Goal: Task Accomplishment & Management: Manage account settings

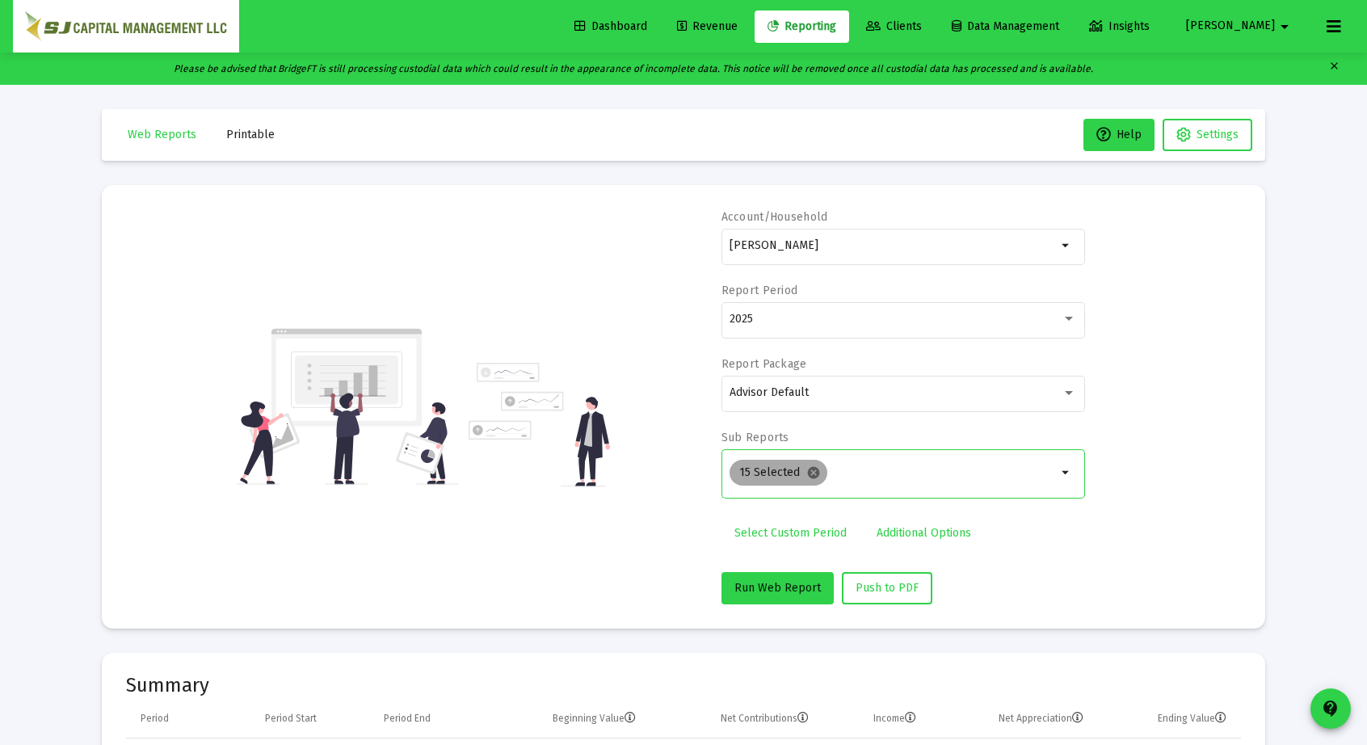
click at [813, 465] on mat-icon "cancel" at bounding box center [813, 472] width 15 height 15
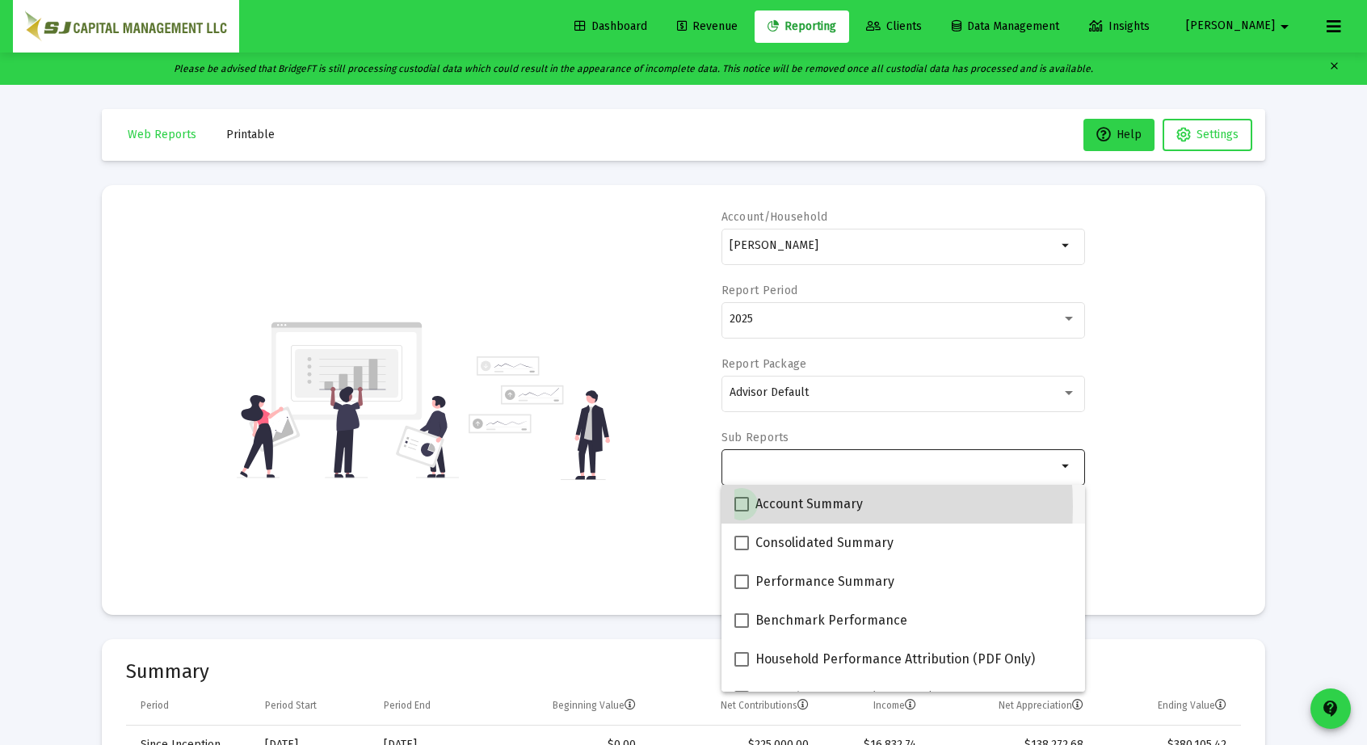
click at [743, 507] on span at bounding box center [741, 504] width 15 height 15
click at [742, 511] on input "Account Summary" at bounding box center [741, 511] width 1 height 1
checkbox input "true"
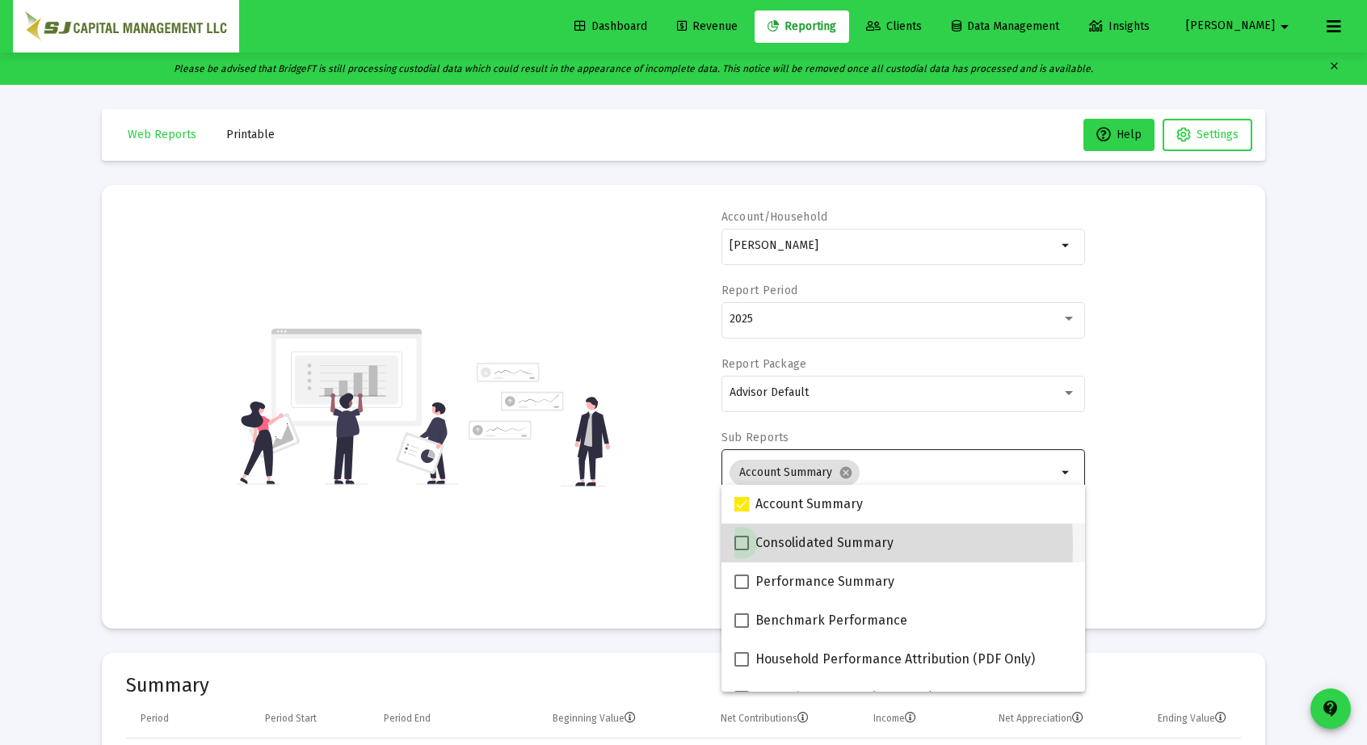
click at [741, 545] on span at bounding box center [741, 543] width 15 height 15
click at [741, 550] on input "Consolidated Summary" at bounding box center [741, 550] width 1 height 1
checkbox input "true"
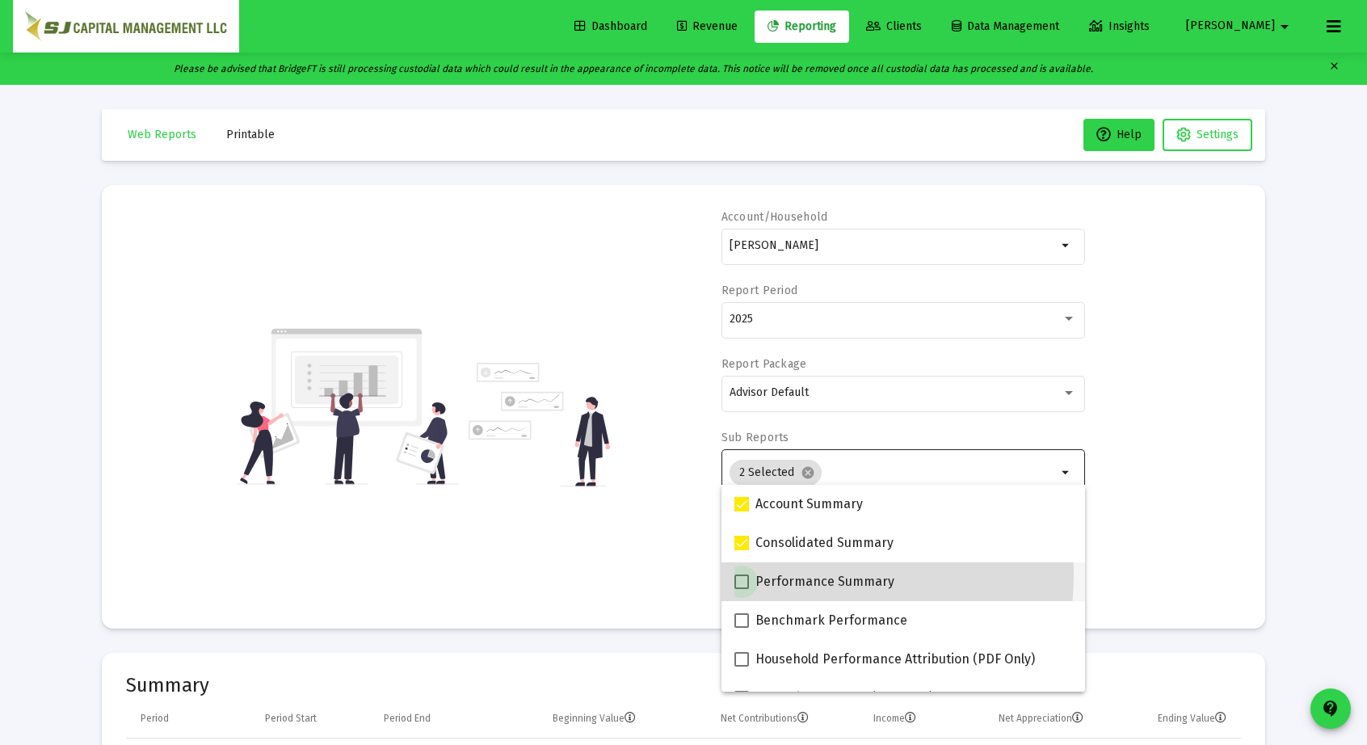
click at [738, 573] on label "Performance Summary" at bounding box center [814, 581] width 160 height 19
click at [741, 589] on input "Performance Summary" at bounding box center [741, 589] width 1 height 1
checkbox input "true"
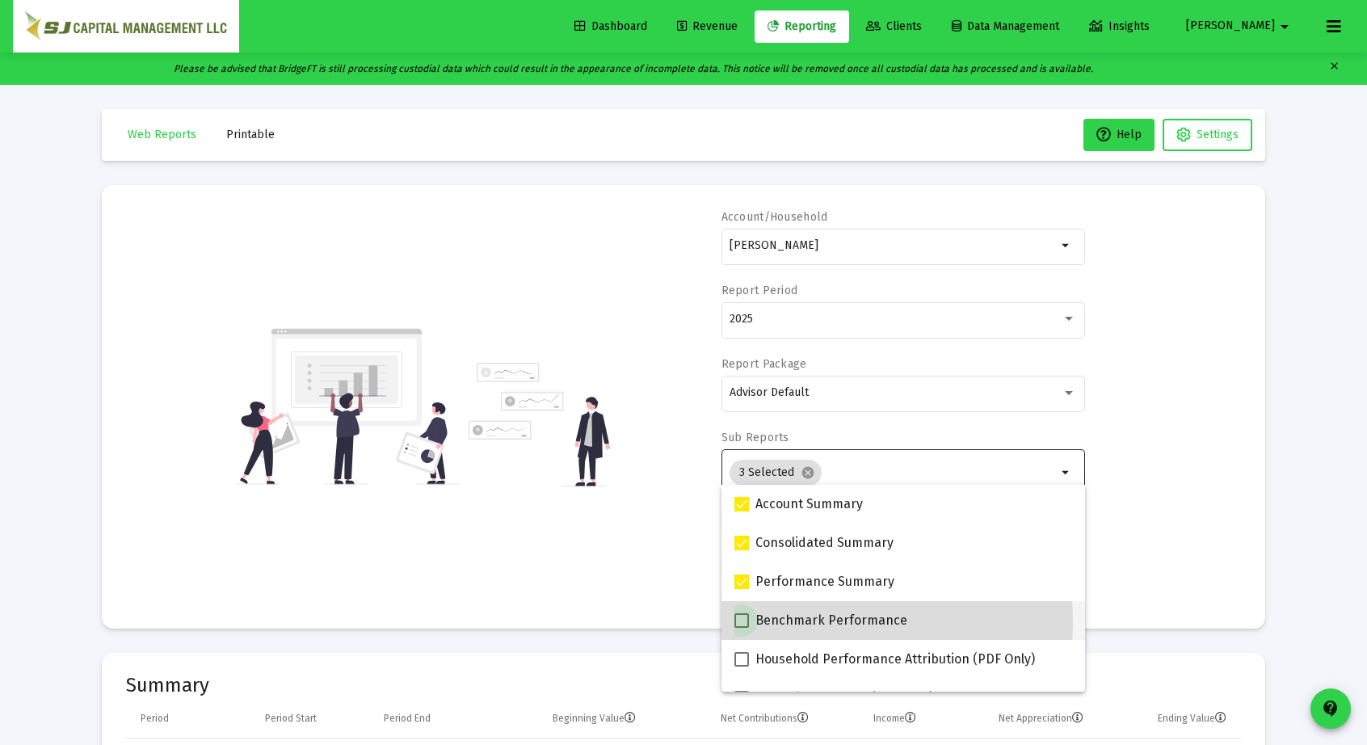
click at [738, 621] on span at bounding box center [741, 620] width 15 height 15
click at [741, 628] on input "Benchmark Performance" at bounding box center [741, 628] width 1 height 1
checkbox input "true"
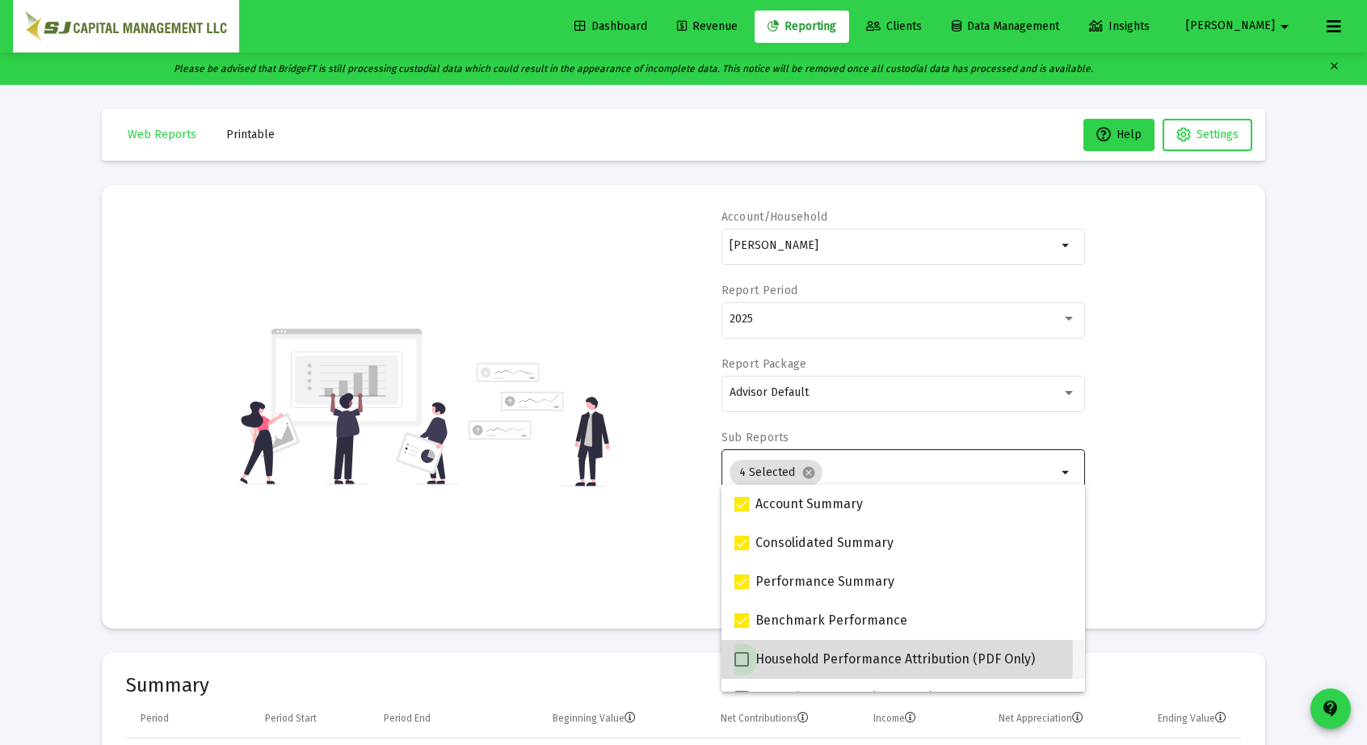
click at [743, 657] on span at bounding box center [741, 659] width 15 height 15
click at [742, 666] on input "Household Performance Attribution (PDF Only)" at bounding box center [741, 666] width 1 height 1
checkbox input "true"
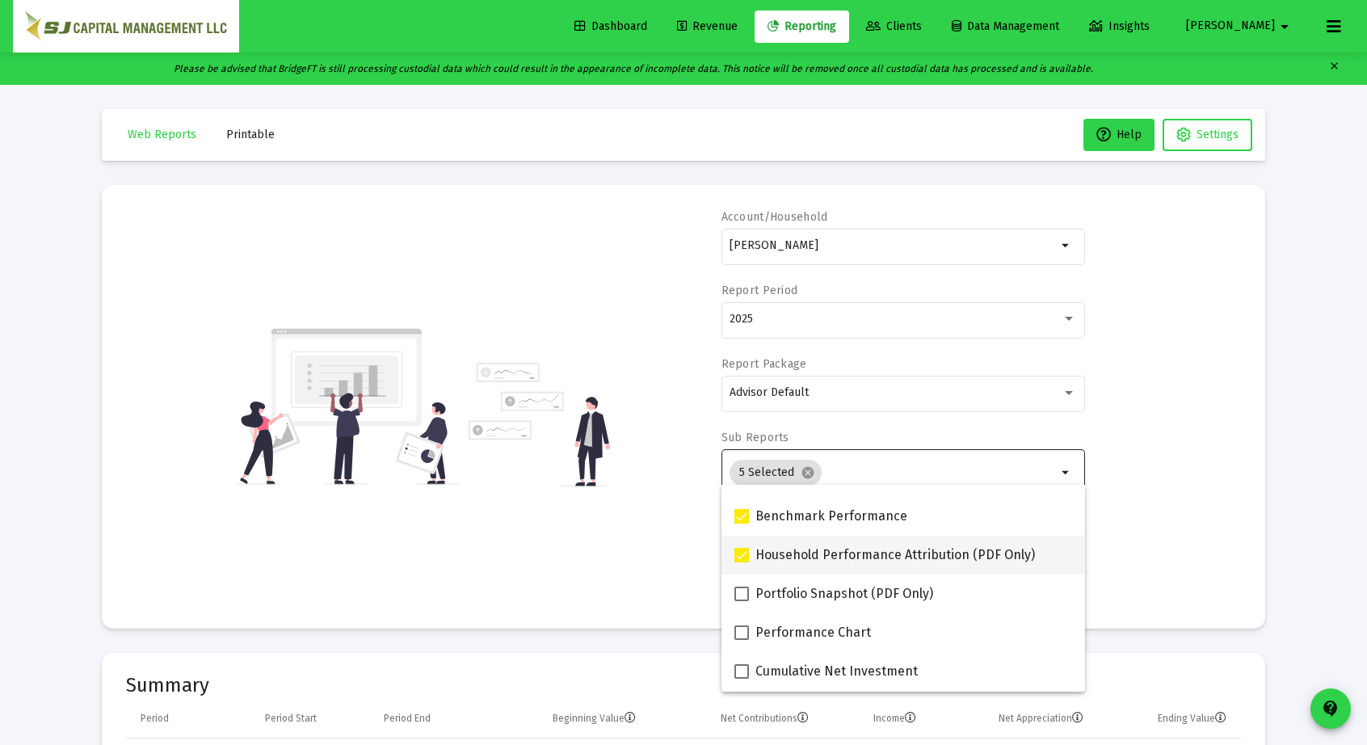
scroll to position [105, 0]
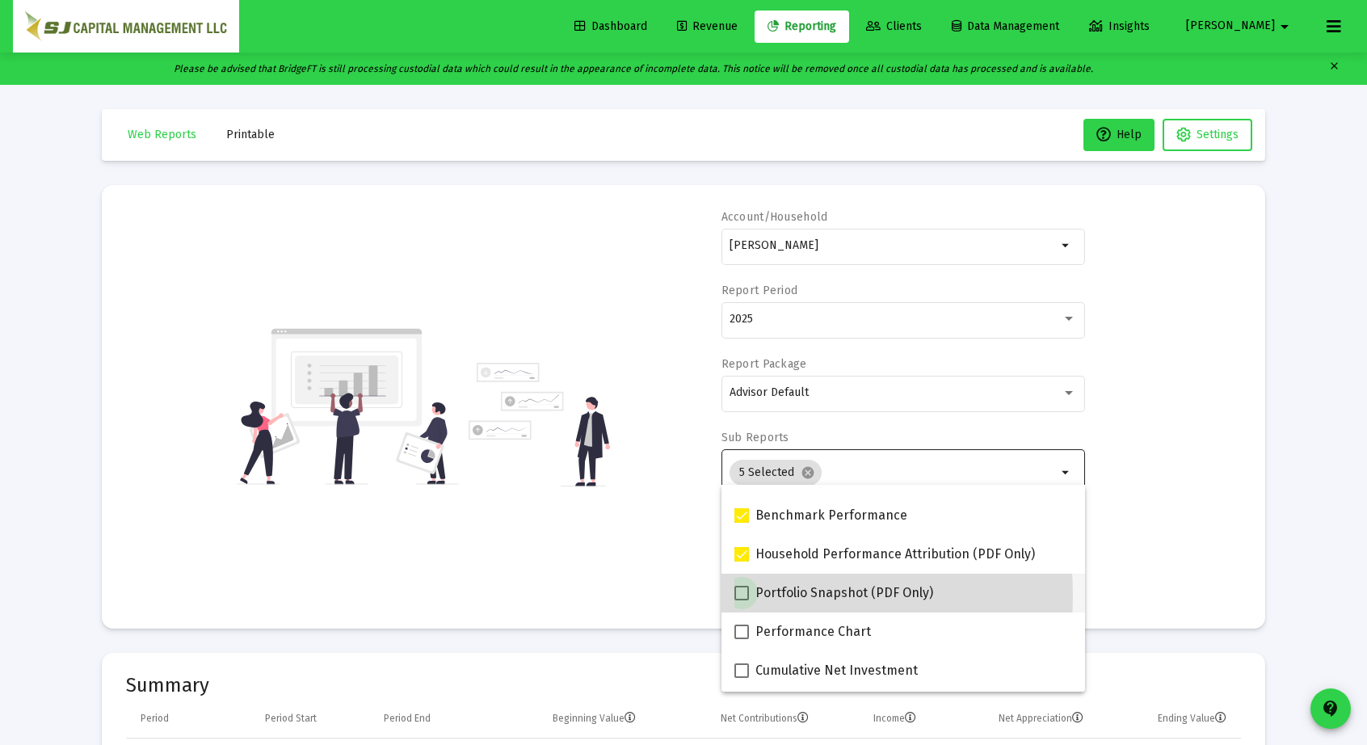
click at [741, 595] on span at bounding box center [741, 593] width 15 height 15
click at [741, 600] on input "Portfolio Snapshot (PDF Only)" at bounding box center [741, 600] width 1 height 1
checkbox input "true"
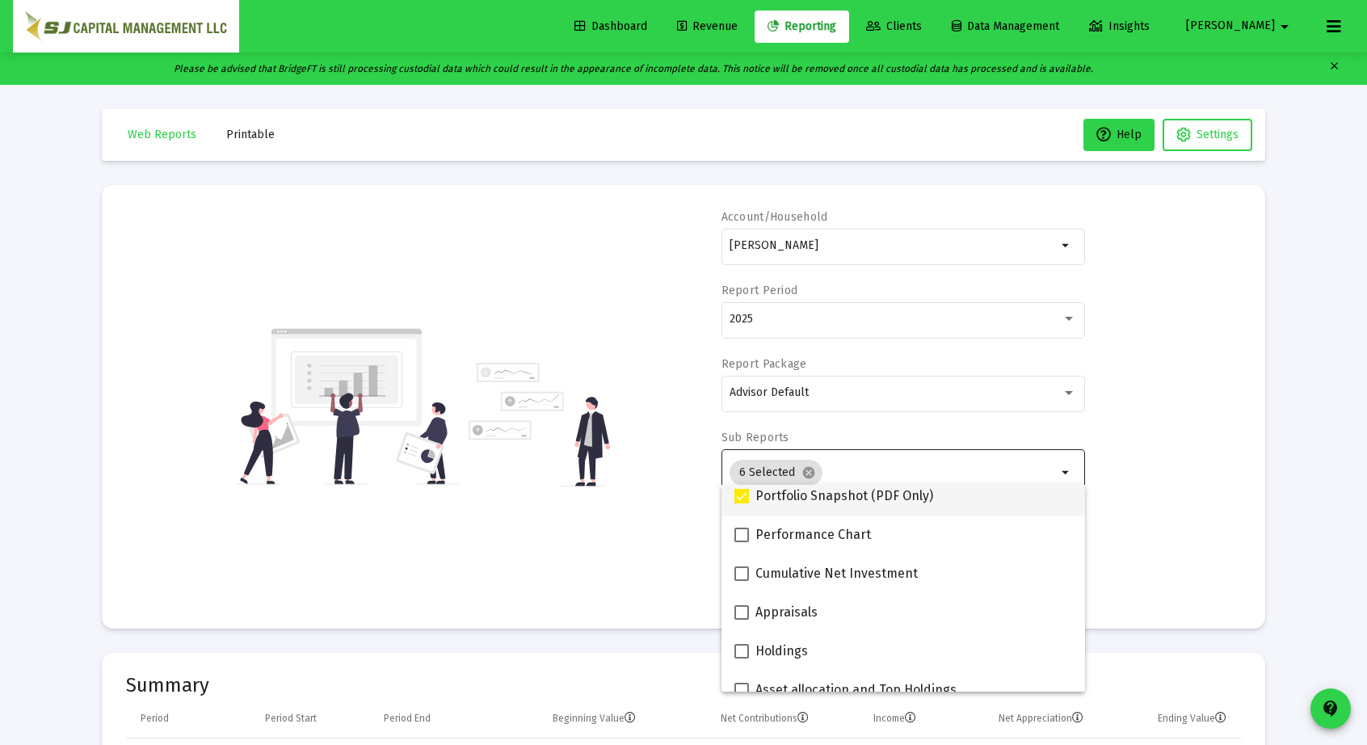
scroll to position [208, 0]
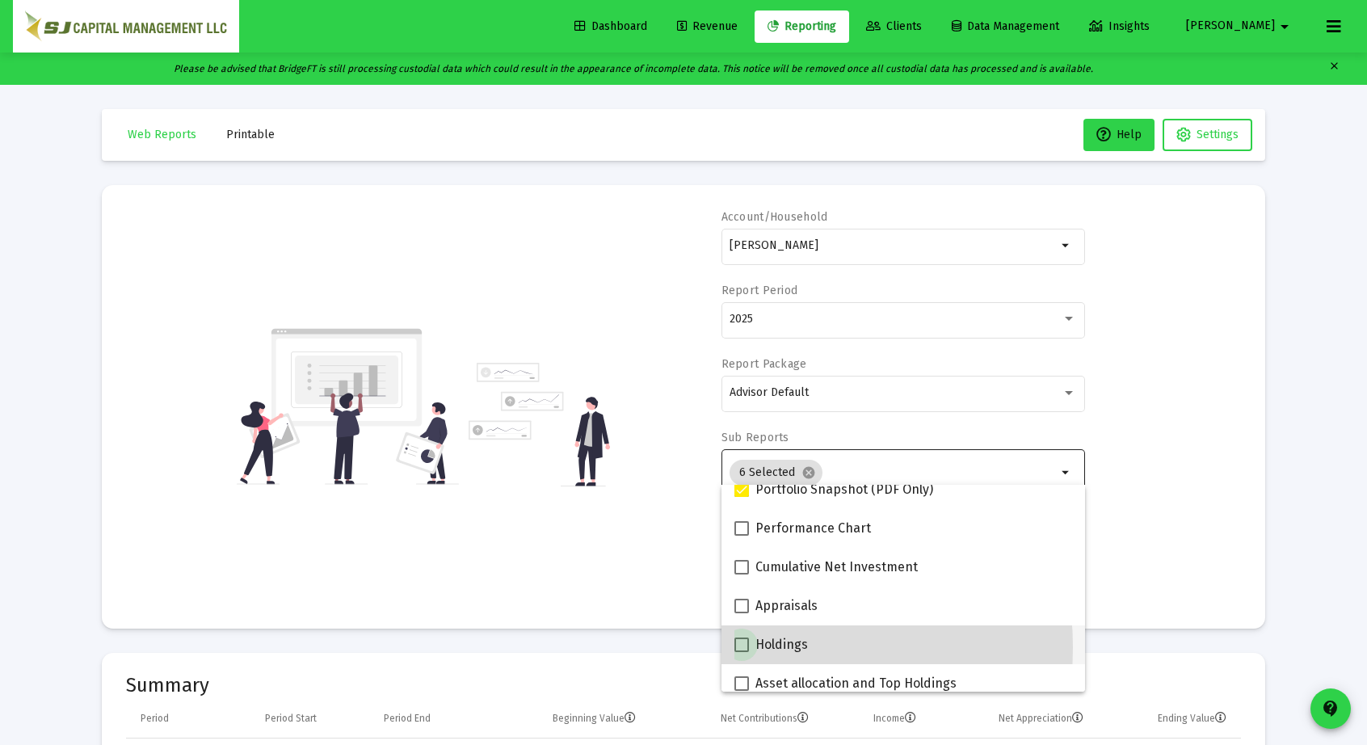
click at [742, 647] on span at bounding box center [741, 644] width 15 height 15
click at [742, 652] on input "Holdings" at bounding box center [741, 652] width 1 height 1
checkbox input "true"
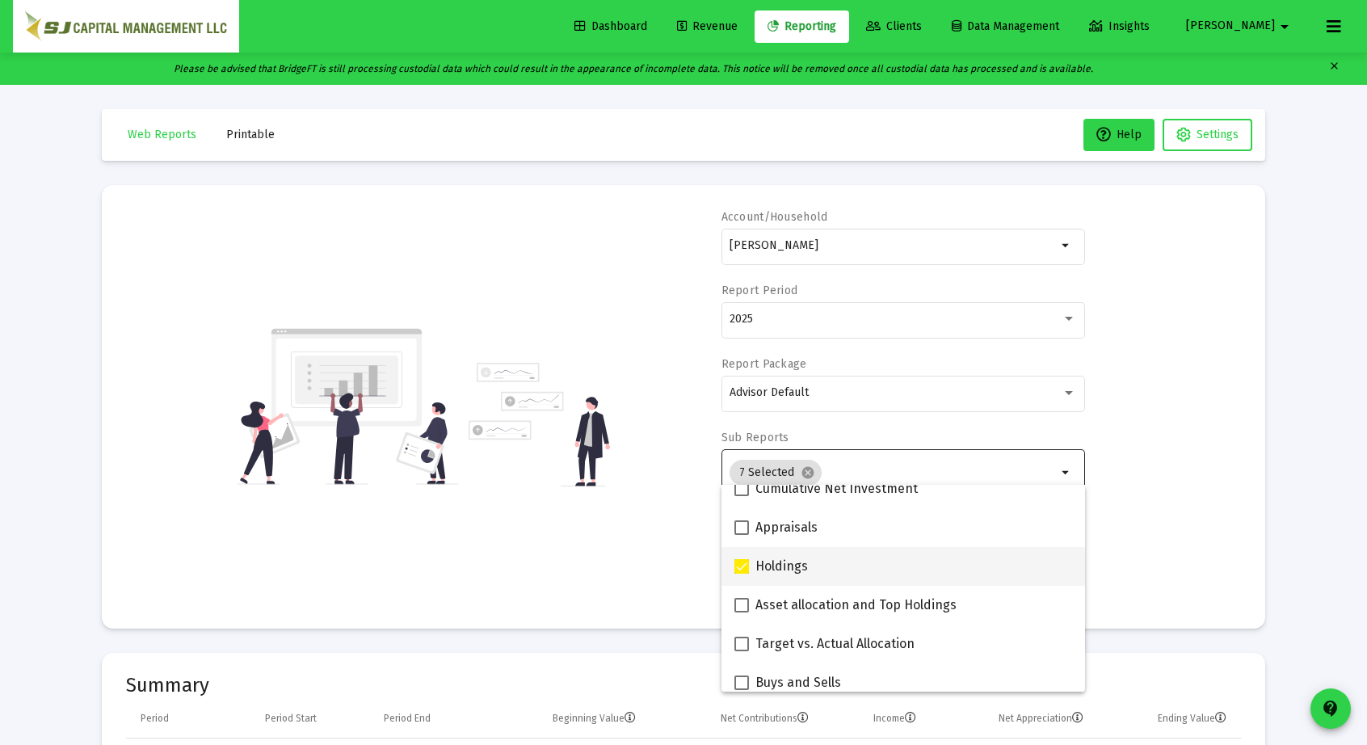
scroll to position [292, 0]
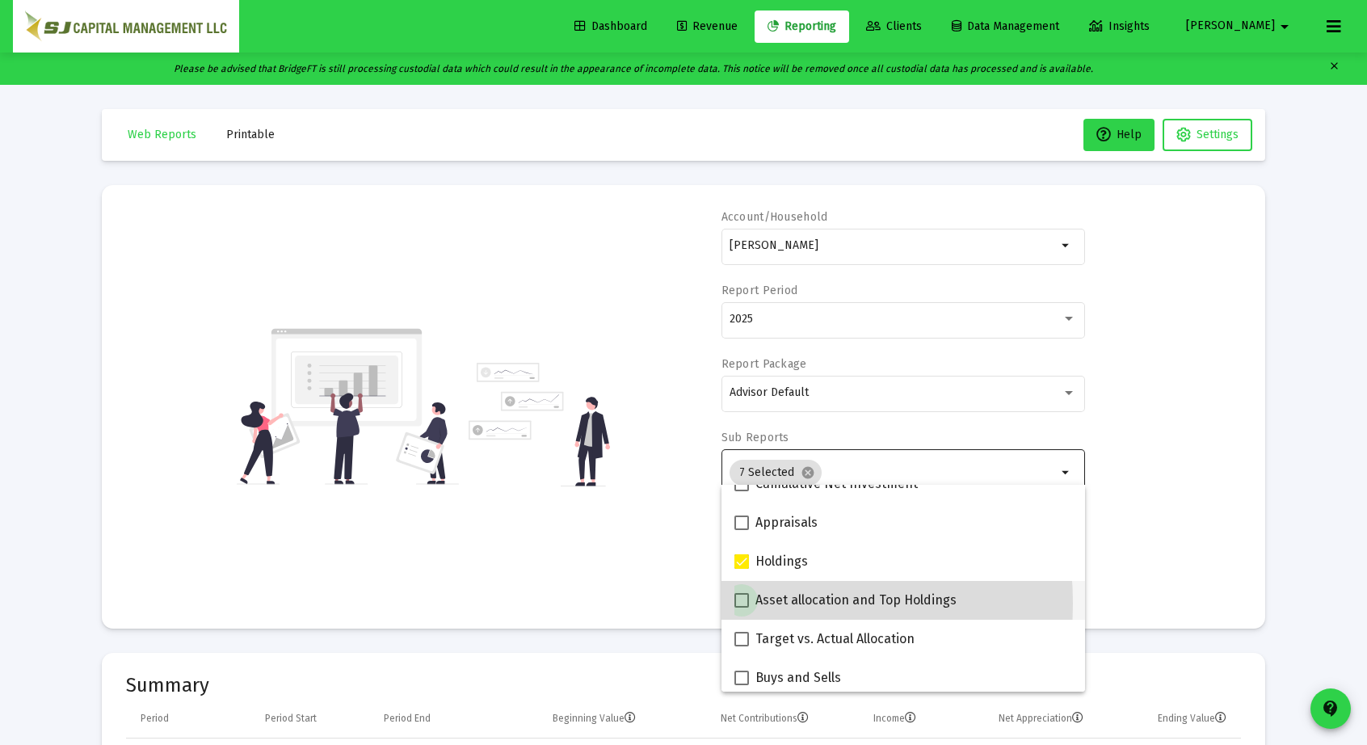
click at [742, 603] on span at bounding box center [741, 600] width 15 height 15
click at [742, 607] on input "Asset allocation and Top Holdings" at bounding box center [741, 607] width 1 height 1
checkbox input "true"
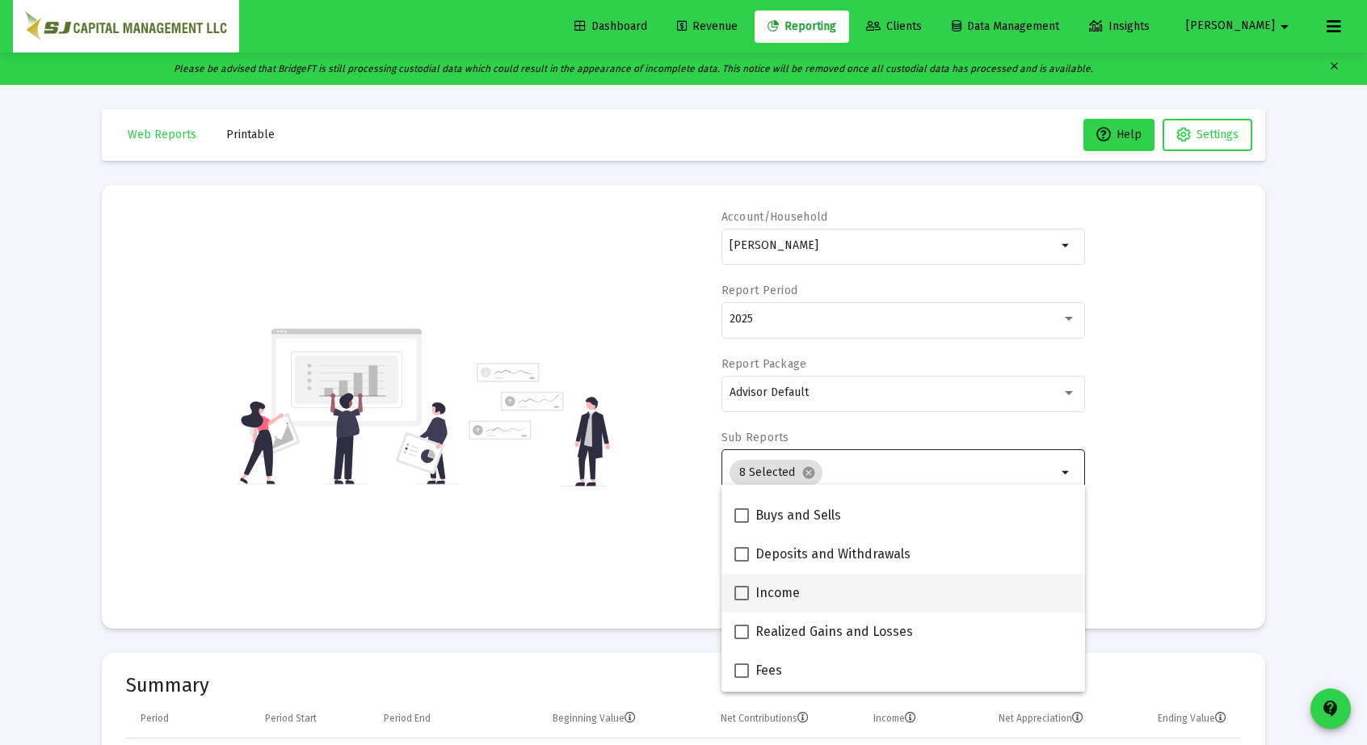
scroll to position [457, 0]
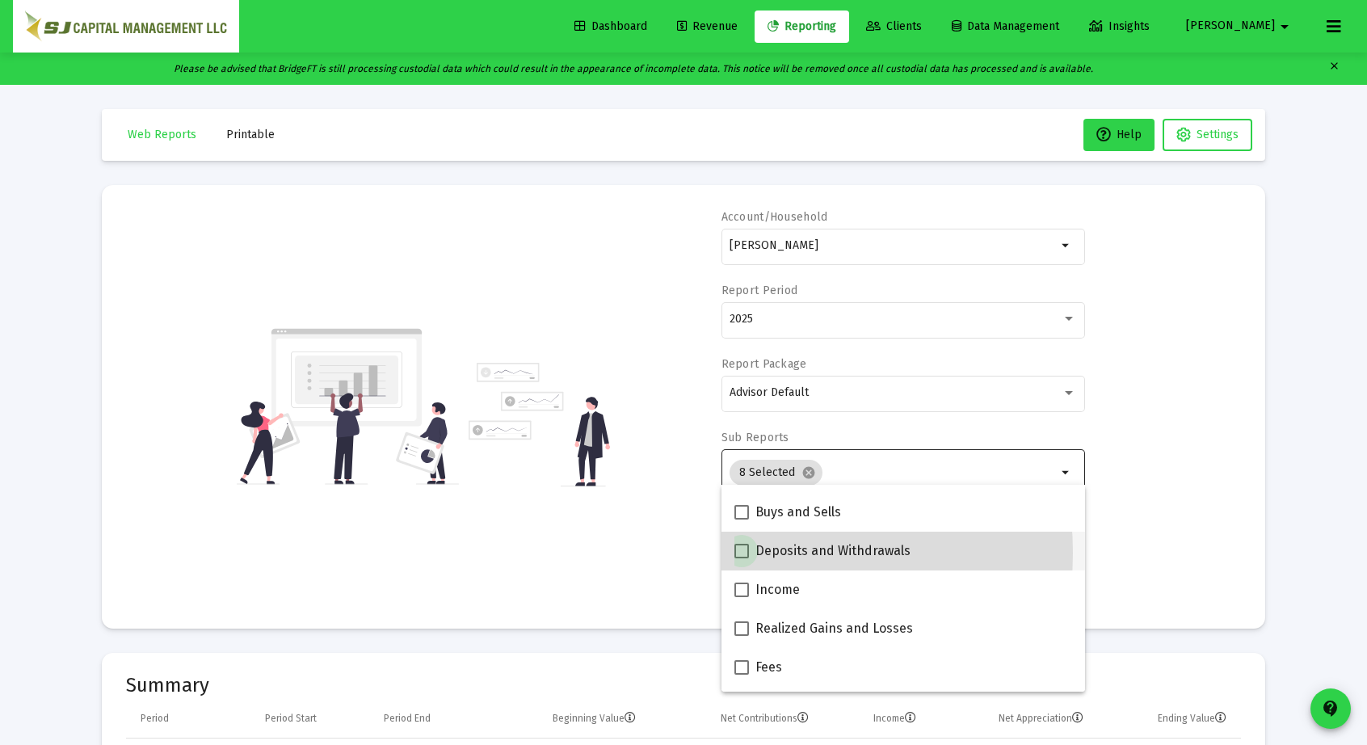
click at [739, 553] on span at bounding box center [741, 551] width 15 height 15
click at [741, 558] on input "Deposits and Withdrawals" at bounding box center [741, 558] width 1 height 1
checkbox input "true"
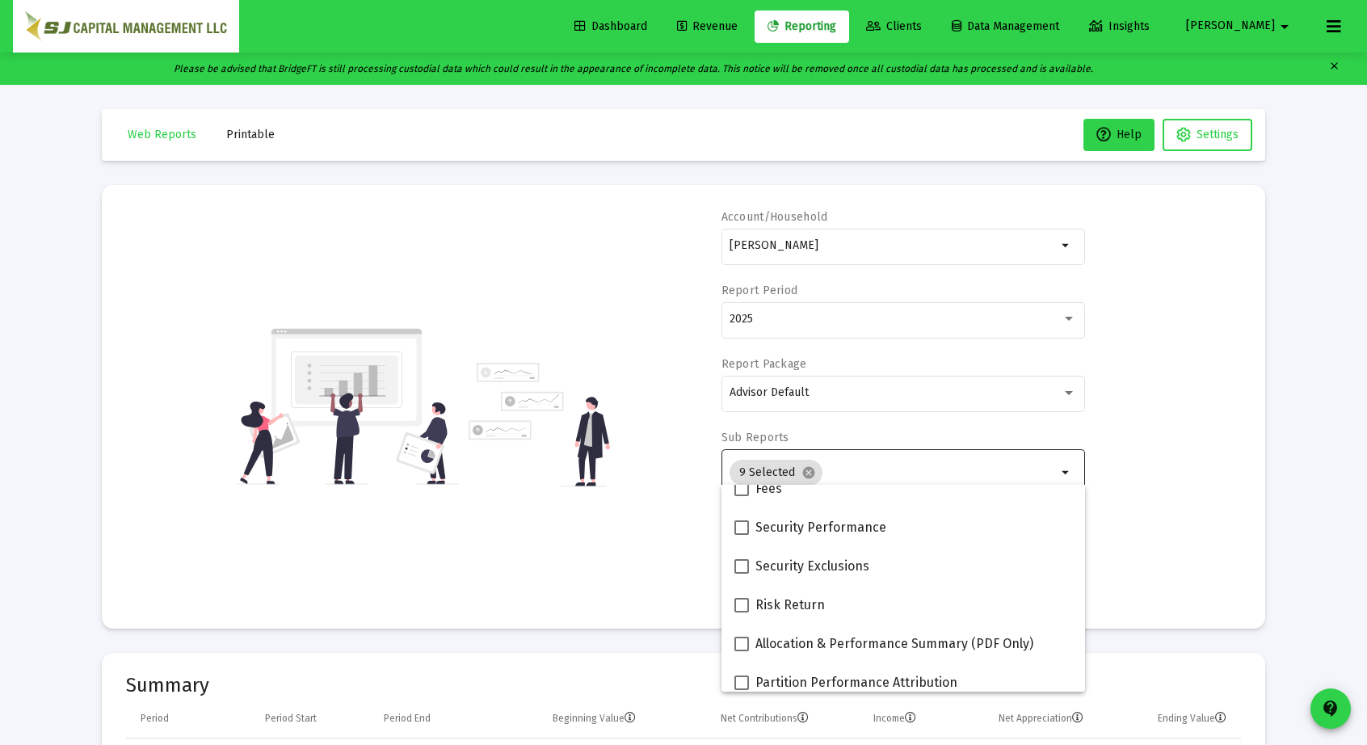
scroll to position [646, 0]
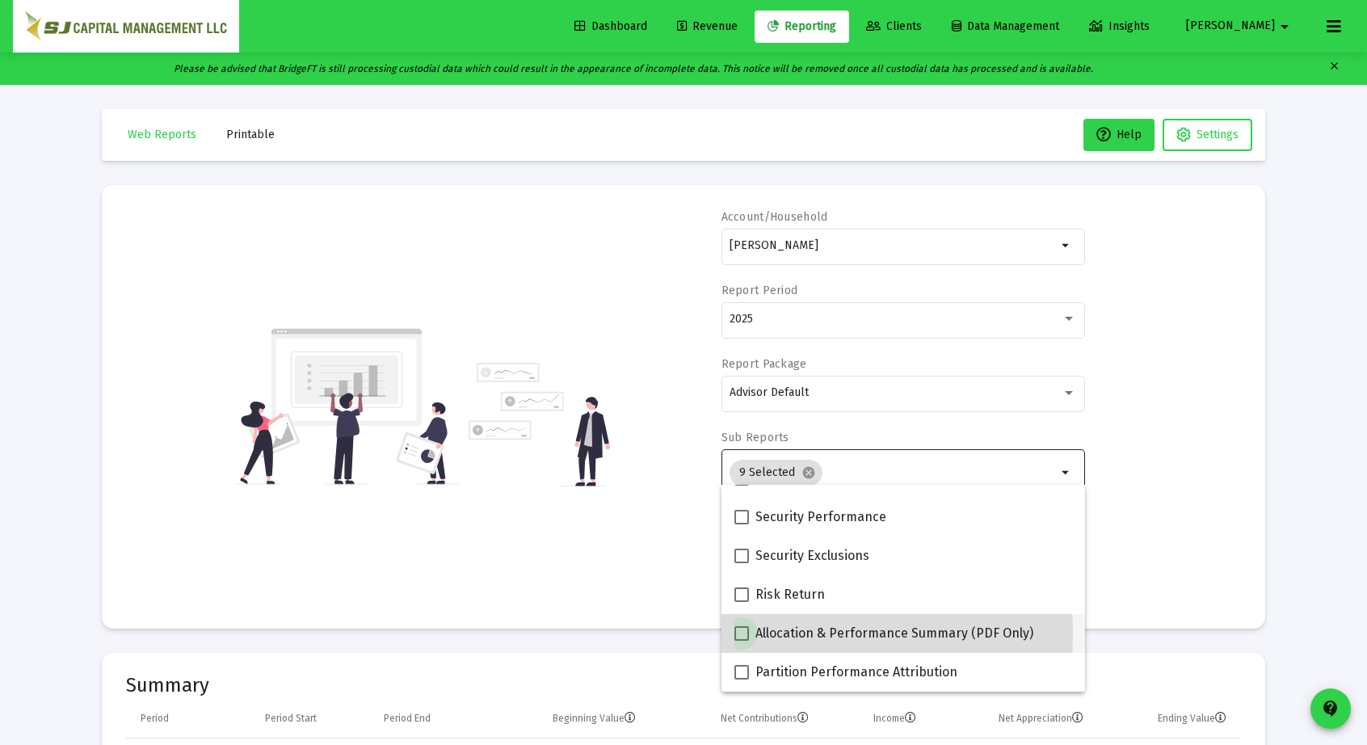
click at [745, 633] on span at bounding box center [741, 633] width 15 height 15
click at [742, 641] on input "Allocation & Performance Summary (PDF Only)" at bounding box center [741, 641] width 1 height 1
checkbox input "true"
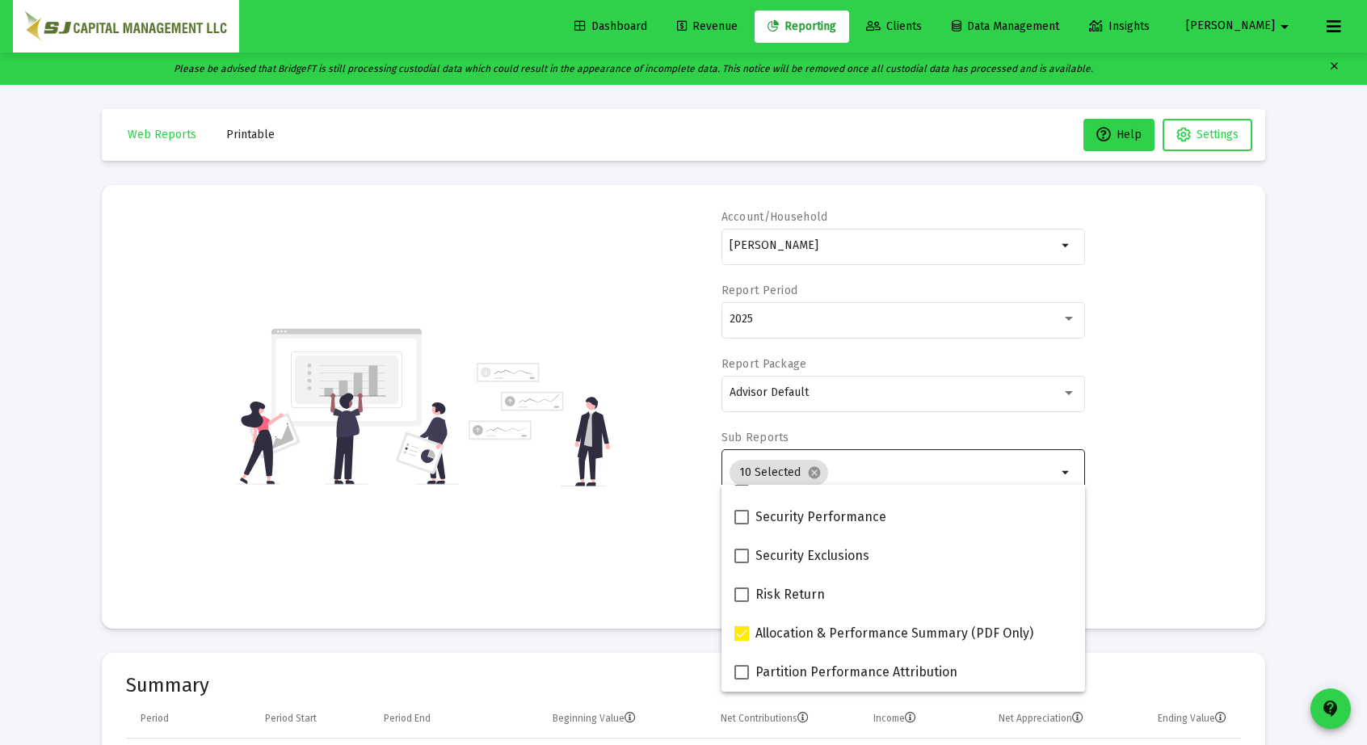
click at [1131, 447] on div "Account/[PERSON_NAME] JTWROS arrow_drop_down Report Period 2025 Report Package …" at bounding box center [683, 406] width 1115 height 395
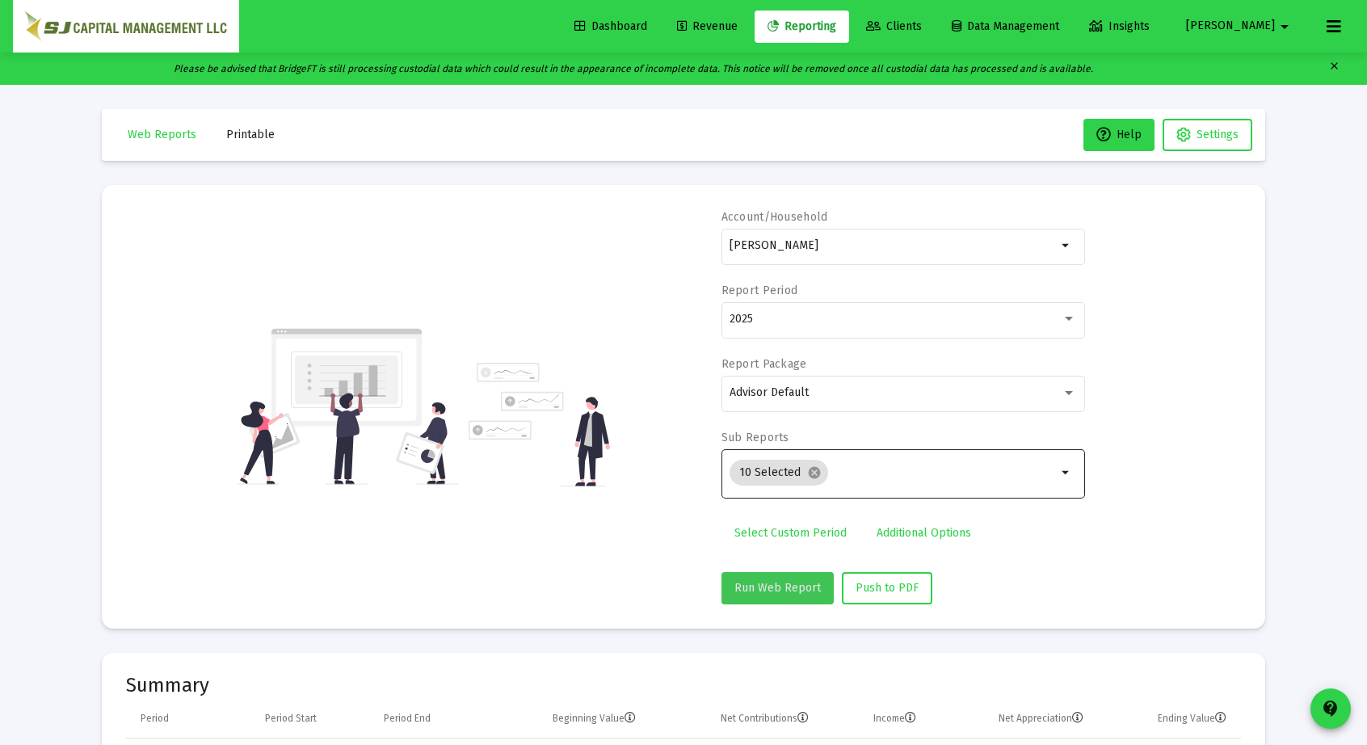
click at [782, 582] on span "Run Web Report" at bounding box center [777, 588] width 86 height 14
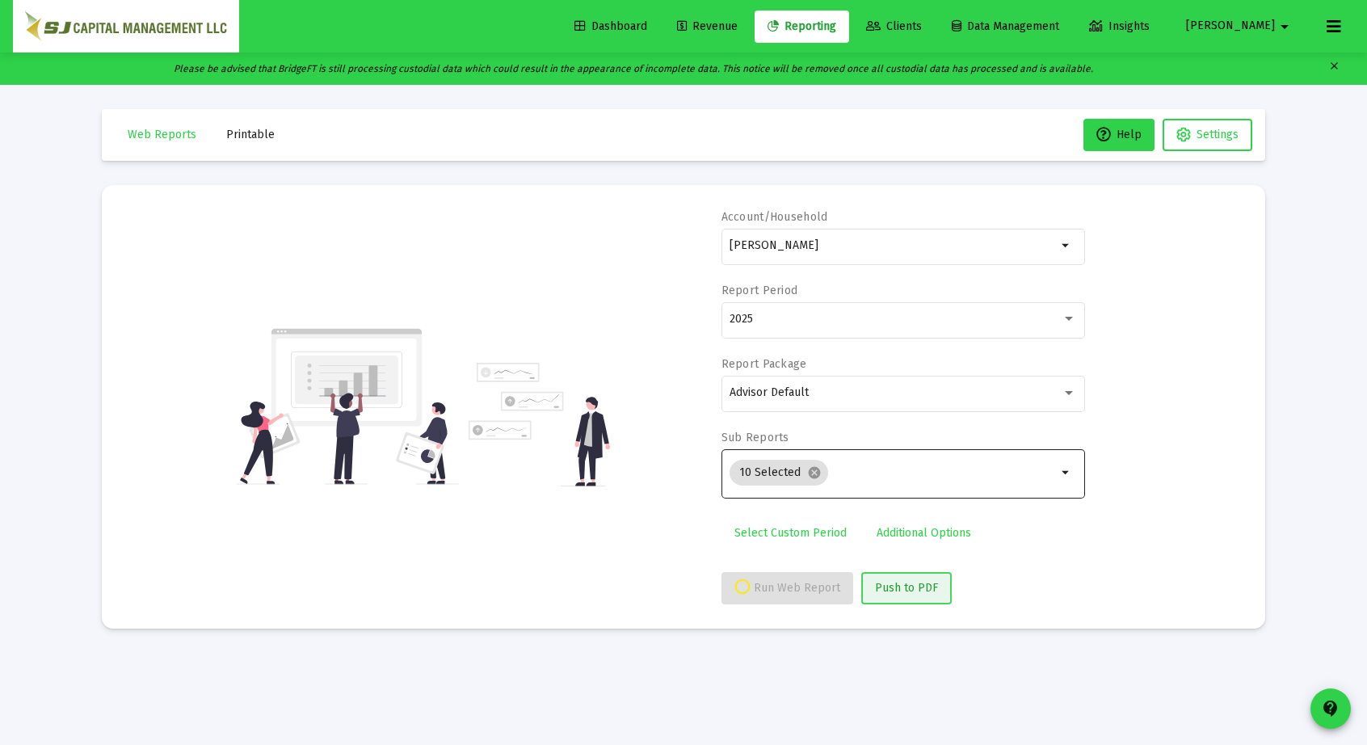
click at [878, 584] on span "Push to PDF" at bounding box center [906, 588] width 63 height 14
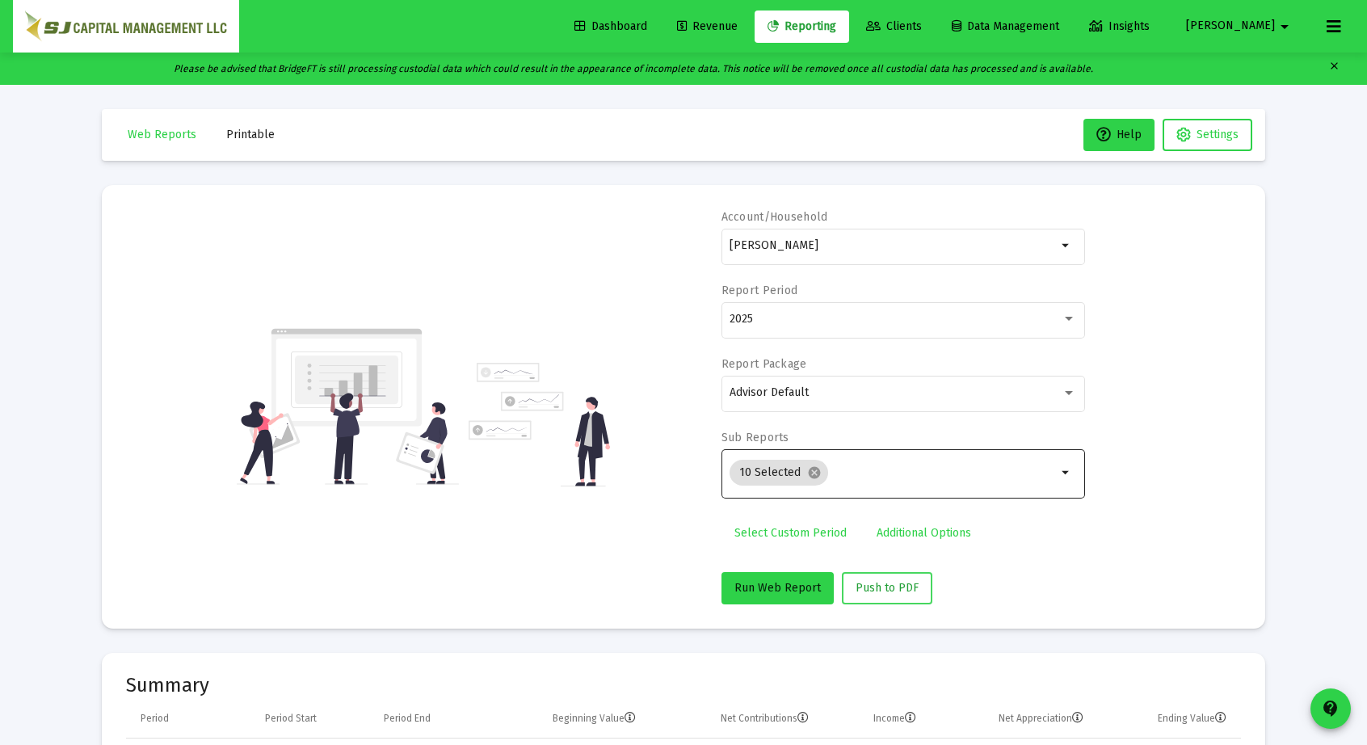
scroll to position [776, 0]
click at [927, 237] on div "[PERSON_NAME]" at bounding box center [892, 245] width 327 height 40
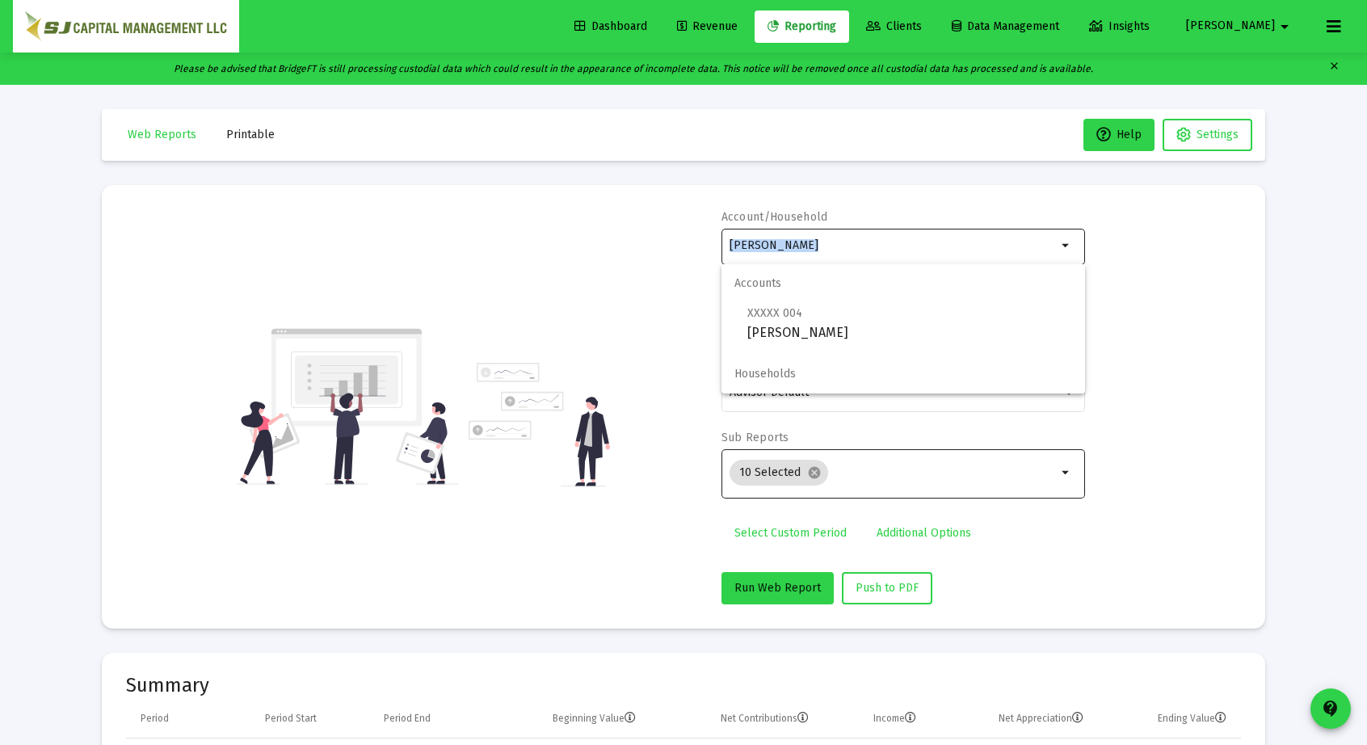
click at [927, 237] on div "[PERSON_NAME]" at bounding box center [892, 245] width 327 height 40
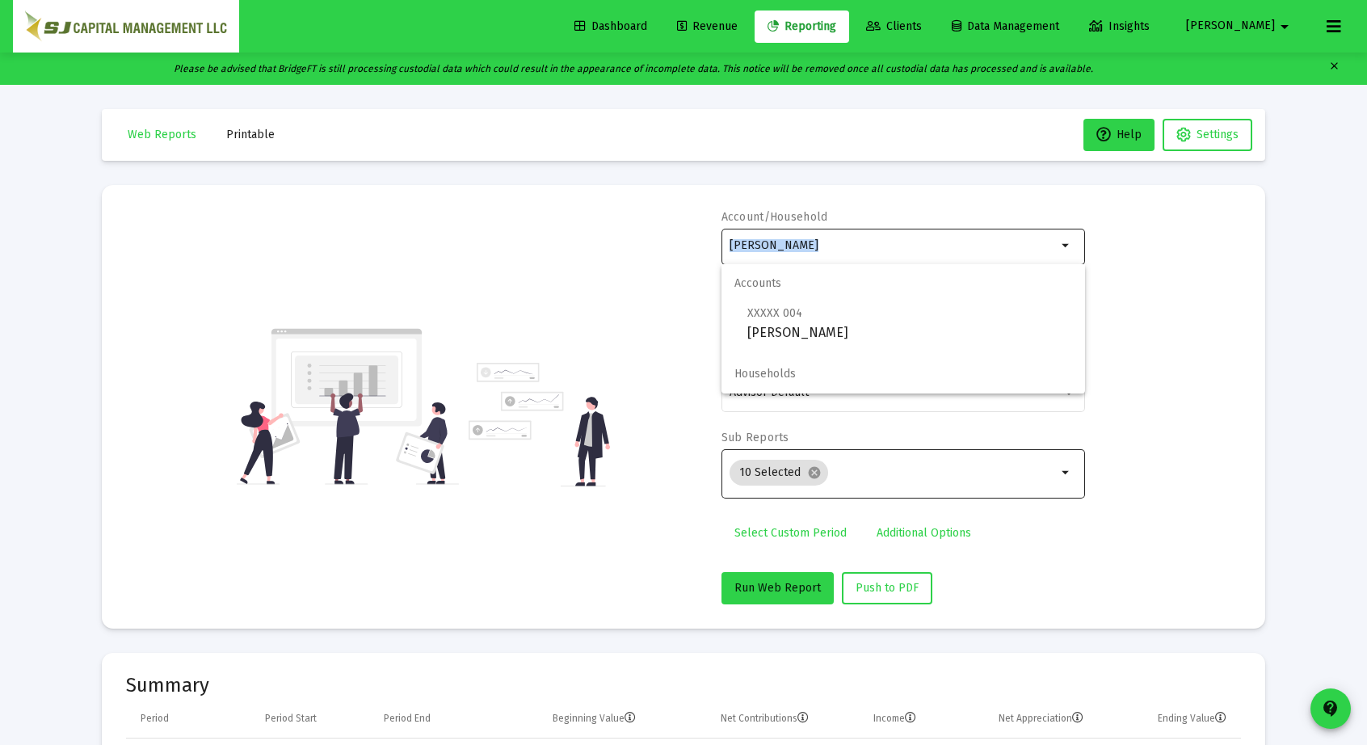
click at [927, 237] on div "[PERSON_NAME]" at bounding box center [892, 245] width 327 height 40
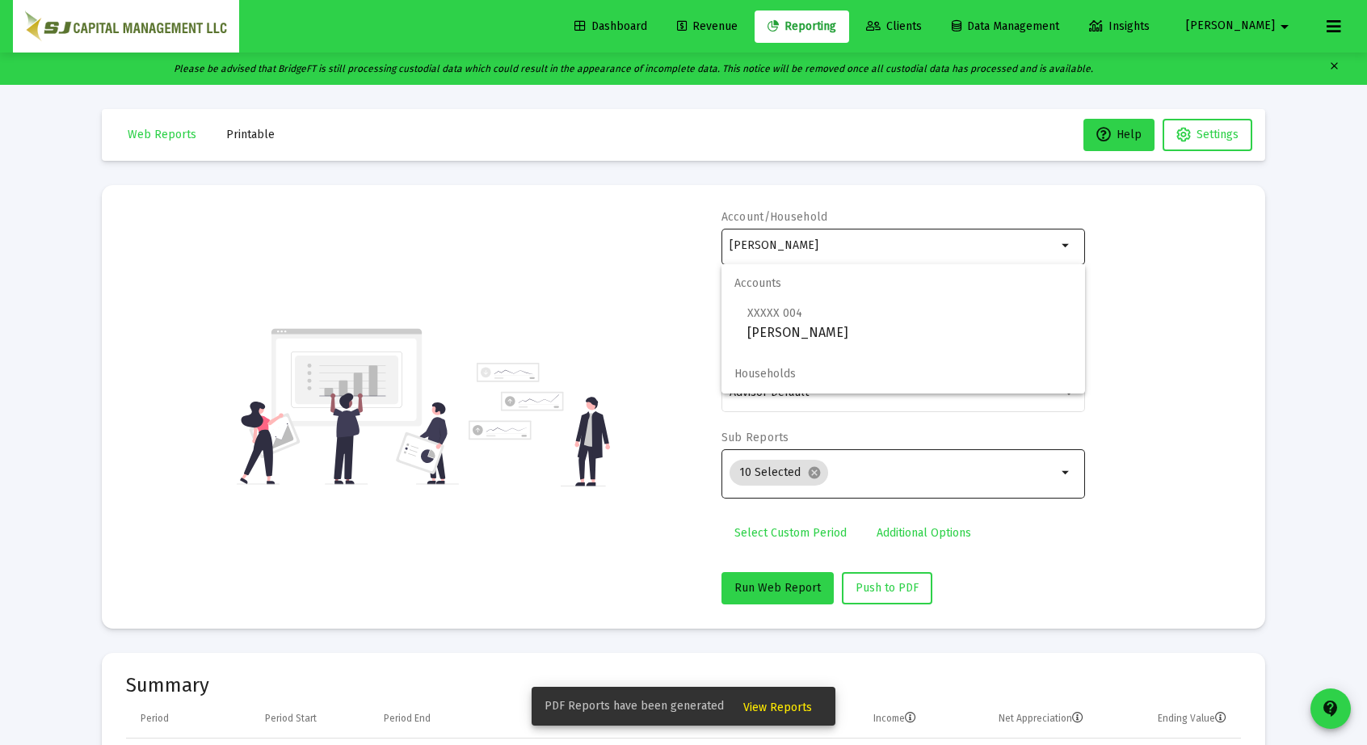
click at [927, 237] on div "[PERSON_NAME]" at bounding box center [892, 245] width 327 height 40
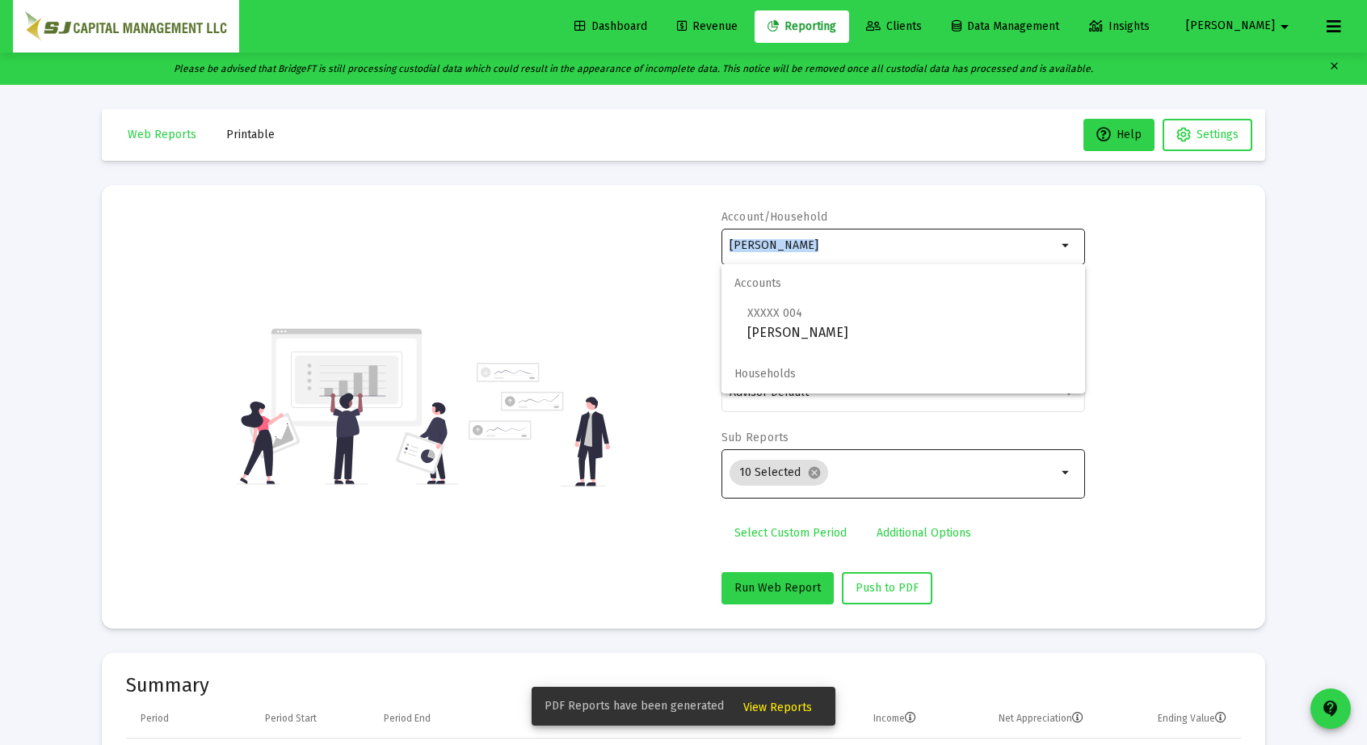
click at [927, 237] on div "[PERSON_NAME]" at bounding box center [892, 245] width 327 height 40
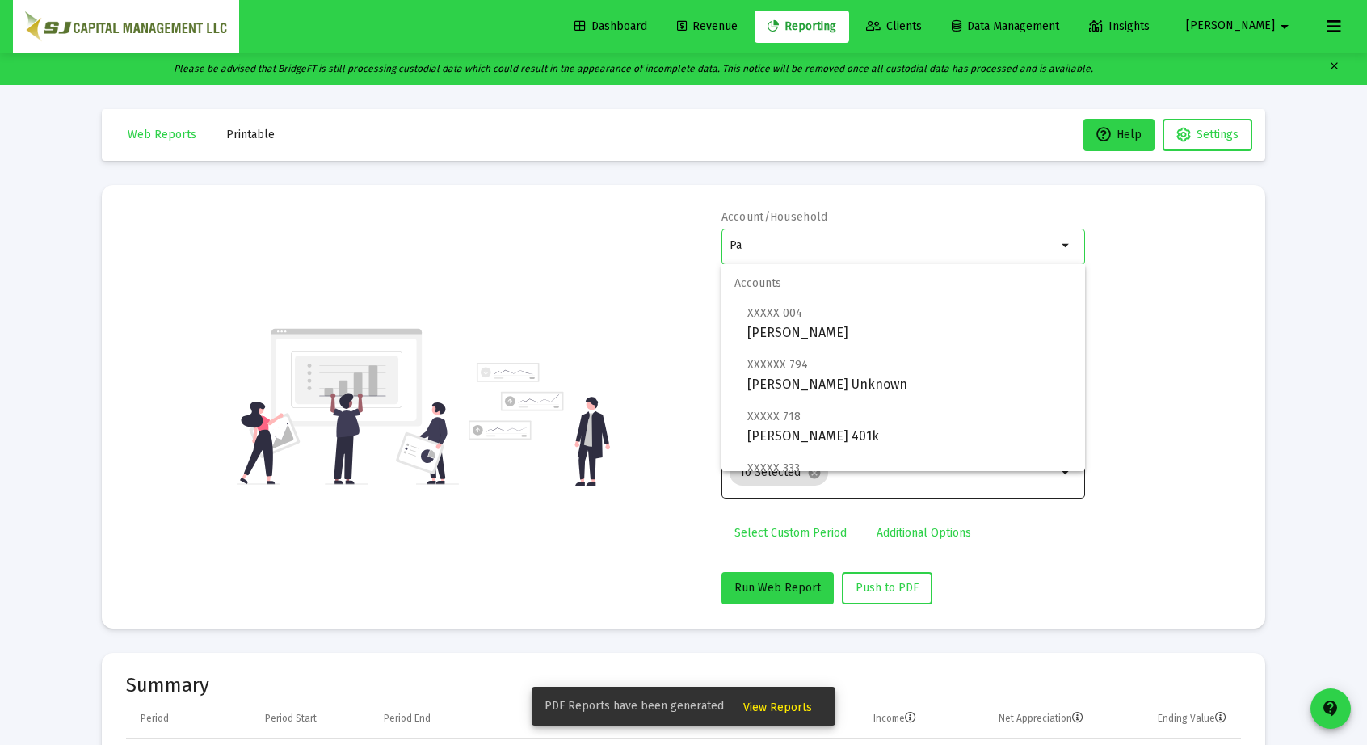
type input "P"
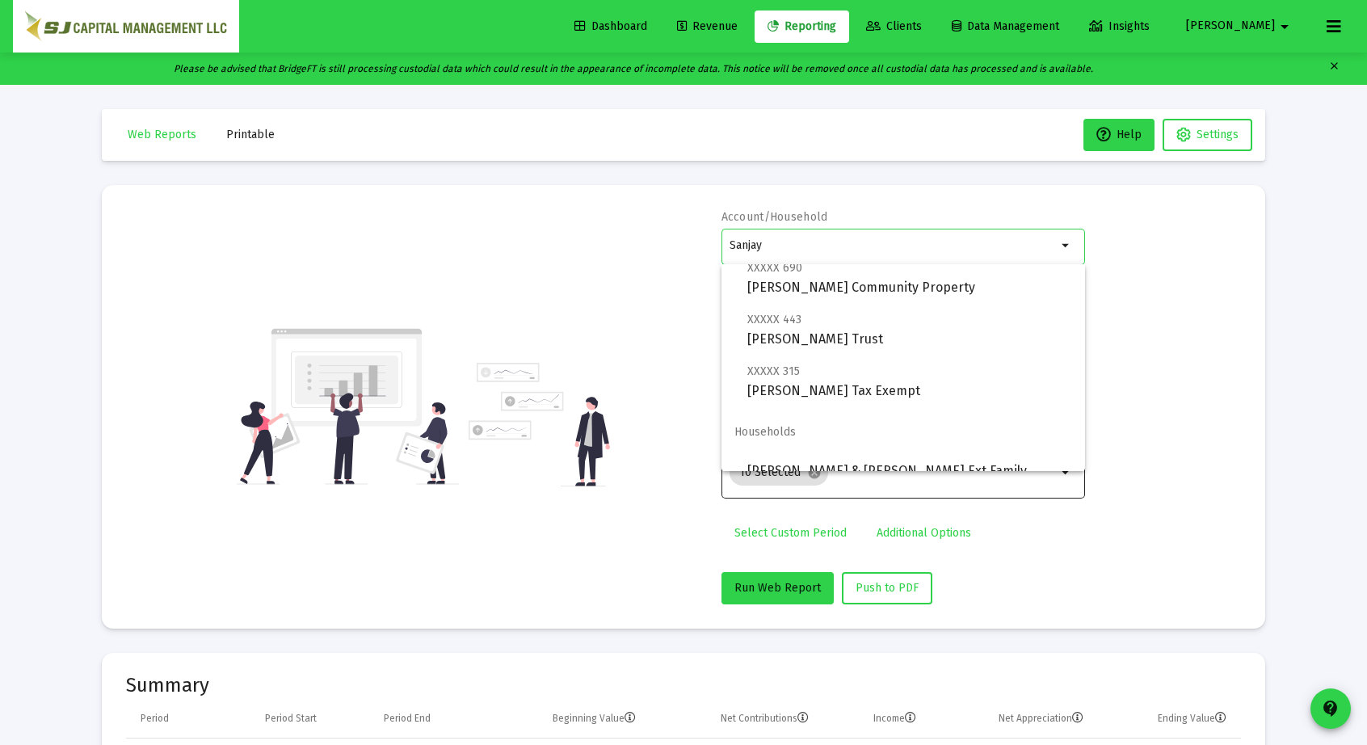
scroll to position [220, 0]
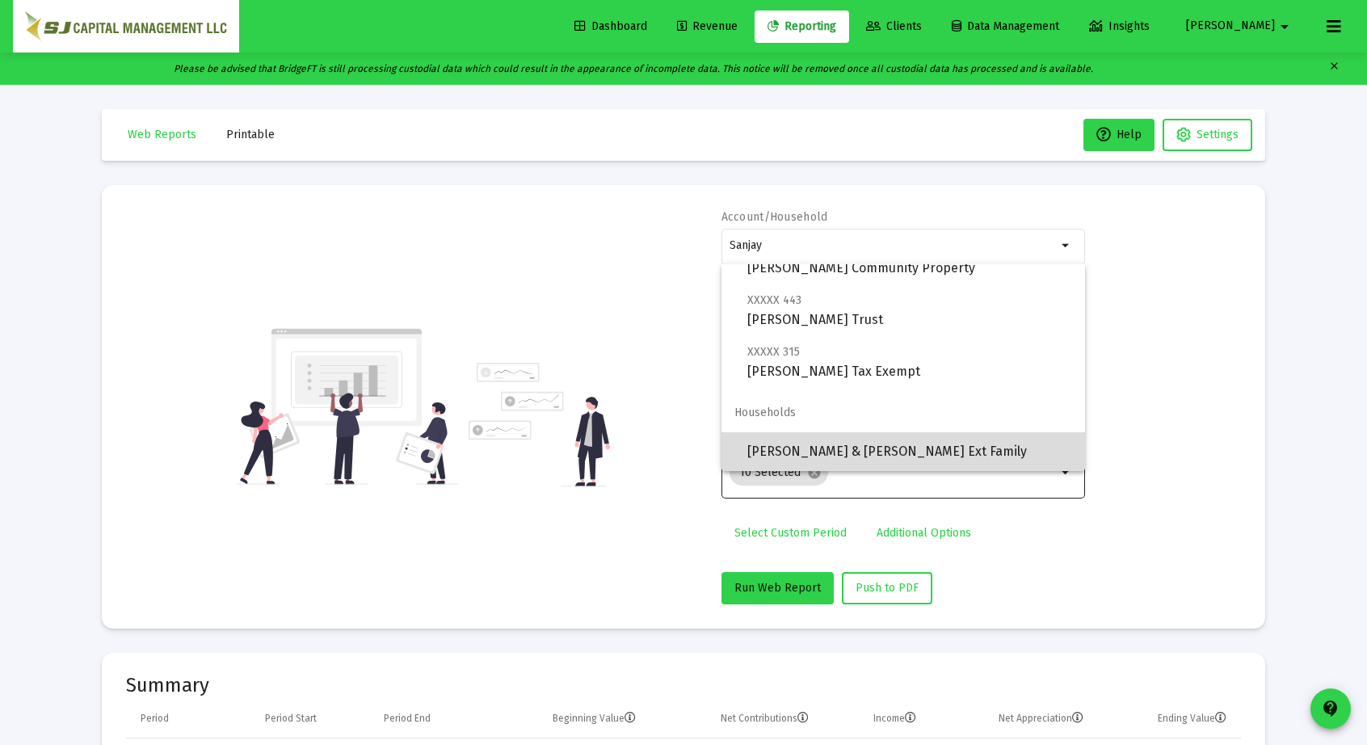
click at [930, 443] on span "[PERSON_NAME] & [PERSON_NAME] Ext Family" at bounding box center [909, 451] width 325 height 39
type input "[PERSON_NAME] & [PERSON_NAME] Ext Family"
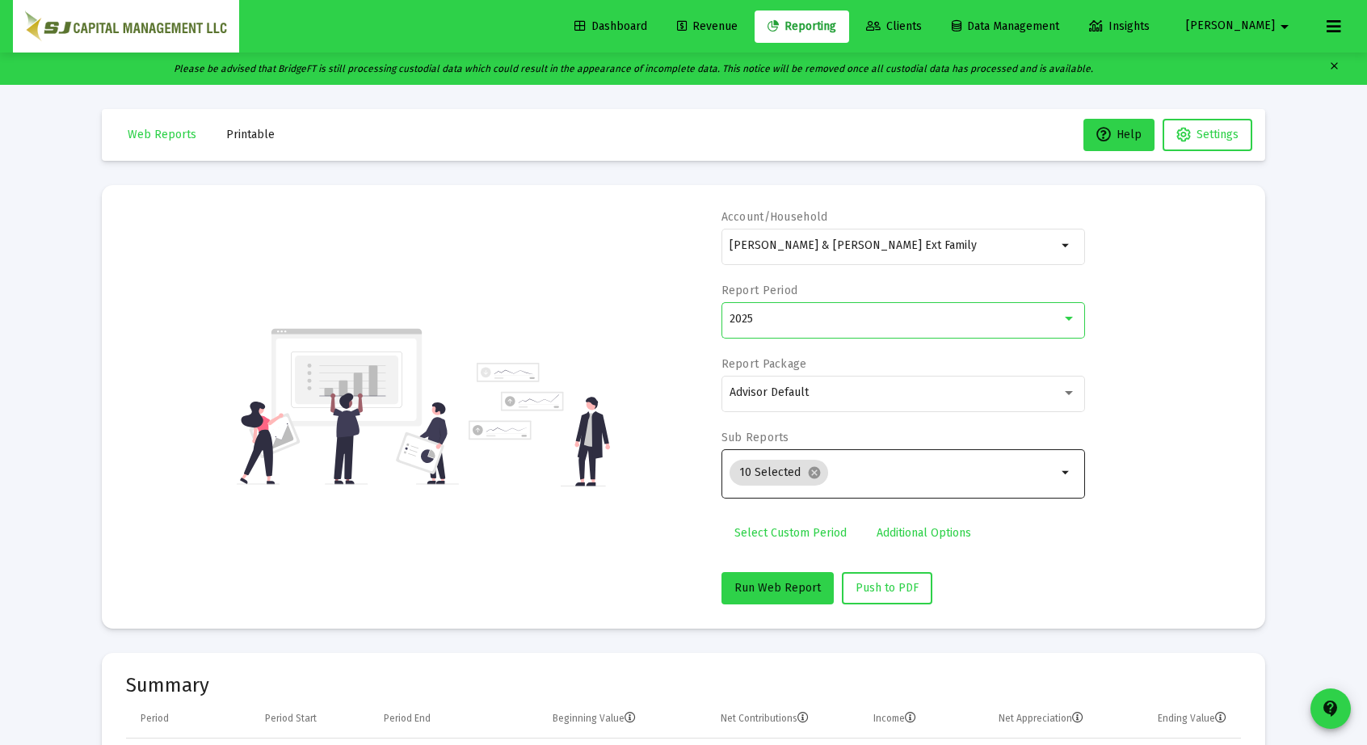
click at [835, 317] on div "2025" at bounding box center [895, 319] width 332 height 13
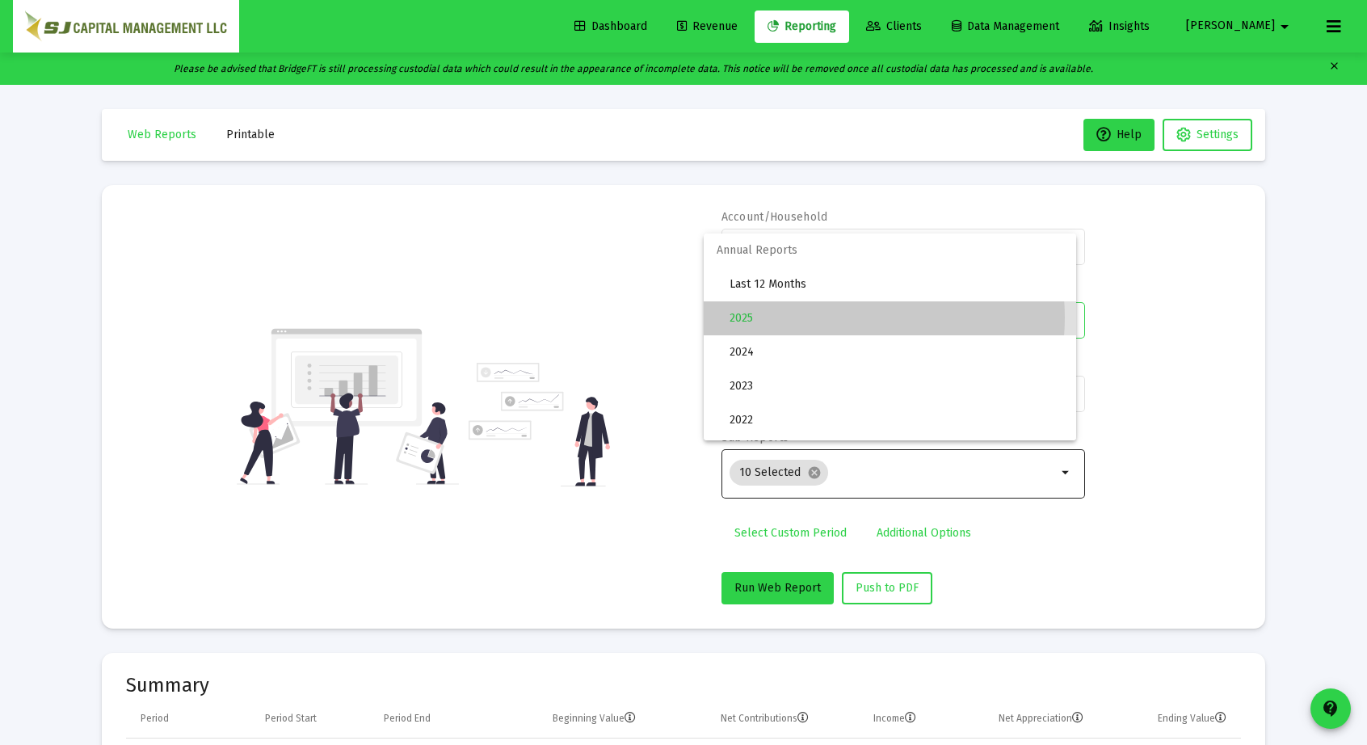
click at [835, 317] on span "2025" at bounding box center [896, 318] width 334 height 34
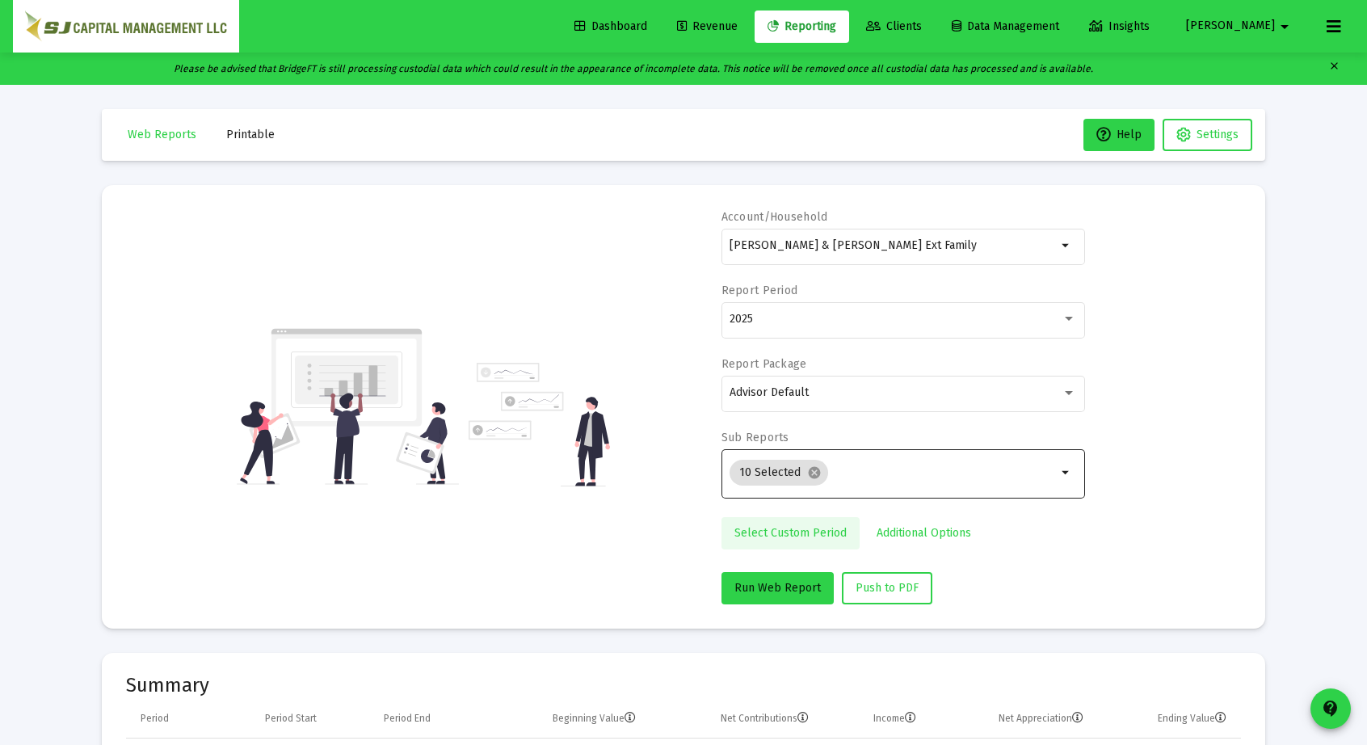
click at [814, 540] on link "Select Custom Period" at bounding box center [790, 533] width 138 height 32
click at [889, 311] on icon "Open calendar" at bounding box center [887, 318] width 13 height 15
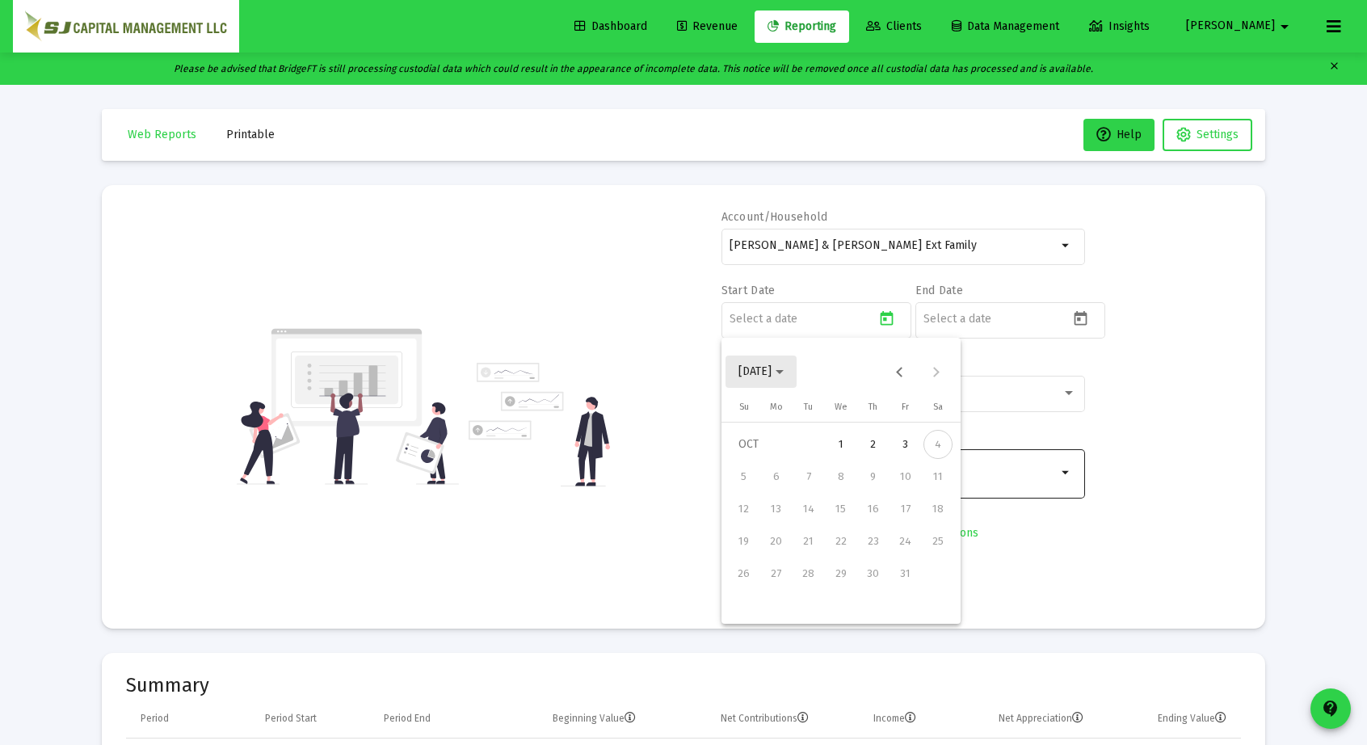
click at [771, 367] on span "[DATE]" at bounding box center [754, 371] width 33 height 14
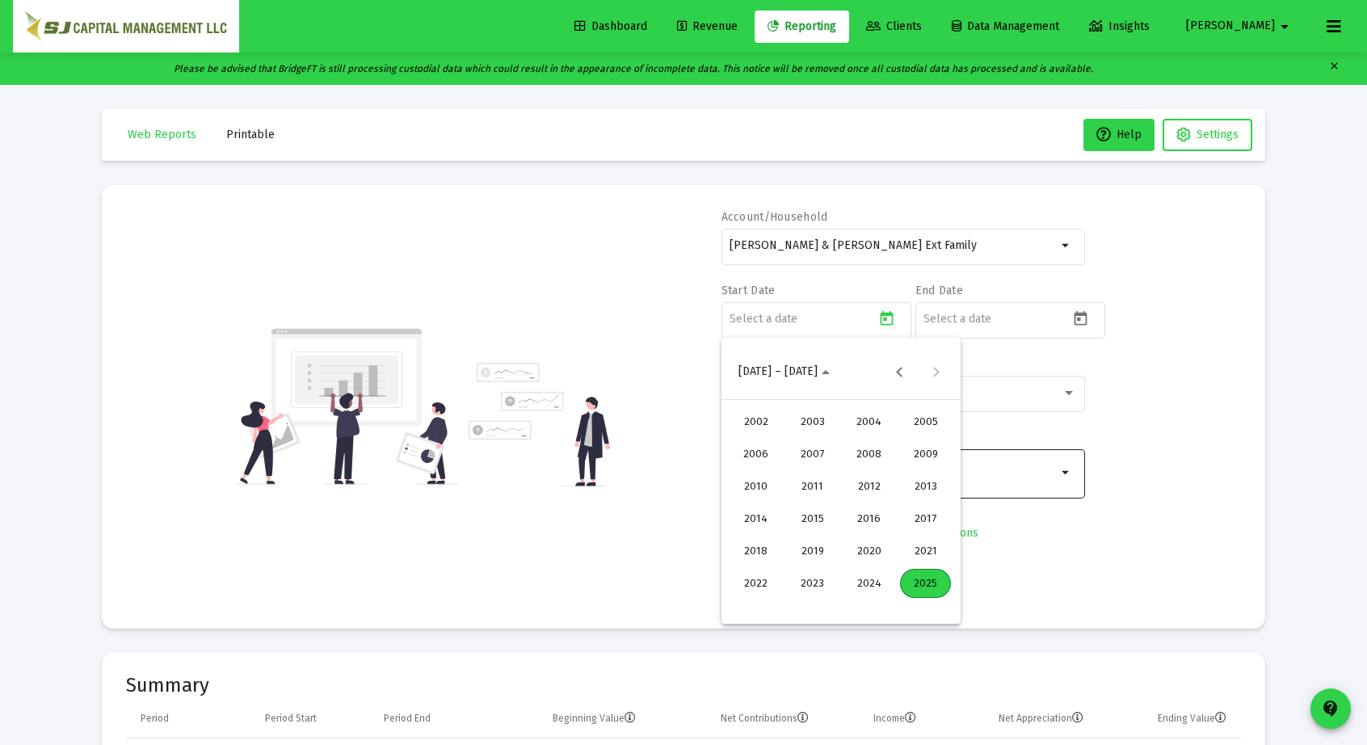
click at [917, 579] on div "2025" at bounding box center [925, 583] width 51 height 29
click at [860, 451] on div "MAR" at bounding box center [868, 453] width 51 height 29
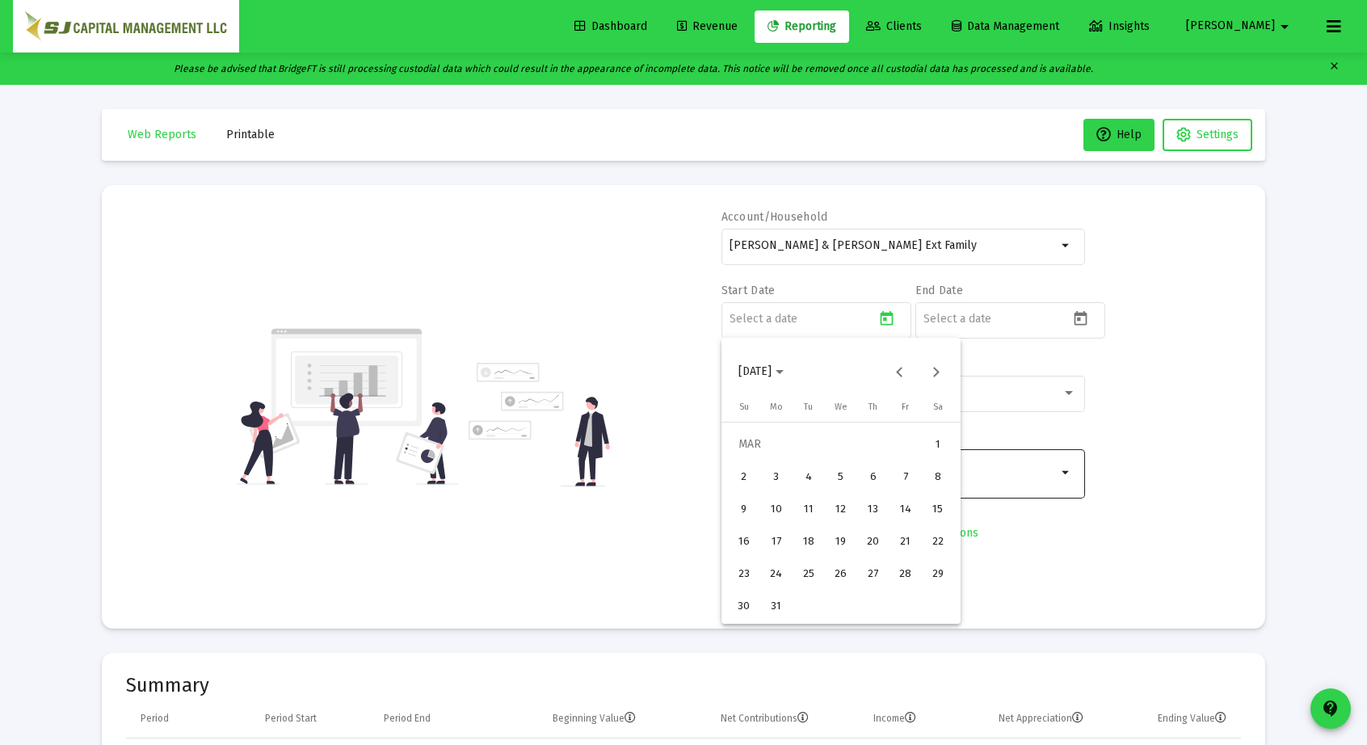
click at [781, 610] on div "31" at bounding box center [776, 605] width 29 height 29
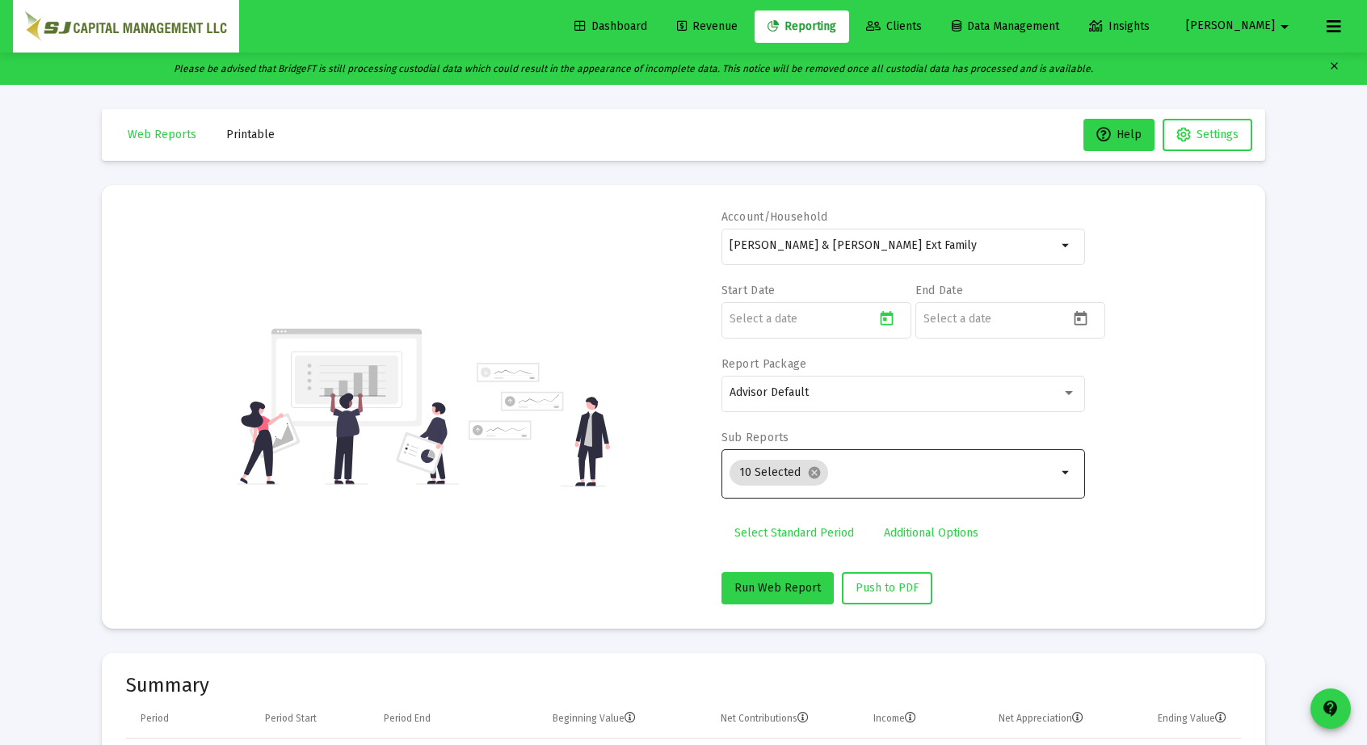
type input "[DATE]"
click at [1078, 323] on icon "Open calendar" at bounding box center [1080, 318] width 13 height 15
click at [977, 372] on polygon "Choose month and year" at bounding box center [973, 372] width 8 height 4
click at [977, 372] on span "[DATE]" at bounding box center [954, 371] width 45 height 14
click at [1094, 367] on button "Previous month" at bounding box center [1093, 371] width 32 height 32
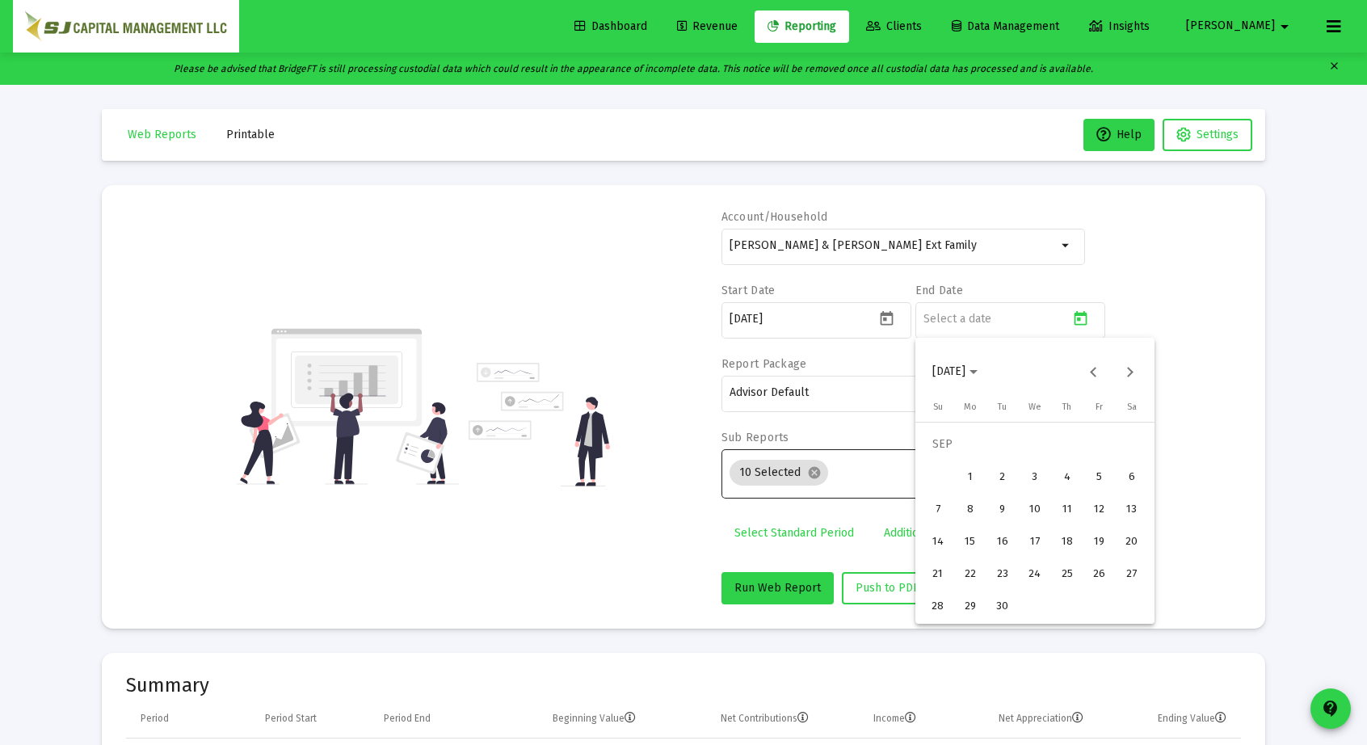
click at [1002, 608] on div "30" at bounding box center [1002, 605] width 29 height 29
type input "[DATE]"
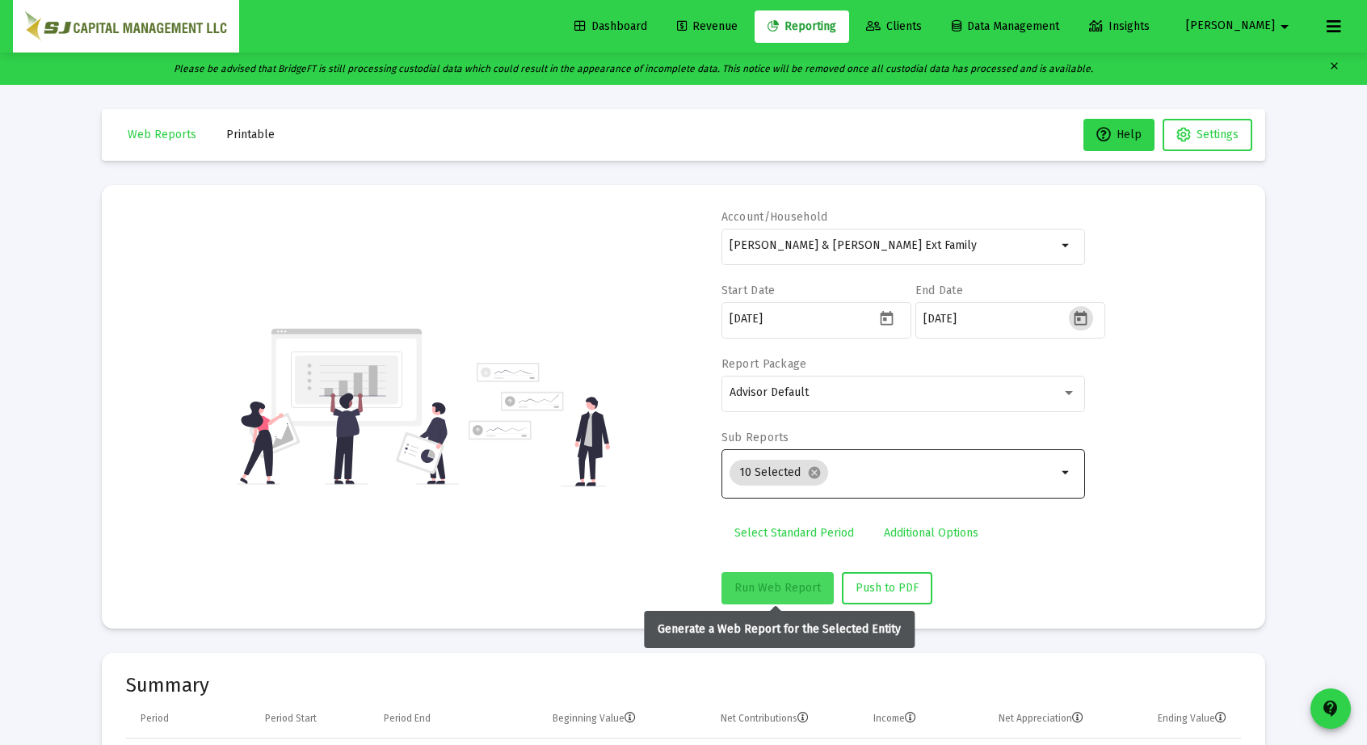
click at [774, 584] on span "Run Web Report" at bounding box center [777, 588] width 86 height 14
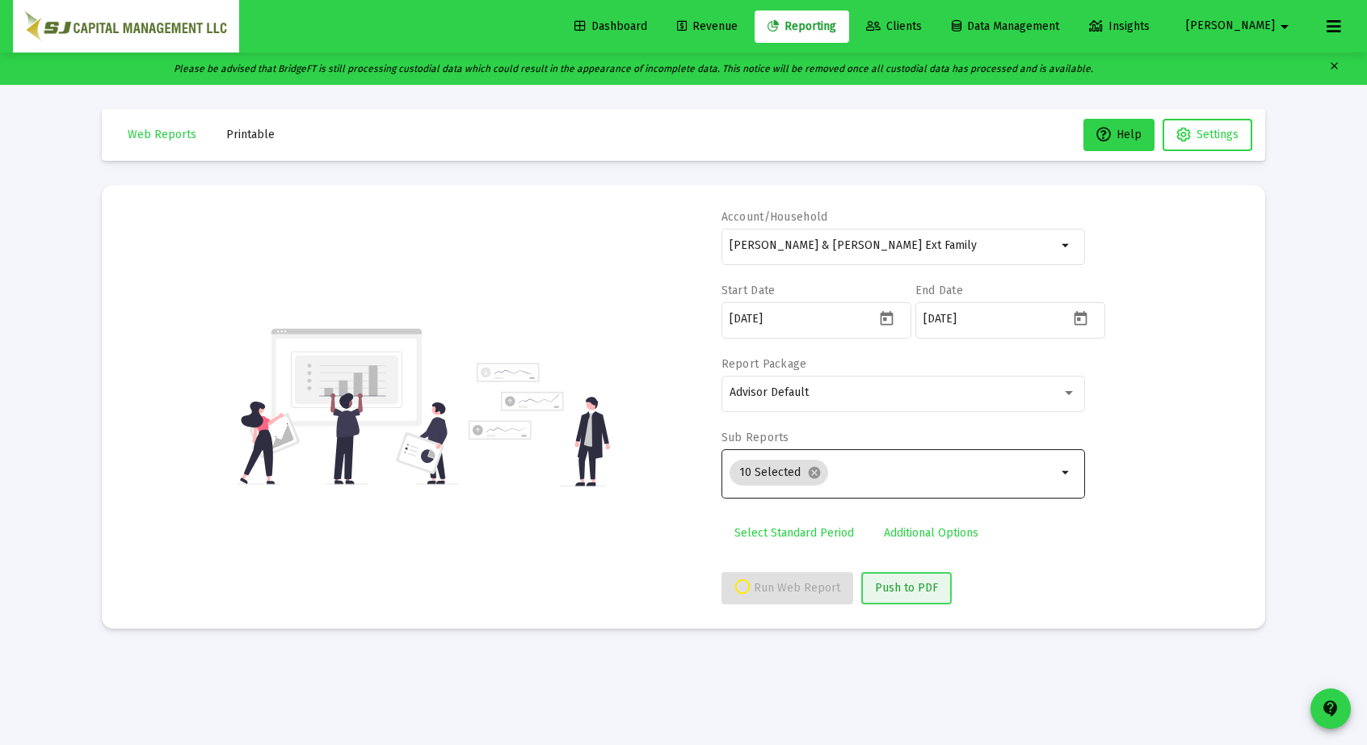
click at [895, 587] on span "Push to PDF" at bounding box center [906, 588] width 63 height 14
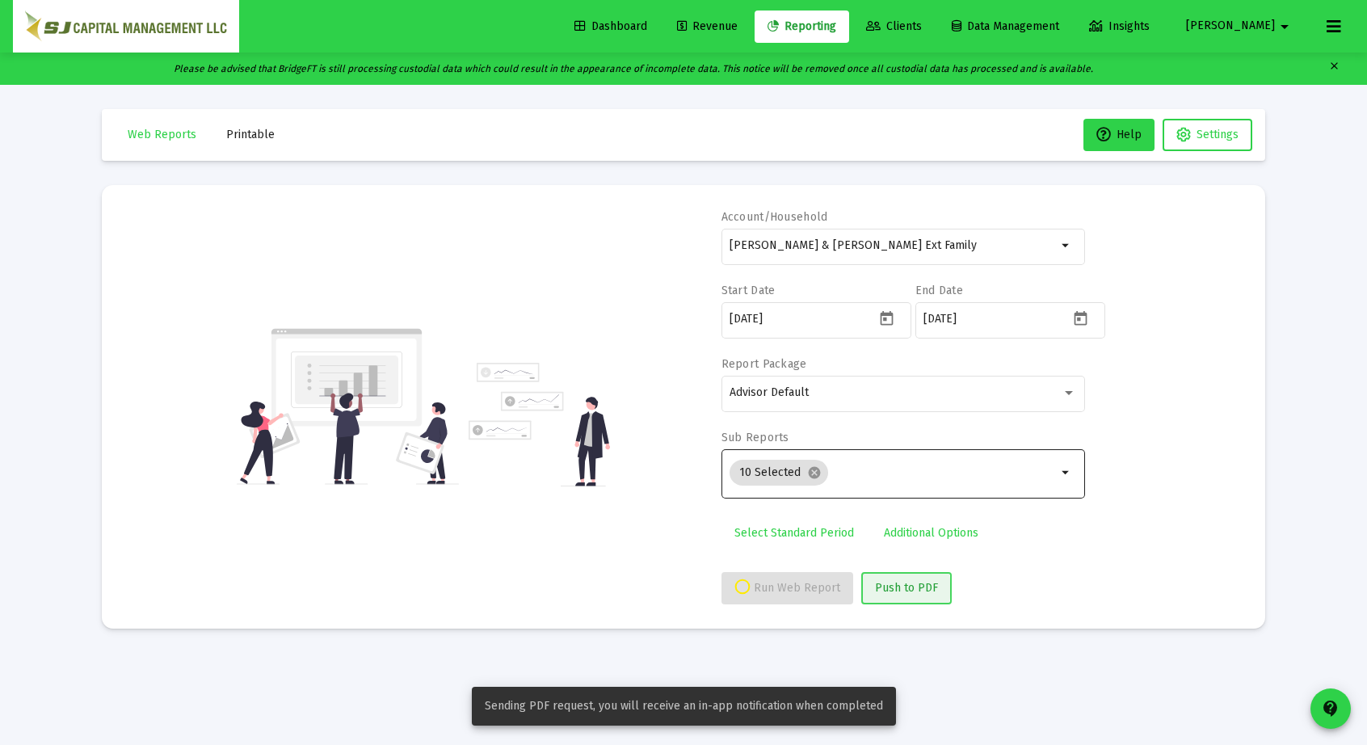
click at [895, 587] on span "Push to PDF" at bounding box center [906, 588] width 63 height 14
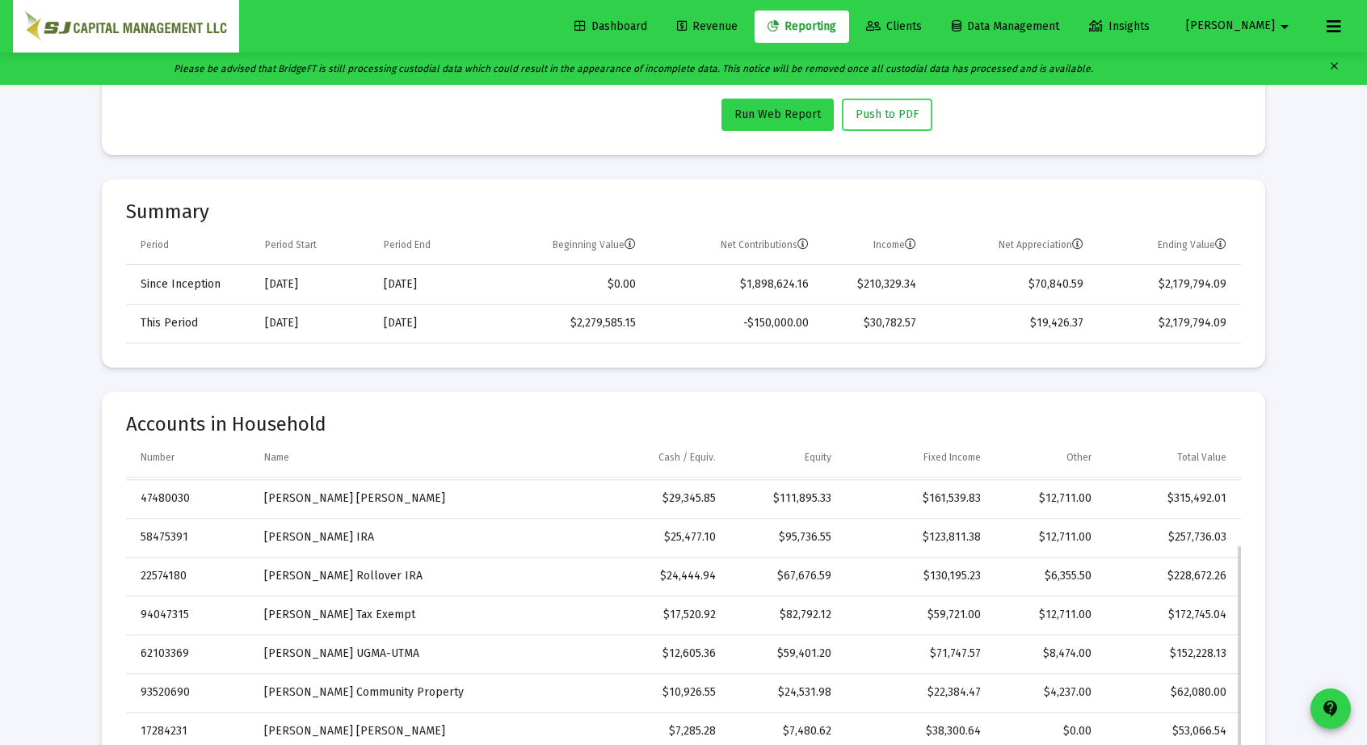
scroll to position [101, 0]
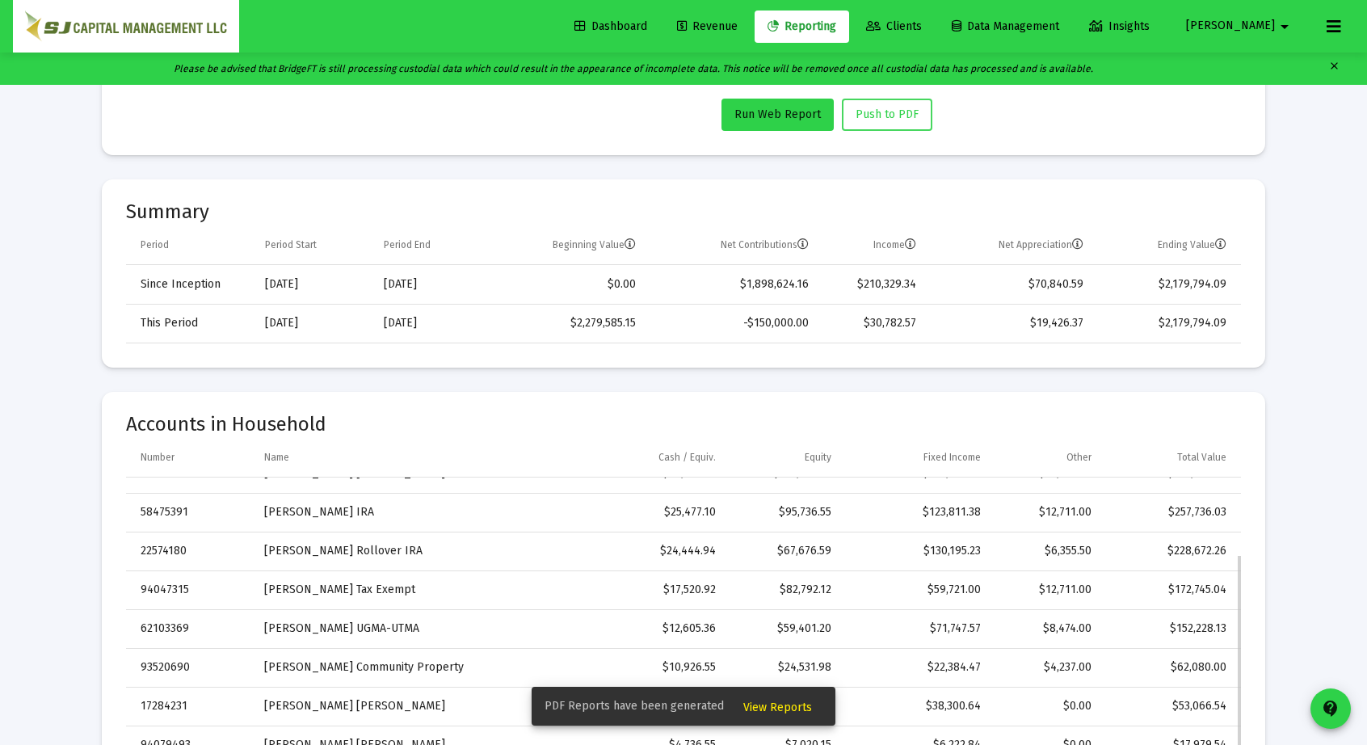
click at [895, 587] on div "$59,721.00" at bounding box center [917, 590] width 127 height 16
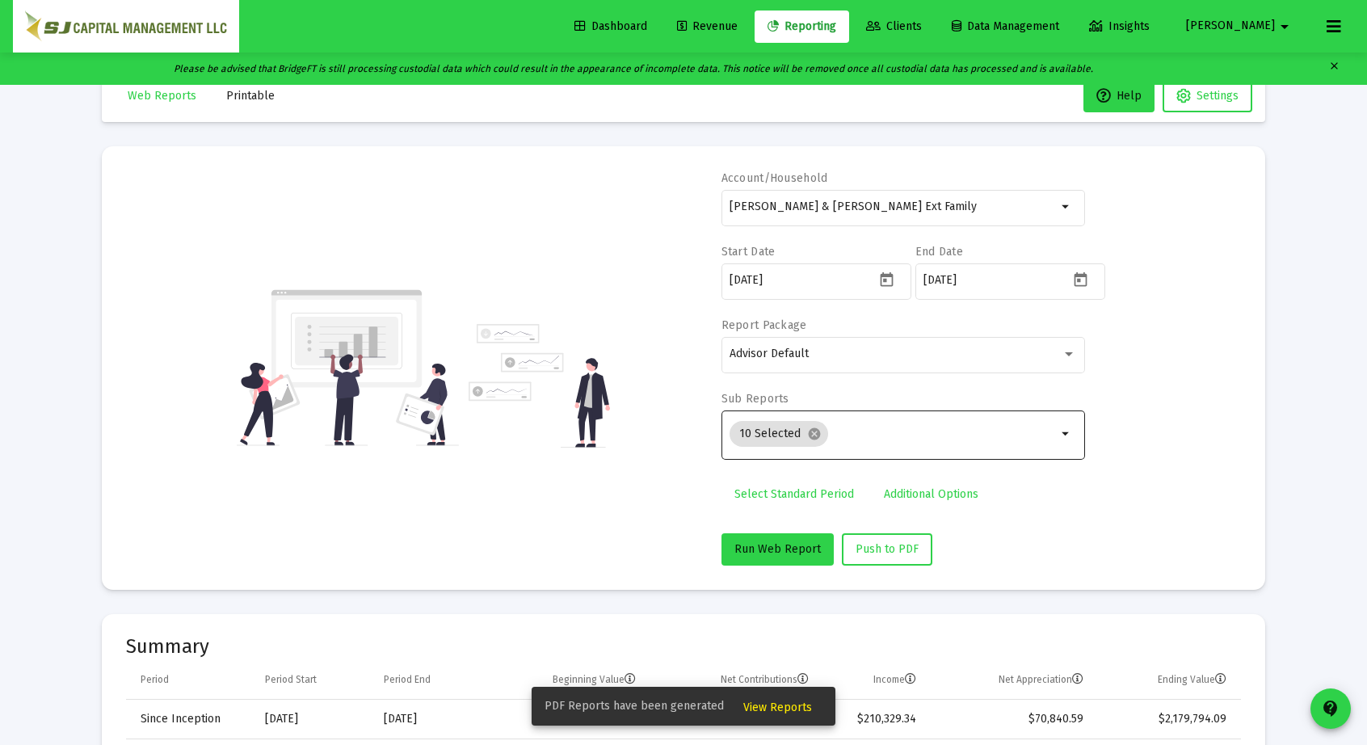
scroll to position [0, 0]
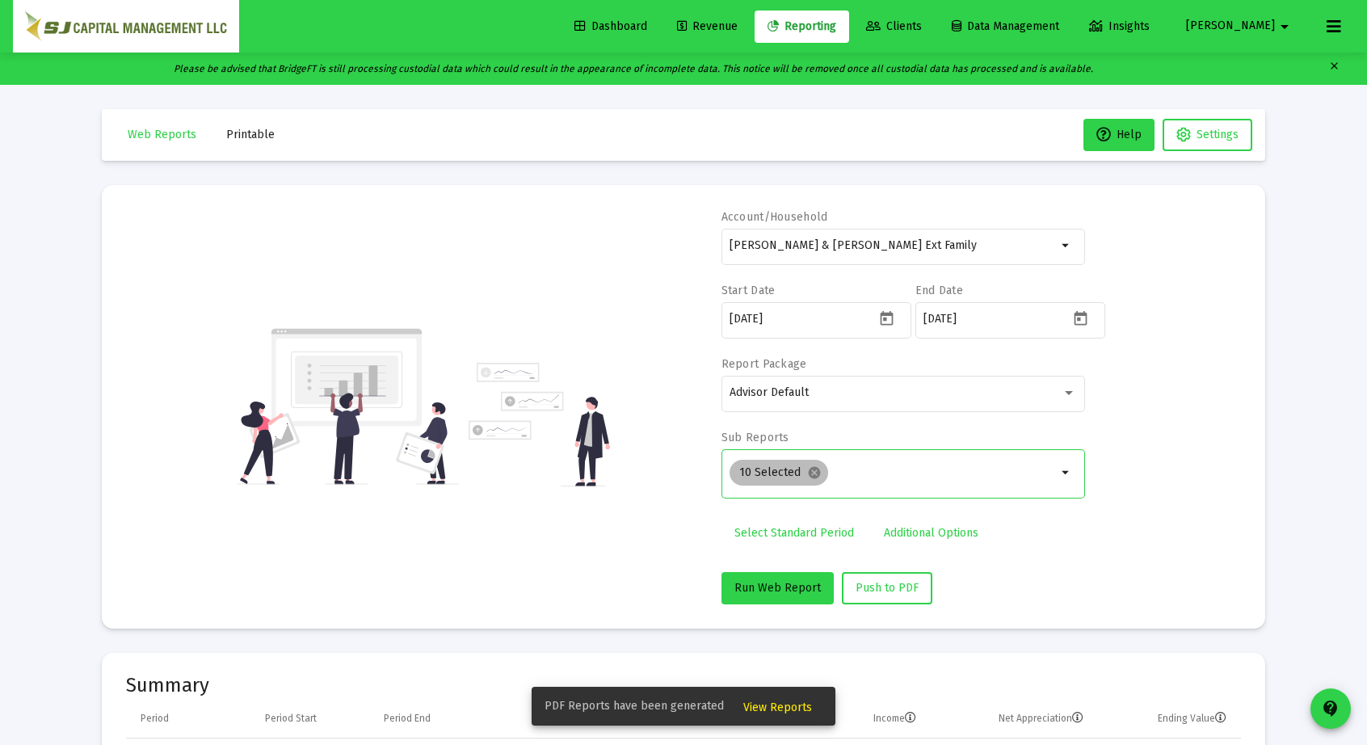
click at [825, 464] on div "10 Selected cancel" at bounding box center [893, 472] width 334 height 32
click at [813, 469] on mat-icon "cancel" at bounding box center [814, 472] width 15 height 15
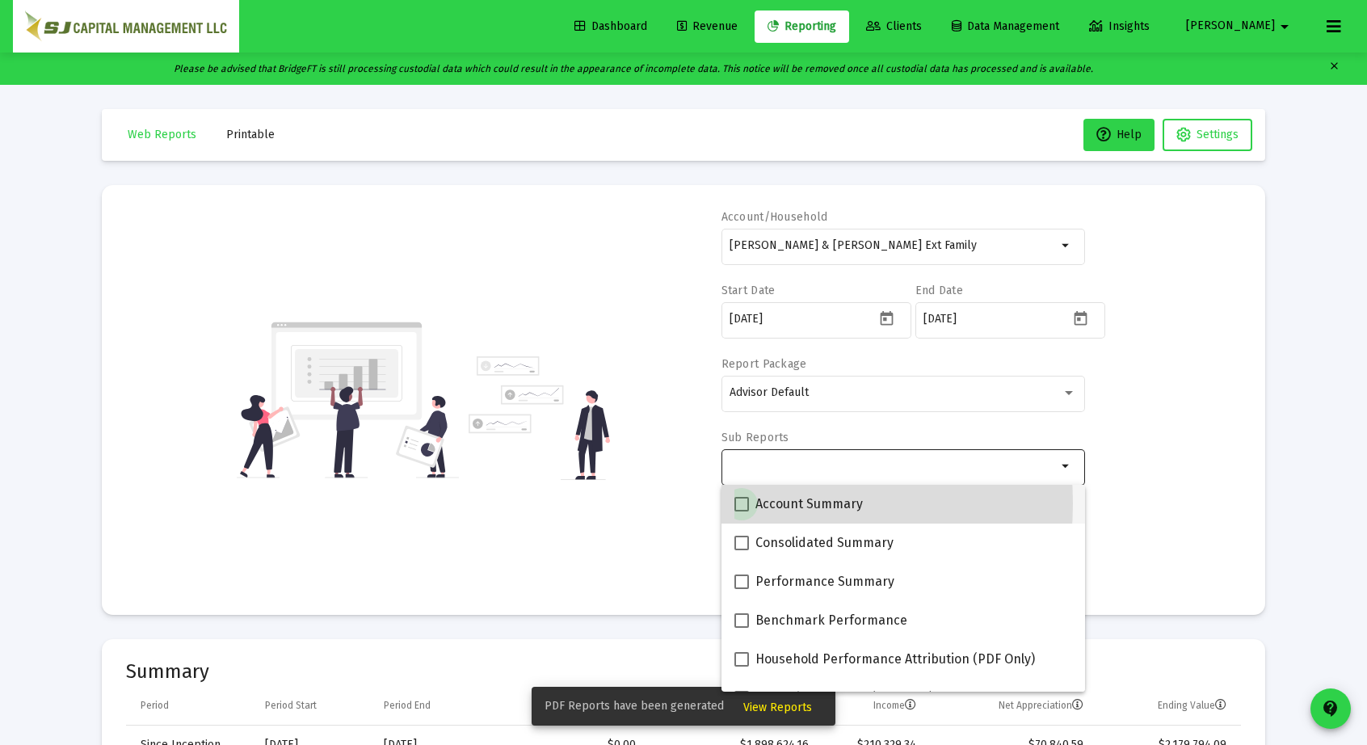
click at [744, 503] on span at bounding box center [741, 504] width 15 height 15
click at [742, 511] on input "Account Summary" at bounding box center [741, 511] width 1 height 1
checkbox input "true"
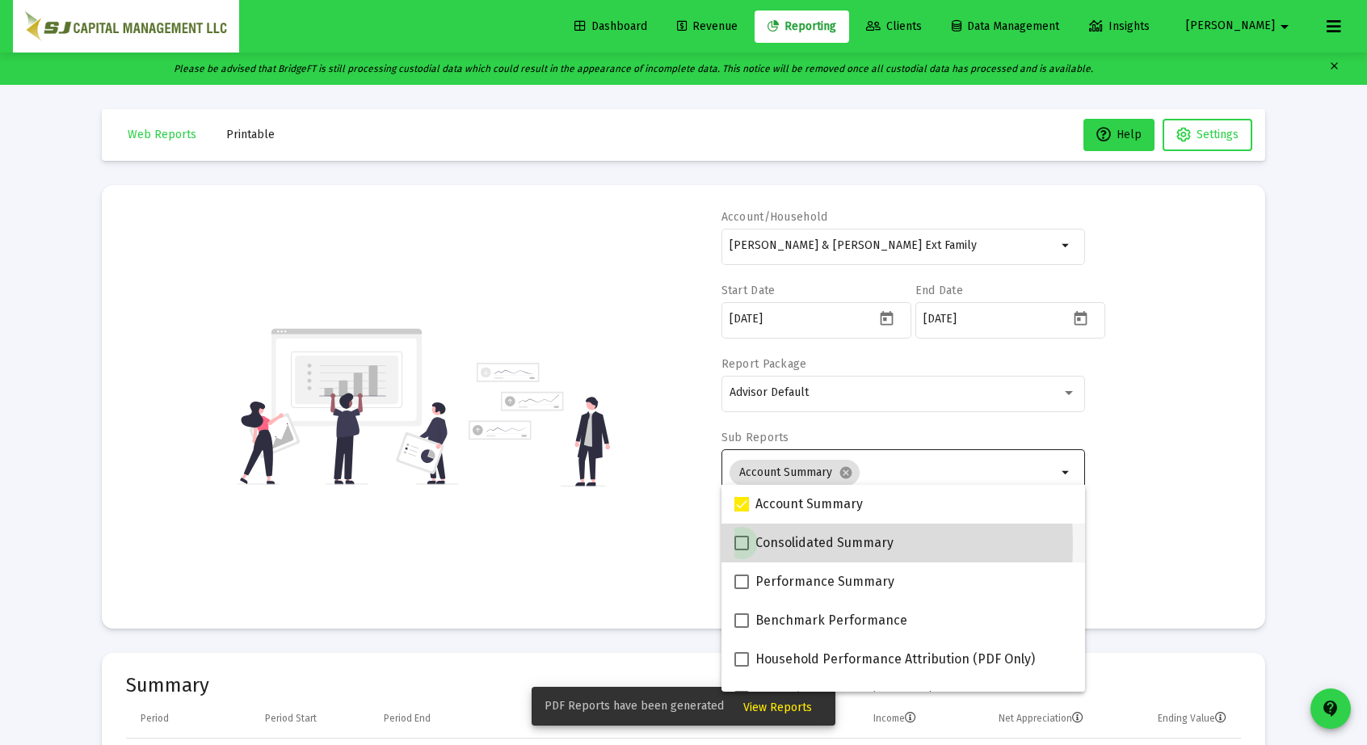
click at [742, 544] on span at bounding box center [741, 543] width 15 height 15
click at [742, 550] on input "Consolidated Summary" at bounding box center [741, 550] width 1 height 1
checkbox input "true"
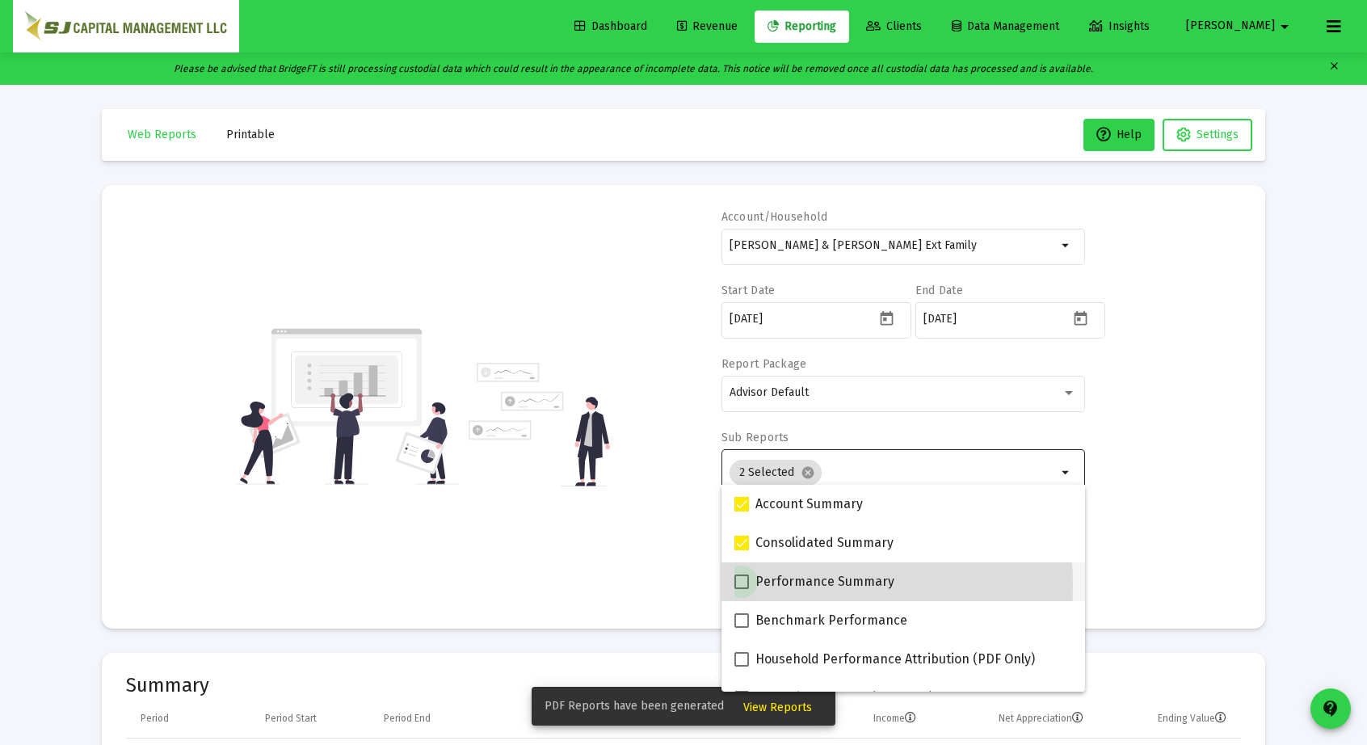
click at [740, 586] on span at bounding box center [741, 581] width 15 height 15
click at [741, 589] on input "Performance Summary" at bounding box center [741, 589] width 1 height 1
checkbox input "true"
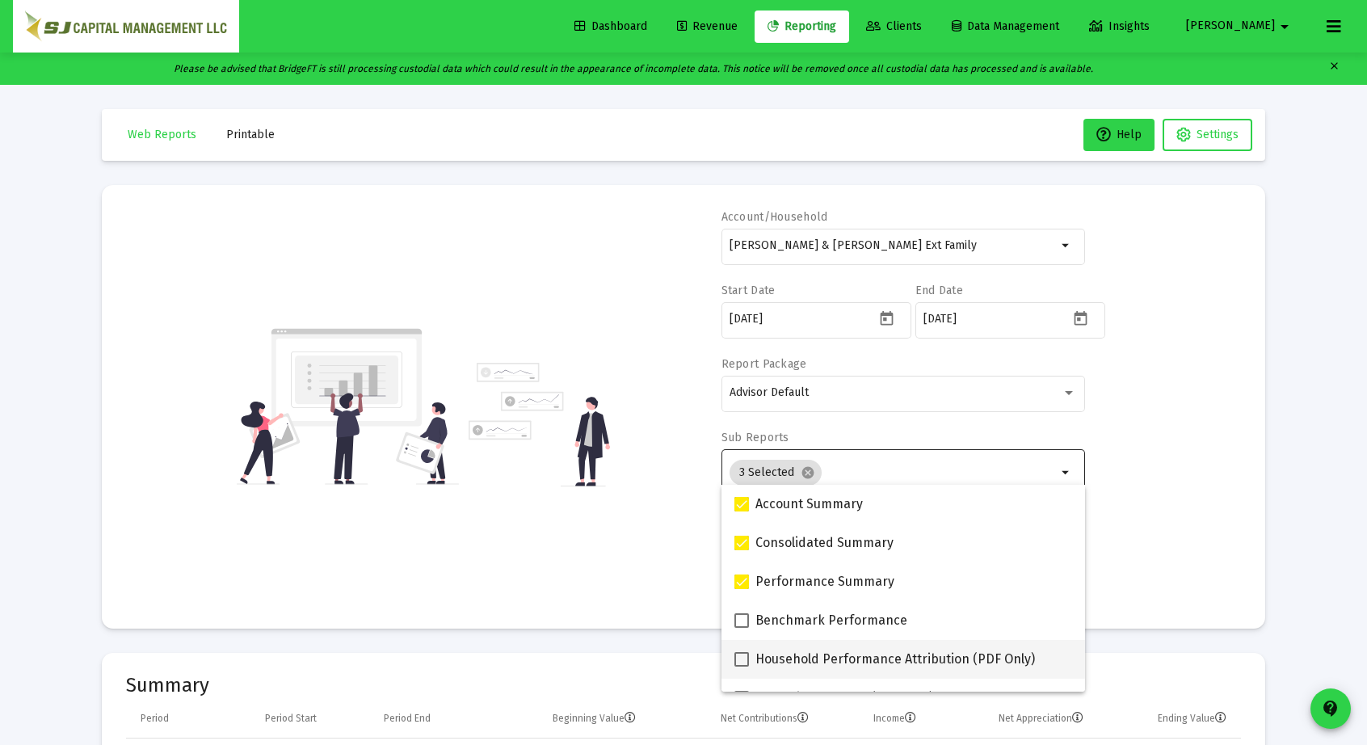
click at [741, 658] on span at bounding box center [741, 659] width 15 height 15
click at [741, 666] on input "Household Performance Attribution (PDF Only)" at bounding box center [741, 666] width 1 height 1
checkbox input "true"
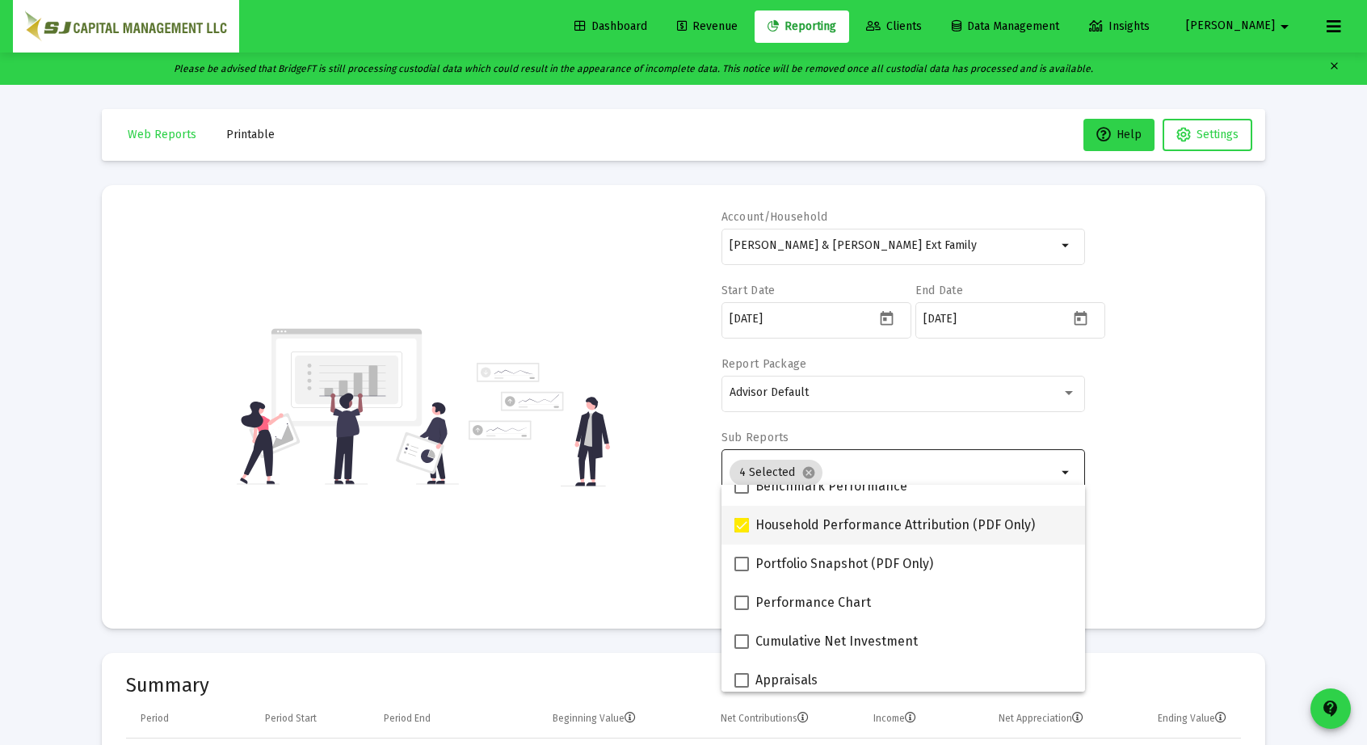
scroll to position [135, 0]
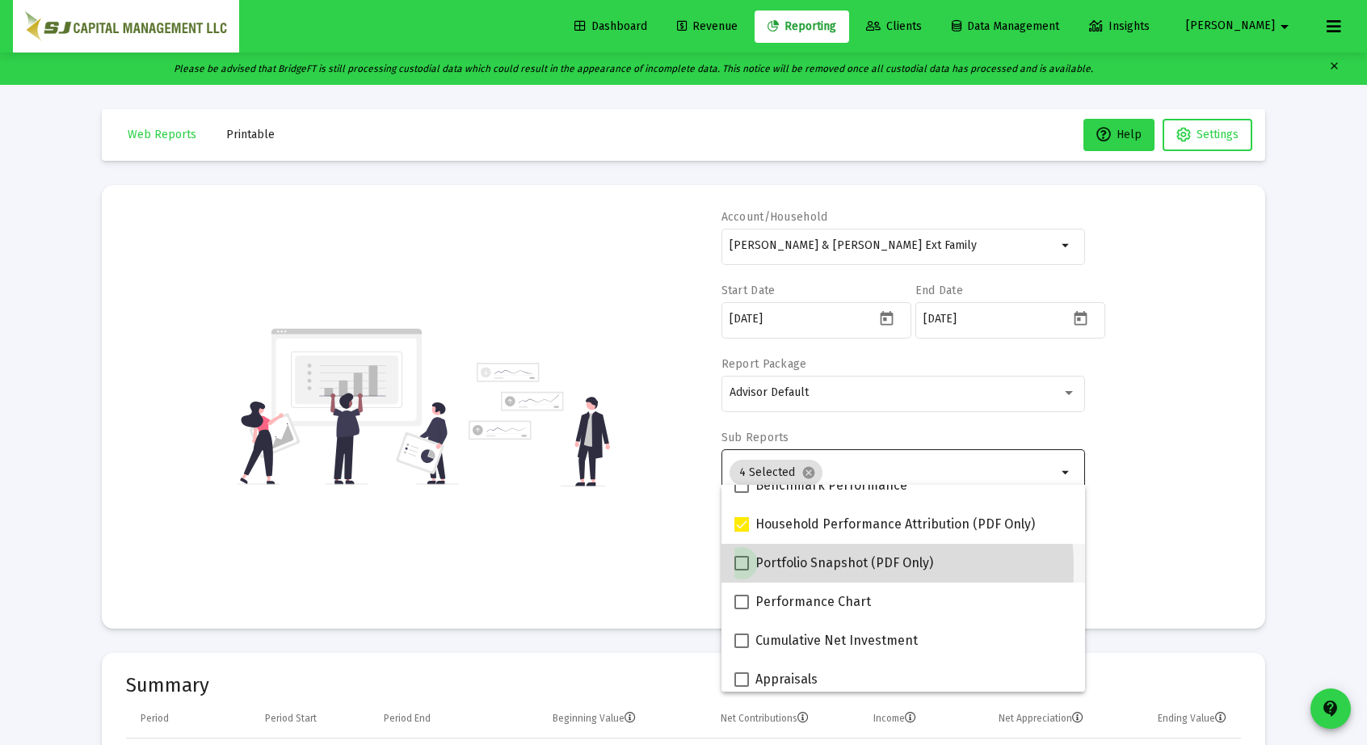
click at [738, 570] on span at bounding box center [741, 563] width 15 height 15
click at [741, 570] on input "Portfolio Snapshot (PDF Only)" at bounding box center [741, 570] width 1 height 1
checkbox input "true"
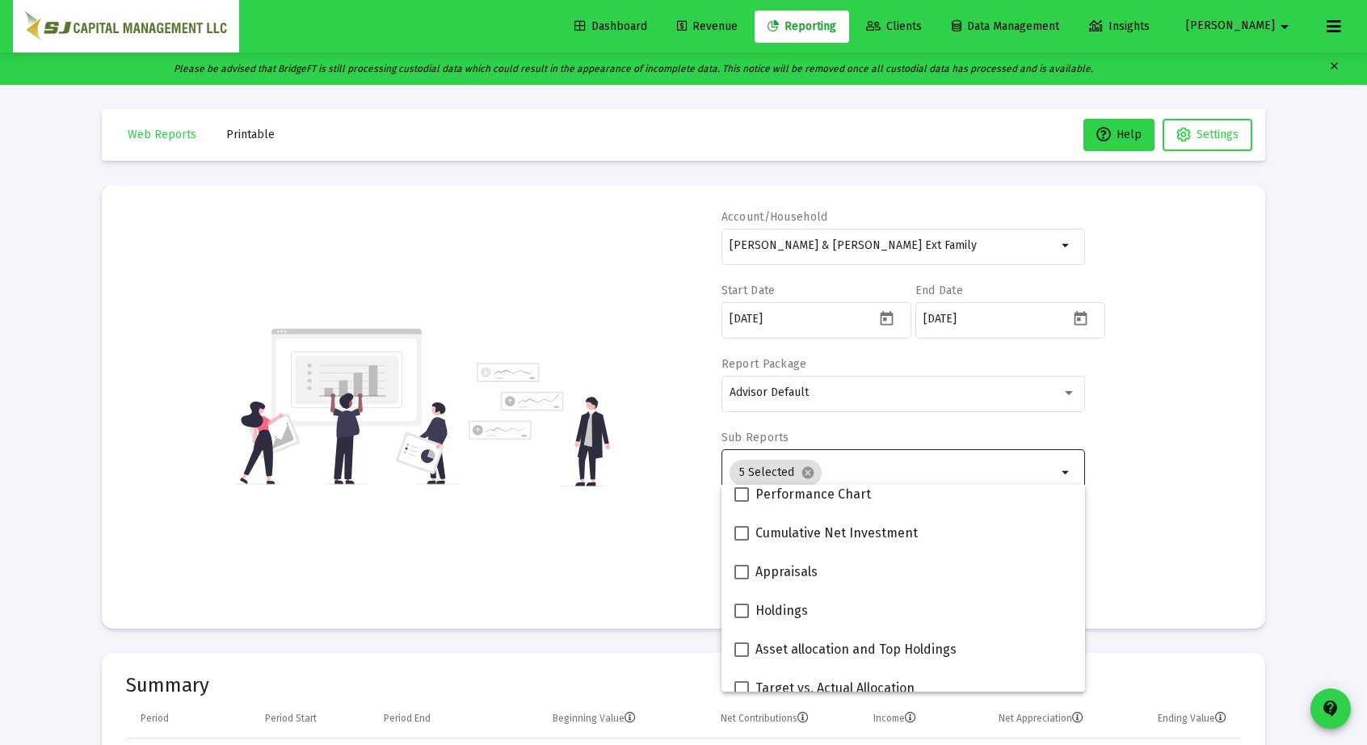
scroll to position [242, 0]
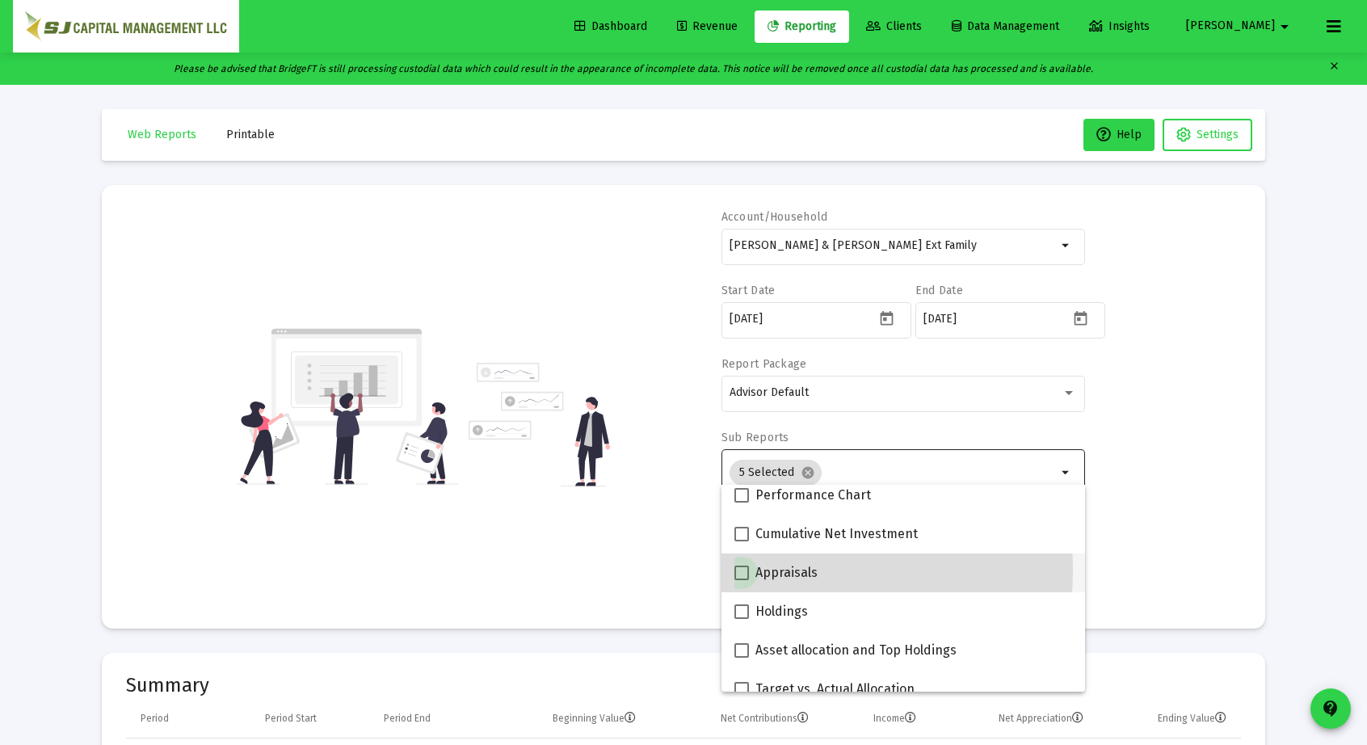
click at [738, 570] on span at bounding box center [741, 572] width 15 height 15
click at [741, 580] on input "Appraisals" at bounding box center [741, 580] width 1 height 1
checkbox input "true"
click at [738, 570] on span at bounding box center [741, 571] width 15 height 15
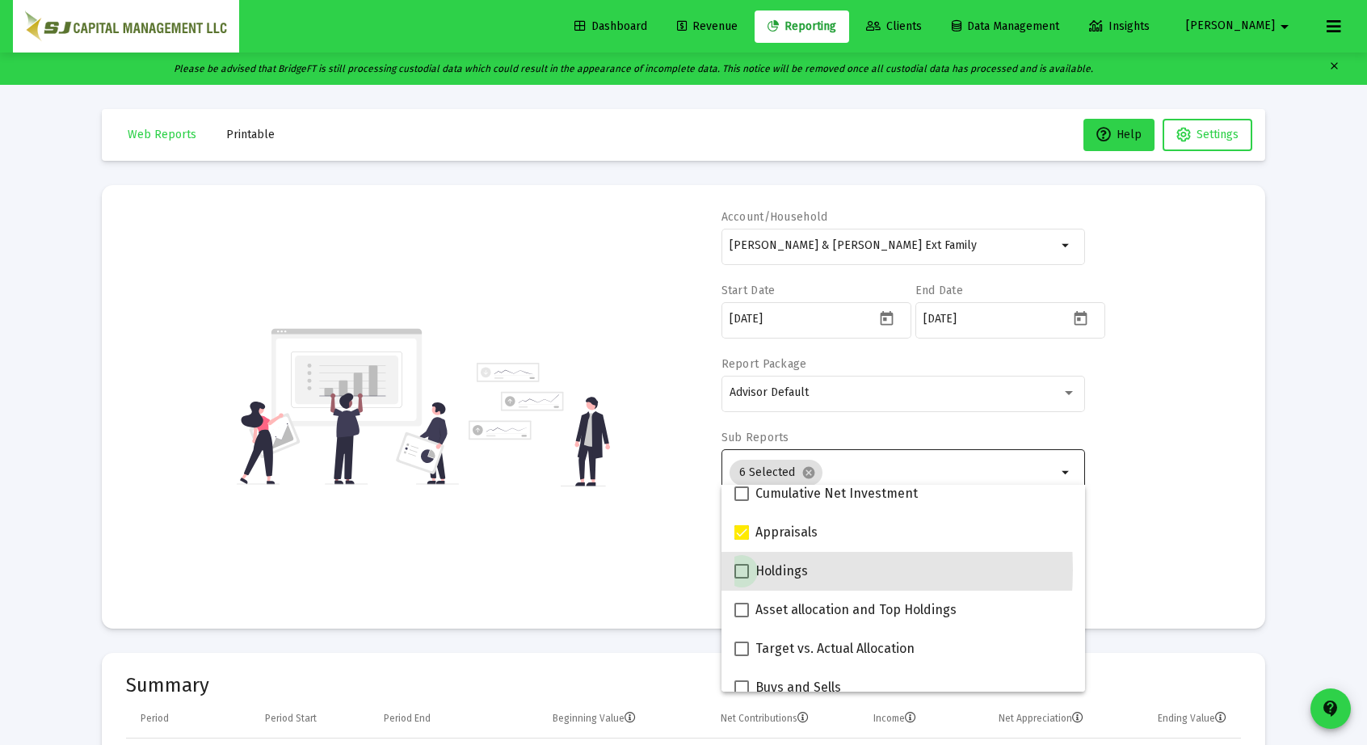
click at [741, 578] on input "Holdings" at bounding box center [741, 578] width 1 height 1
checkbox input "true"
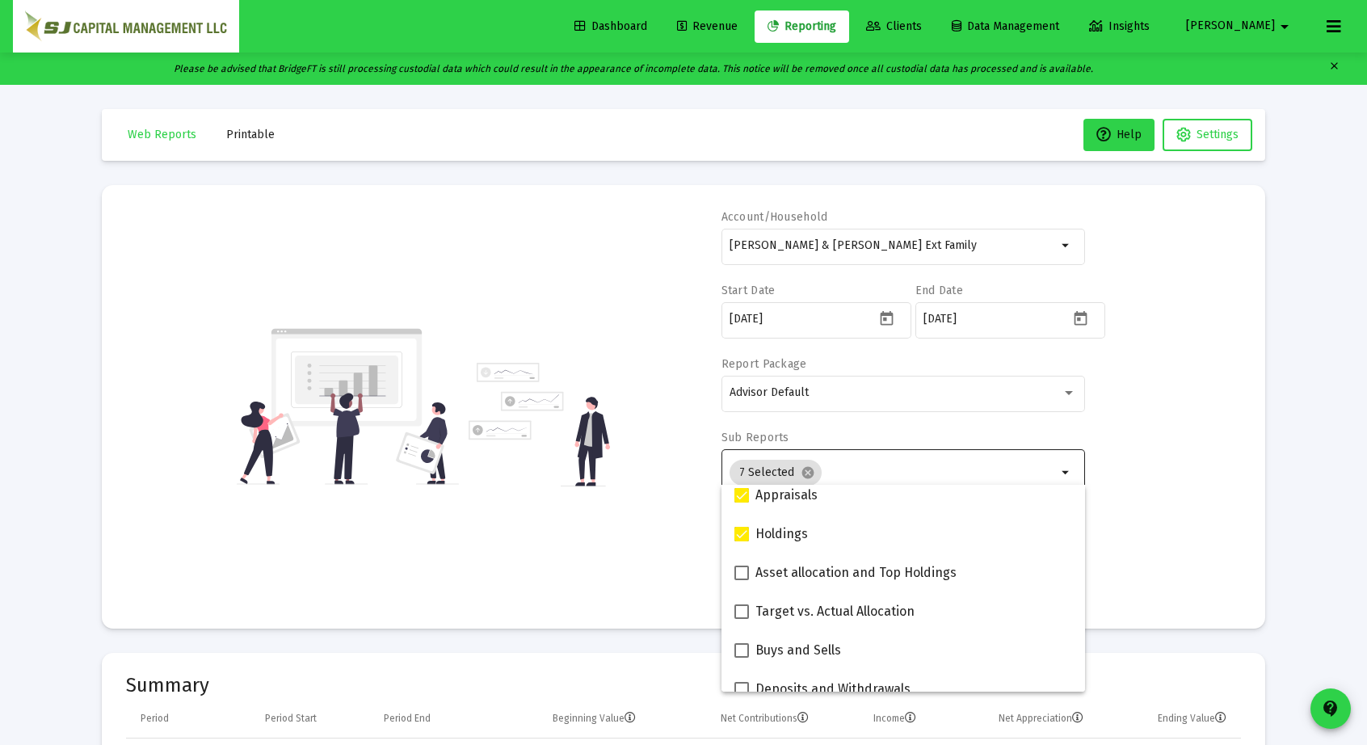
scroll to position [323, 0]
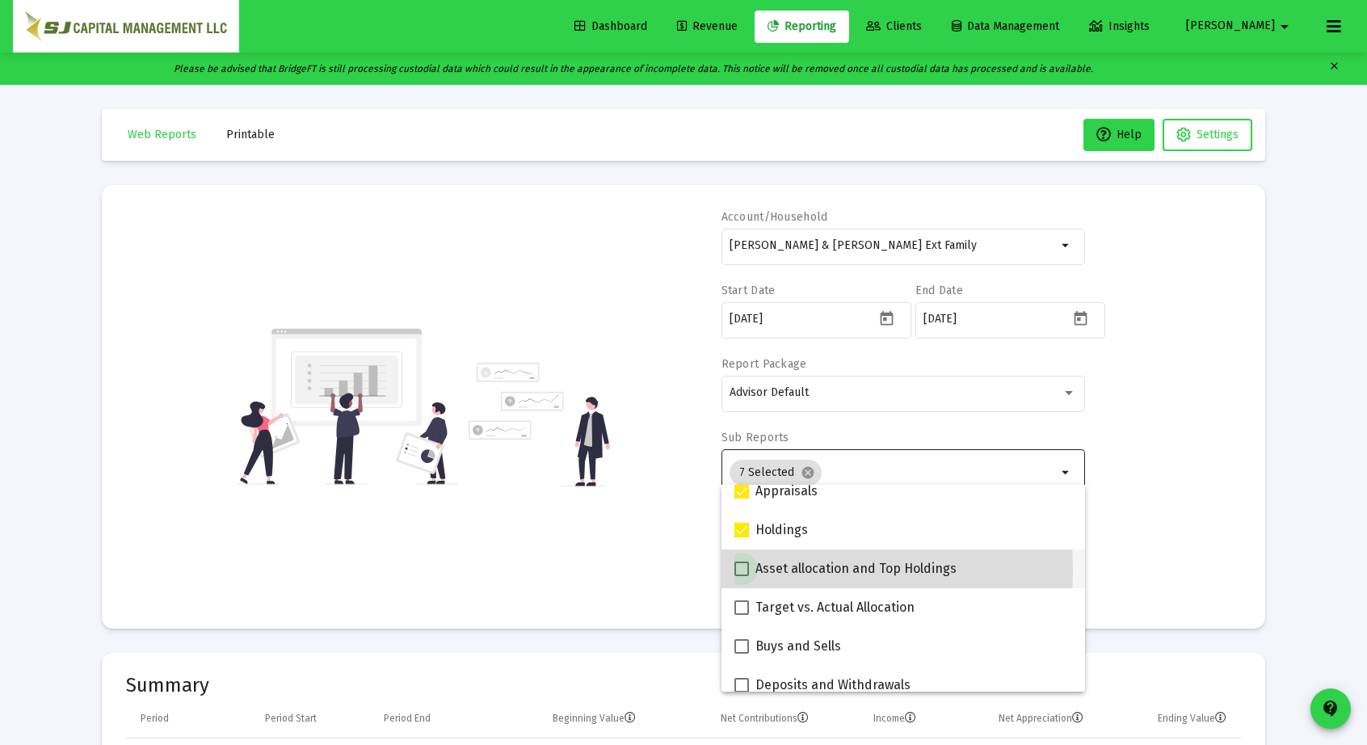
click at [738, 570] on span at bounding box center [741, 568] width 15 height 15
click at [741, 576] on input "Asset allocation and Top Holdings" at bounding box center [741, 576] width 1 height 1
checkbox input "true"
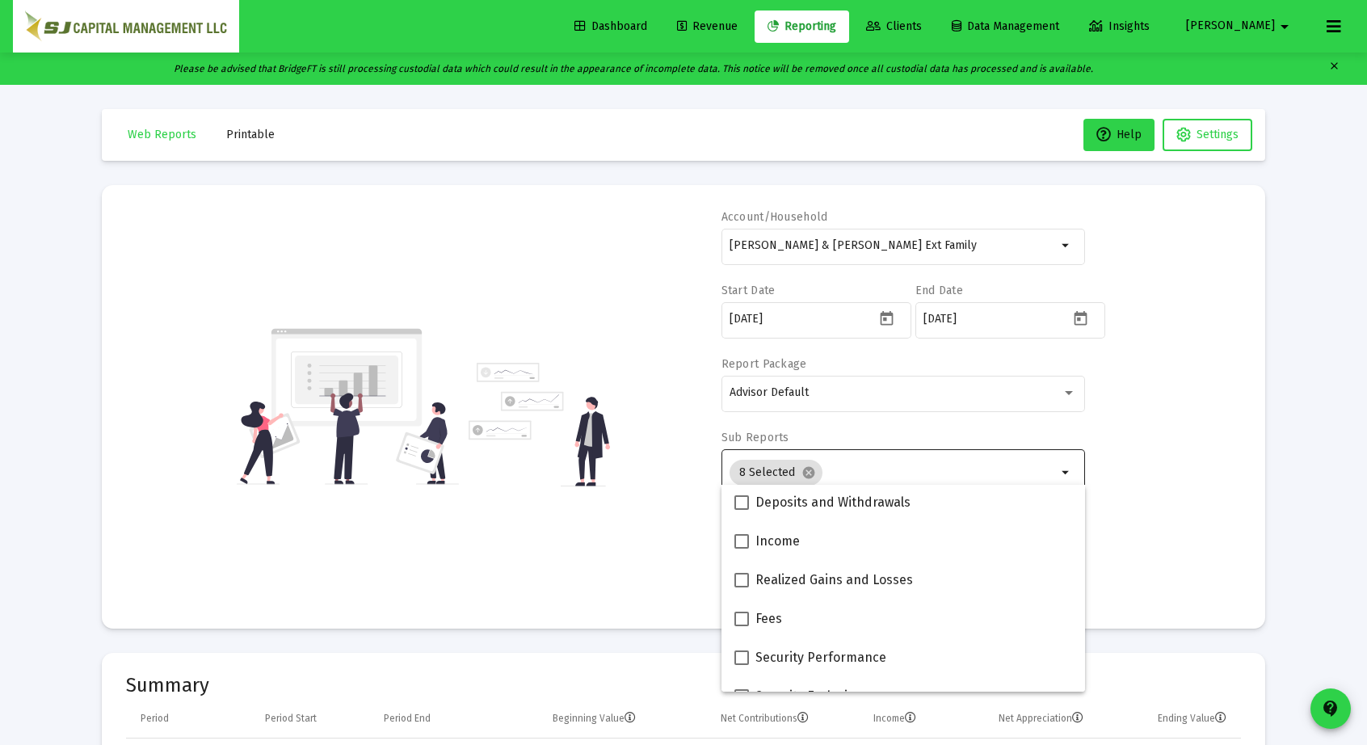
scroll to position [507, 0]
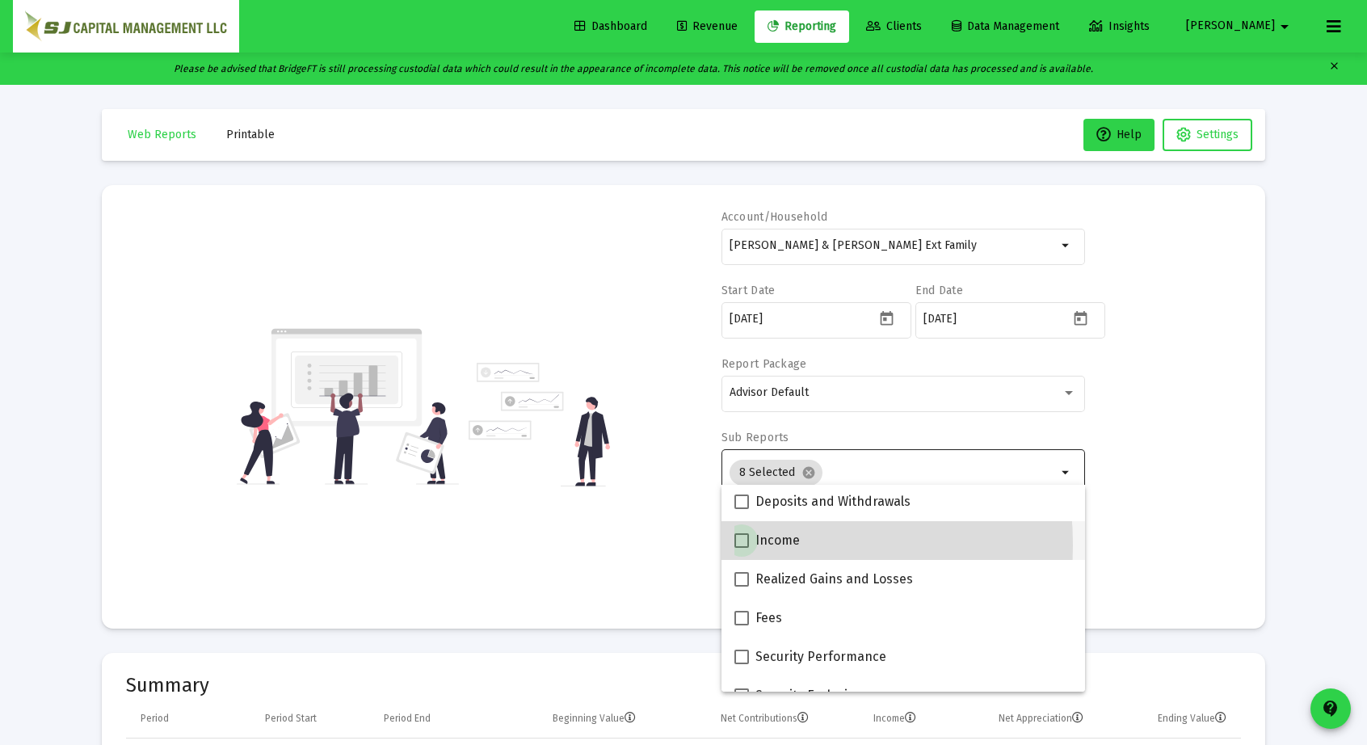
click at [736, 544] on span at bounding box center [741, 540] width 15 height 15
click at [741, 548] on input "Income" at bounding box center [741, 548] width 1 height 1
click at [736, 544] on span at bounding box center [741, 540] width 15 height 15
click at [741, 548] on input "Income" at bounding box center [741, 548] width 1 height 1
click at [736, 544] on span at bounding box center [741, 540] width 15 height 15
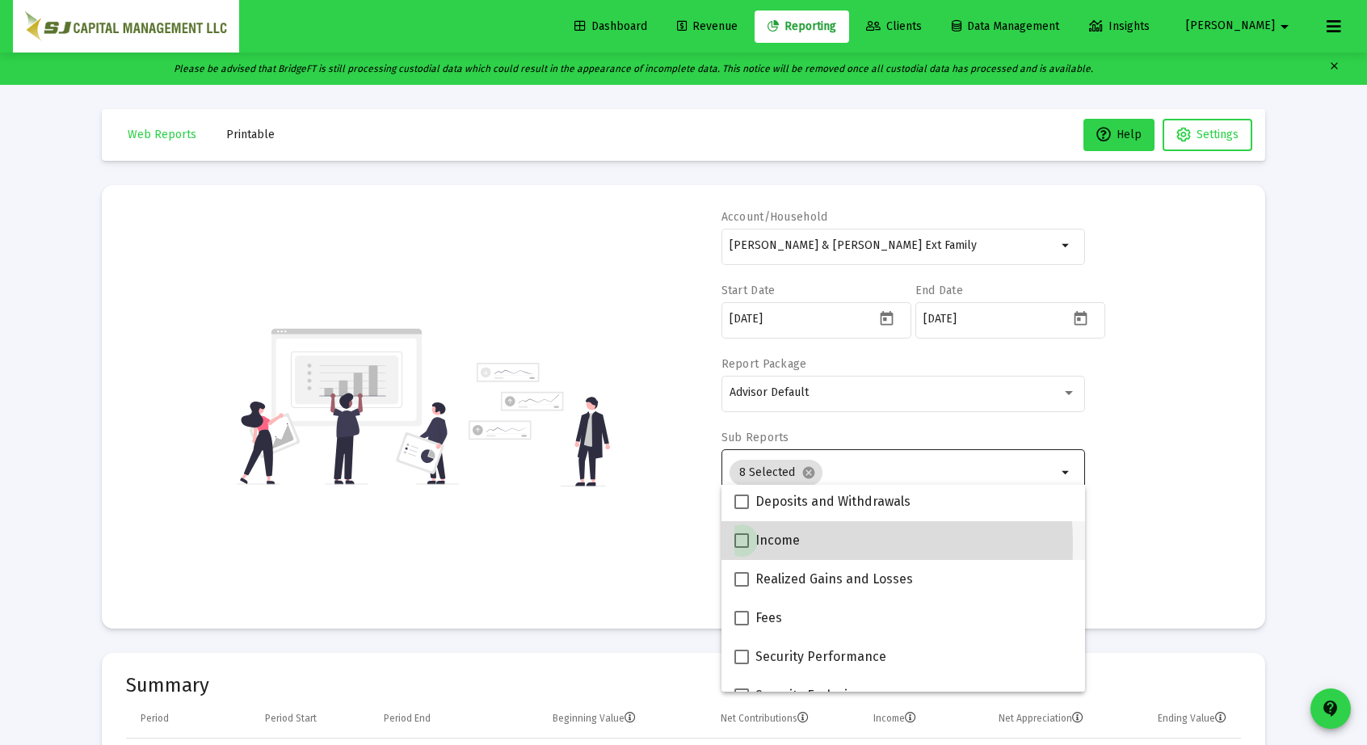
click at [741, 548] on input "Income" at bounding box center [741, 548] width 1 height 1
checkbox input "true"
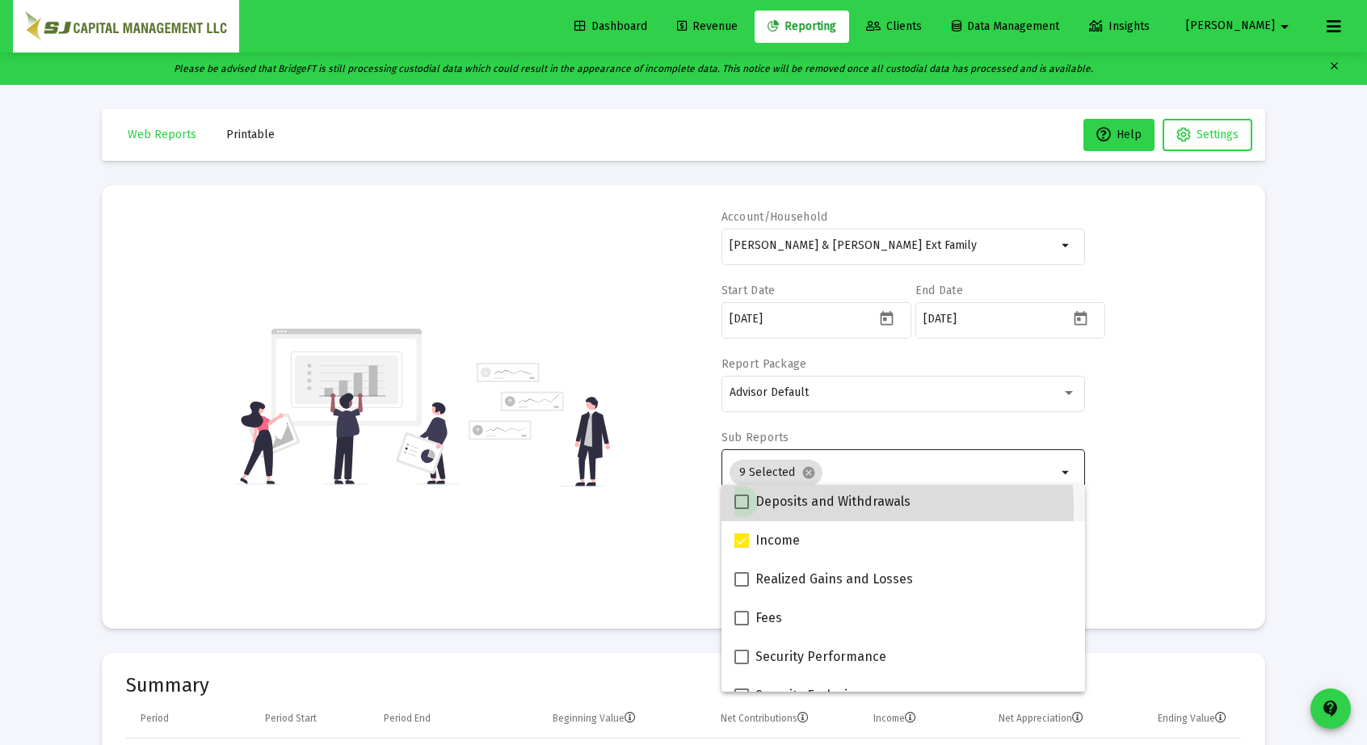
click at [736, 508] on span at bounding box center [741, 501] width 15 height 15
click at [741, 509] on input "Deposits and Withdrawals" at bounding box center [741, 509] width 1 height 1
checkbox input "true"
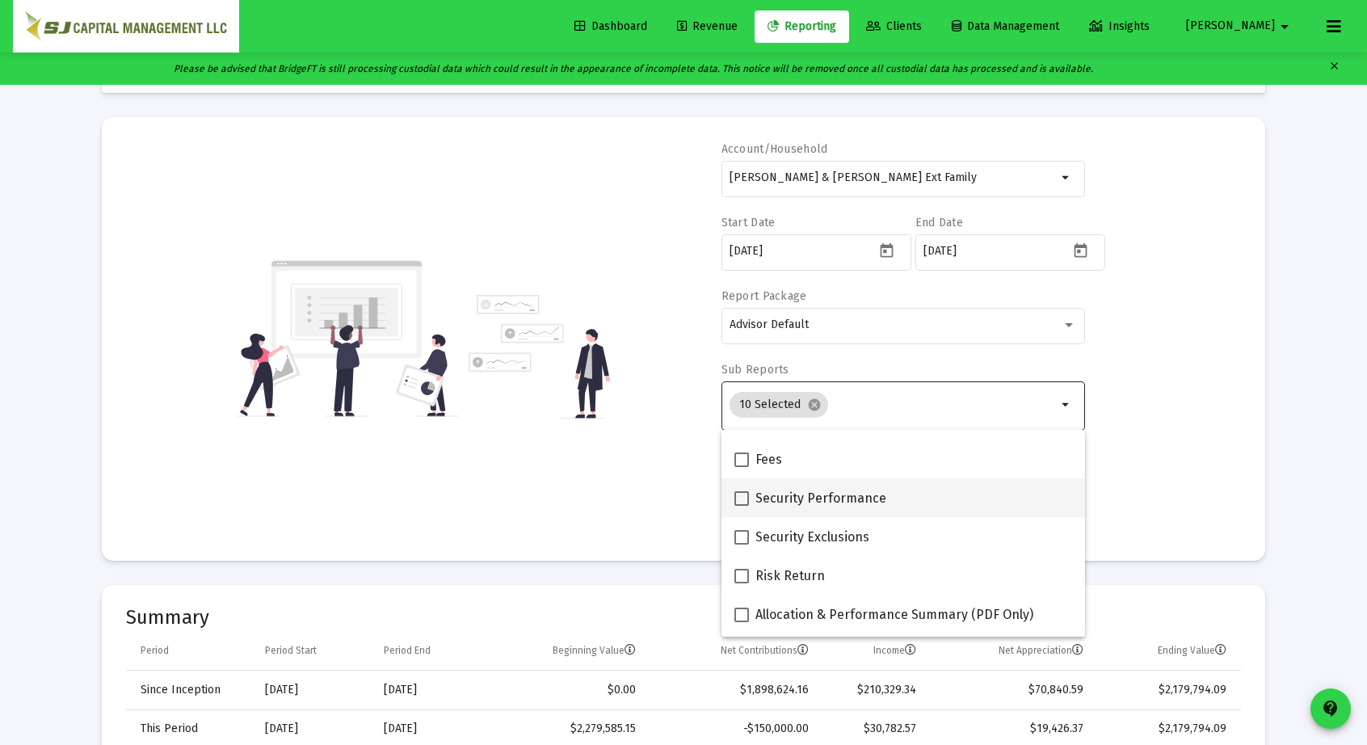
scroll to position [609, 0]
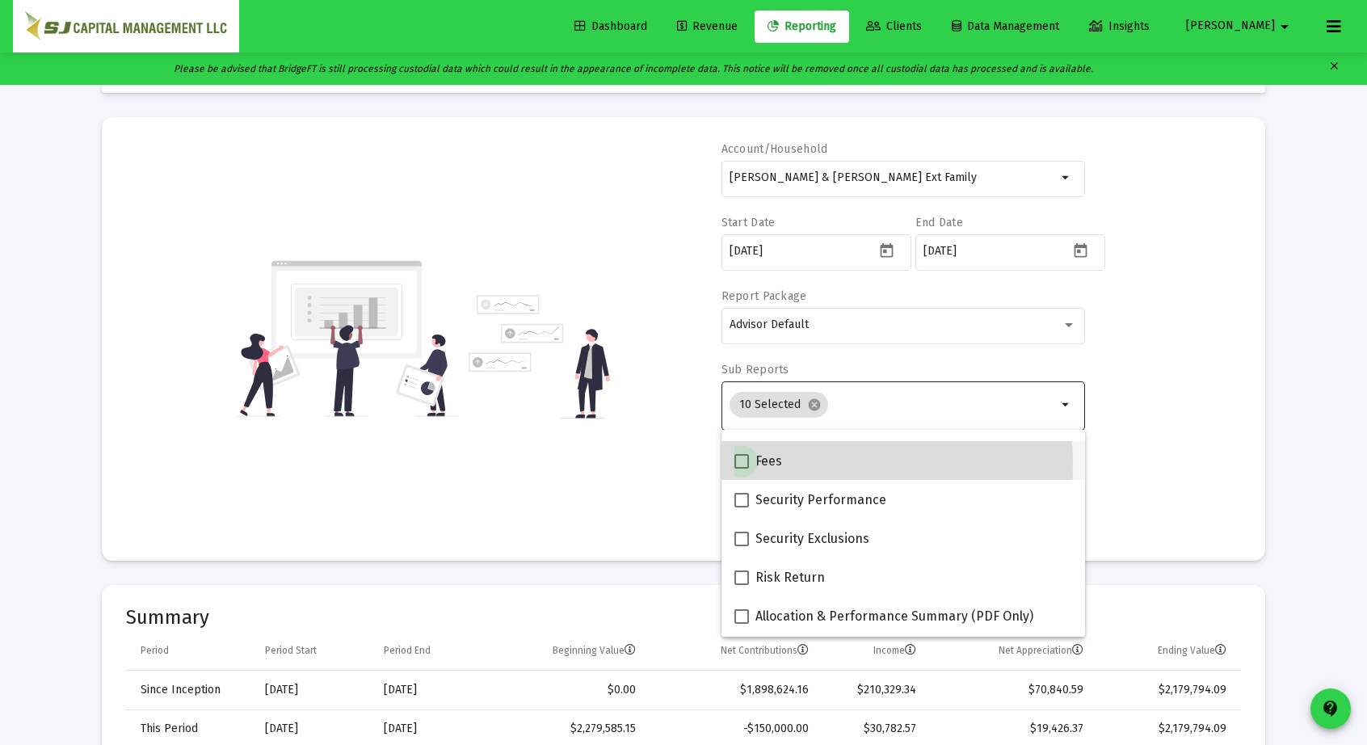
click at [739, 464] on span at bounding box center [741, 461] width 15 height 15
click at [741, 469] on input "Fees" at bounding box center [741, 469] width 1 height 1
checkbox input "true"
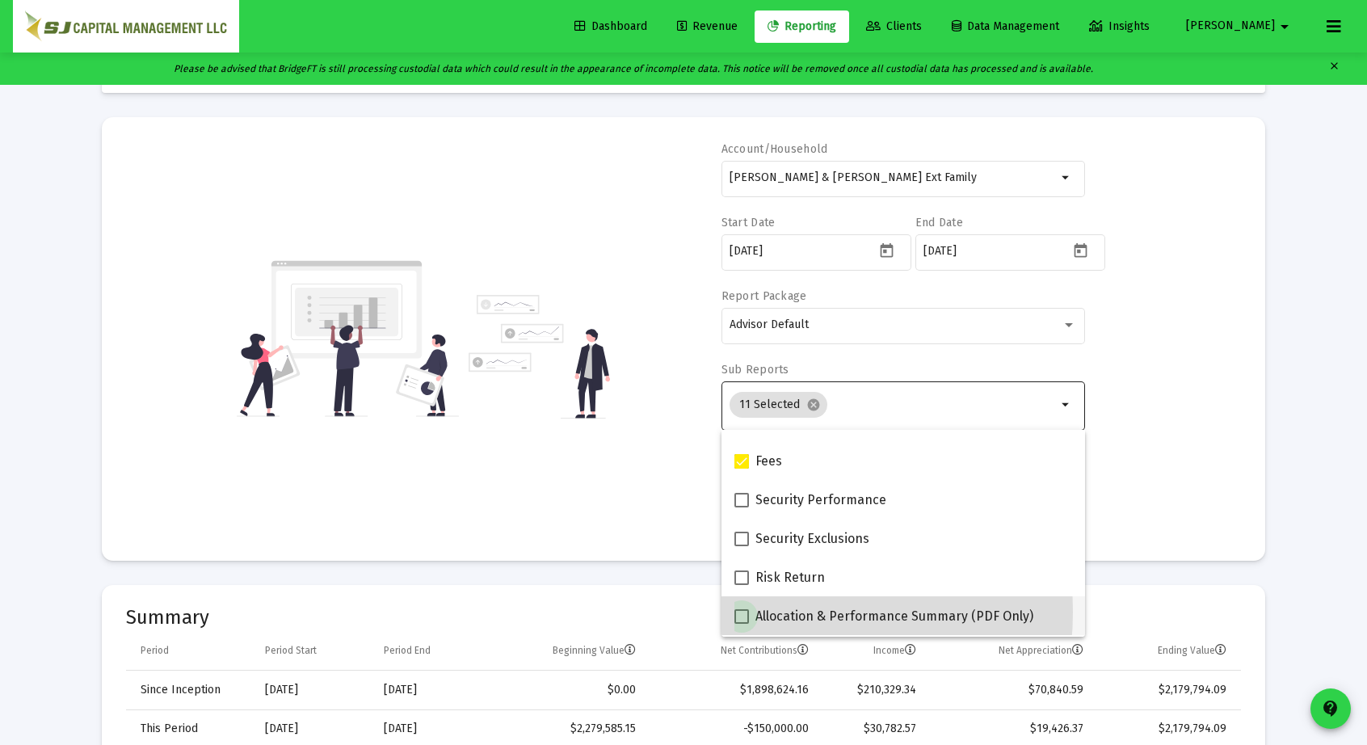
click at [748, 612] on label "Allocation & Performance Summary (PDF Only)" at bounding box center [883, 616] width 299 height 19
click at [742, 624] on input "Allocation & Performance Summary (PDF Only)" at bounding box center [741, 624] width 1 height 1
checkbox input "true"
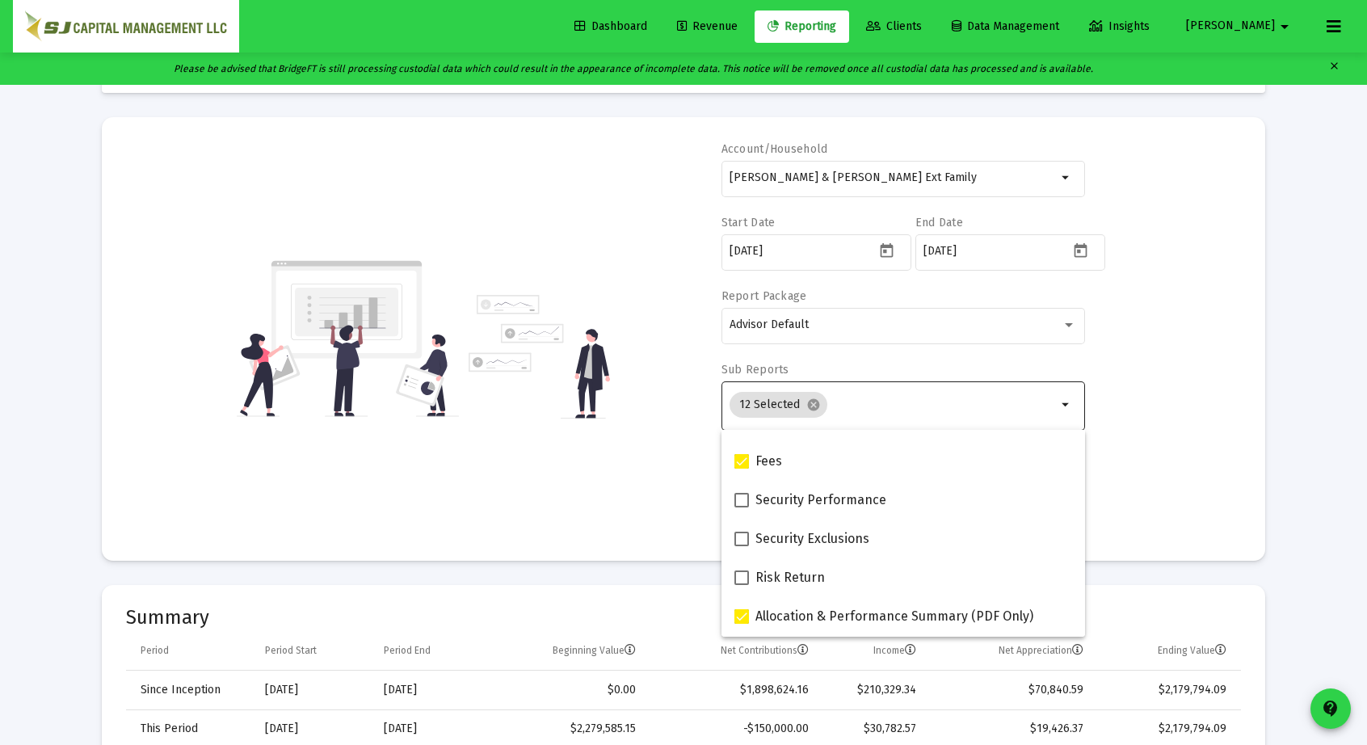
click at [1208, 422] on div "Account/Household [PERSON_NAME] & [PERSON_NAME] Ext Family arrow_drop_down Star…" at bounding box center [683, 338] width 1115 height 395
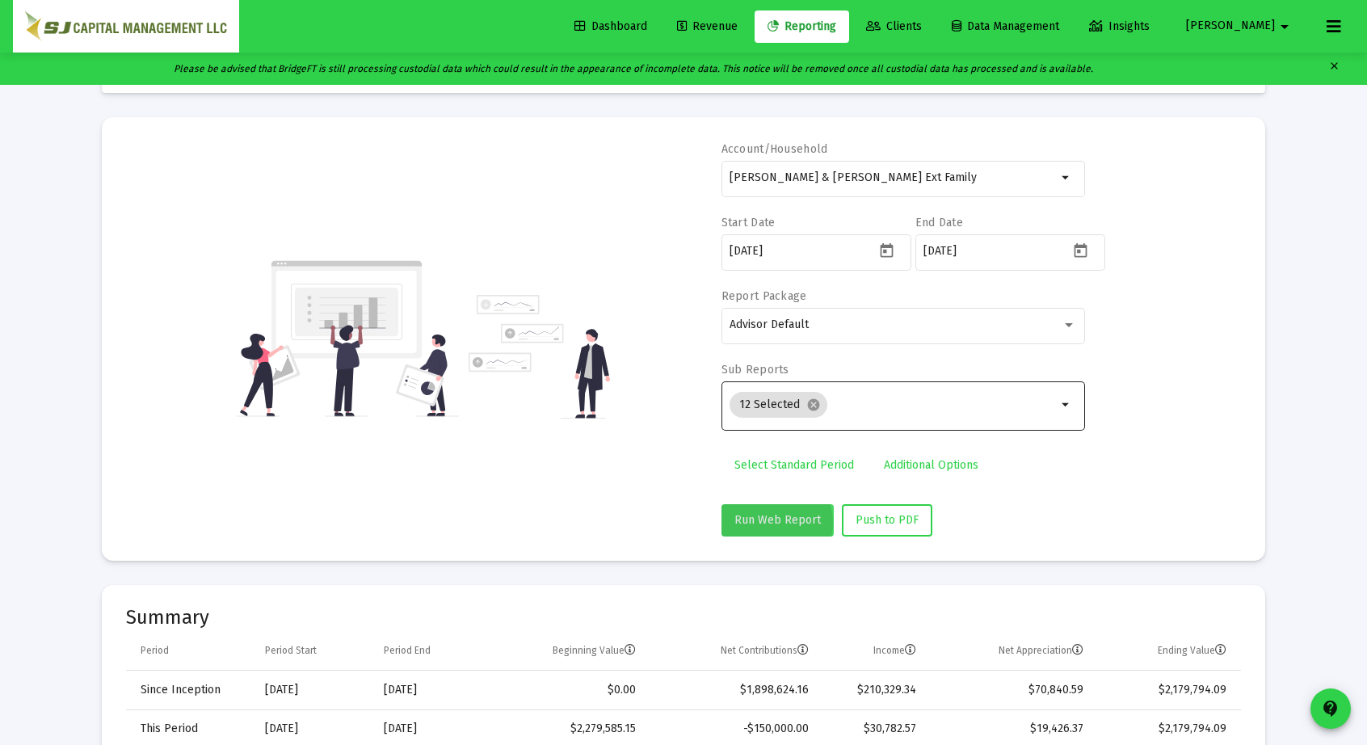
click at [771, 522] on span "Run Web Report" at bounding box center [777, 520] width 86 height 14
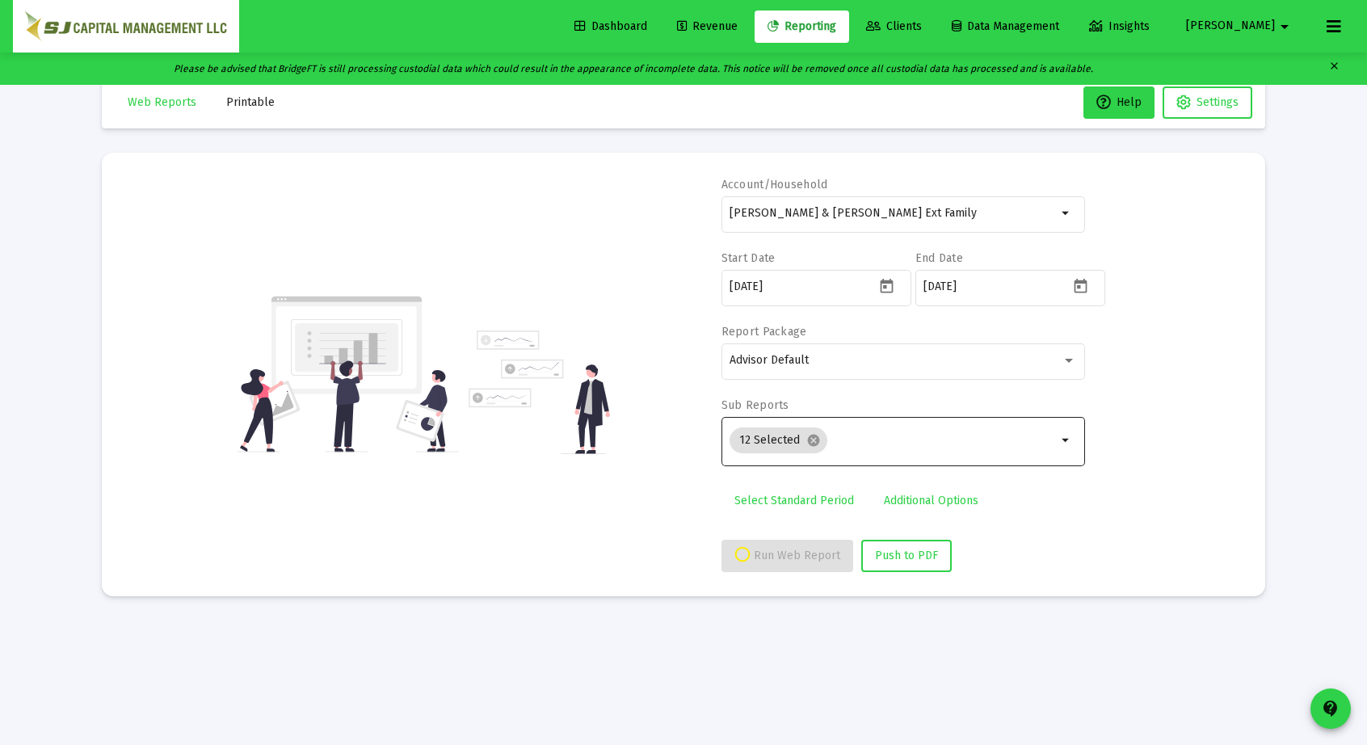
scroll to position [32, 0]
click at [886, 560] on span "Push to PDF" at bounding box center [906, 556] width 63 height 14
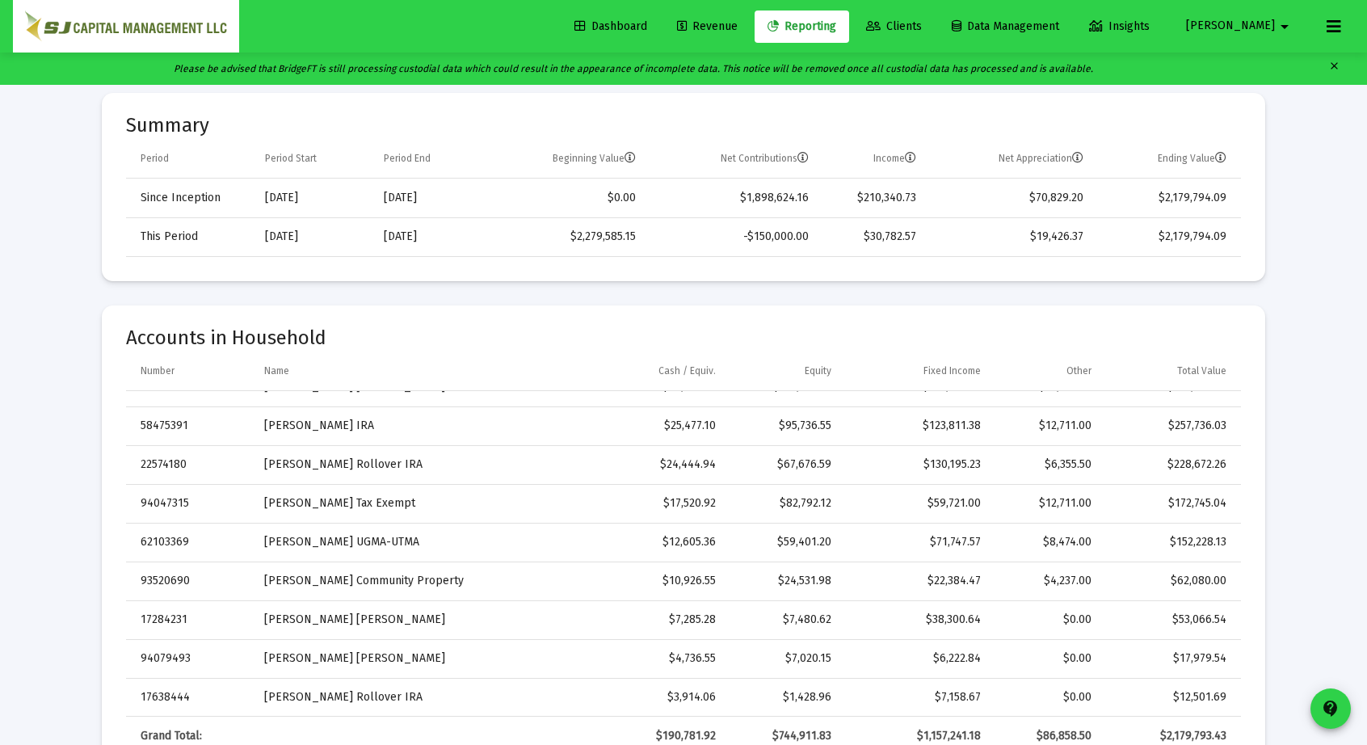
scroll to position [0, 0]
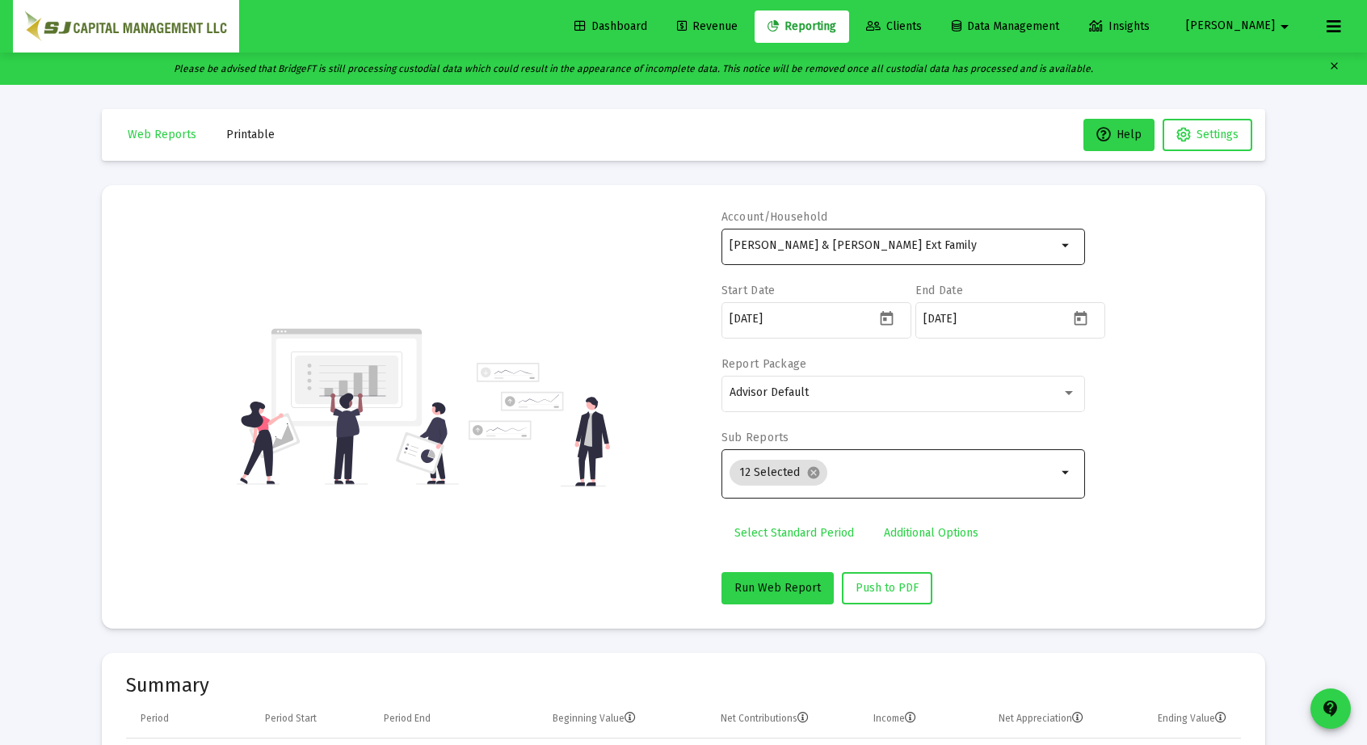
click at [952, 237] on div "[PERSON_NAME] & [PERSON_NAME] Ext Family" at bounding box center [892, 245] width 327 height 40
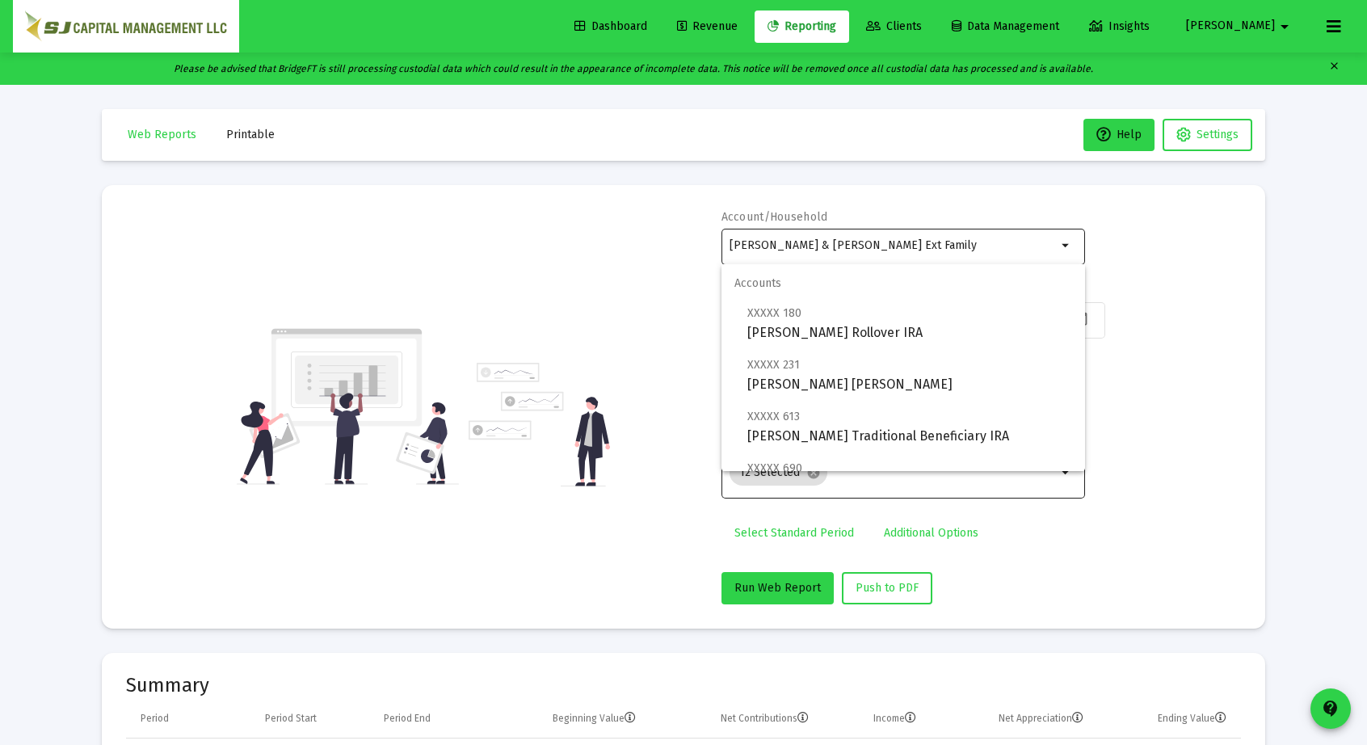
click at [952, 237] on div "[PERSON_NAME] & [PERSON_NAME] Ext Family" at bounding box center [892, 245] width 327 height 40
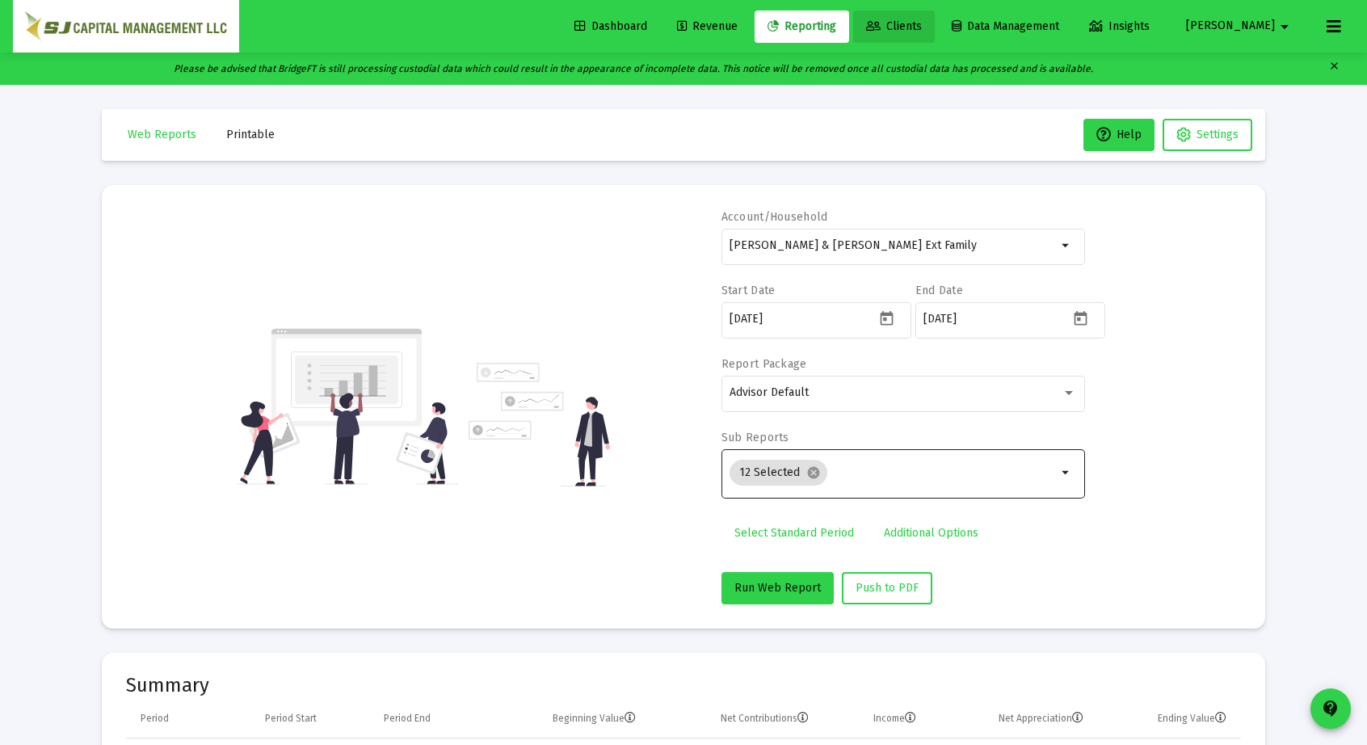
click at [922, 32] on span "Clients" at bounding box center [894, 26] width 56 height 14
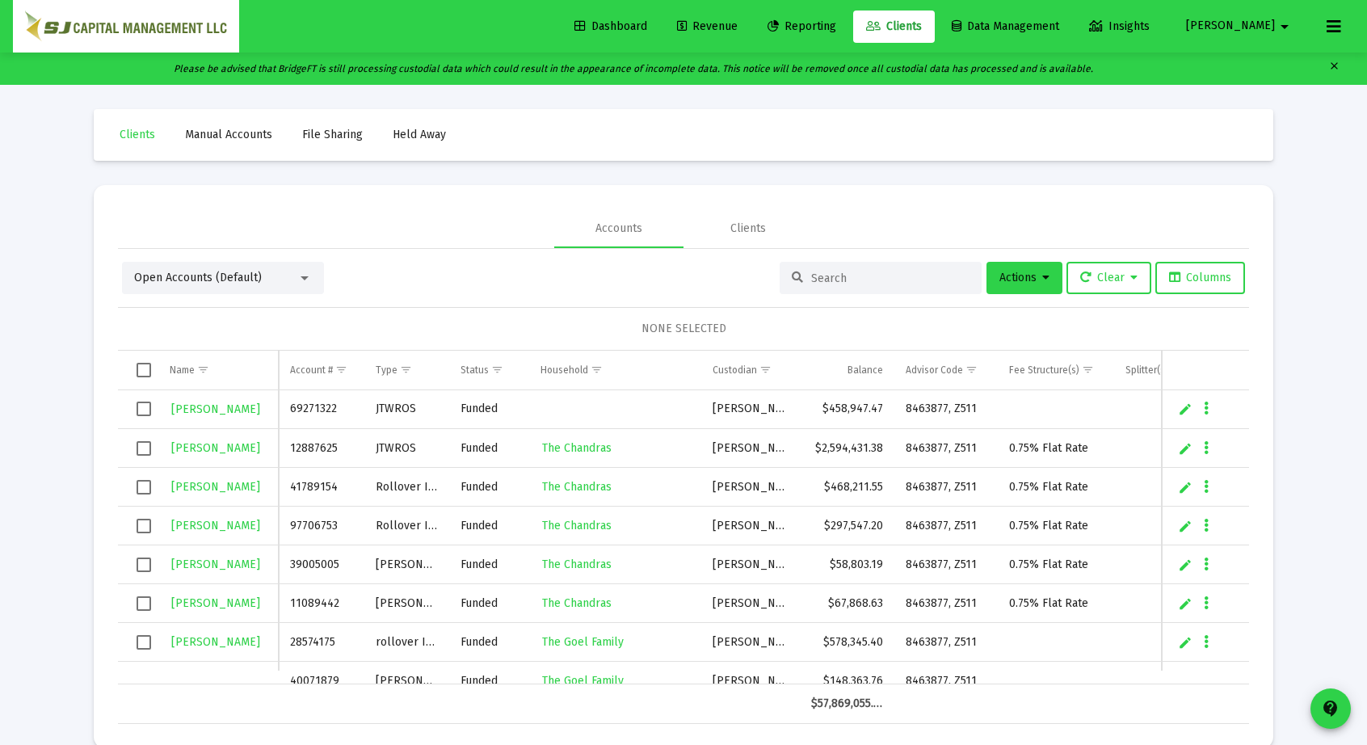
click at [857, 278] on input at bounding box center [890, 278] width 158 height 14
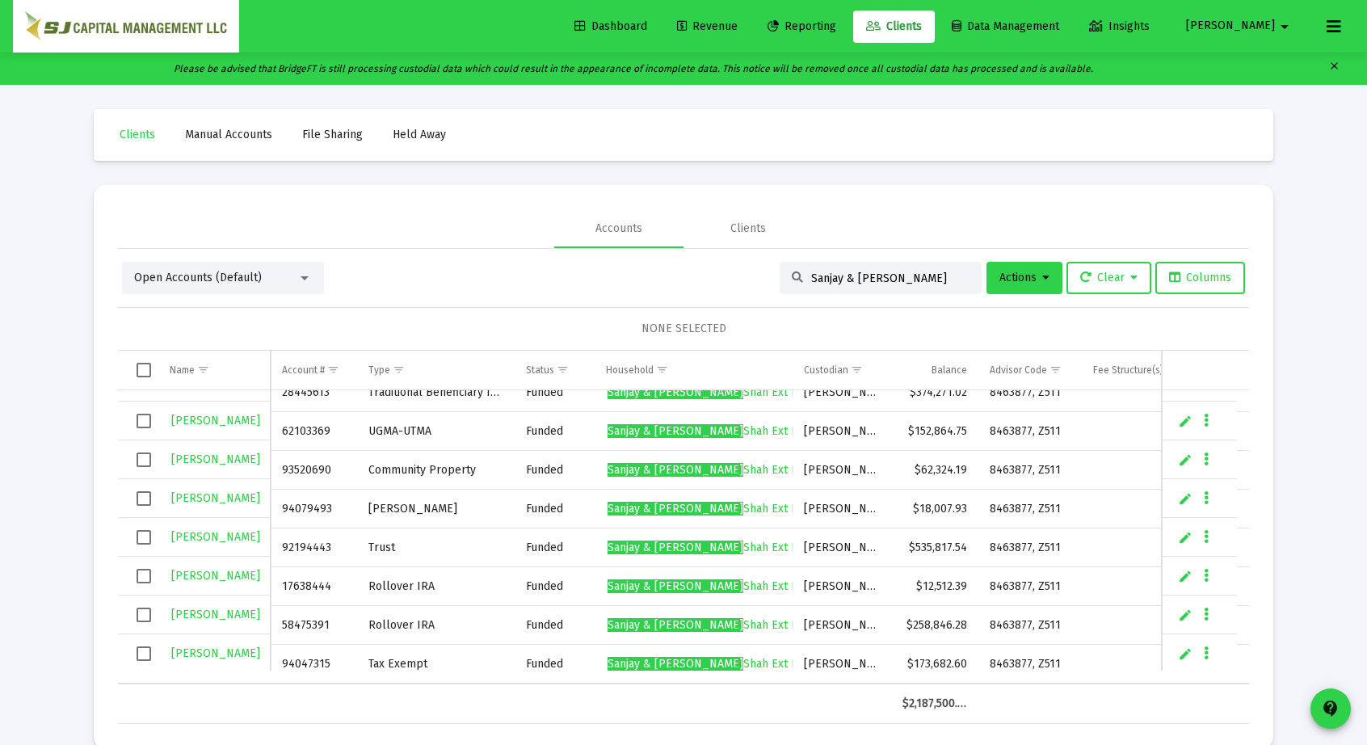
scroll to position [32, 0]
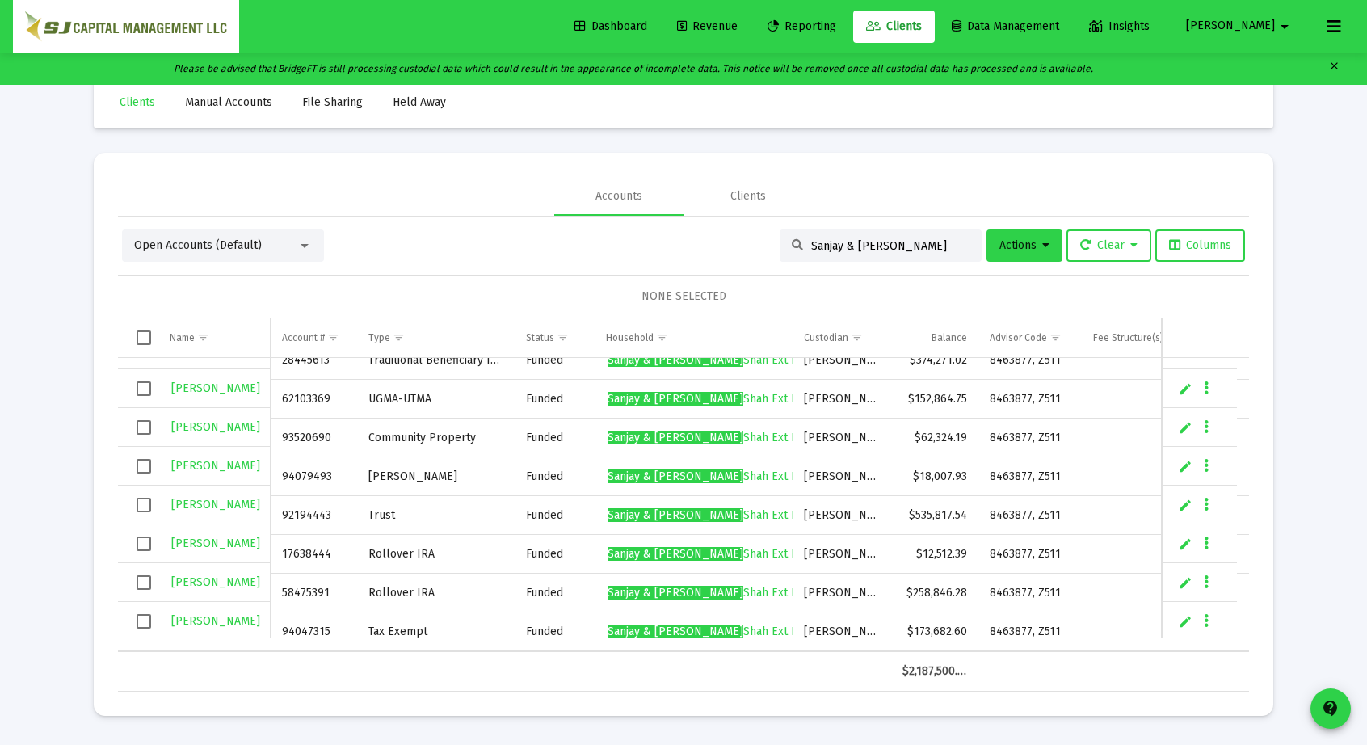
type input "Sanjay & [PERSON_NAME]"
click at [147, 342] on span "Select all" at bounding box center [144, 337] width 15 height 15
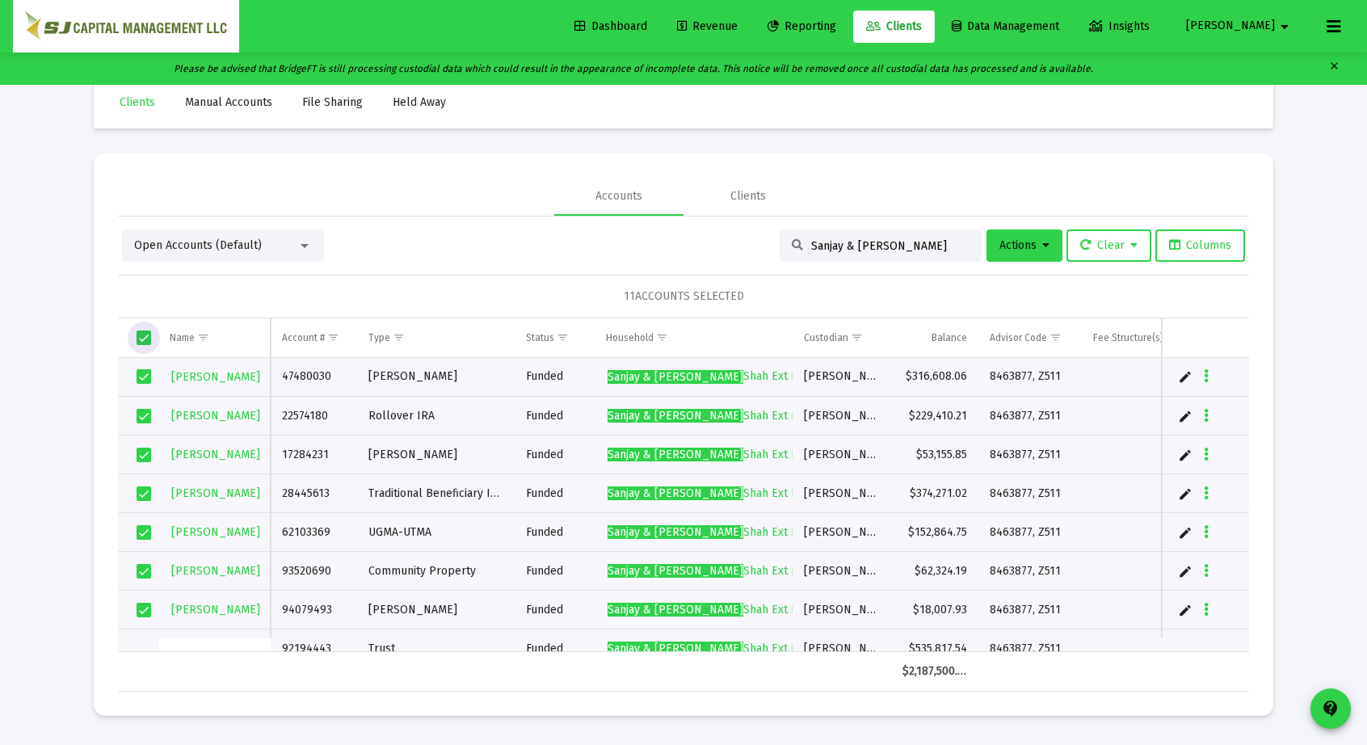
scroll to position [0, 0]
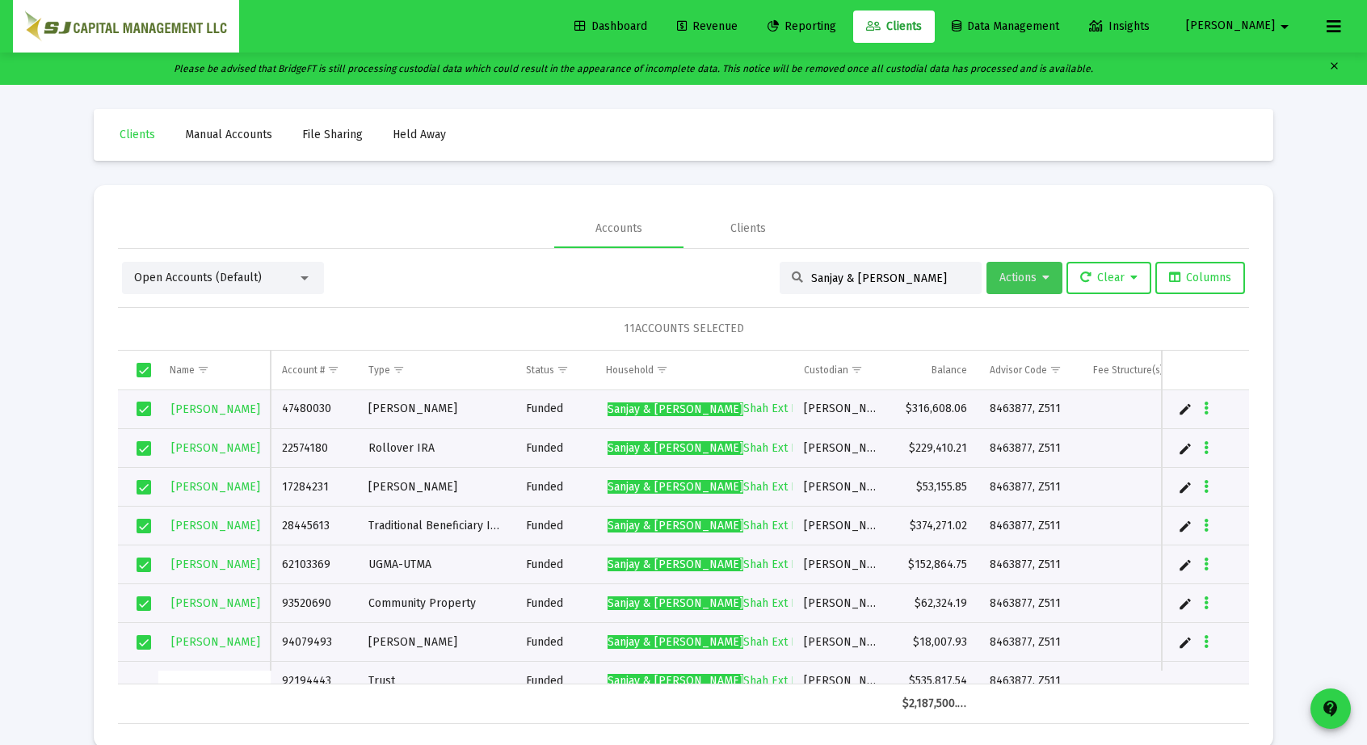
click at [1033, 264] on button "Actions" at bounding box center [1024, 278] width 76 height 32
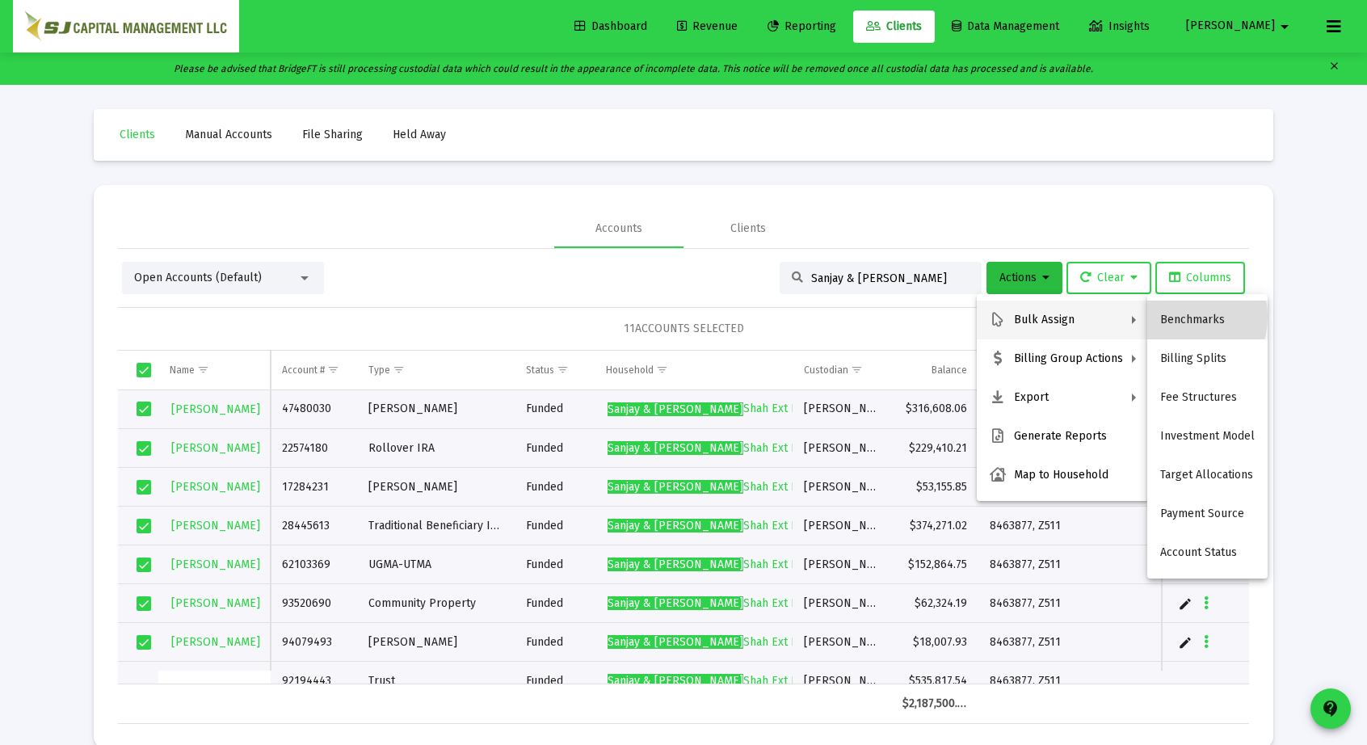
click at [1173, 317] on button "Benchmarks" at bounding box center [1207, 320] width 120 height 39
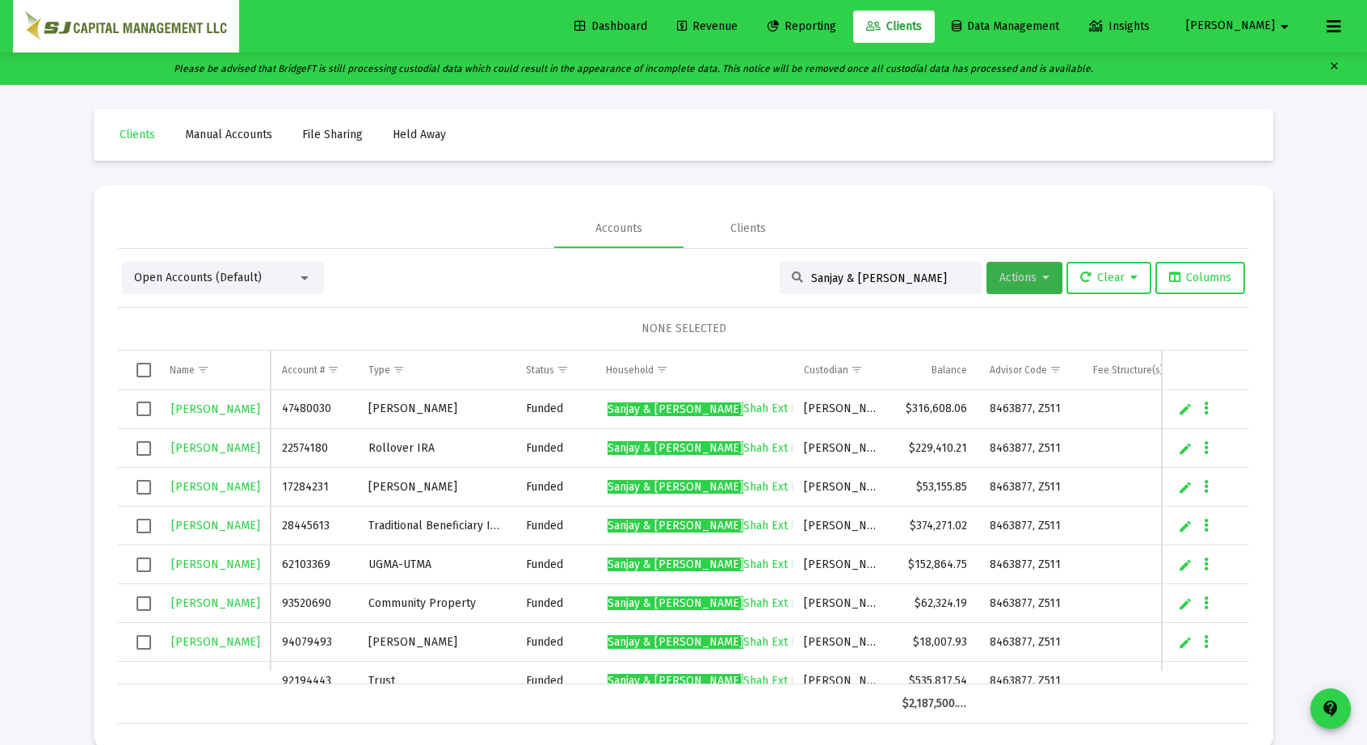
click at [1023, 282] on span "Actions" at bounding box center [1024, 278] width 50 height 14
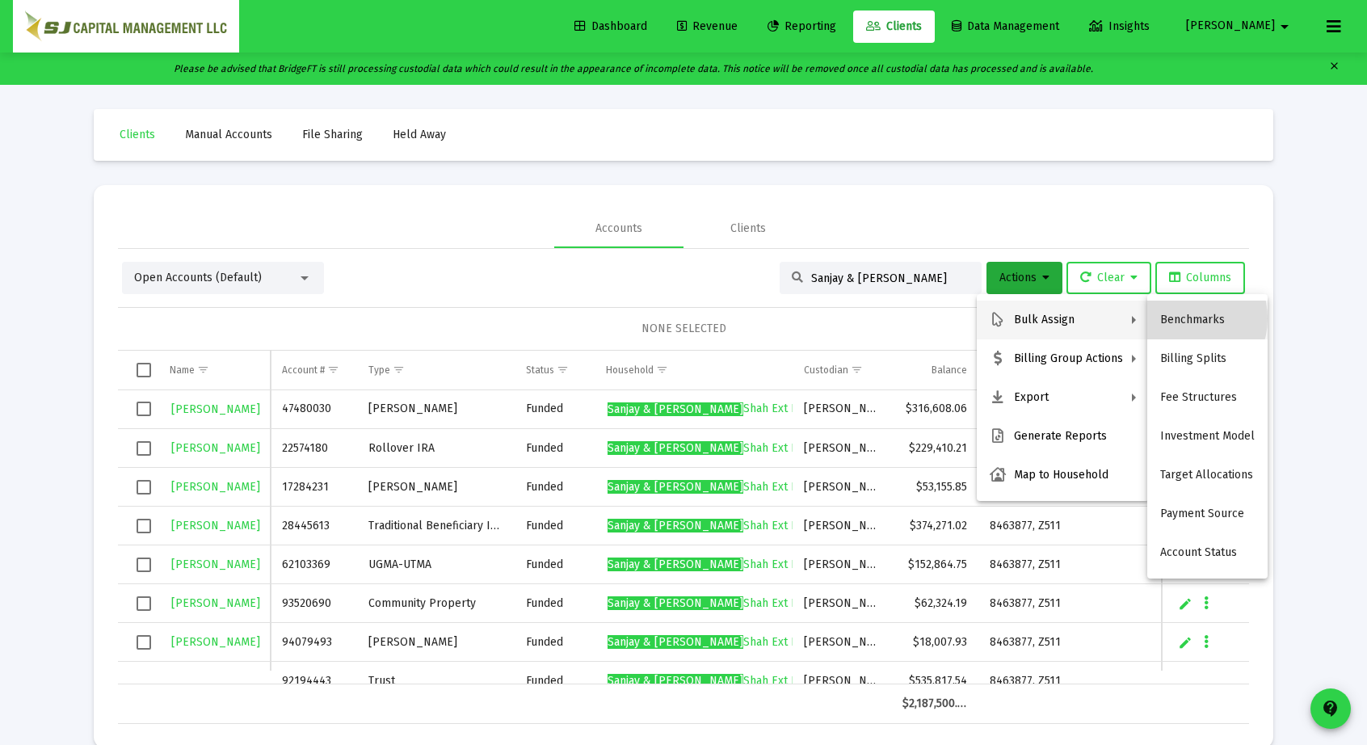
click at [1182, 318] on button "Benchmarks" at bounding box center [1207, 320] width 120 height 39
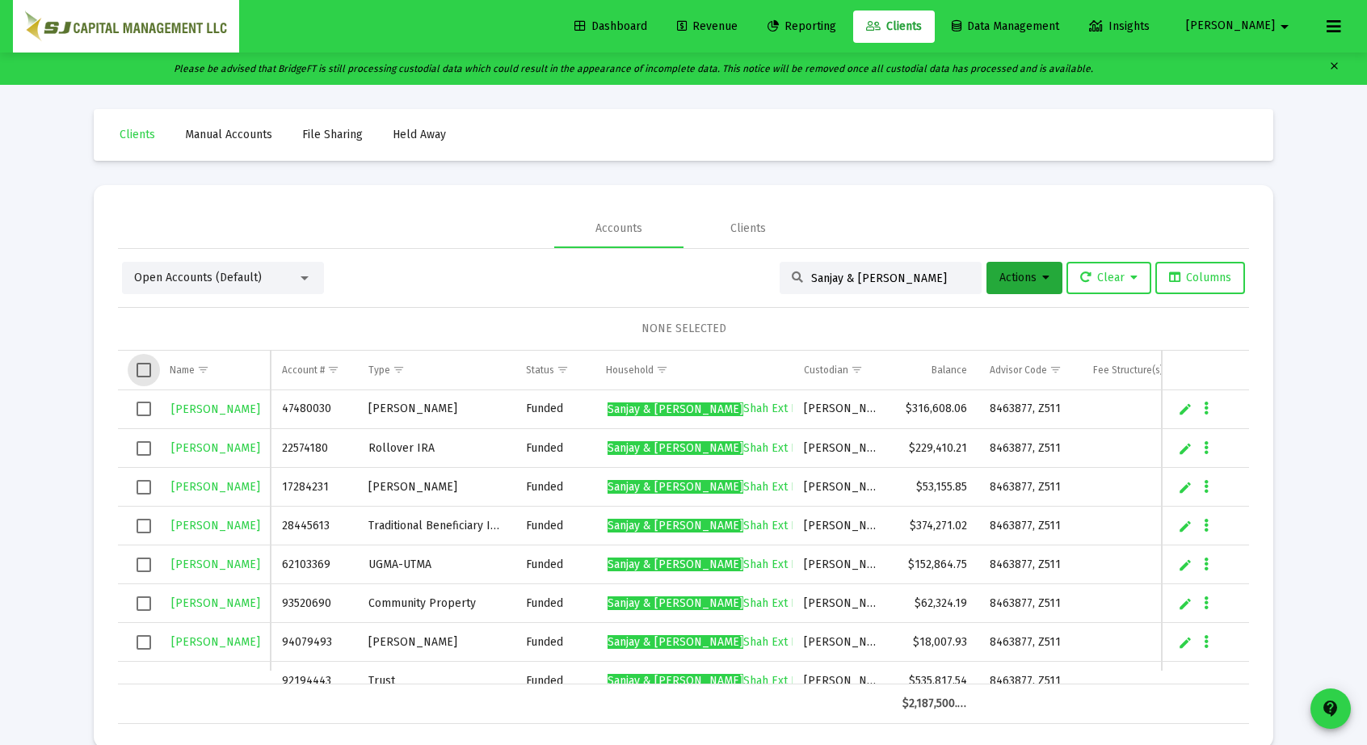
click at [143, 370] on span "Select all" at bounding box center [144, 370] width 15 height 15
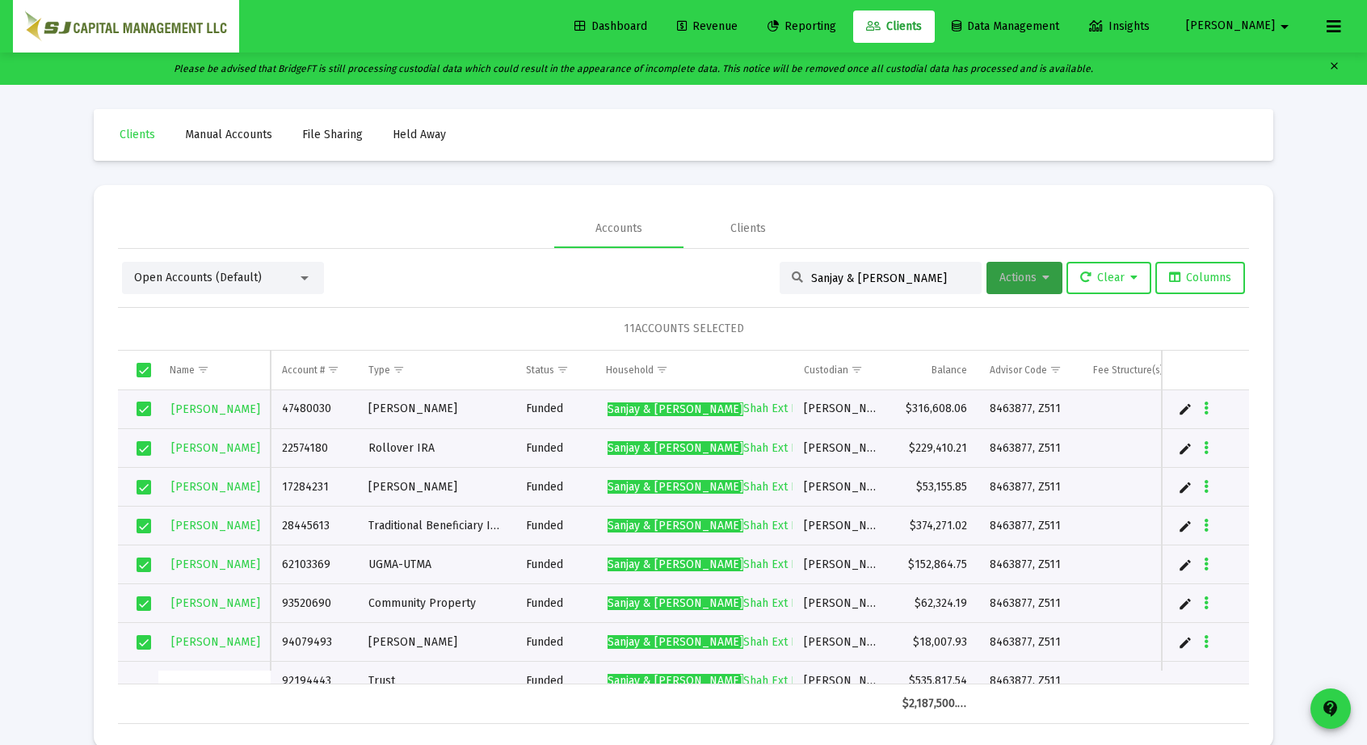
click at [1032, 282] on span "Actions" at bounding box center [1024, 278] width 50 height 14
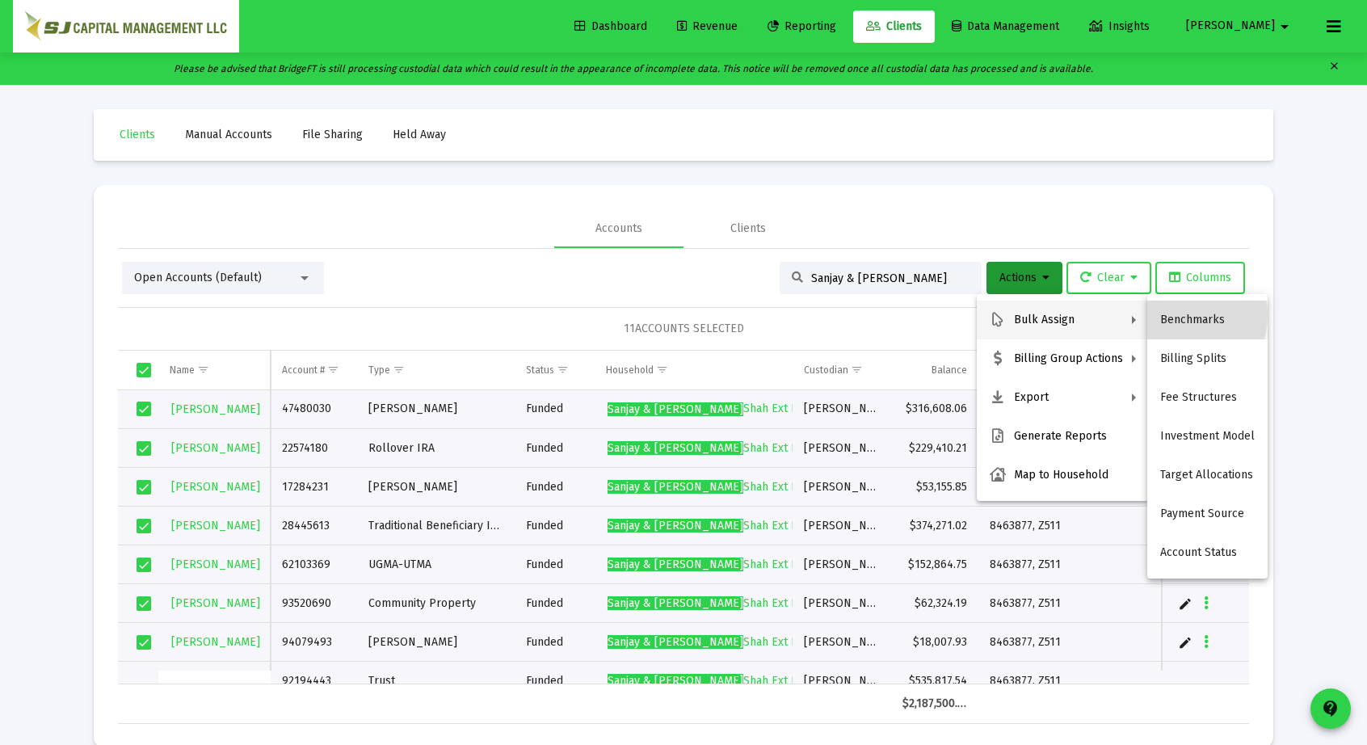
click at [1168, 315] on button "Benchmarks" at bounding box center [1207, 320] width 120 height 39
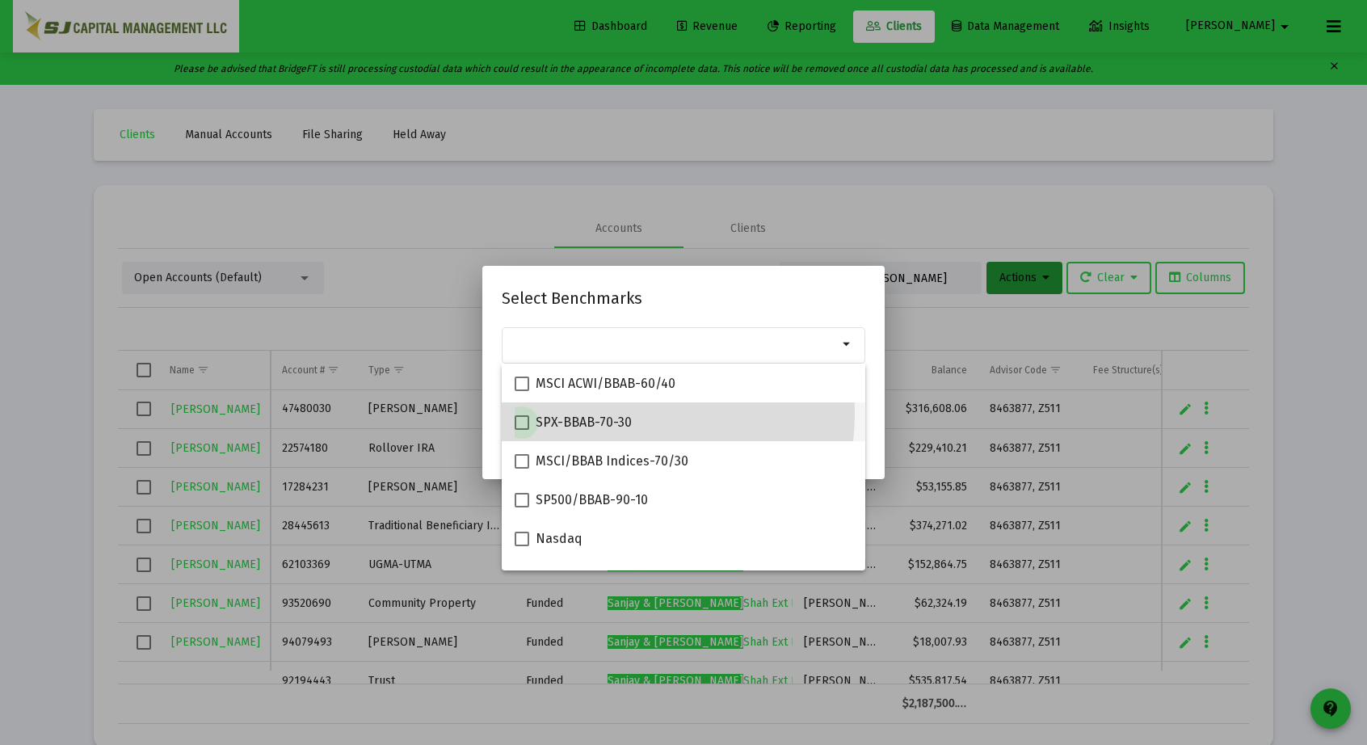
click at [625, 414] on span "SPX-BBAB-70-30" at bounding box center [584, 422] width 96 height 19
click at [522, 430] on input "SPX-BBAB-70-30" at bounding box center [521, 430] width 1 height 1
click at [522, 419] on span at bounding box center [522, 422] width 15 height 15
click at [522, 430] on input "SPX-BBAB-70-30" at bounding box center [521, 430] width 1 height 1
checkbox input "false"
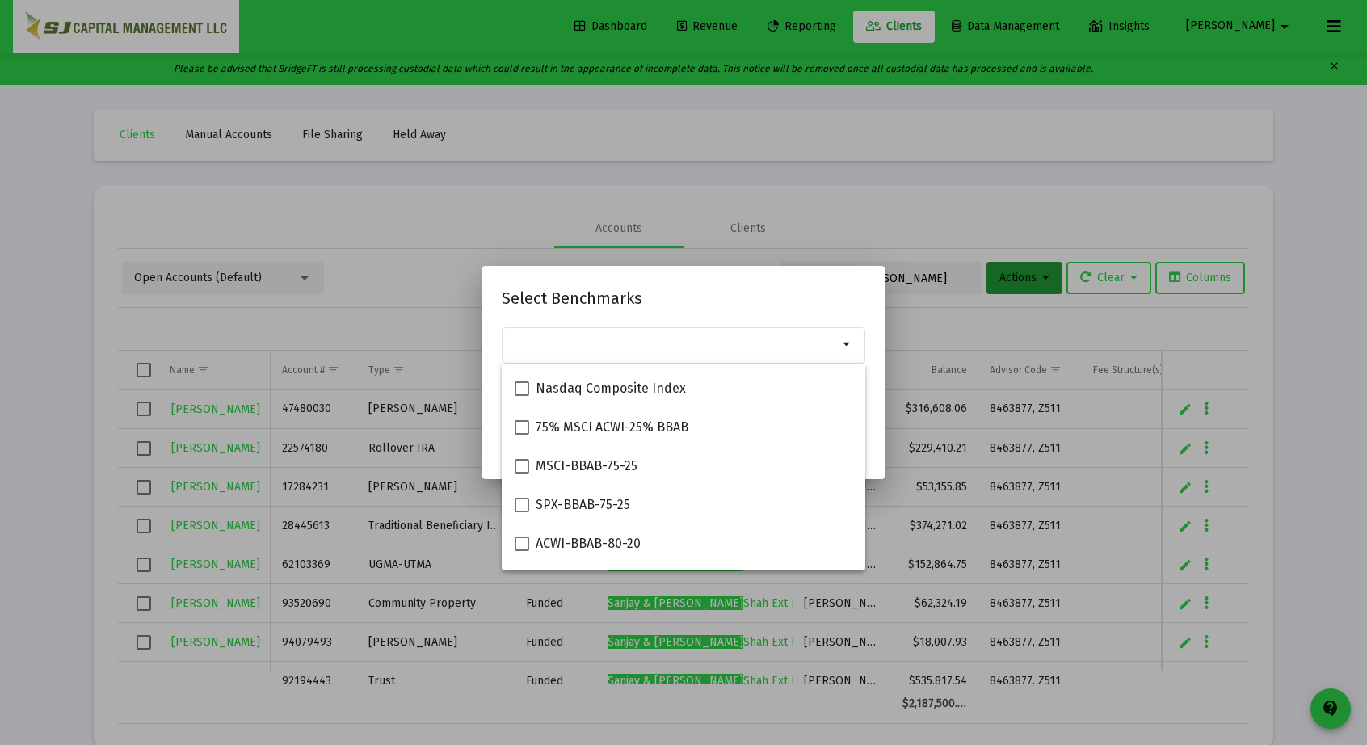
scroll to position [375, 0]
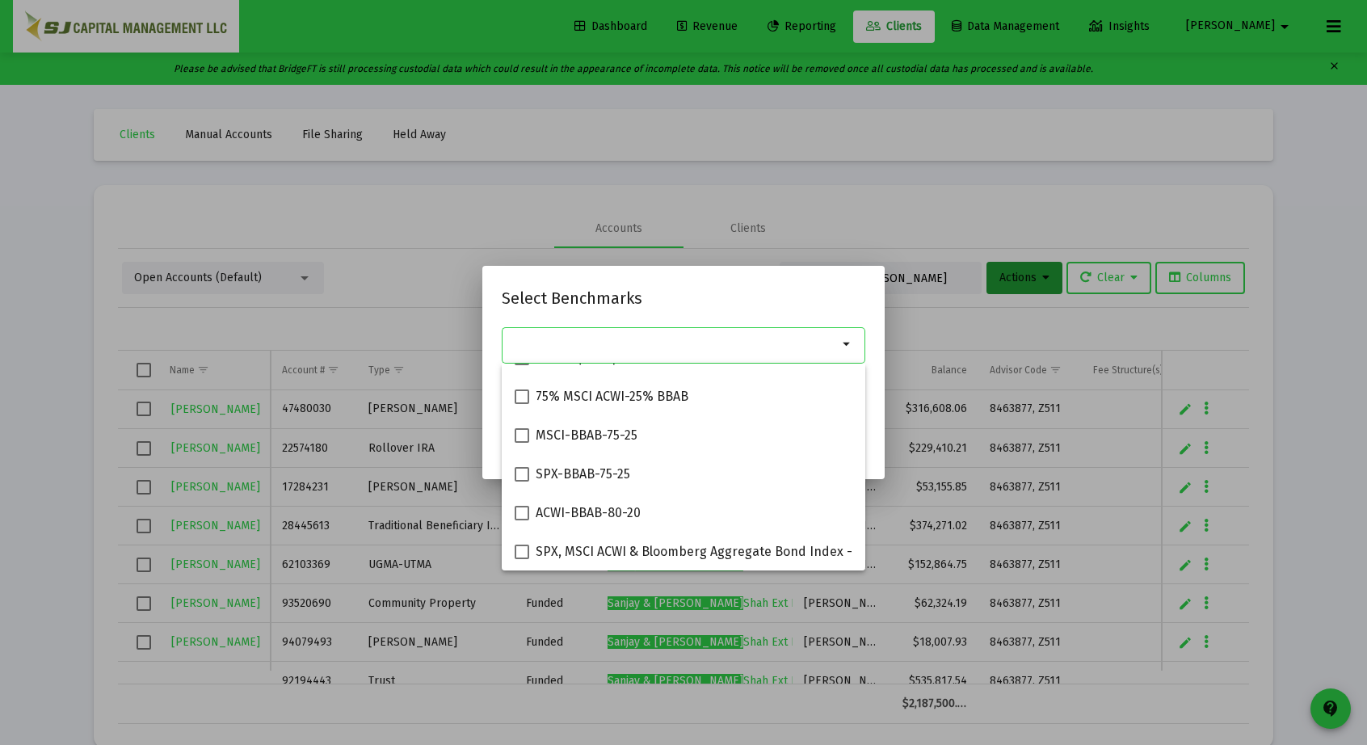
click at [604, 340] on input "Selection" at bounding box center [674, 344] width 327 height 13
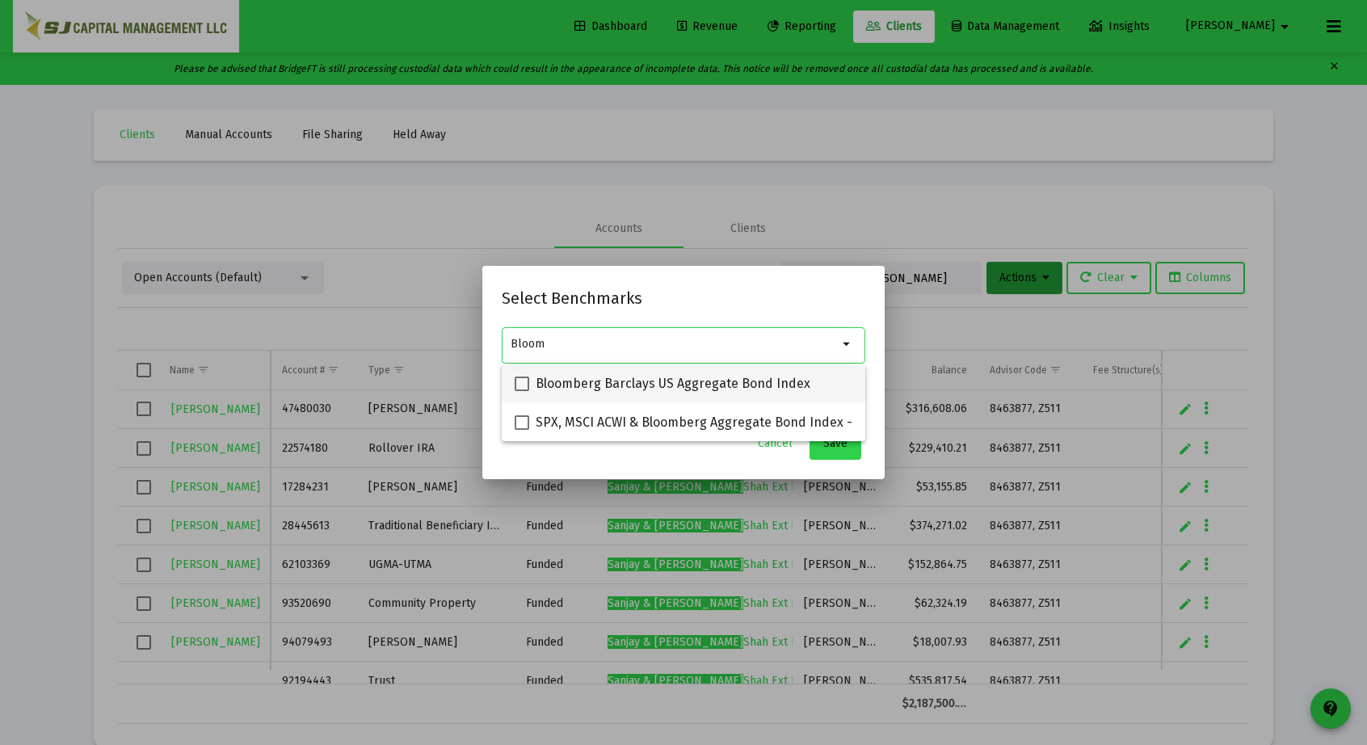
type input "Bloom"
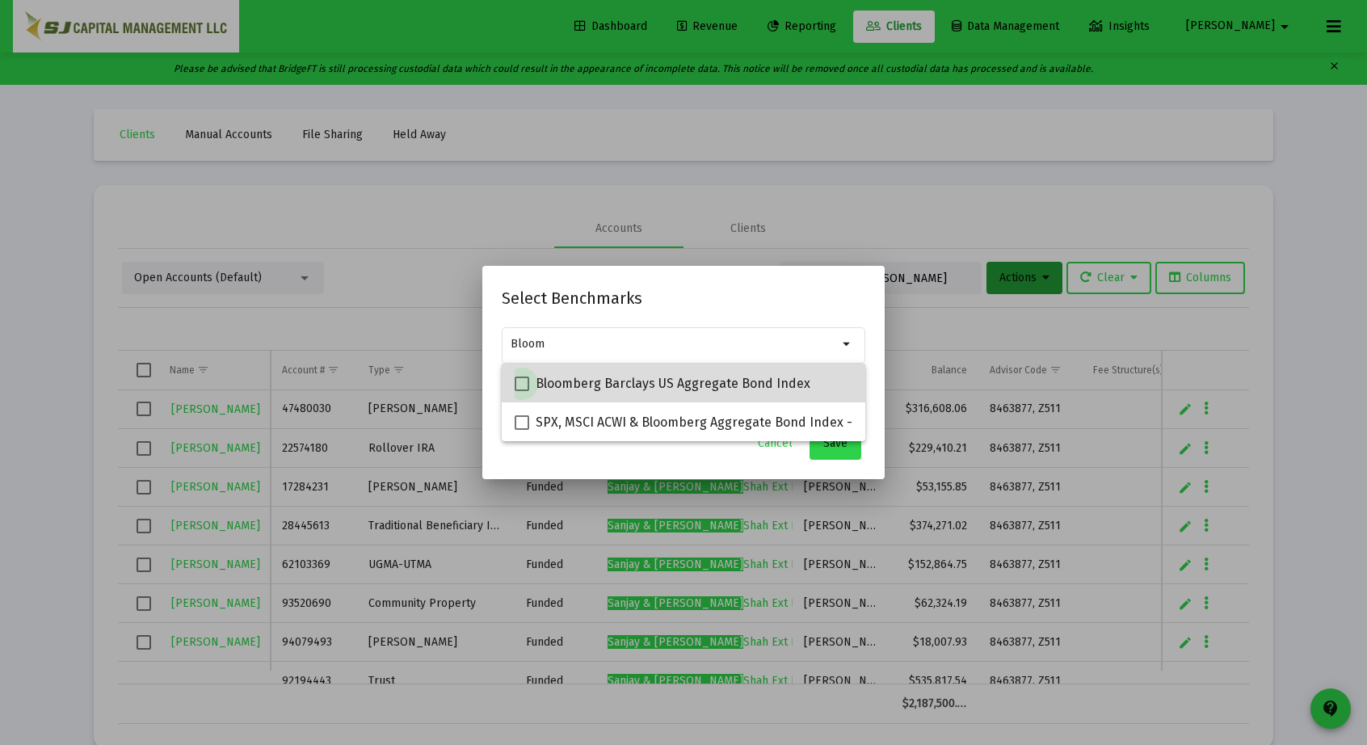
click at [520, 382] on span at bounding box center [522, 383] width 15 height 15
click at [521, 391] on input "Bloomberg Barclays US Aggregate Bond Index" at bounding box center [521, 391] width 1 height 1
checkbox input "true"
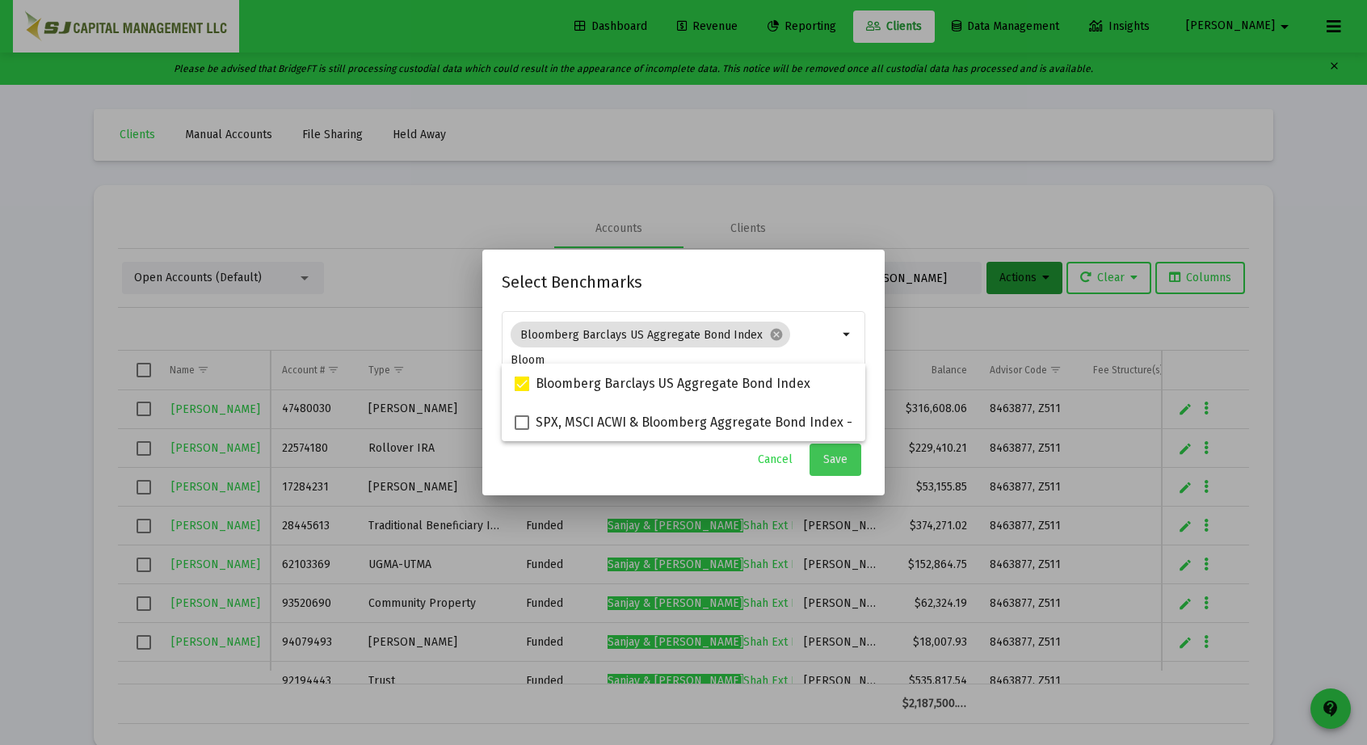
click at [847, 464] on span "Save" at bounding box center [835, 459] width 24 height 14
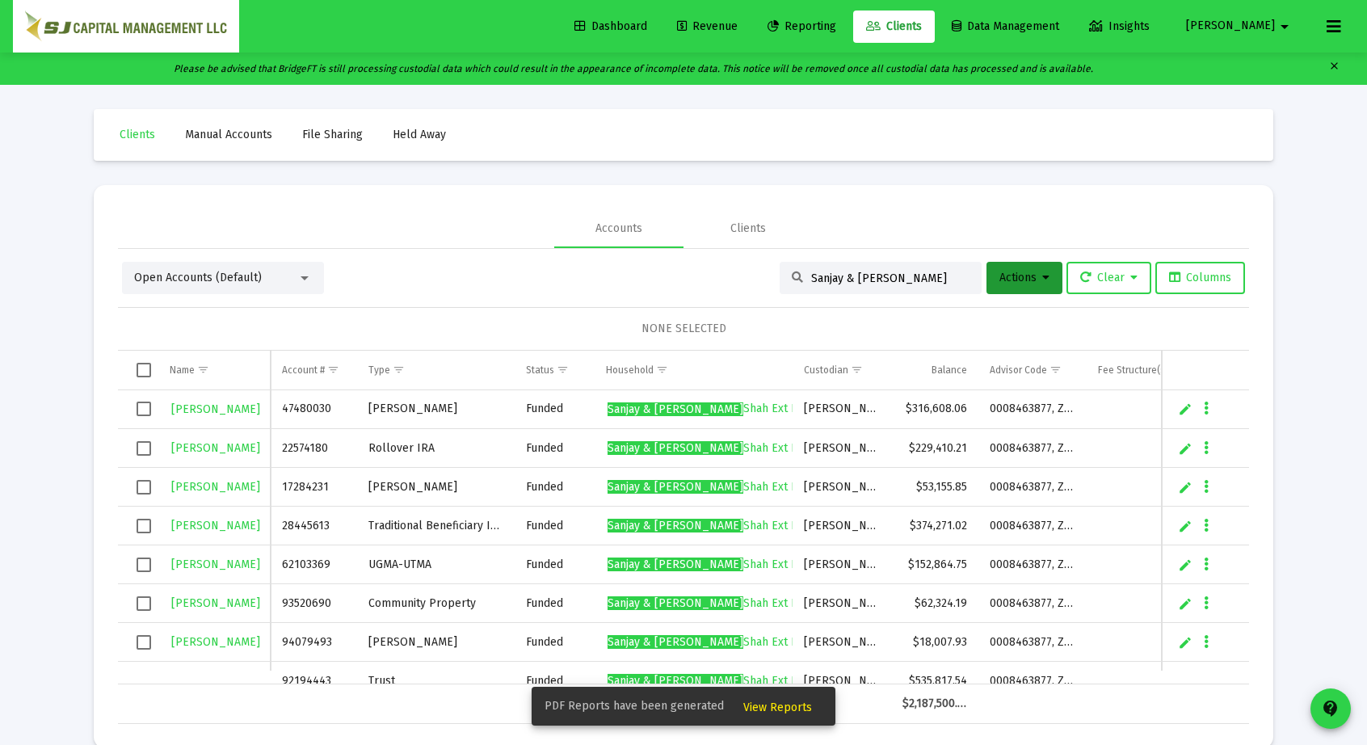
click at [836, 31] on span "Reporting" at bounding box center [801, 26] width 69 height 14
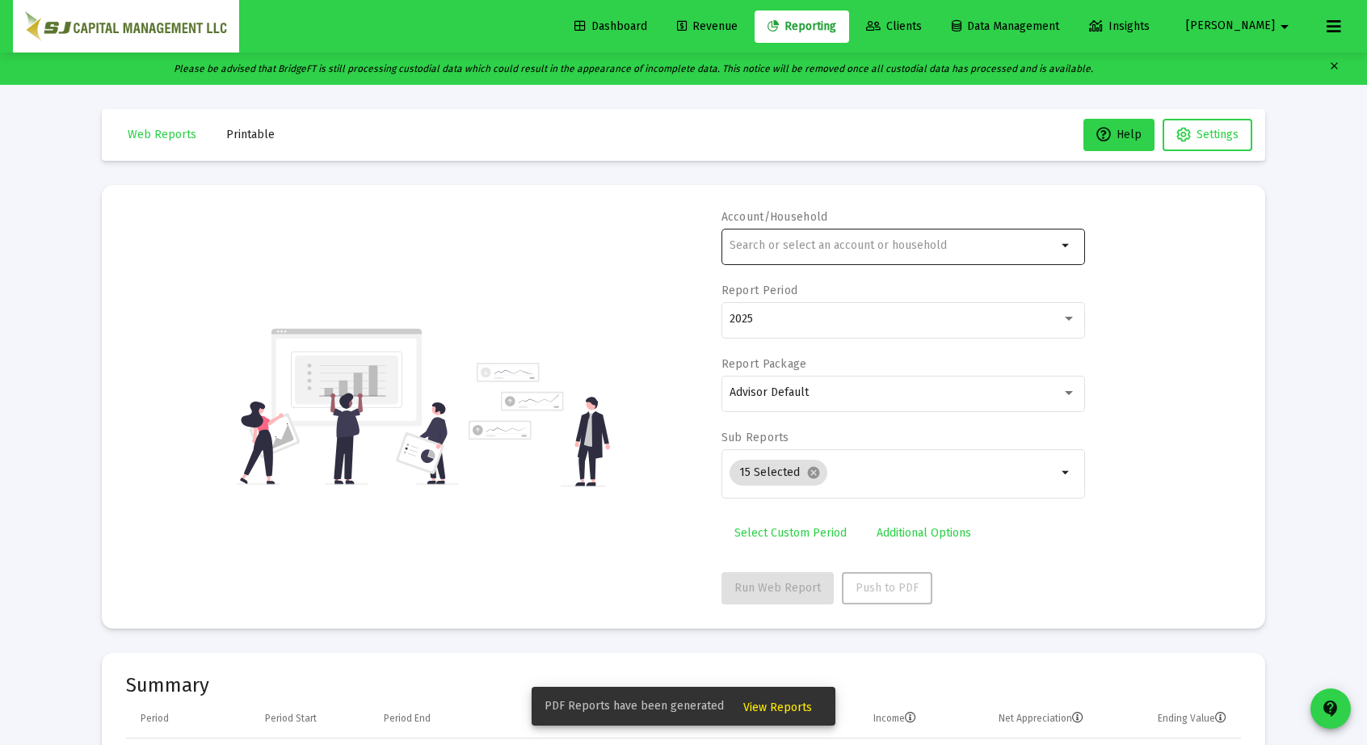
click at [805, 230] on div at bounding box center [892, 245] width 327 height 40
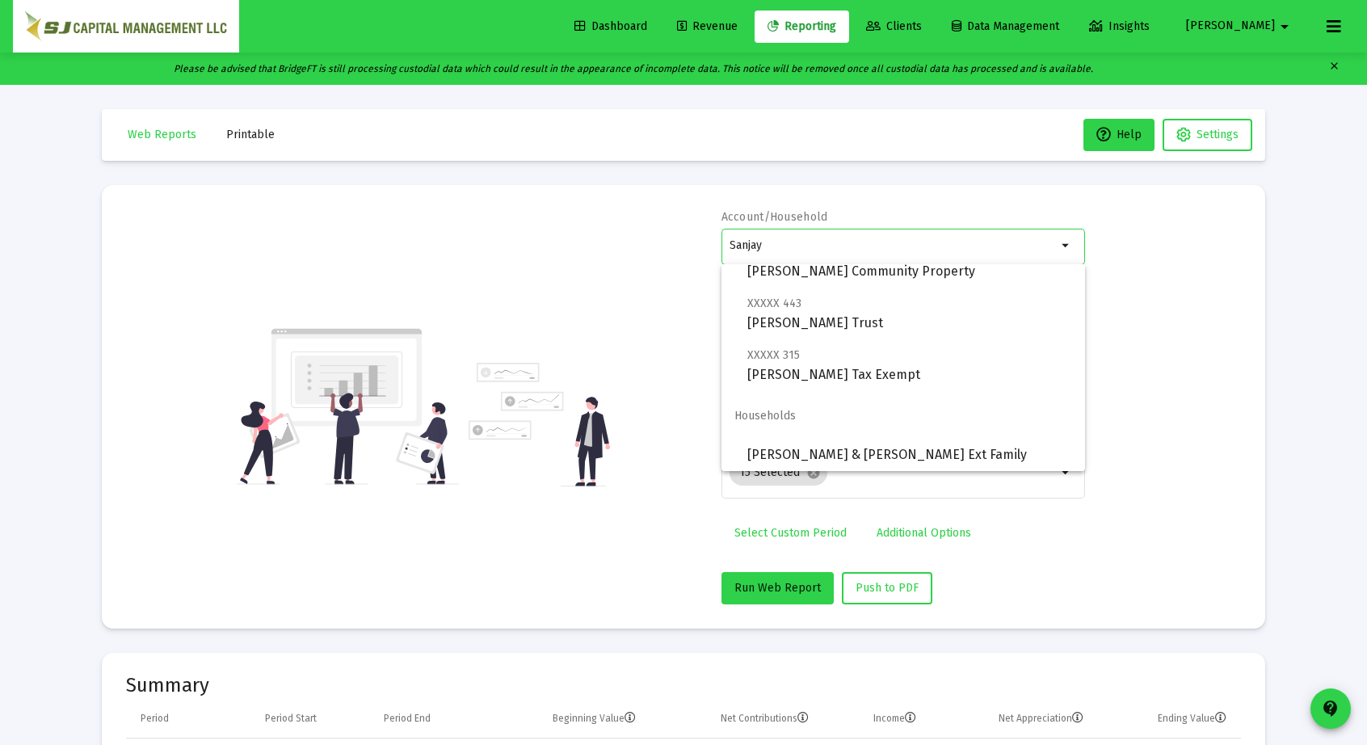
scroll to position [220, 0]
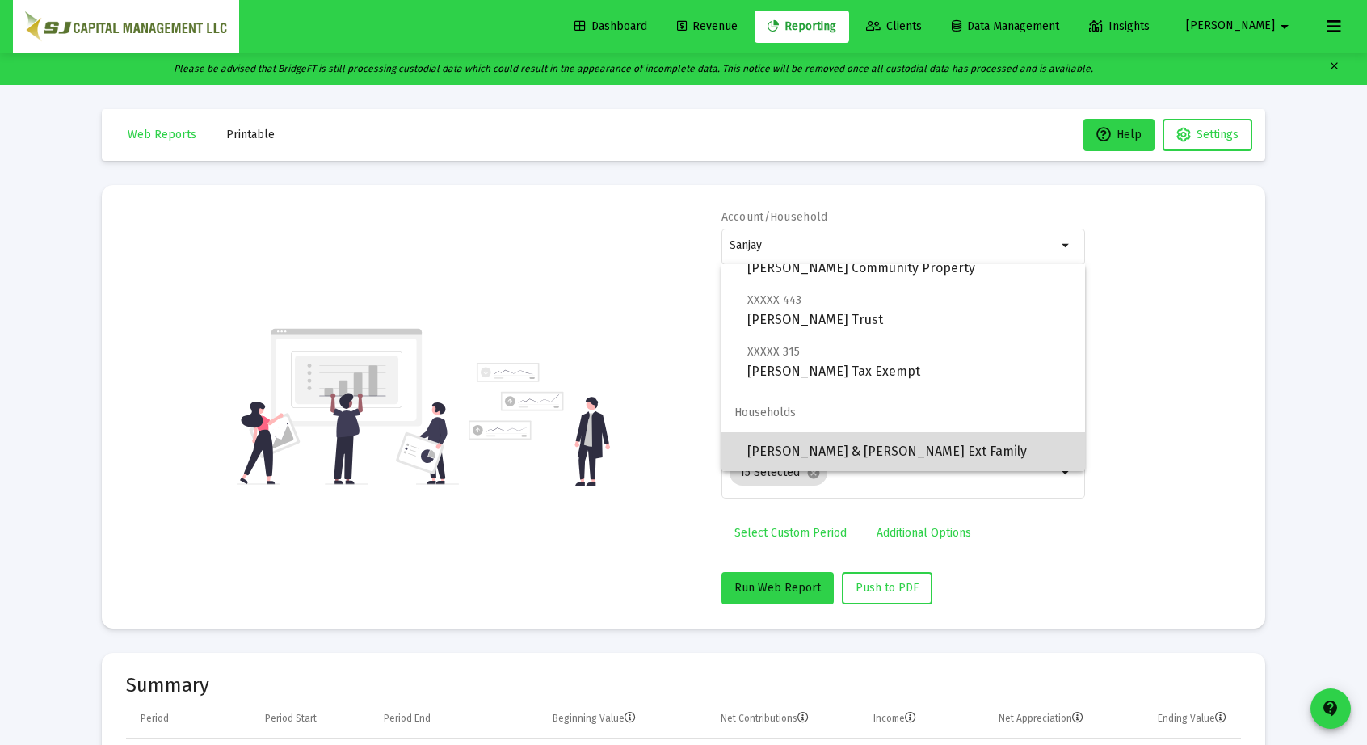
click at [940, 444] on span "[PERSON_NAME] & [PERSON_NAME] Ext Family" at bounding box center [909, 451] width 325 height 39
type input "[PERSON_NAME] & [PERSON_NAME] Ext Family"
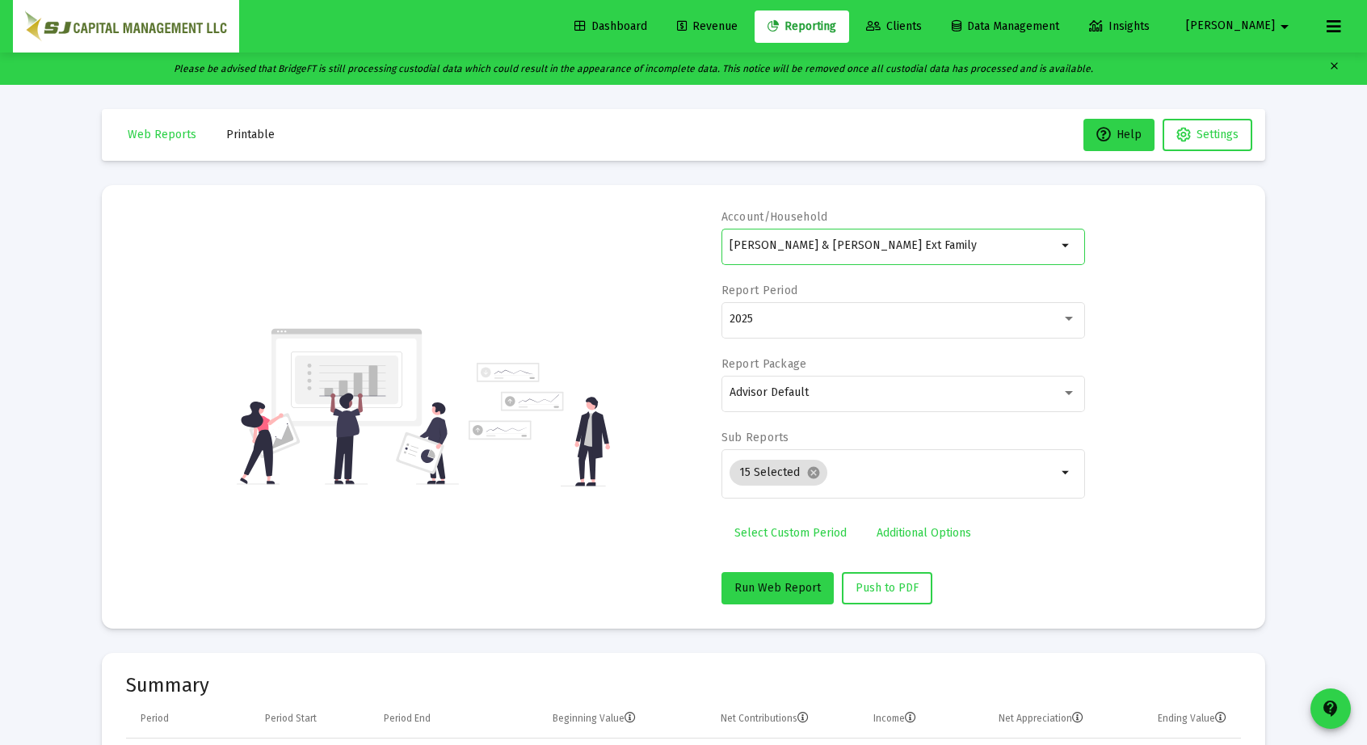
click at [791, 532] on span "Select Custom Period" at bounding box center [790, 533] width 112 height 14
click at [884, 313] on icon "Open calendar" at bounding box center [887, 318] width 13 height 15
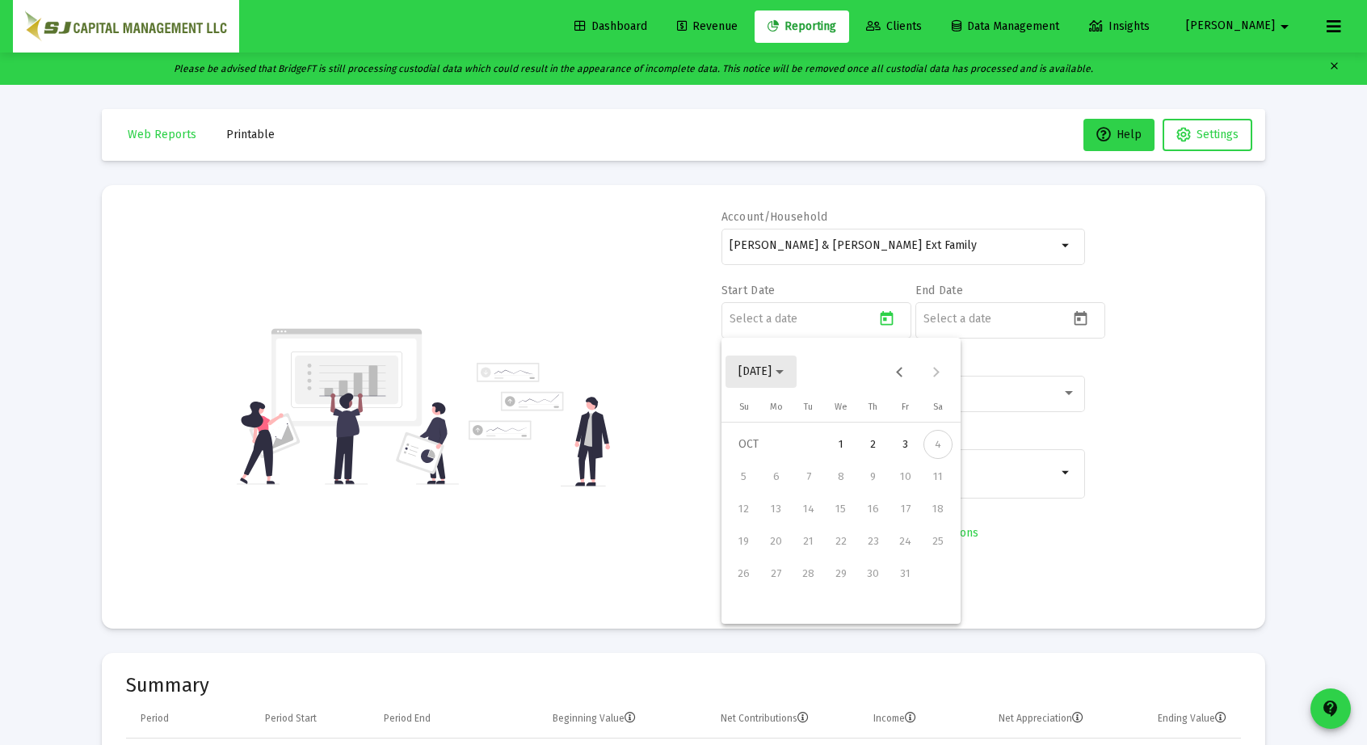
click at [771, 371] on span "[DATE]" at bounding box center [754, 371] width 33 height 14
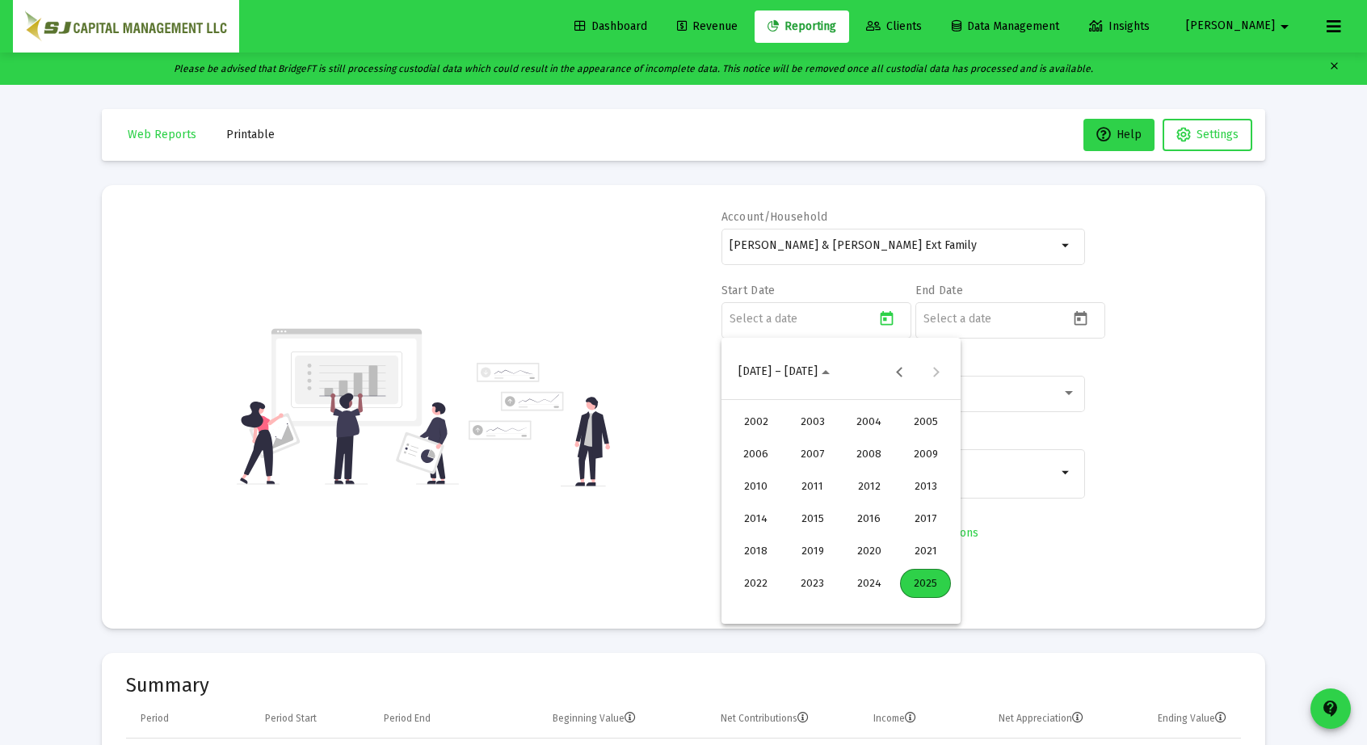
click at [917, 590] on div "2025" at bounding box center [925, 583] width 51 height 29
click at [917, 590] on mat-calendar "2025 [DATE] FEB MAR APR MAY JUN [DATE] AUG SEP OCT NOV DEC" at bounding box center [840, 481] width 239 height 286
click at [868, 458] on div "MAR" at bounding box center [868, 453] width 51 height 29
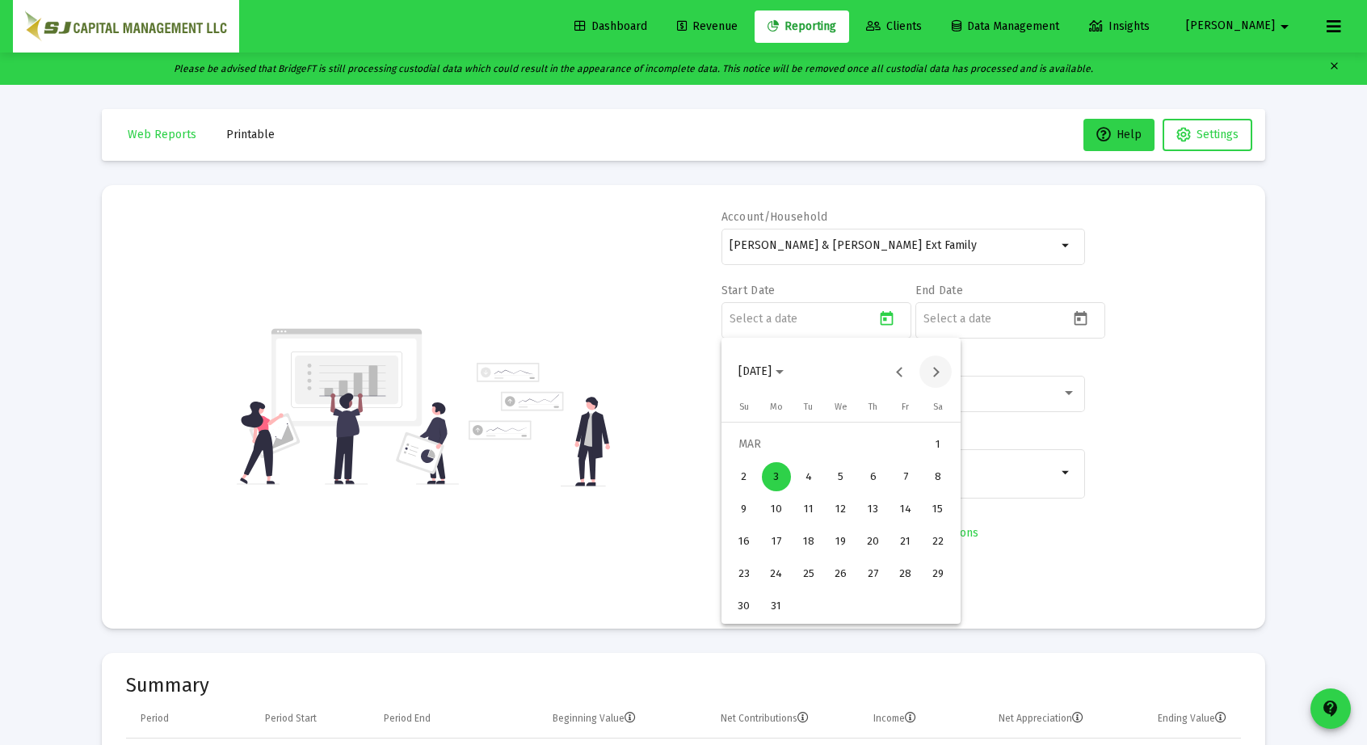
click at [935, 369] on button "Next month" at bounding box center [935, 371] width 32 height 32
click at [811, 476] on div "1" at bounding box center [808, 476] width 29 height 29
type input "[DATE]"
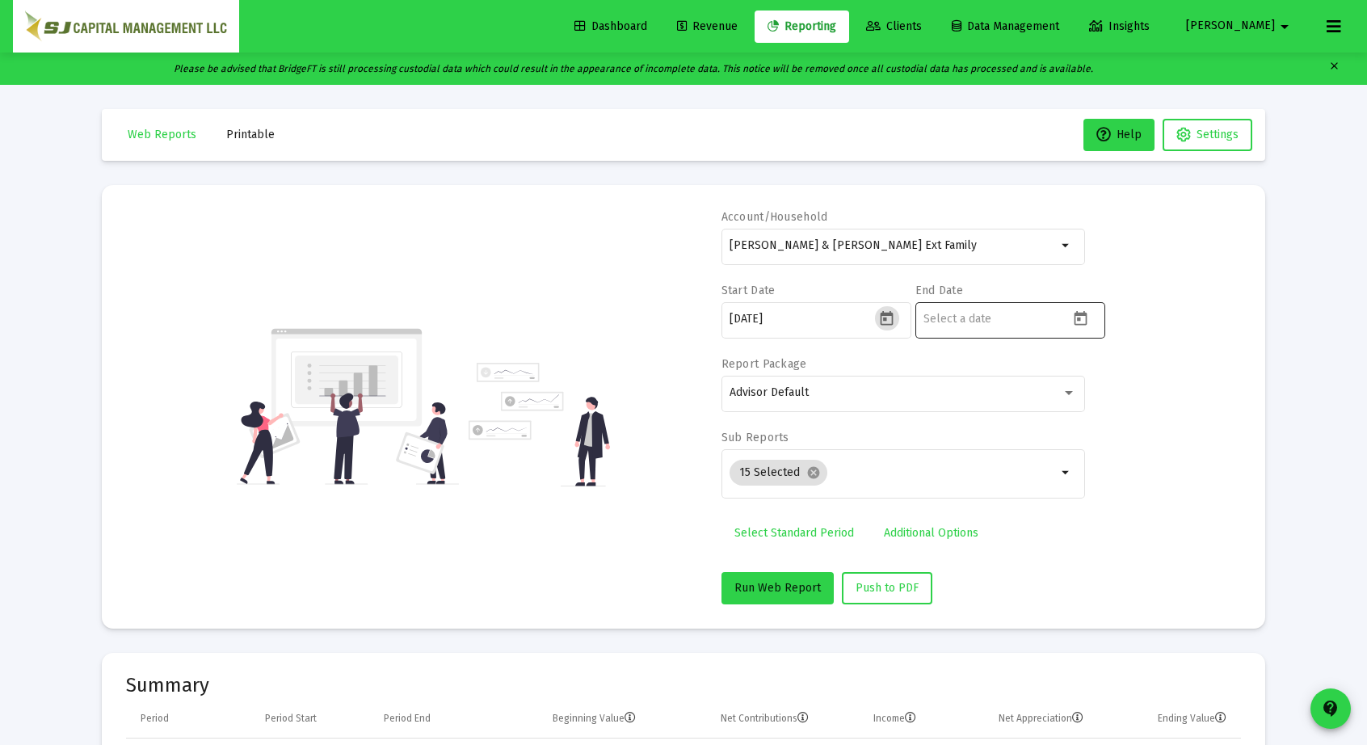
click at [1080, 322] on icon "Open calendar" at bounding box center [1080, 318] width 17 height 17
click at [1088, 364] on button "Previous month" at bounding box center [1093, 371] width 32 height 32
click at [1007, 607] on div "30" at bounding box center [1002, 605] width 29 height 29
type input "[DATE]"
click at [813, 472] on mat-icon "cancel" at bounding box center [813, 472] width 15 height 15
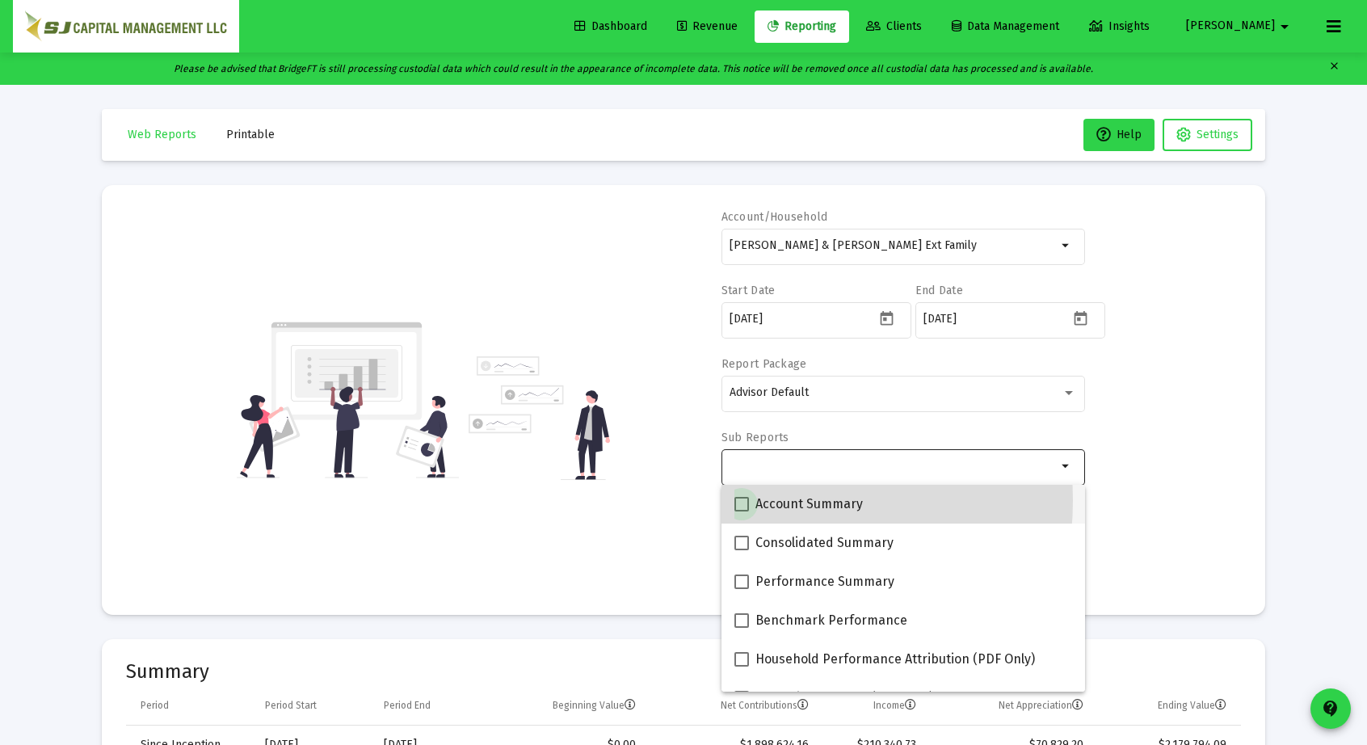
click at [738, 500] on span at bounding box center [741, 504] width 15 height 15
click at [741, 511] on input "Account Summary" at bounding box center [741, 511] width 1 height 1
checkbox input "true"
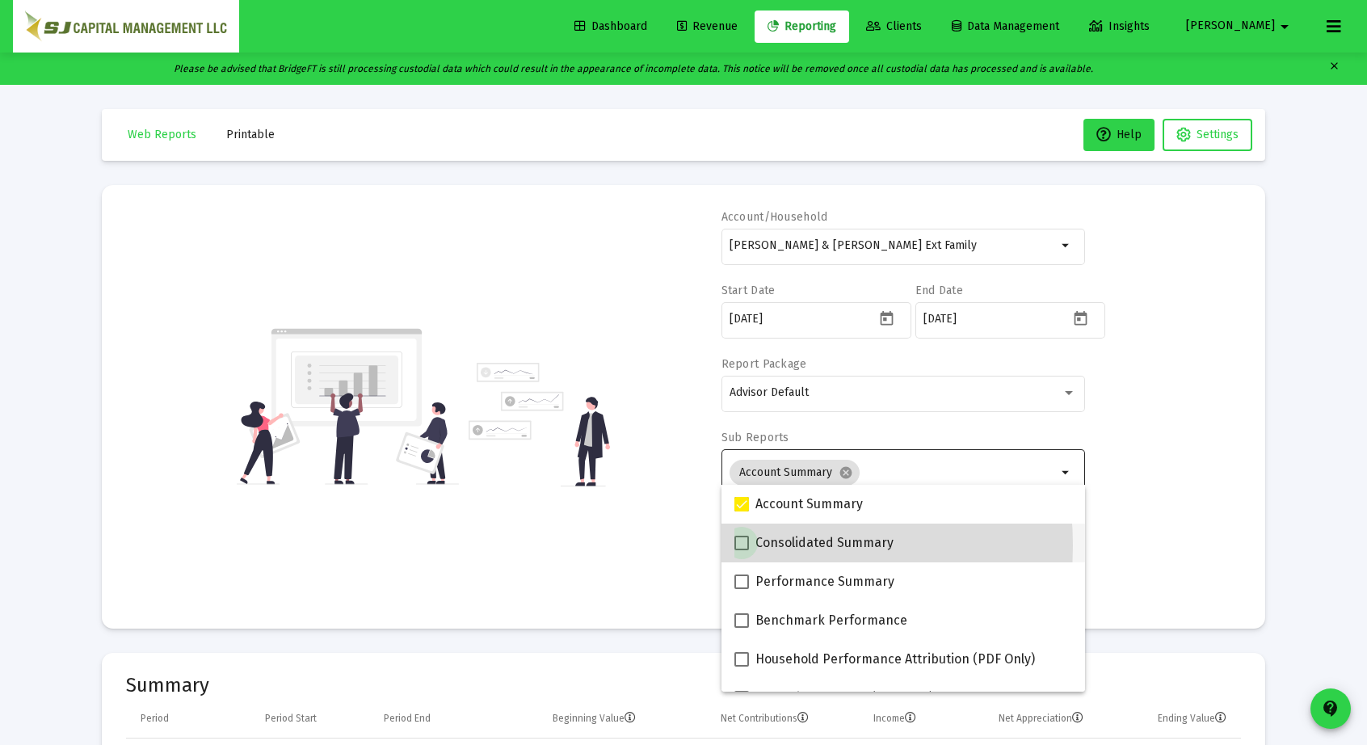
click at [743, 545] on span at bounding box center [741, 543] width 15 height 15
click at [742, 550] on input "Consolidated Summary" at bounding box center [741, 550] width 1 height 1
checkbox input "true"
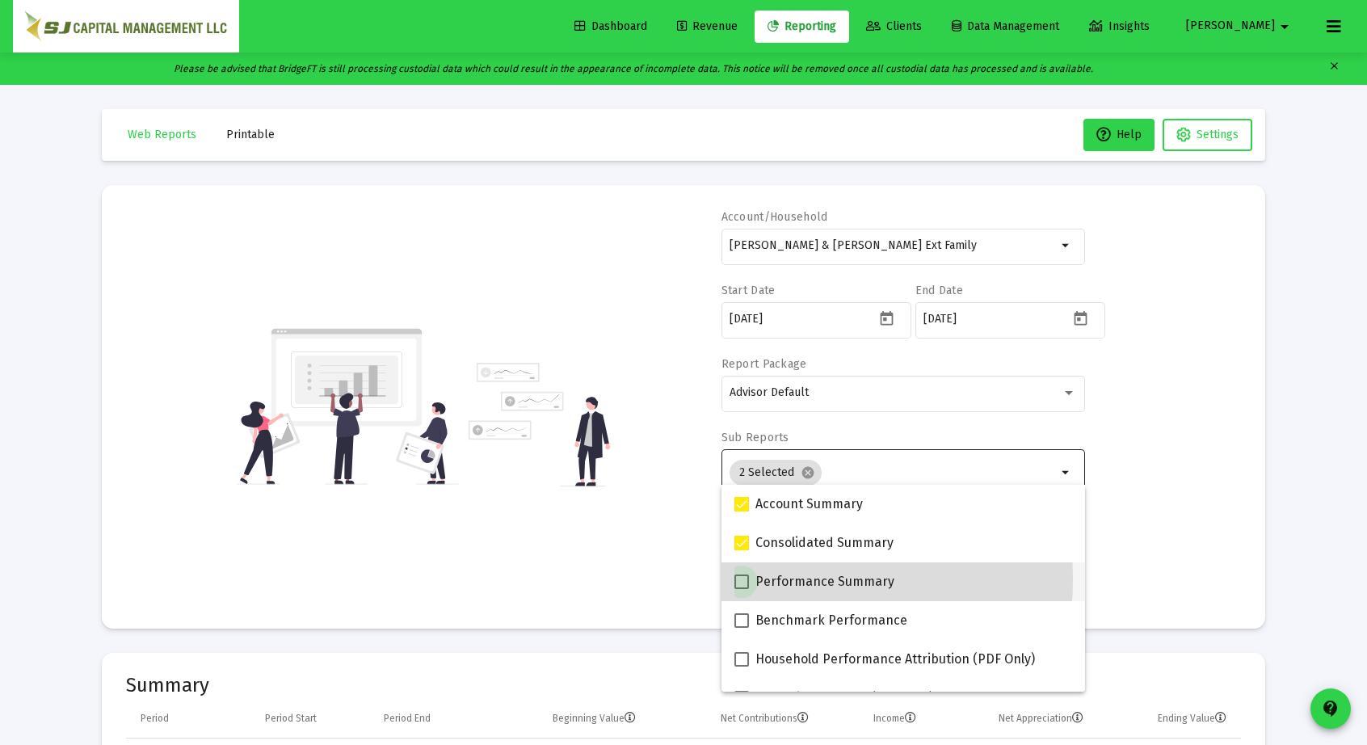
click at [743, 579] on span at bounding box center [741, 581] width 15 height 15
click at [742, 589] on input "Performance Summary" at bounding box center [741, 589] width 1 height 1
checkbox input "true"
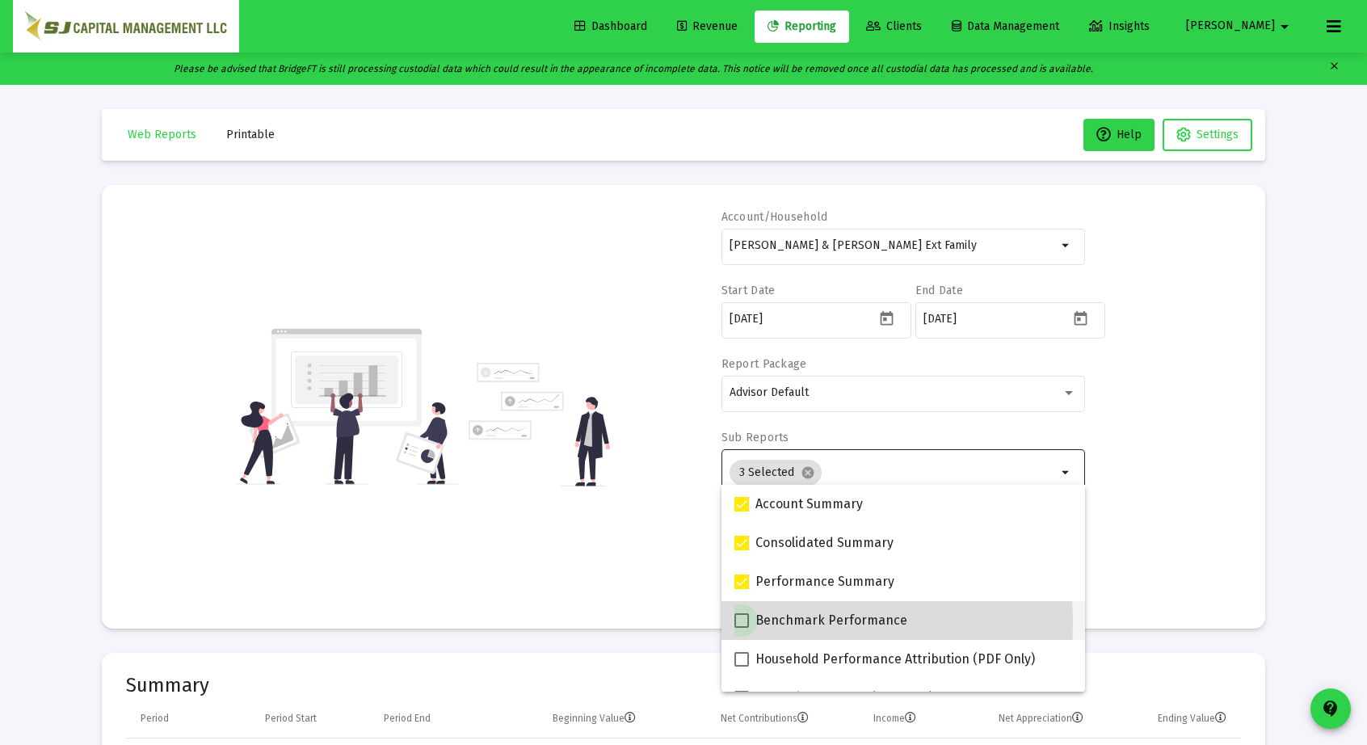
click at [743, 623] on span at bounding box center [741, 620] width 15 height 15
click at [742, 628] on input "Benchmark Performance" at bounding box center [741, 628] width 1 height 1
checkbox input "true"
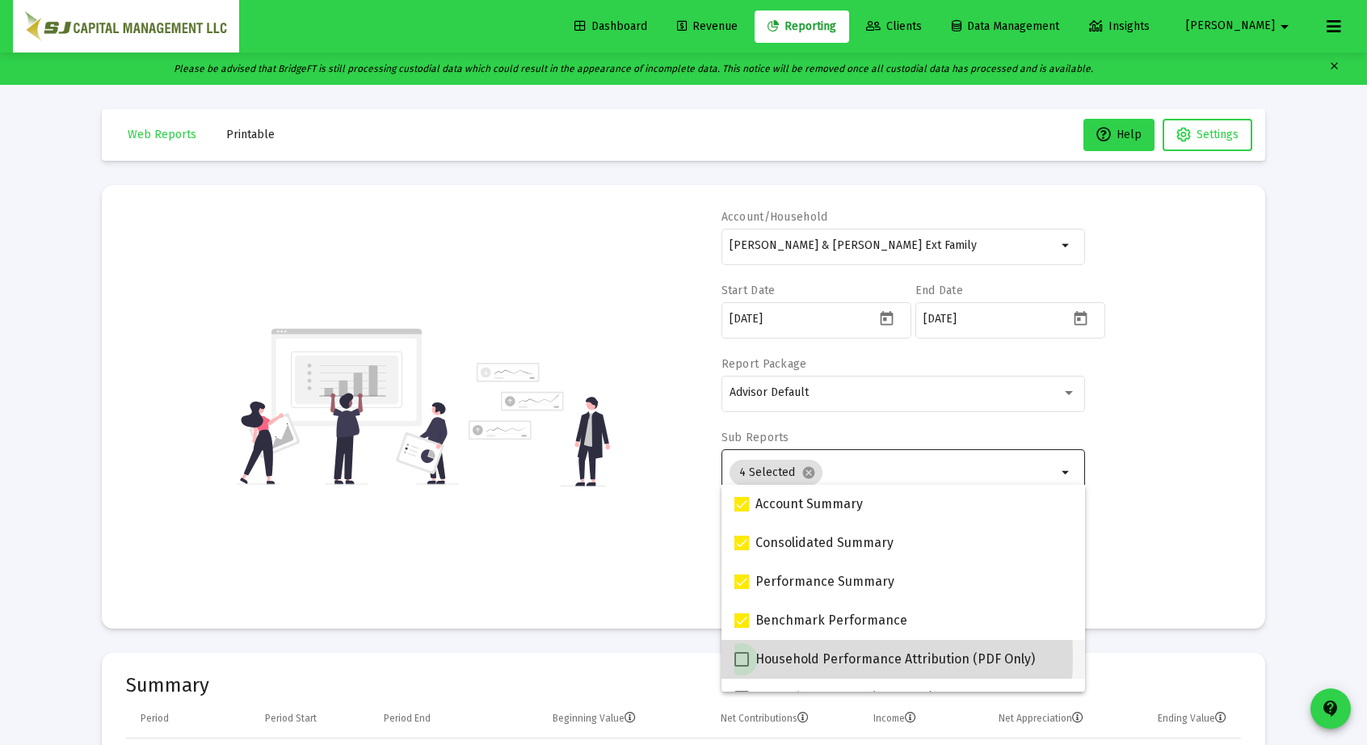
click at [743, 657] on span at bounding box center [741, 659] width 15 height 15
click at [742, 666] on input "Household Performance Attribution (PDF Only)" at bounding box center [741, 666] width 1 height 1
checkbox input "true"
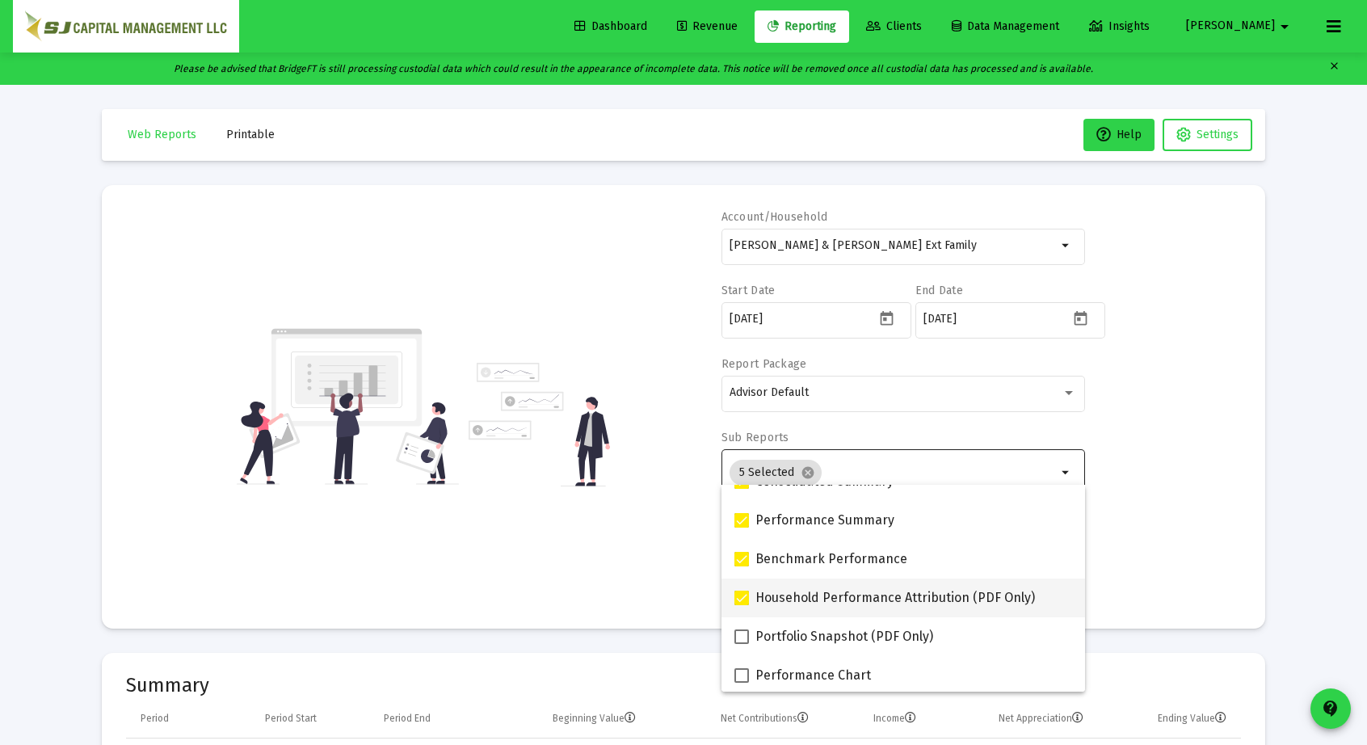
scroll to position [65, 0]
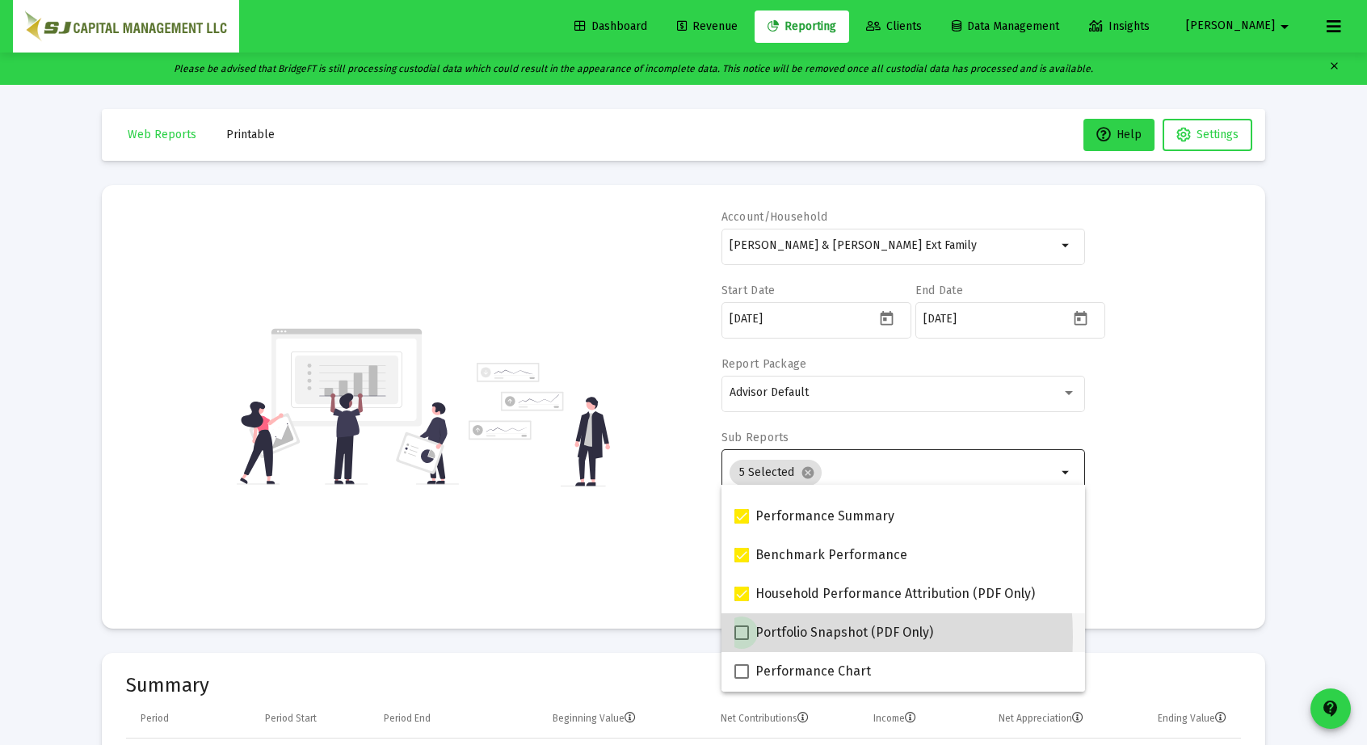
click at [740, 637] on span at bounding box center [741, 632] width 15 height 15
click at [741, 640] on input "Portfolio Snapshot (PDF Only)" at bounding box center [741, 640] width 1 height 1
checkbox input "true"
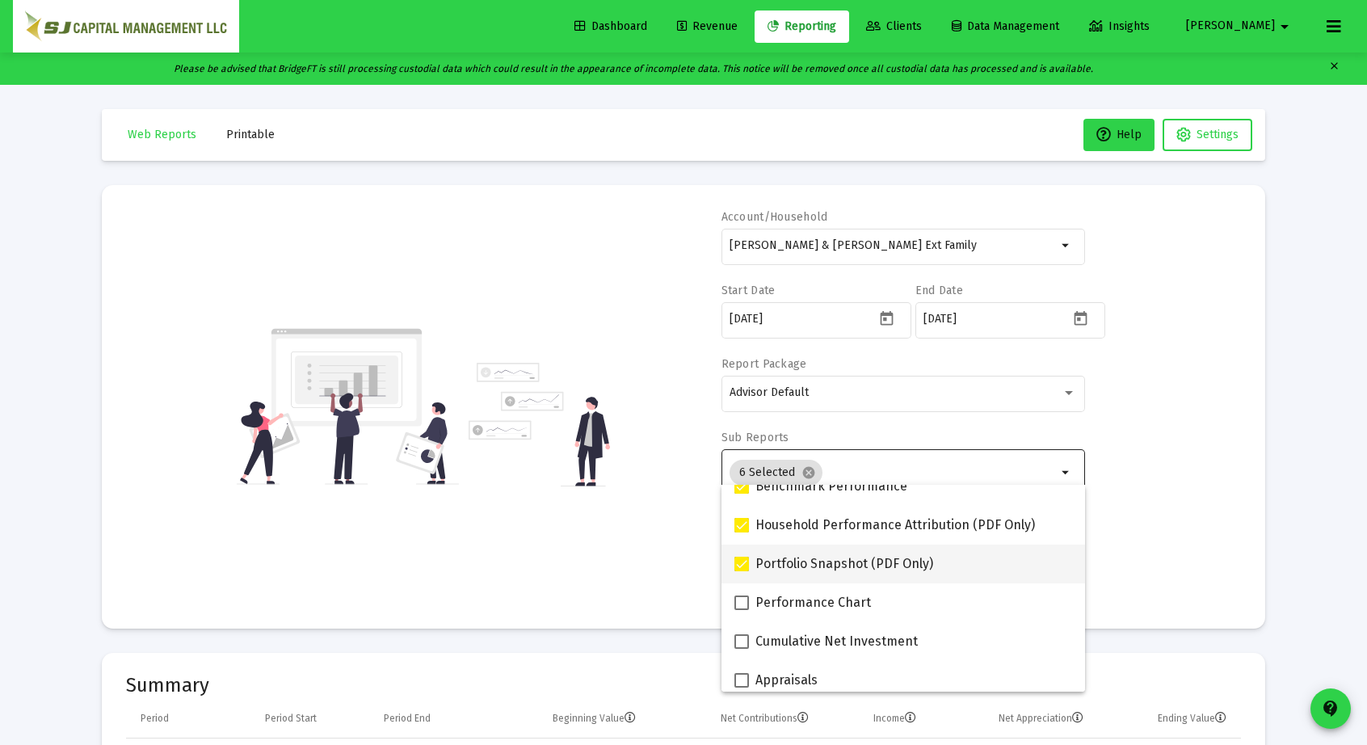
scroll to position [133, 0]
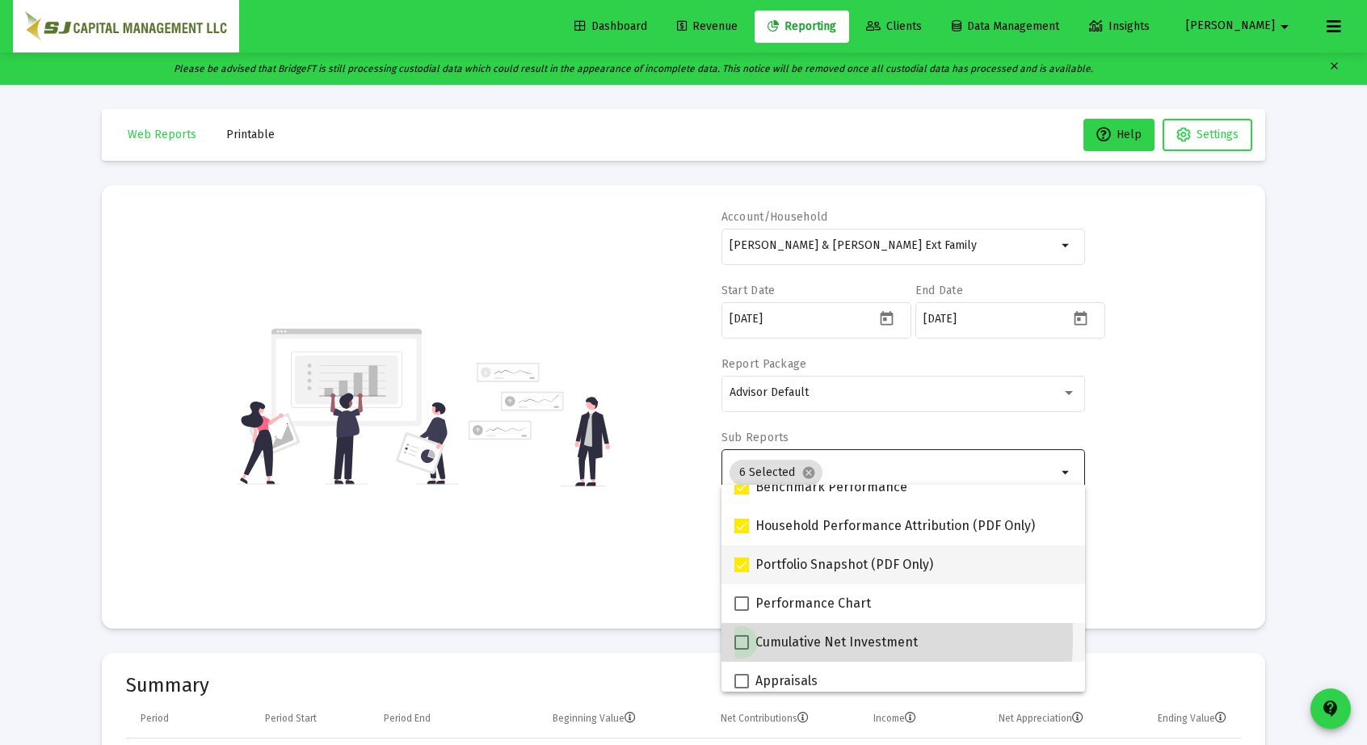
click at [740, 637] on span at bounding box center [741, 642] width 15 height 15
click at [741, 649] on input "Cumulative Net Investment" at bounding box center [741, 649] width 1 height 1
click at [740, 637] on span at bounding box center [741, 642] width 15 height 15
click at [741, 649] on input "Cumulative Net Investment" at bounding box center [741, 649] width 1 height 1
checkbox input "false"
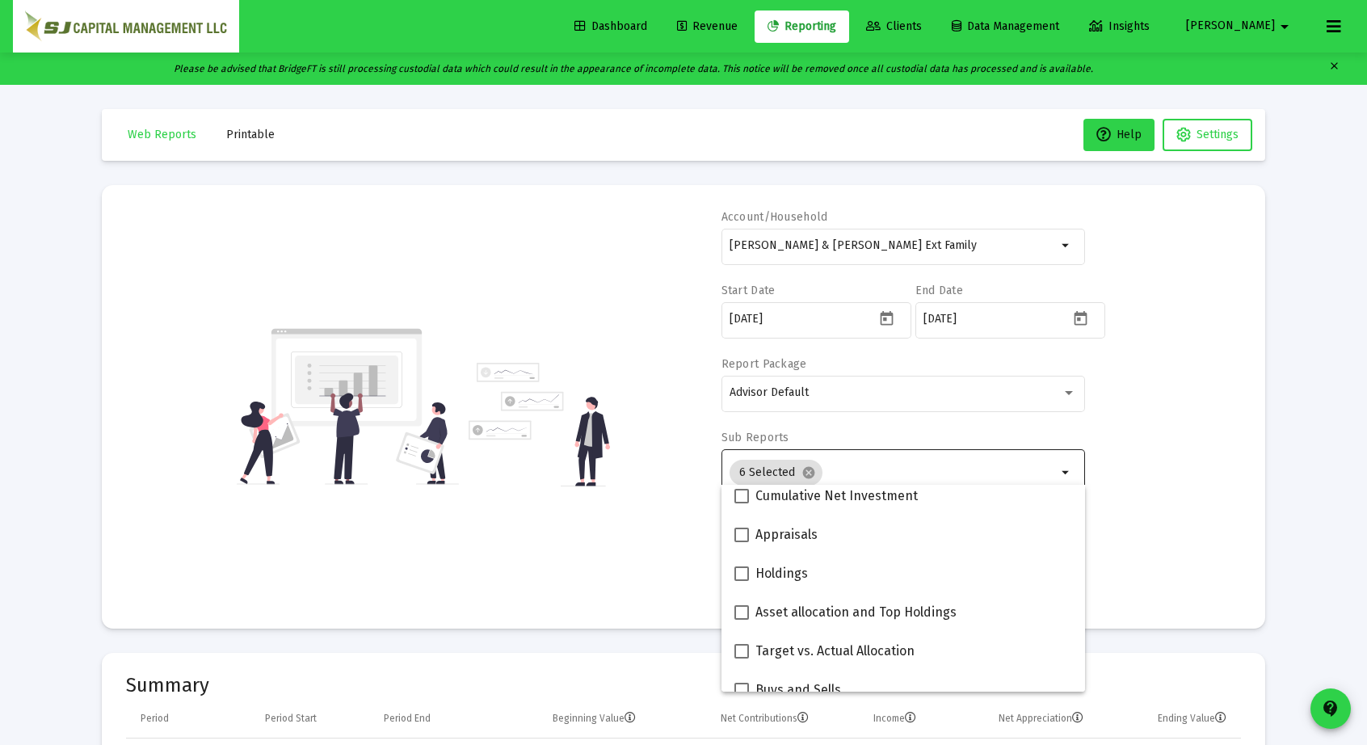
scroll to position [280, 0]
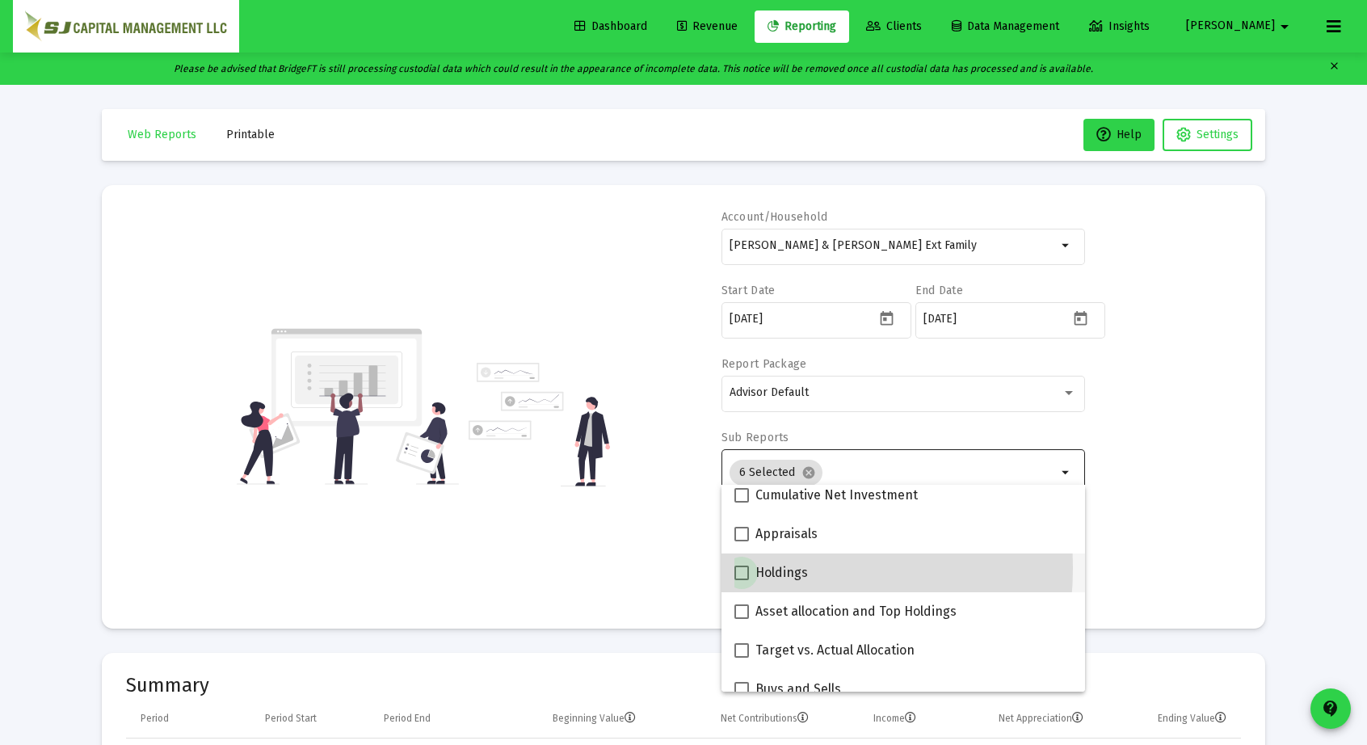
click at [744, 567] on span at bounding box center [741, 572] width 15 height 15
click at [742, 580] on input "Holdings" at bounding box center [741, 580] width 1 height 1
checkbox input "true"
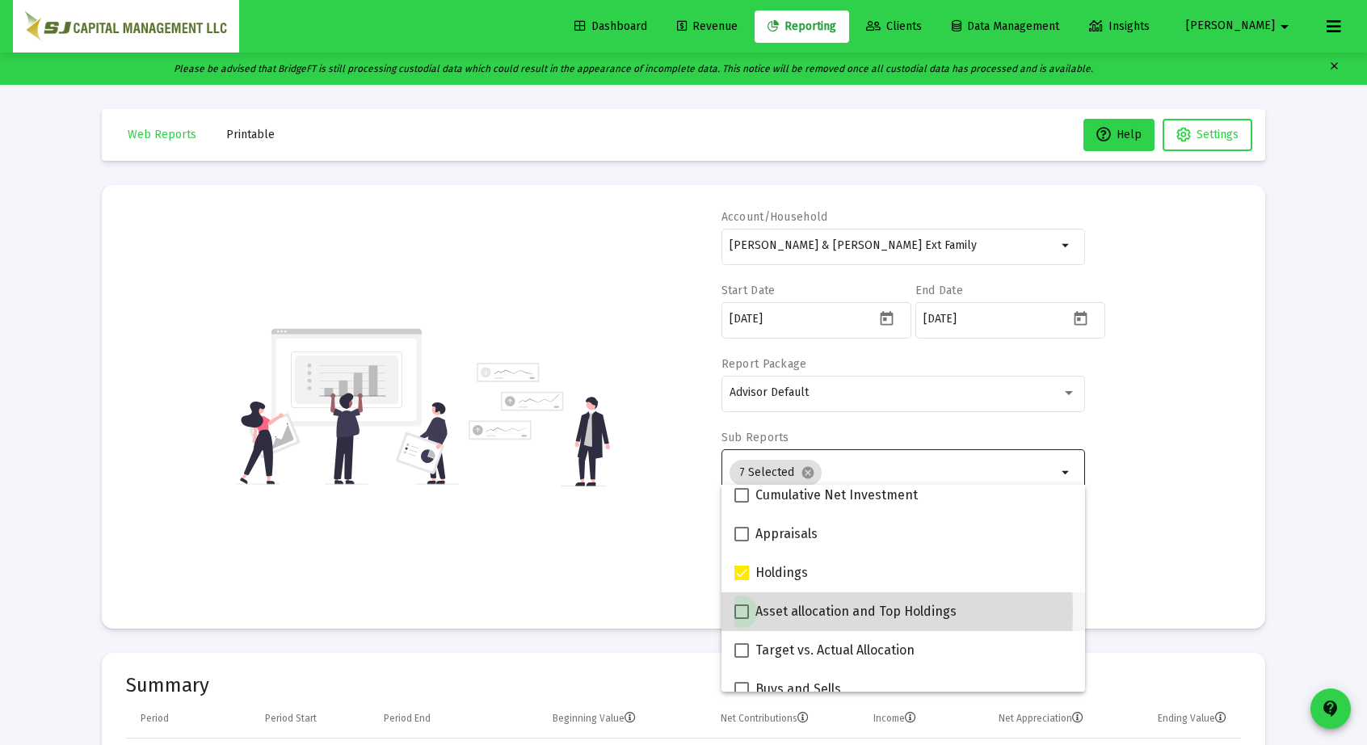
click at [743, 612] on span at bounding box center [741, 611] width 15 height 15
click at [742, 619] on input "Asset allocation and Top Holdings" at bounding box center [741, 619] width 1 height 1
checkbox input "true"
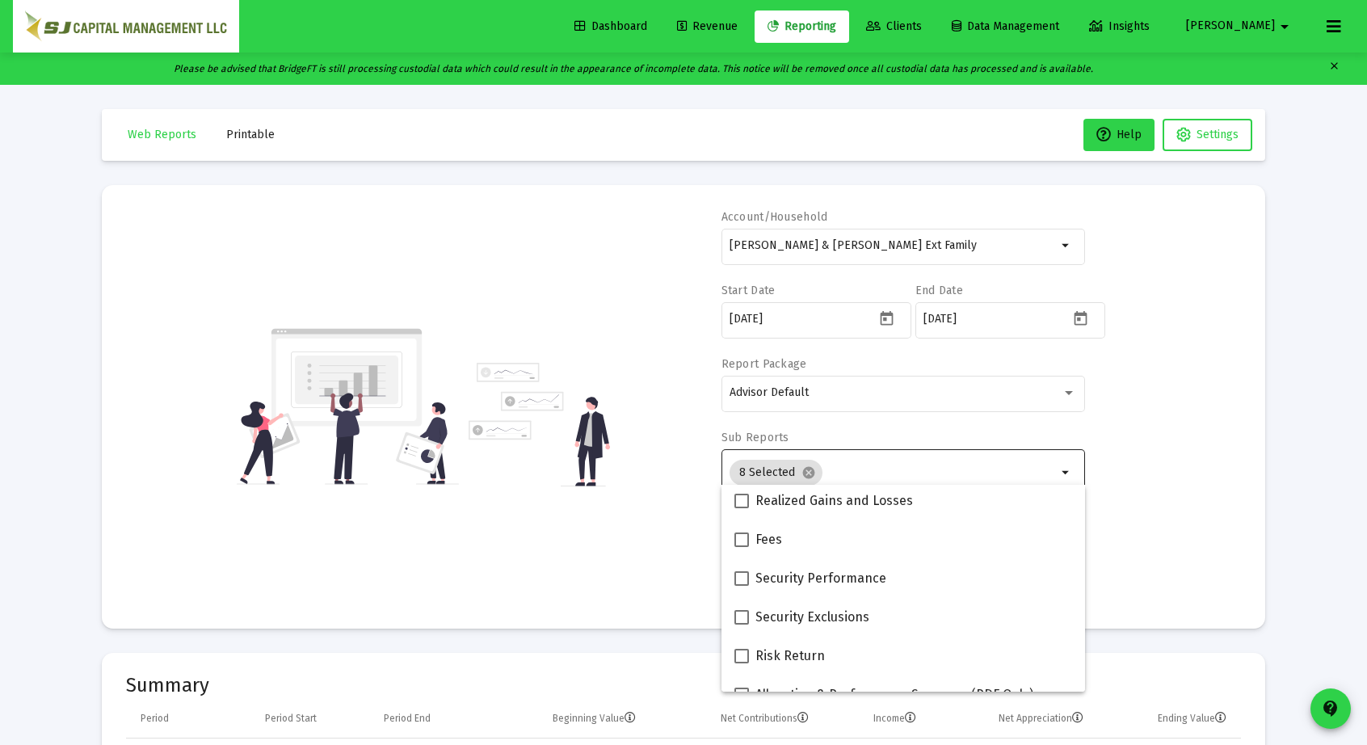
scroll to position [588, 0]
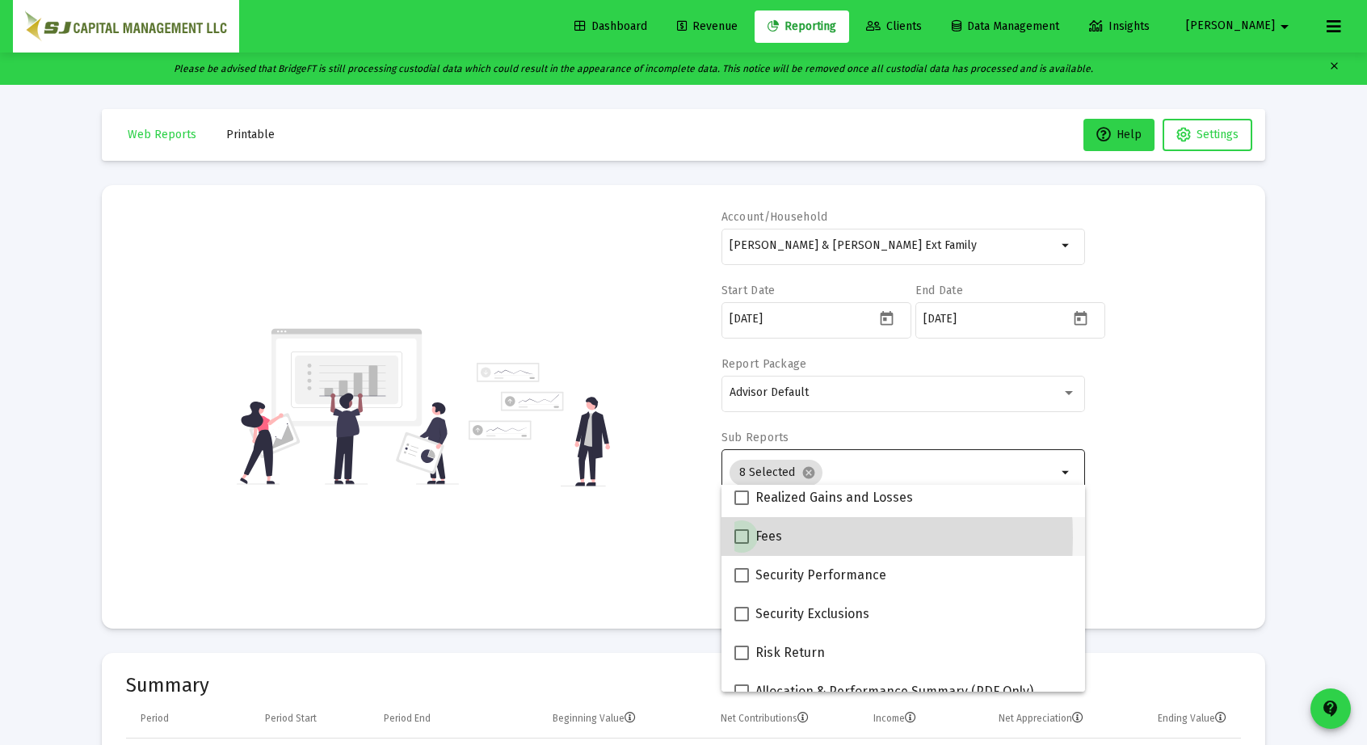
click at [736, 537] on span at bounding box center [741, 536] width 15 height 15
click at [741, 544] on input "Fees" at bounding box center [741, 544] width 1 height 1
checkbox input "true"
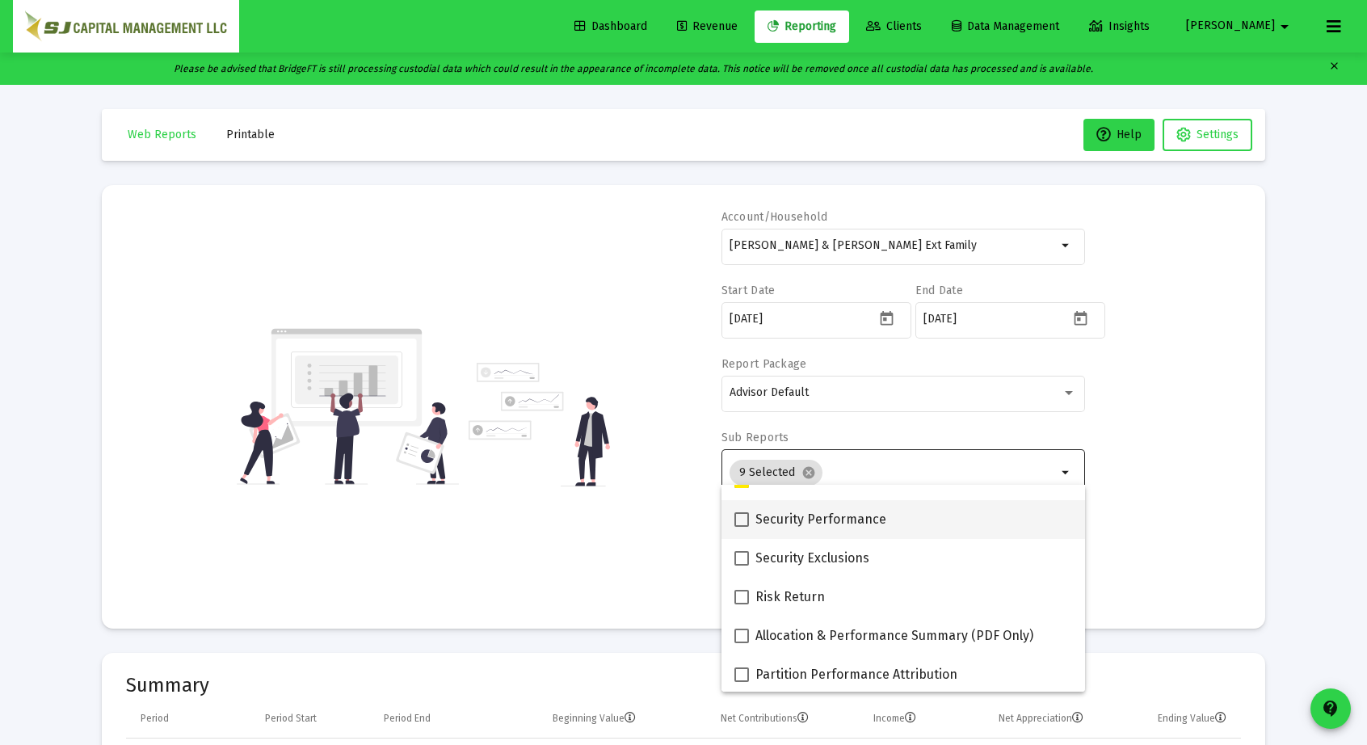
scroll to position [646, 0]
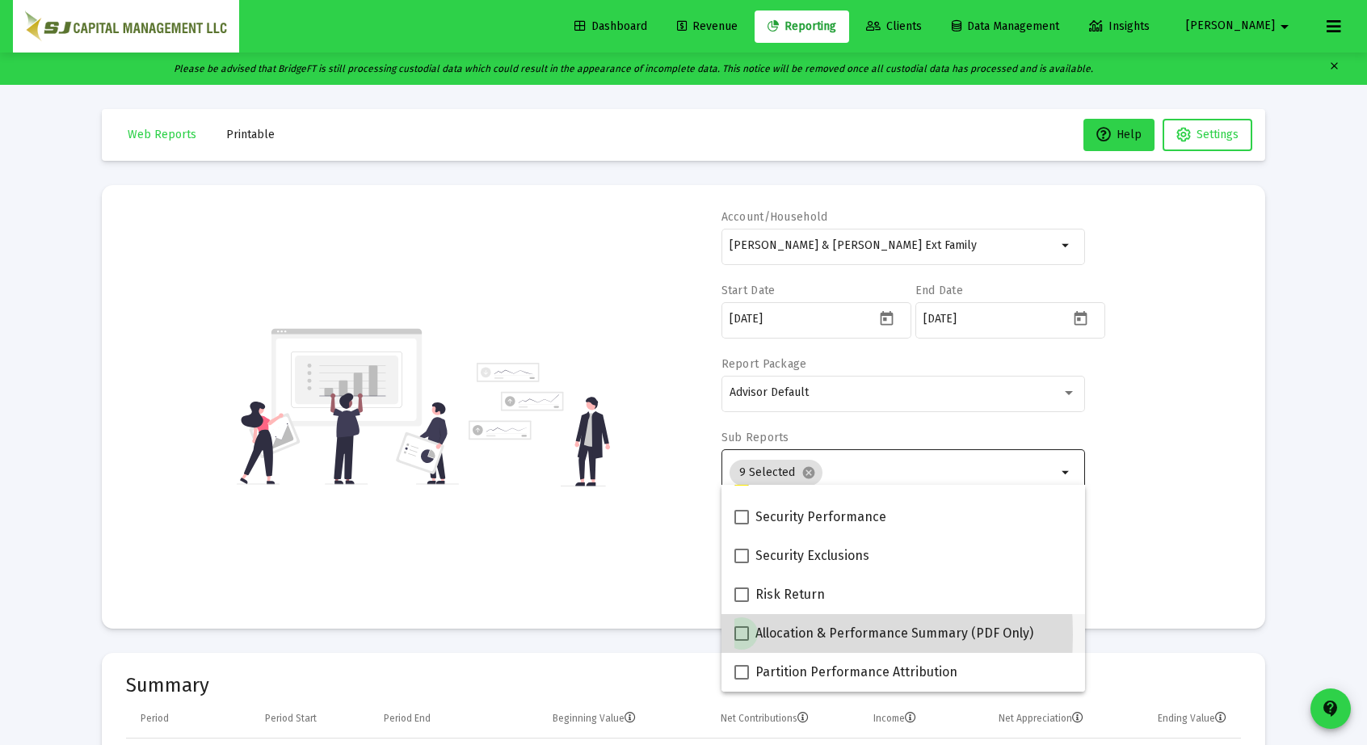
click at [738, 634] on span at bounding box center [741, 633] width 15 height 15
click at [741, 641] on input "Allocation & Performance Summary (PDF Only)" at bounding box center [741, 641] width 1 height 1
checkbox input "true"
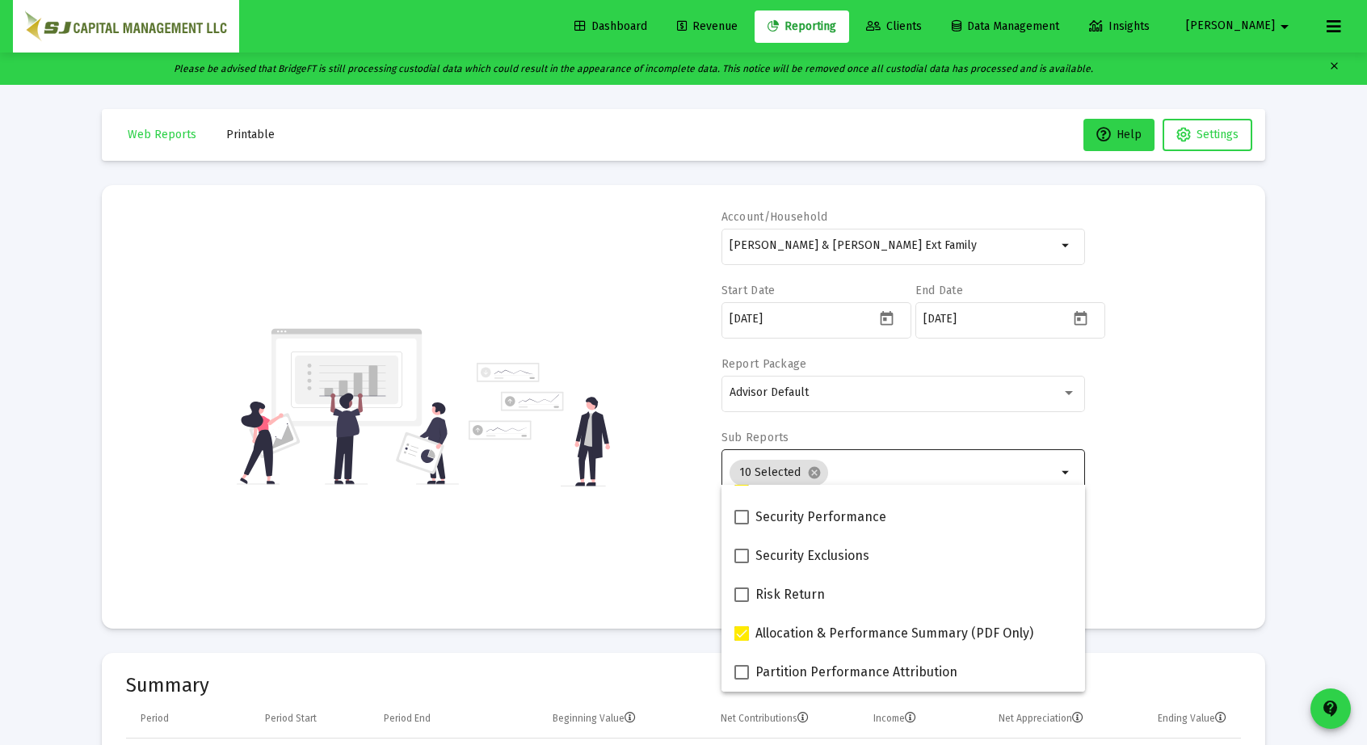
click at [1170, 502] on div "Account/Household [PERSON_NAME] & [PERSON_NAME] Ext Family arrow_drop_down Star…" at bounding box center [683, 406] width 1115 height 395
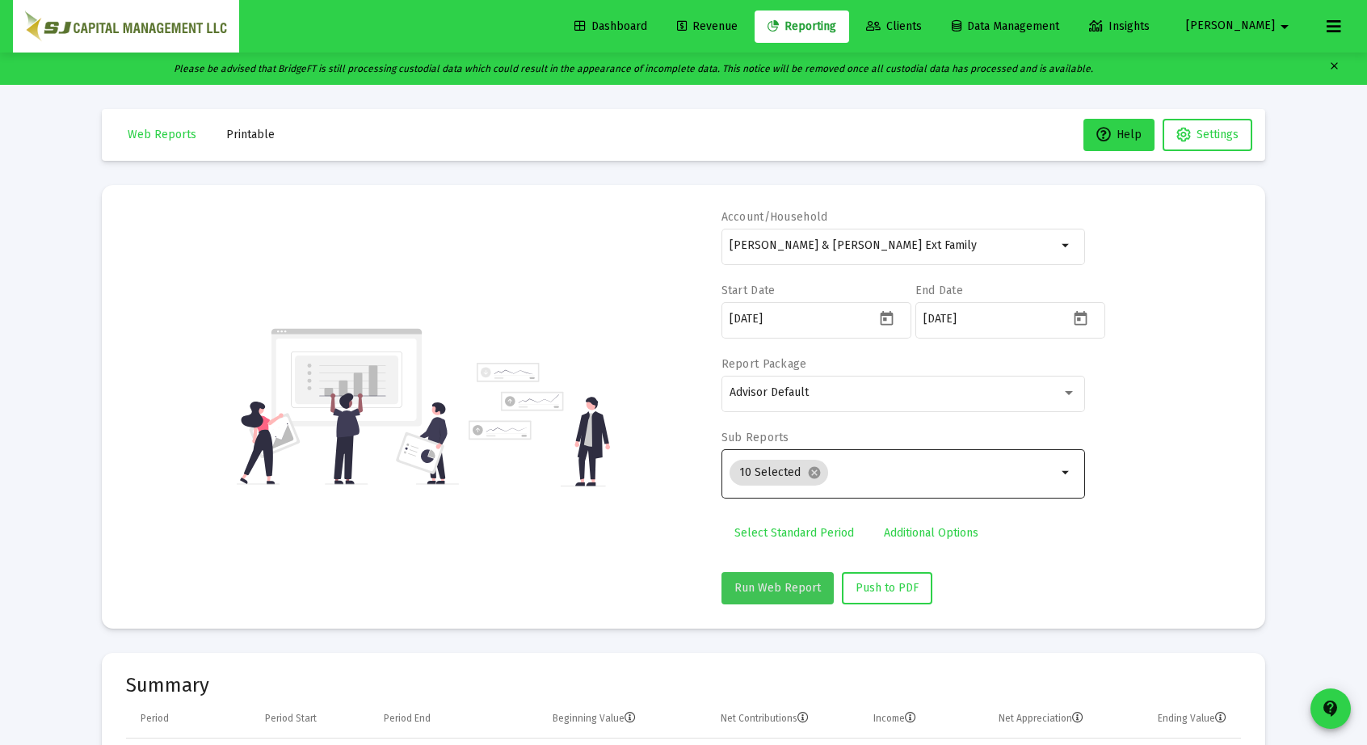
click at [803, 584] on span "Run Web Report" at bounding box center [777, 588] width 86 height 14
click at [888, 583] on span "Push to PDF" at bounding box center [886, 588] width 63 height 14
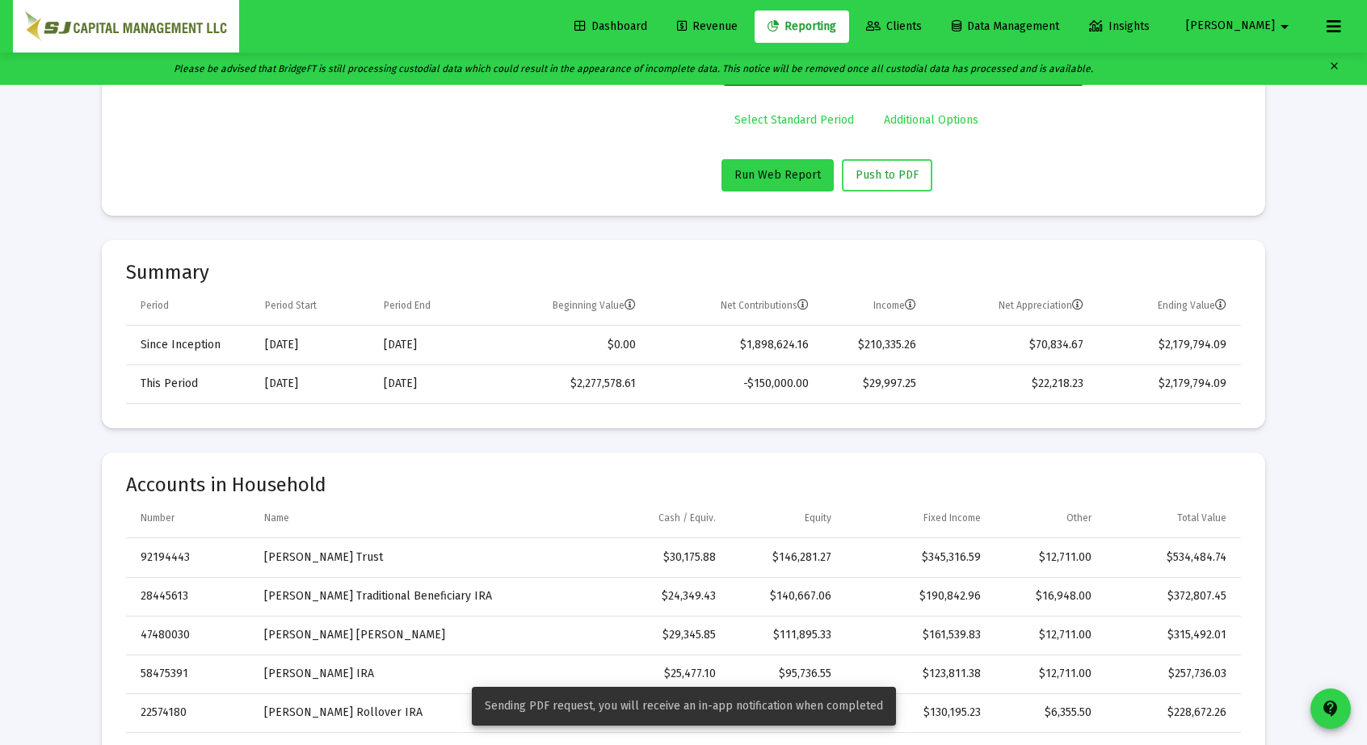
scroll to position [414, 0]
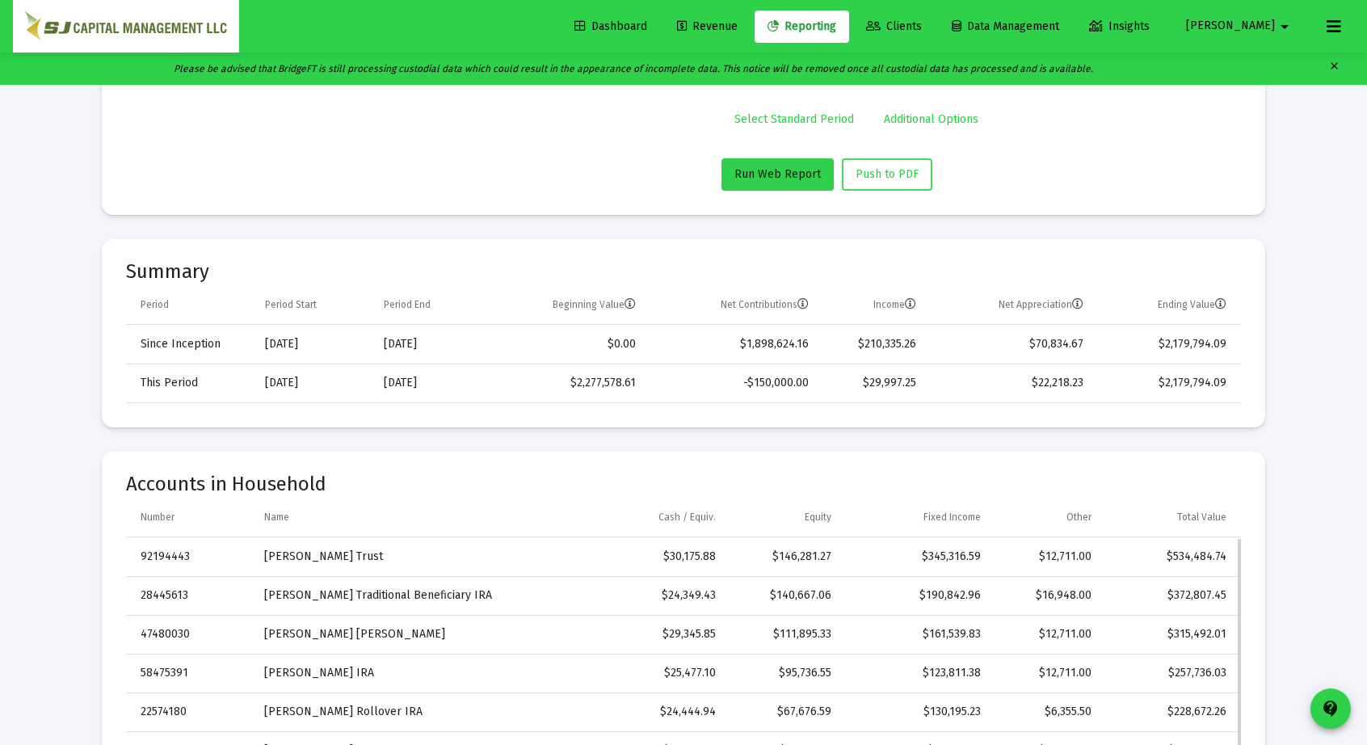
click at [888, 583] on td "$190,842.96" at bounding box center [917, 595] width 149 height 39
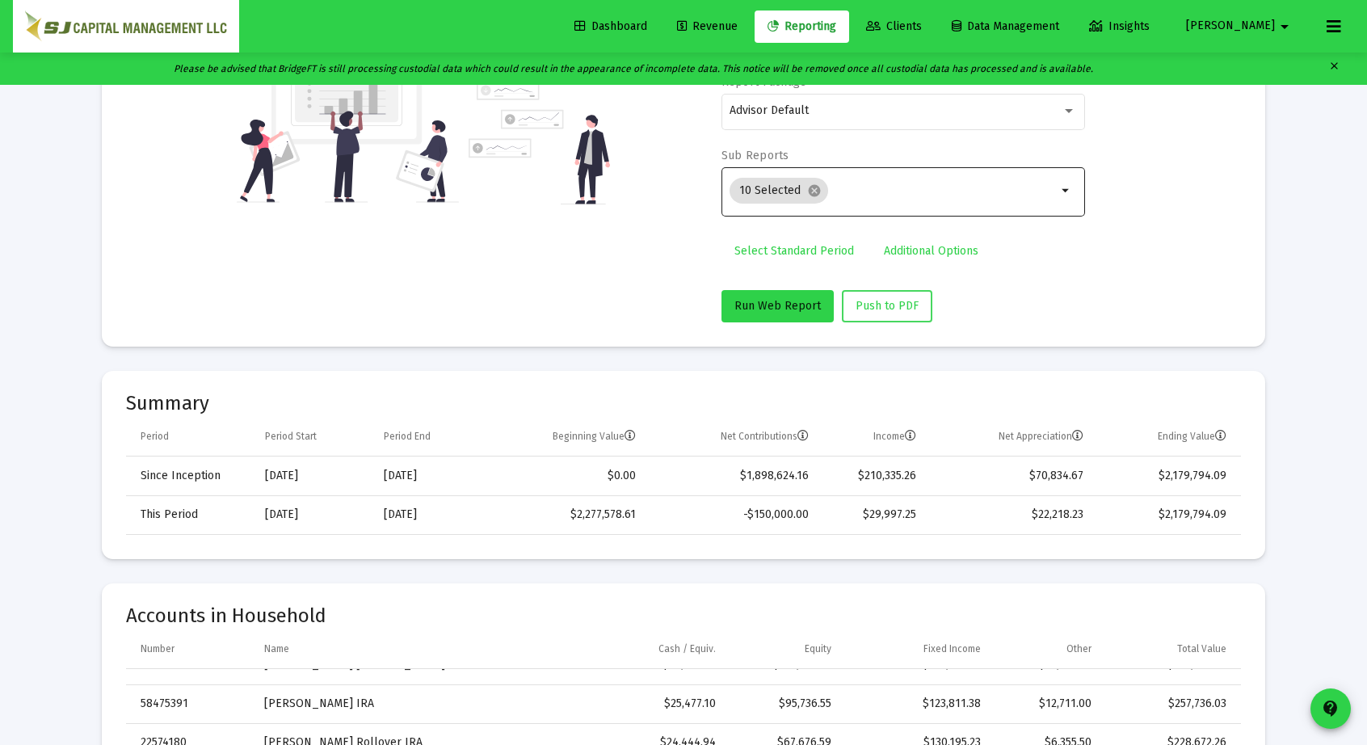
scroll to position [0, 0]
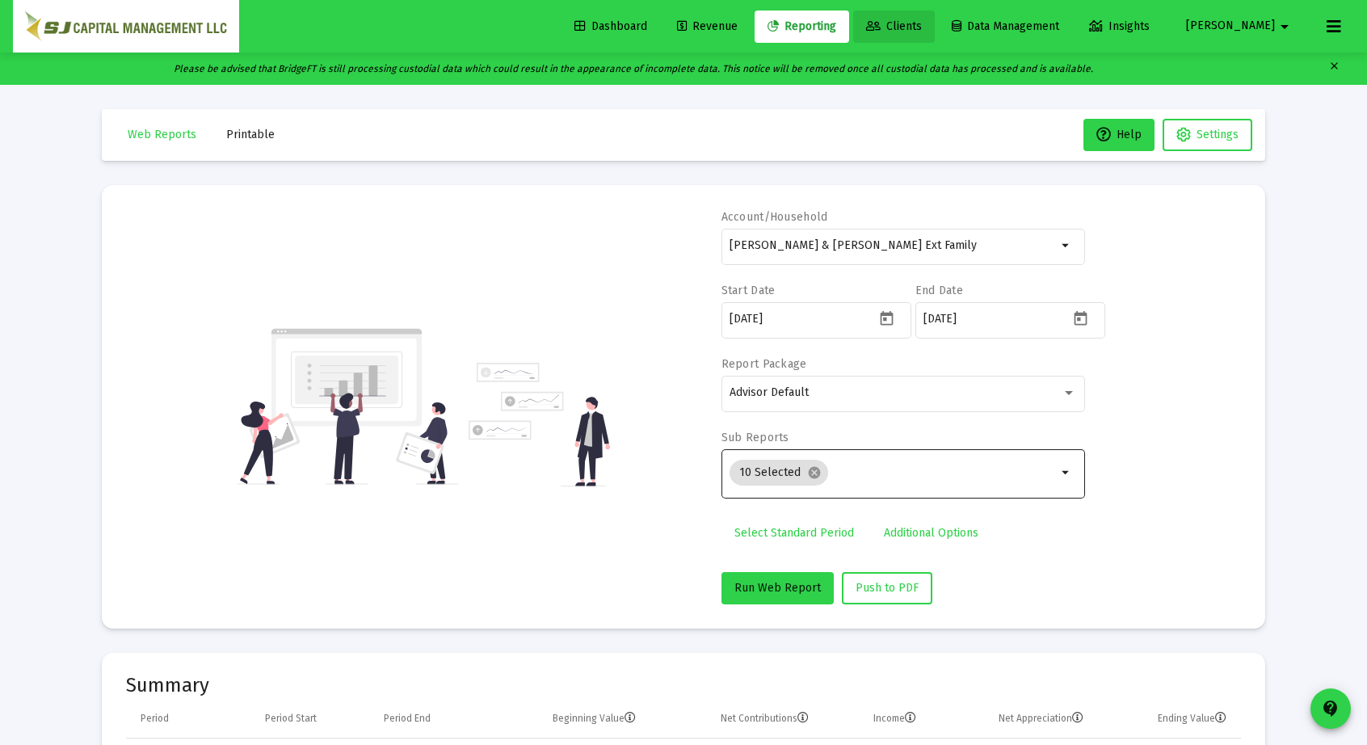
click at [922, 32] on span "Clients" at bounding box center [894, 26] width 56 height 14
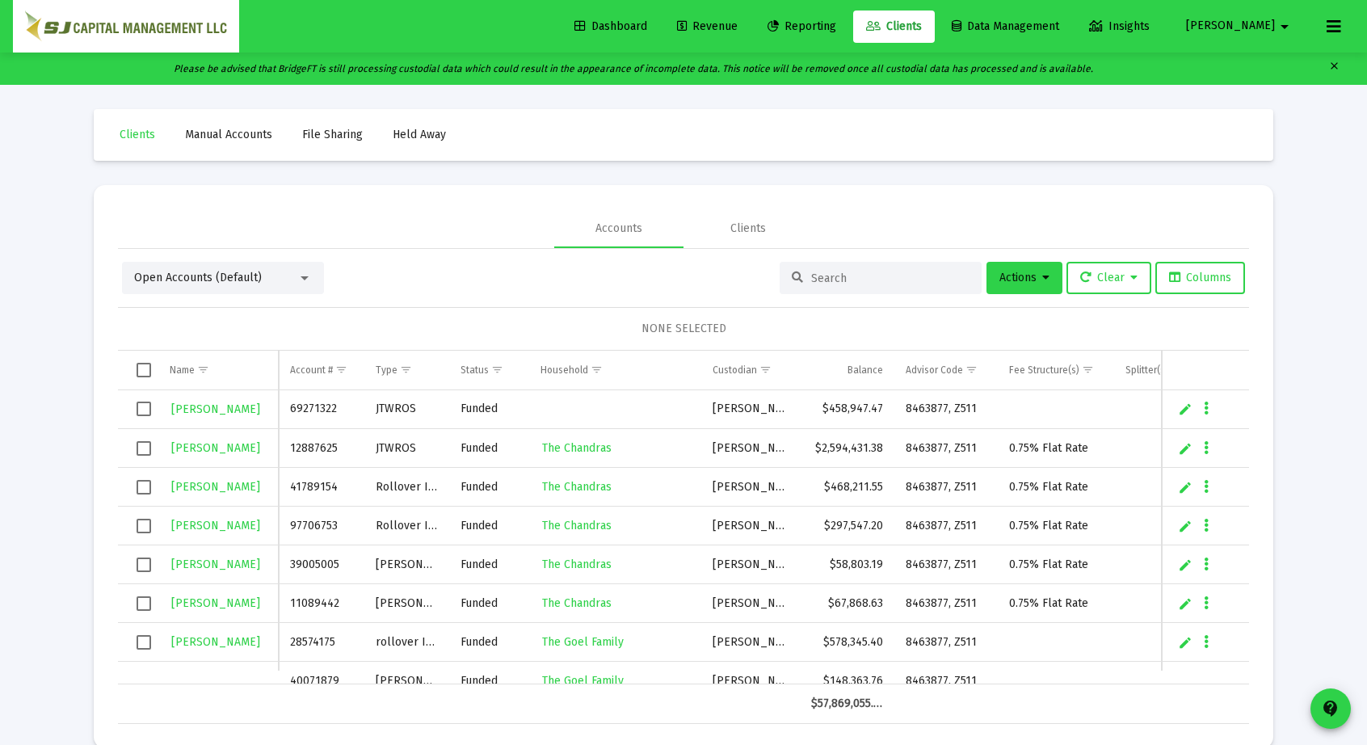
click at [819, 275] on input at bounding box center [890, 278] width 158 height 14
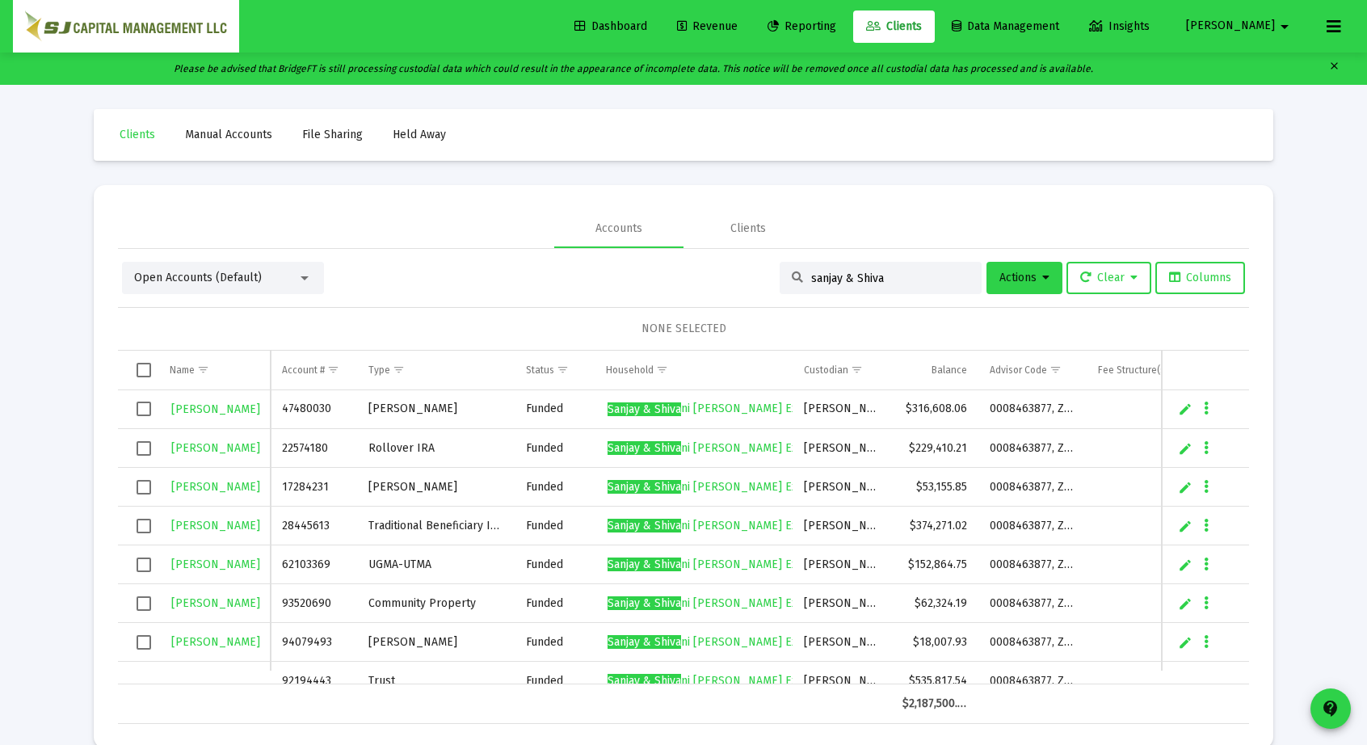
type input "sanjay & Shiva"
click at [147, 372] on span "Select all" at bounding box center [144, 370] width 15 height 15
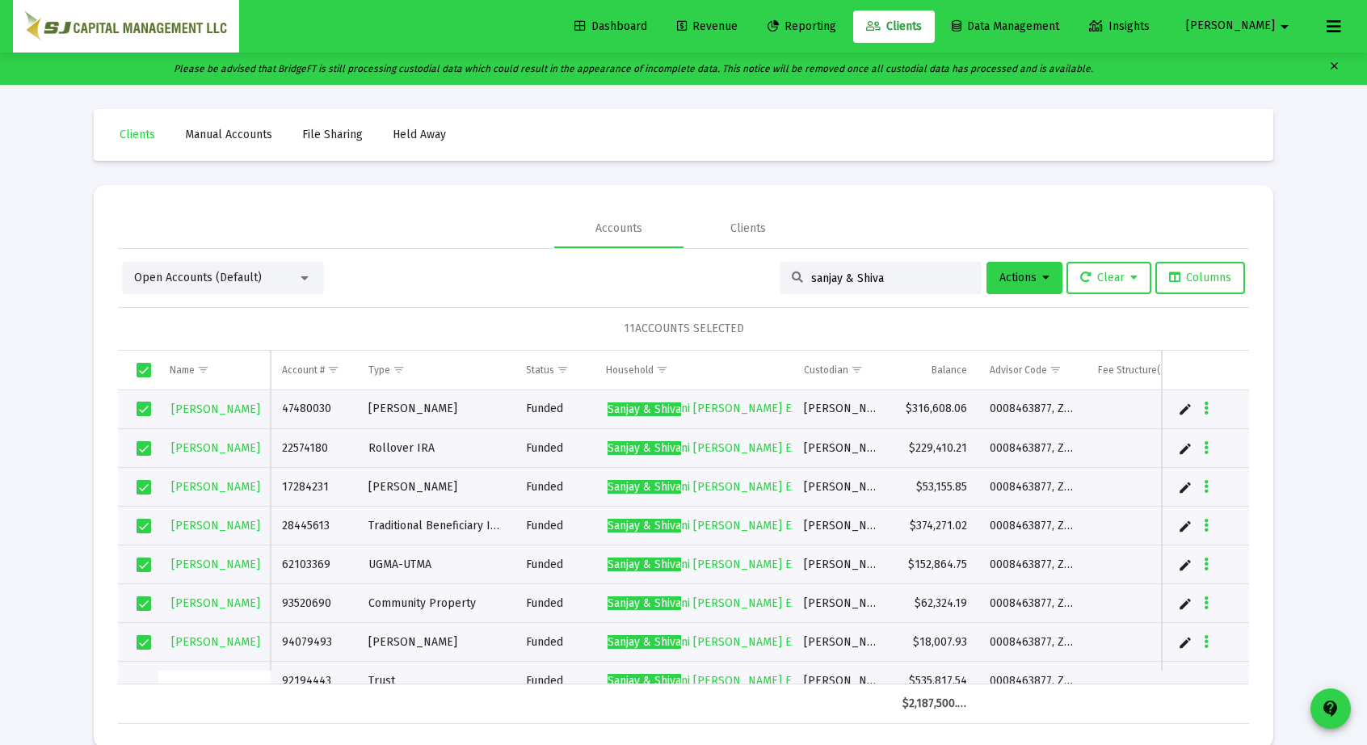
click at [252, 287] on div "Open Accounts (Default)" at bounding box center [223, 278] width 202 height 32
click at [262, 275] on div "Open Accounts (Default)" at bounding box center [215, 278] width 163 height 16
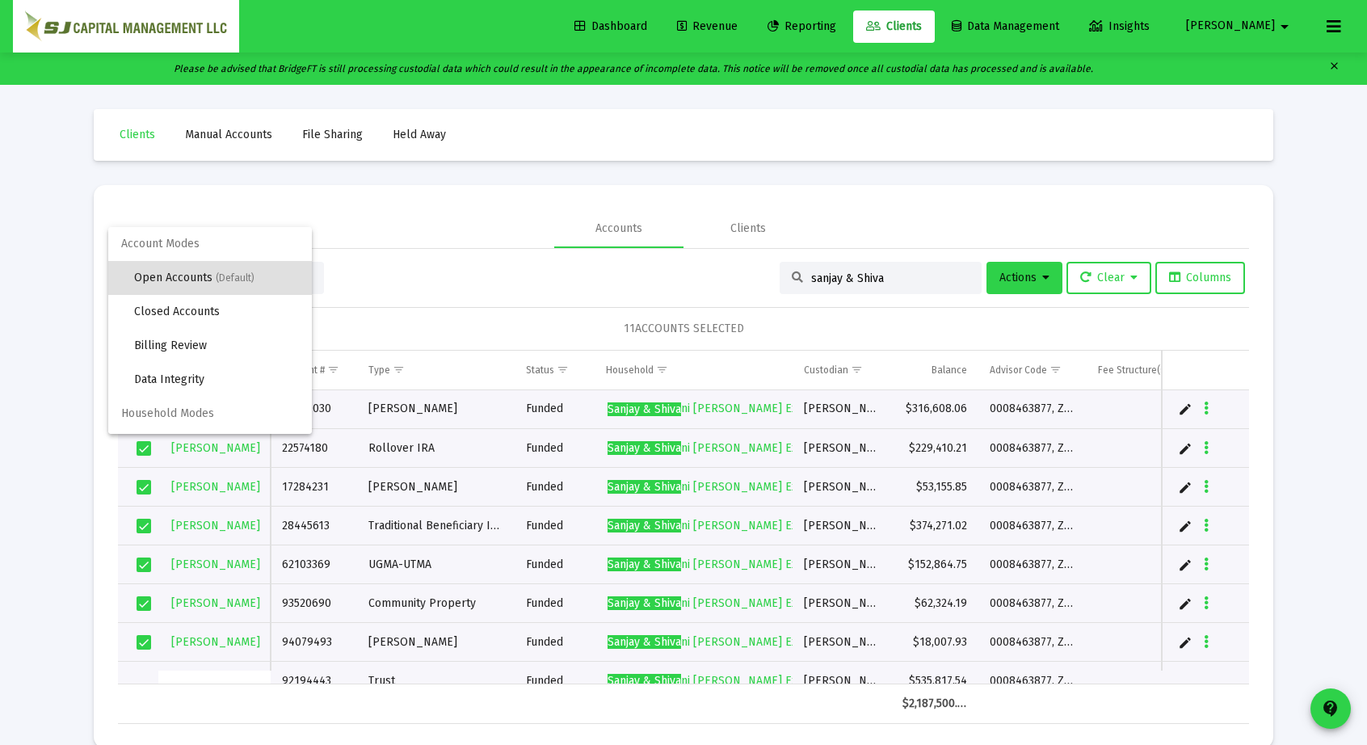
click at [405, 224] on div at bounding box center [683, 372] width 1367 height 745
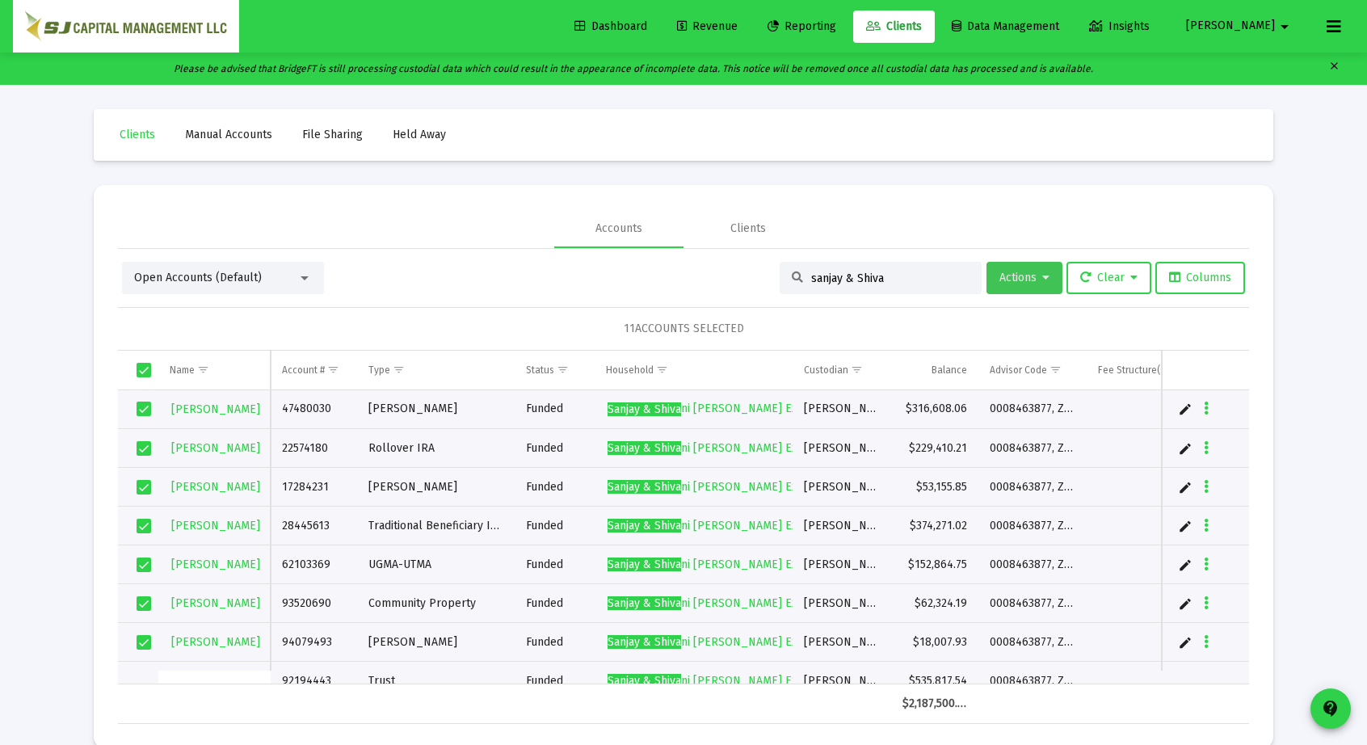
click at [1031, 266] on button "Actions" at bounding box center [1024, 278] width 76 height 32
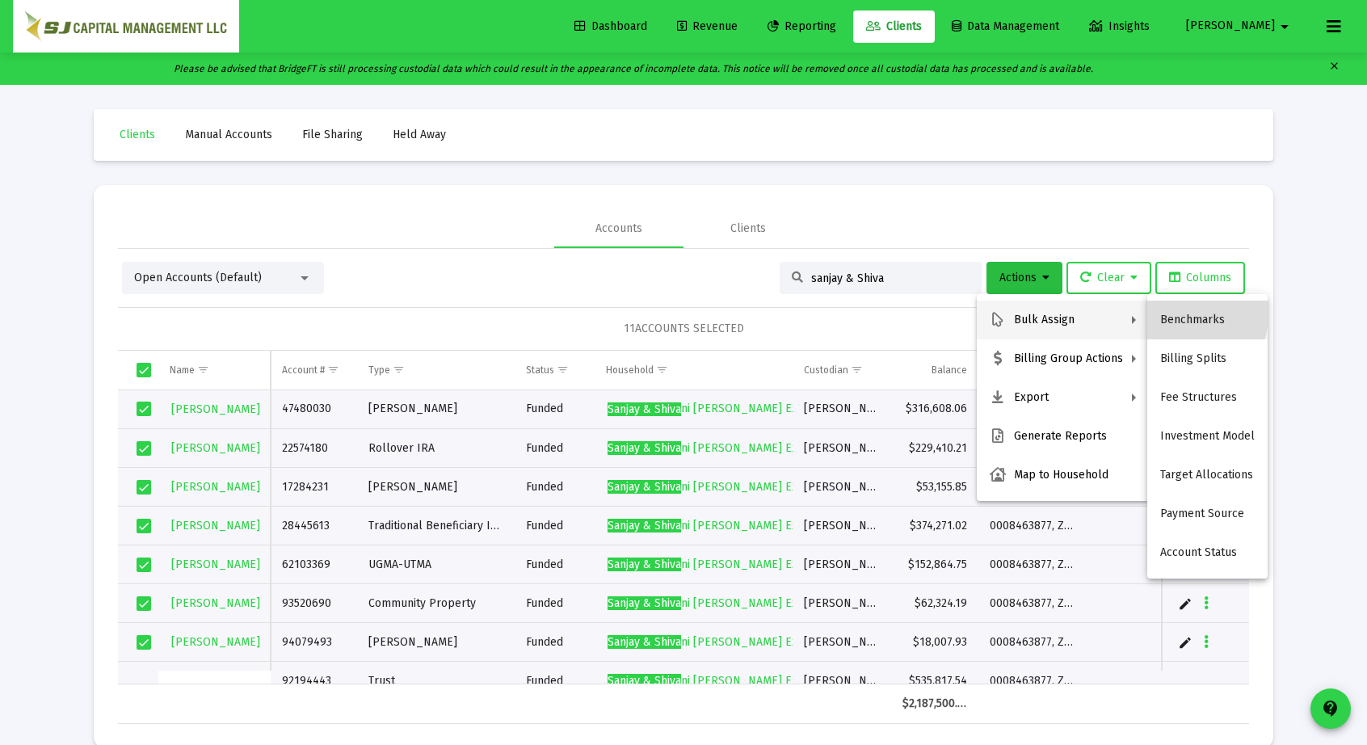
click at [1176, 314] on button "Benchmarks" at bounding box center [1207, 320] width 120 height 39
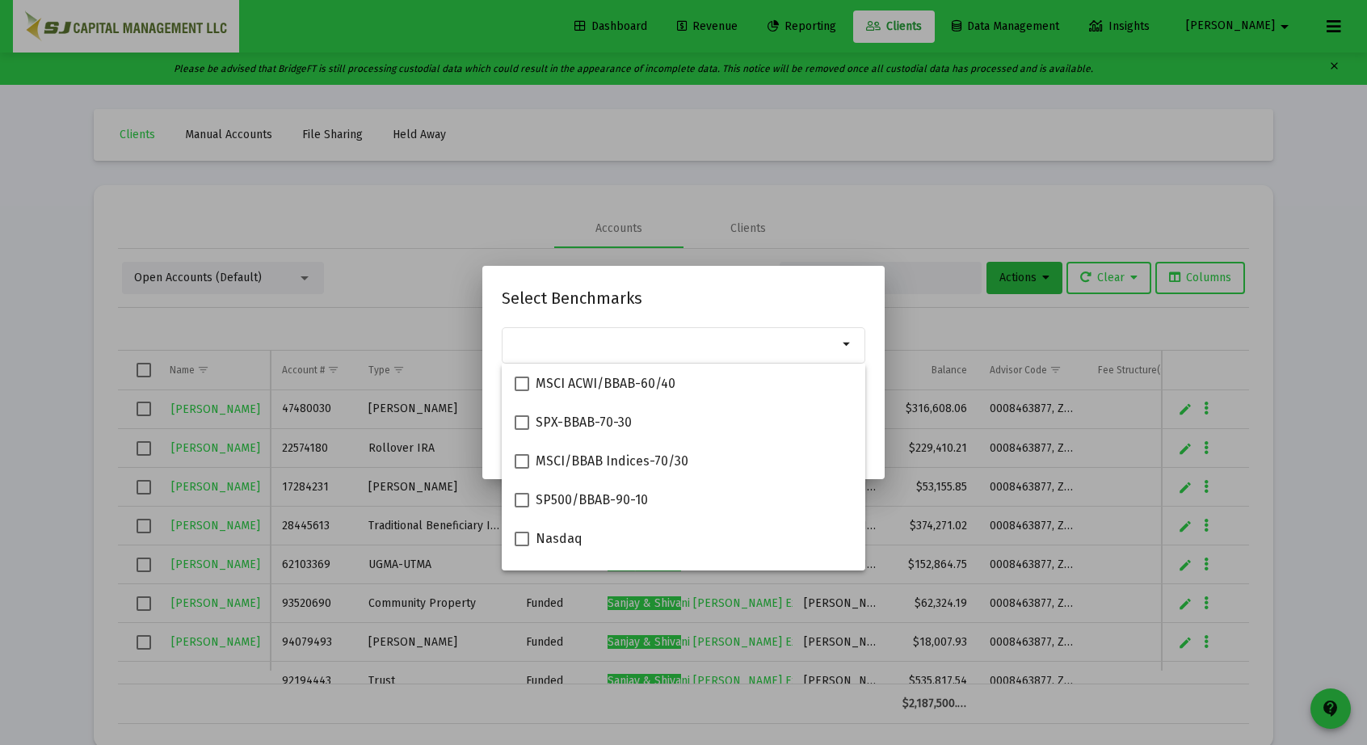
click at [812, 308] on h2 "Select Benchmarks" at bounding box center [684, 298] width 364 height 26
click at [816, 343] on input "Selection" at bounding box center [674, 344] width 327 height 13
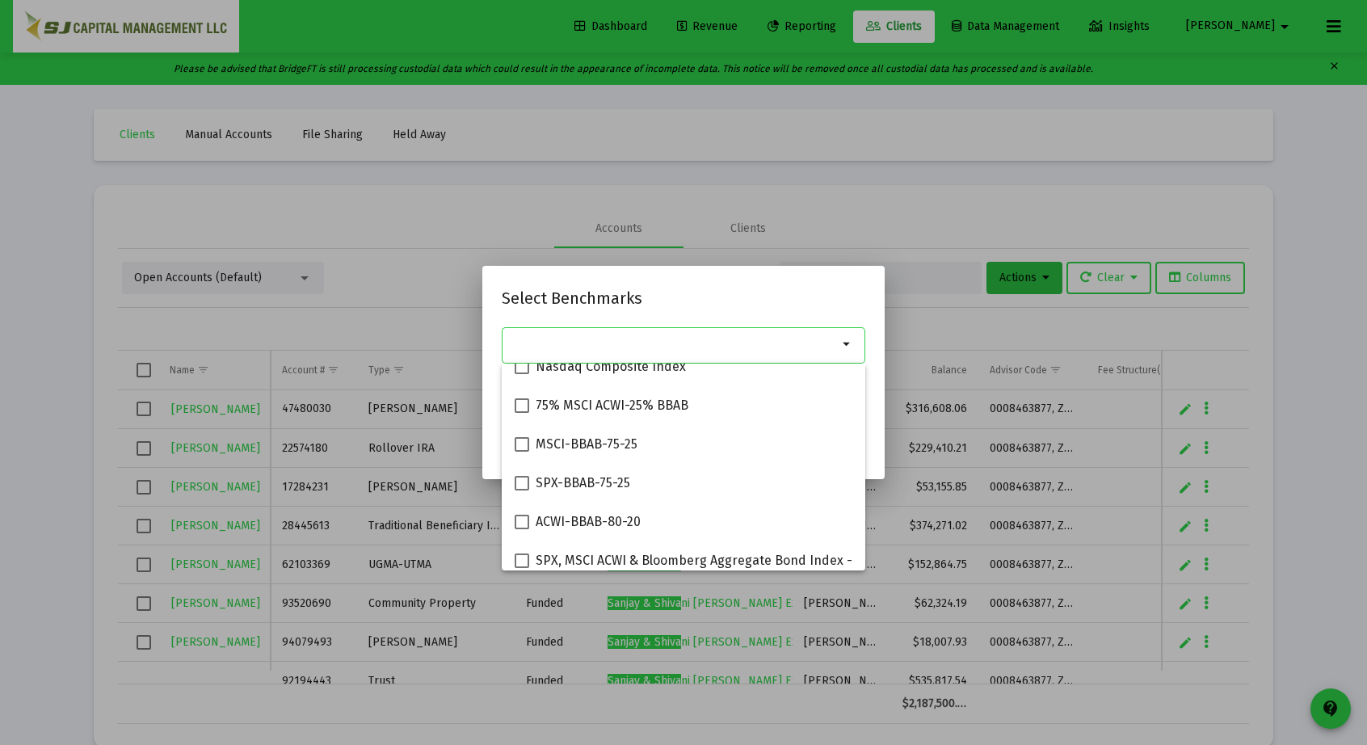
scroll to position [375, 0]
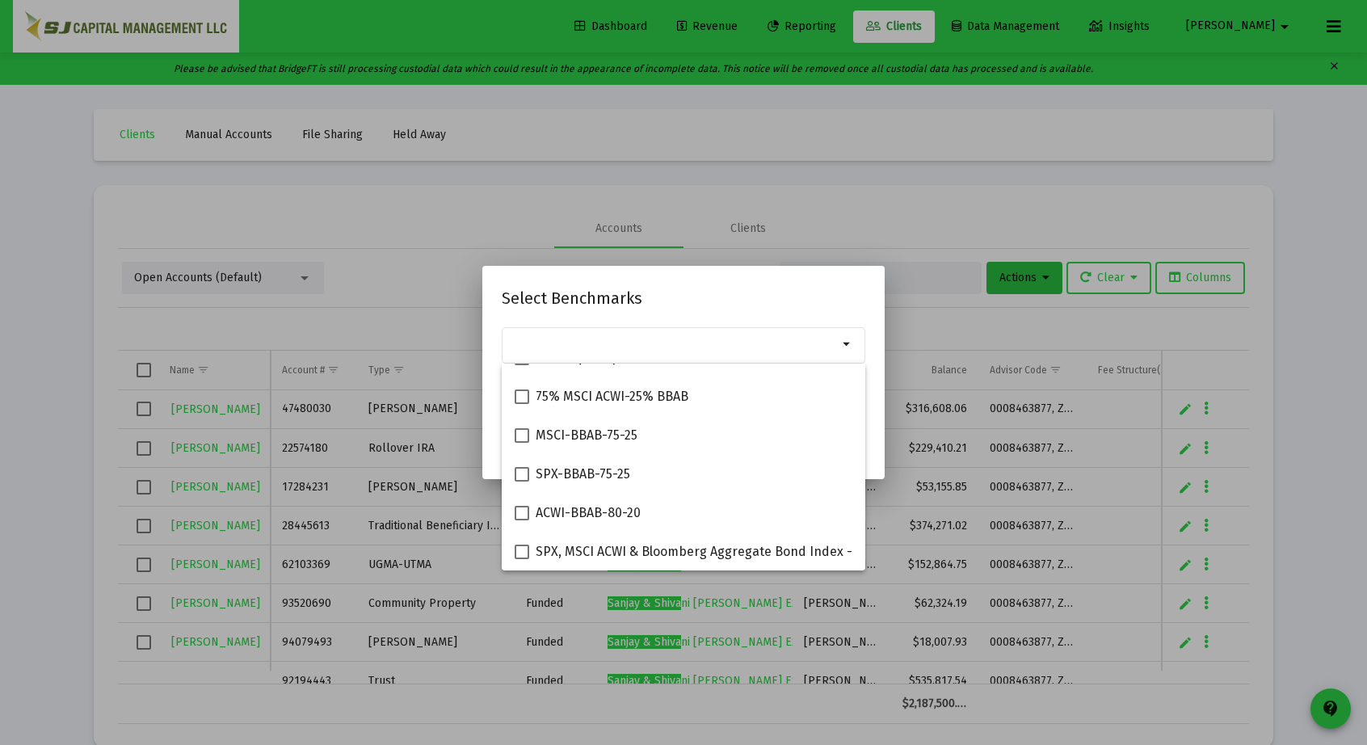
click at [779, 284] on mat-dialog-container "Select Benchmarks arrow_drop_down Assigns benchmark to 11 selected account / ho…" at bounding box center [683, 372] width 402 height 212
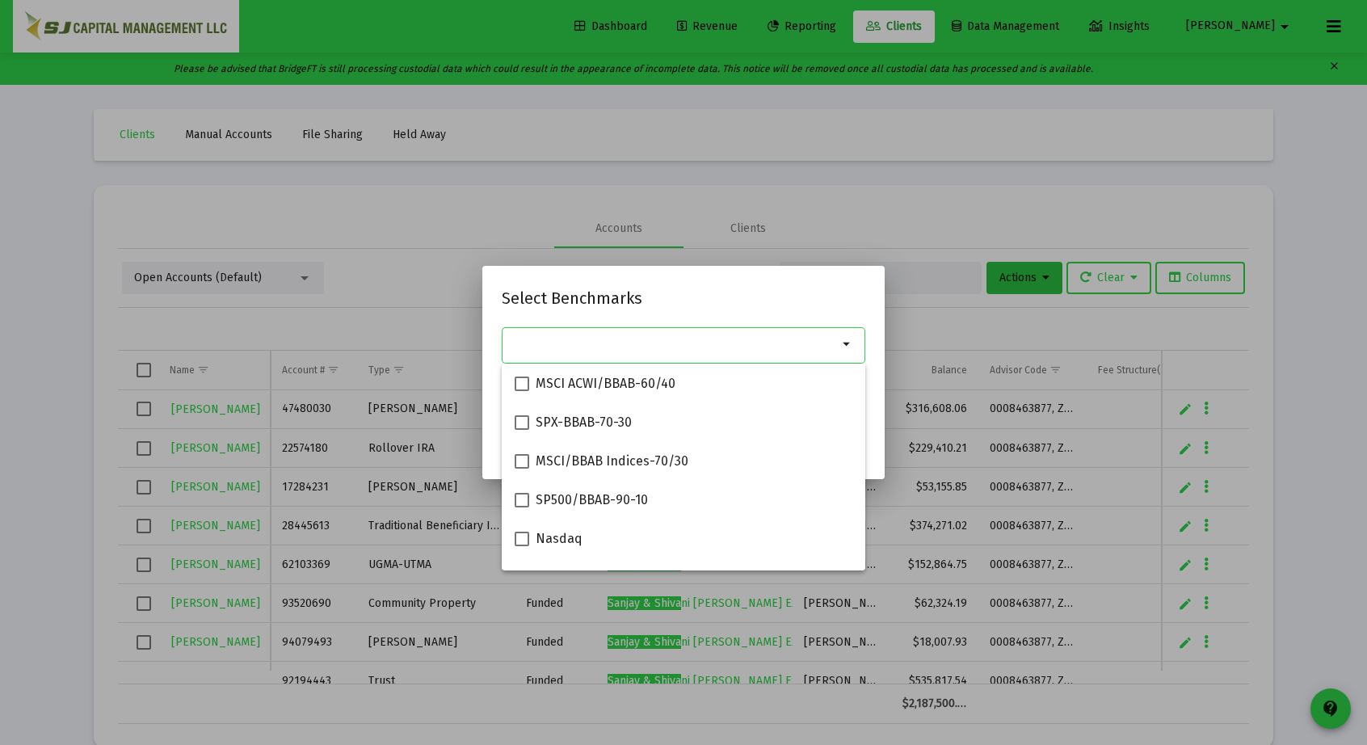
click at [722, 345] on input "Selection" at bounding box center [674, 344] width 327 height 13
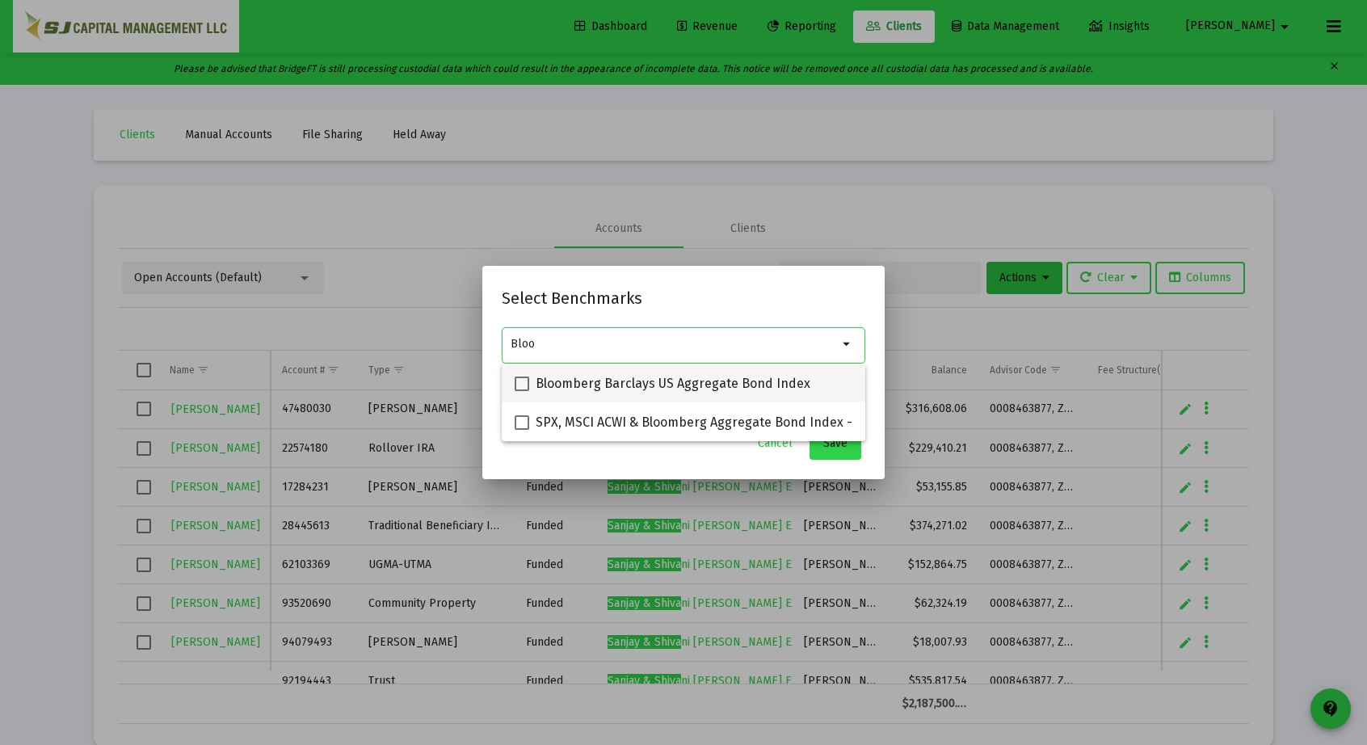
type input "Bloo"
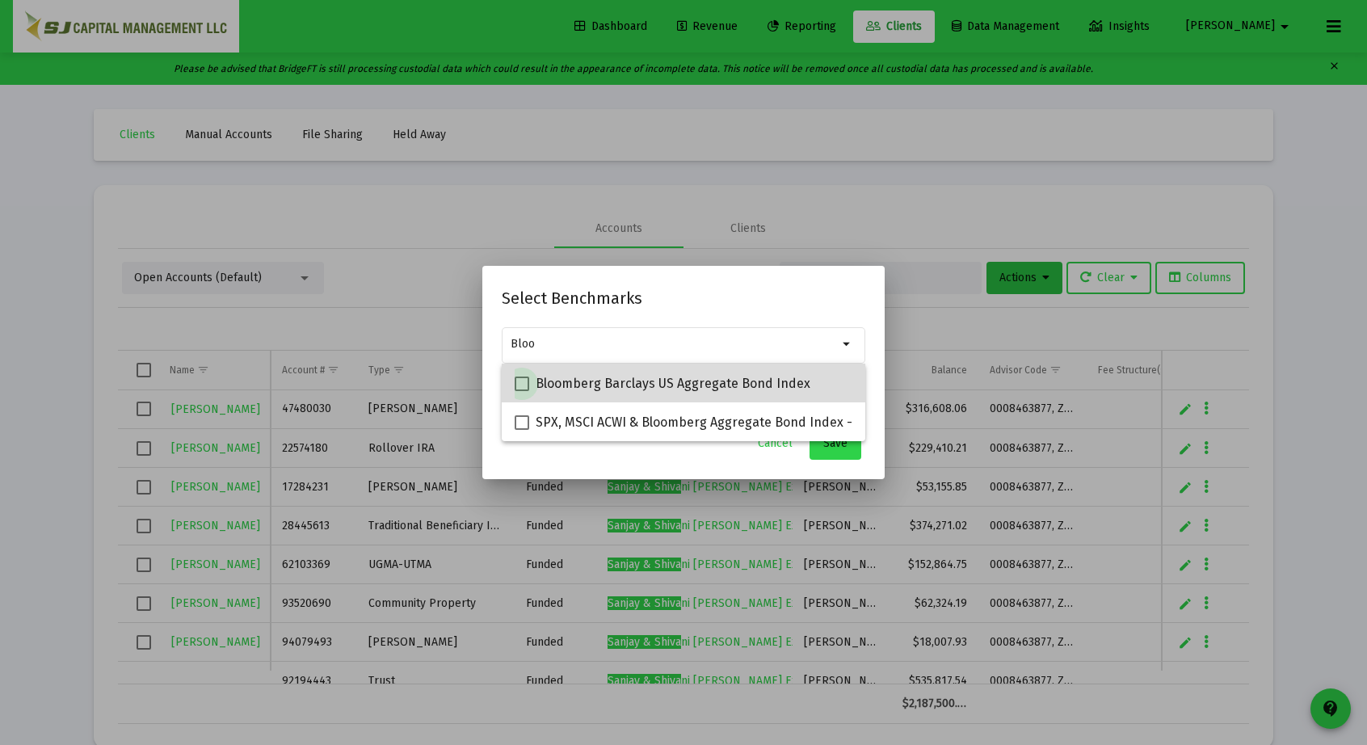
click at [522, 384] on span at bounding box center [522, 383] width 15 height 15
click at [522, 391] on input "Bloomberg Barclays US Aggregate Bond Index" at bounding box center [521, 391] width 1 height 1
checkbox input "true"
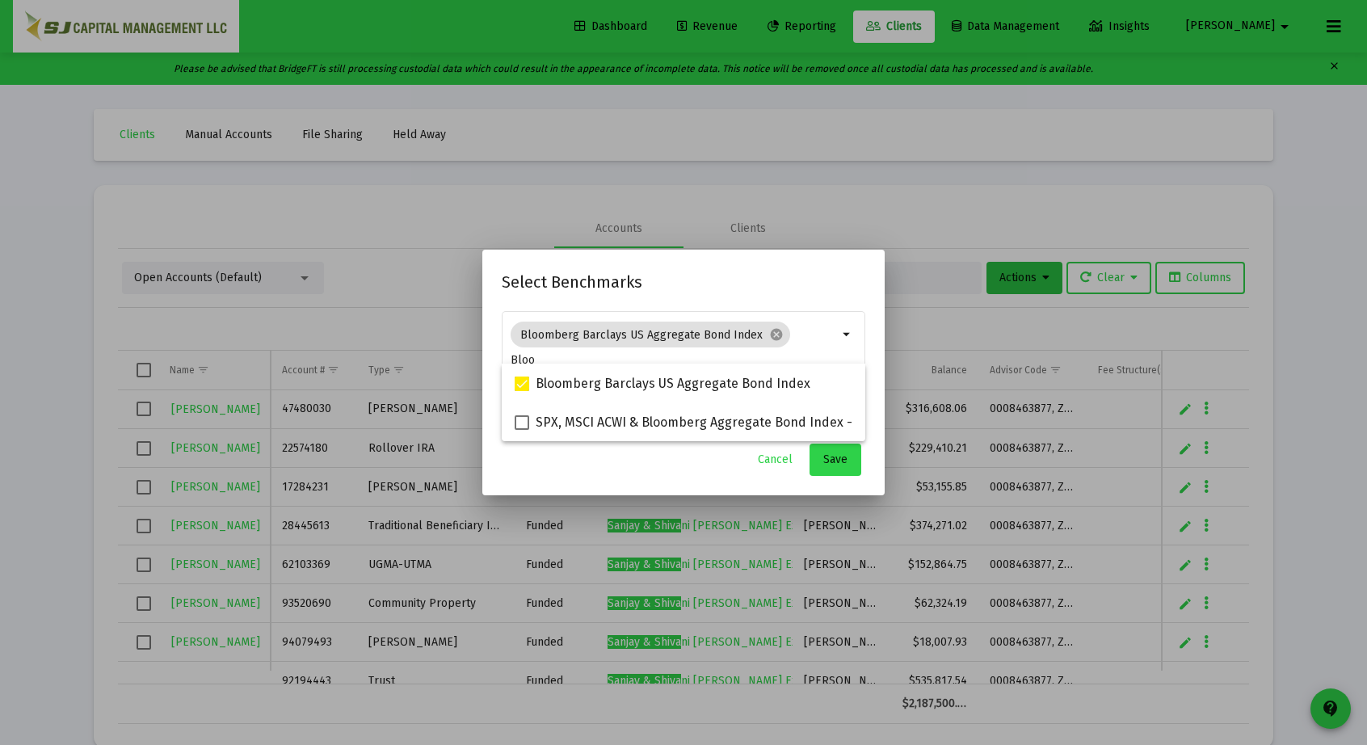
click at [776, 286] on h2 "Select Benchmarks" at bounding box center [684, 282] width 364 height 26
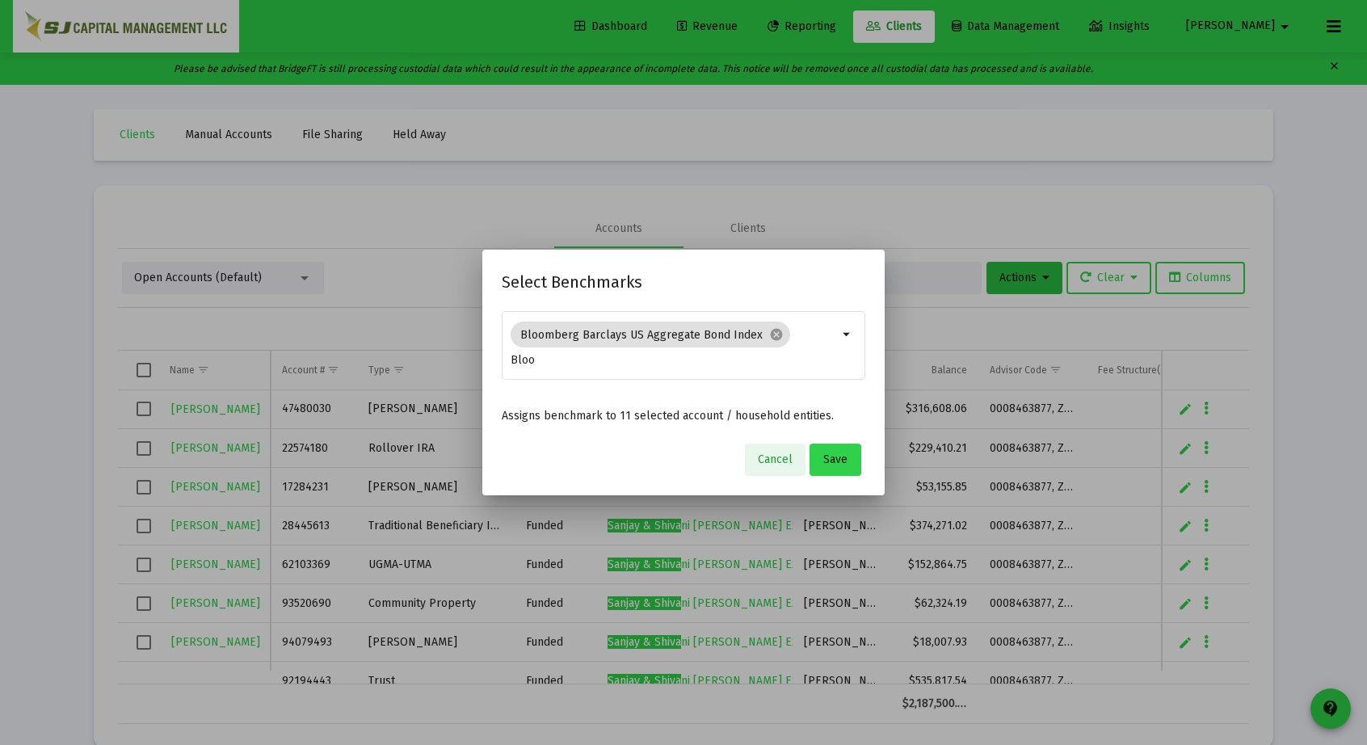
click at [776, 464] on span "Cancel" at bounding box center [775, 459] width 35 height 14
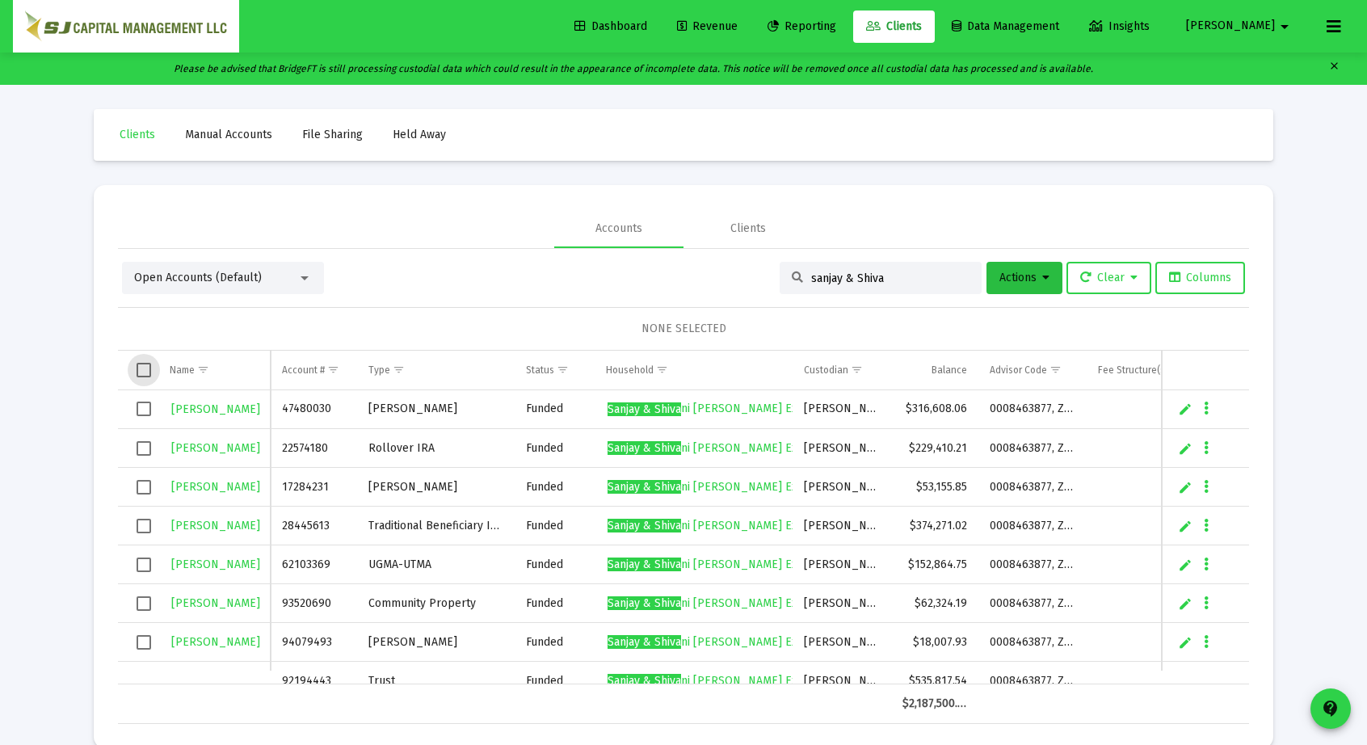
click at [150, 368] on span "Select all" at bounding box center [144, 370] width 15 height 15
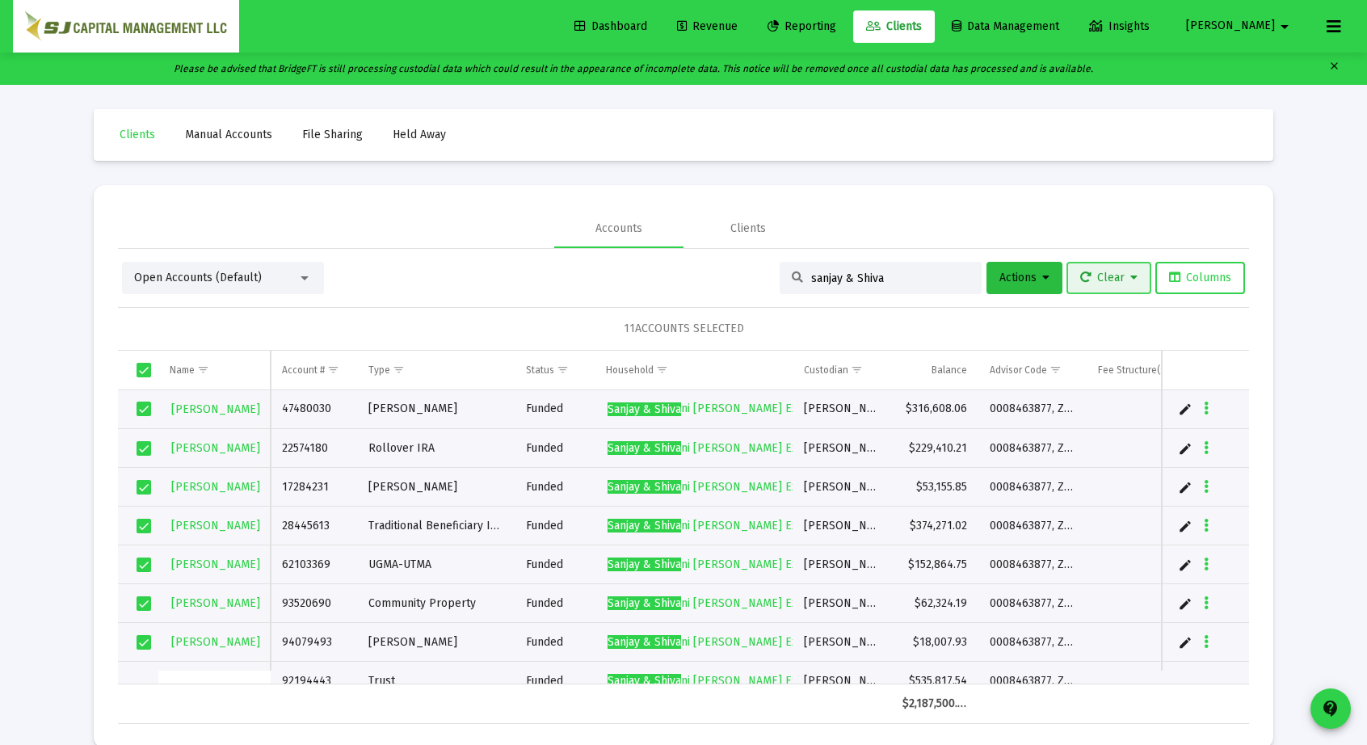
click at [1099, 272] on span "Clear" at bounding box center [1108, 278] width 57 height 14
click at [1029, 274] on div at bounding box center [683, 372] width 1367 height 745
click at [1029, 274] on span "Actions" at bounding box center [1024, 278] width 50 height 14
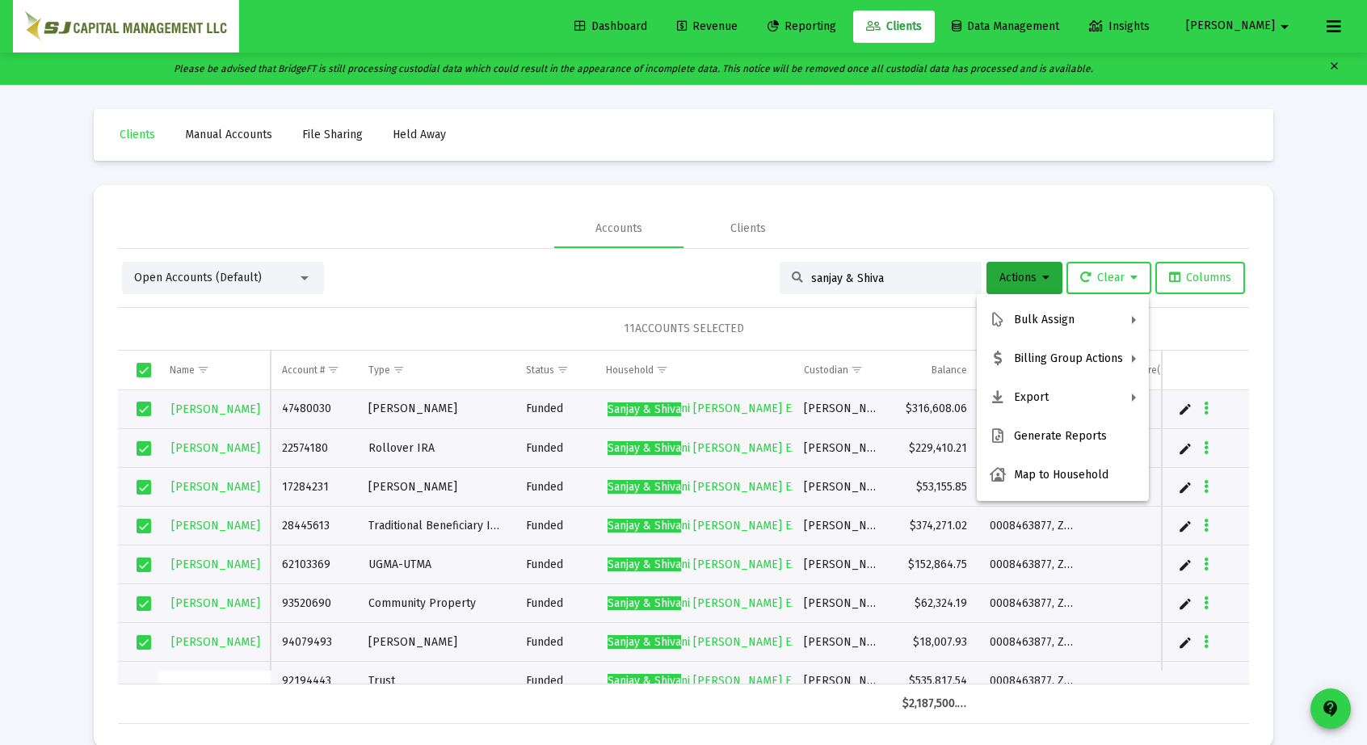
click at [1029, 274] on div at bounding box center [683, 372] width 1367 height 745
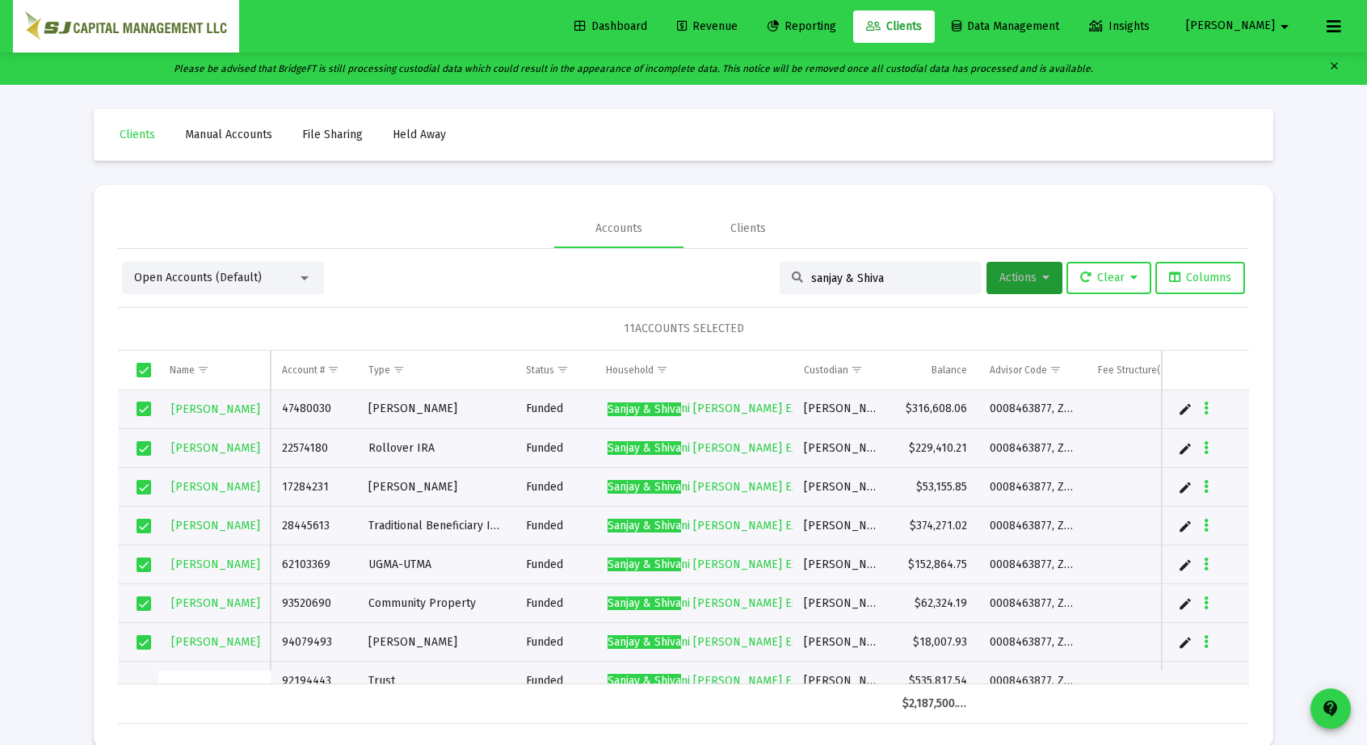
click at [1029, 274] on span "Actions" at bounding box center [1024, 278] width 50 height 14
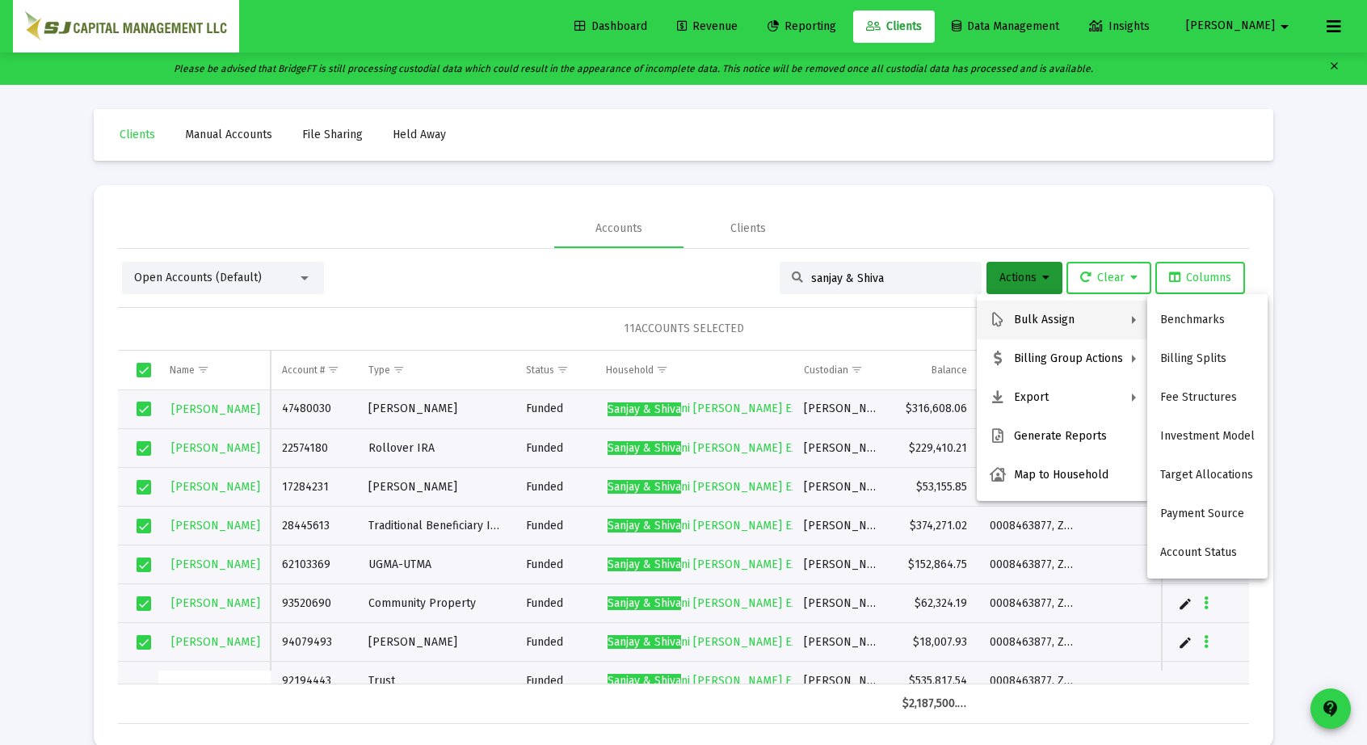
click at [1162, 216] on div at bounding box center [683, 372] width 1367 height 745
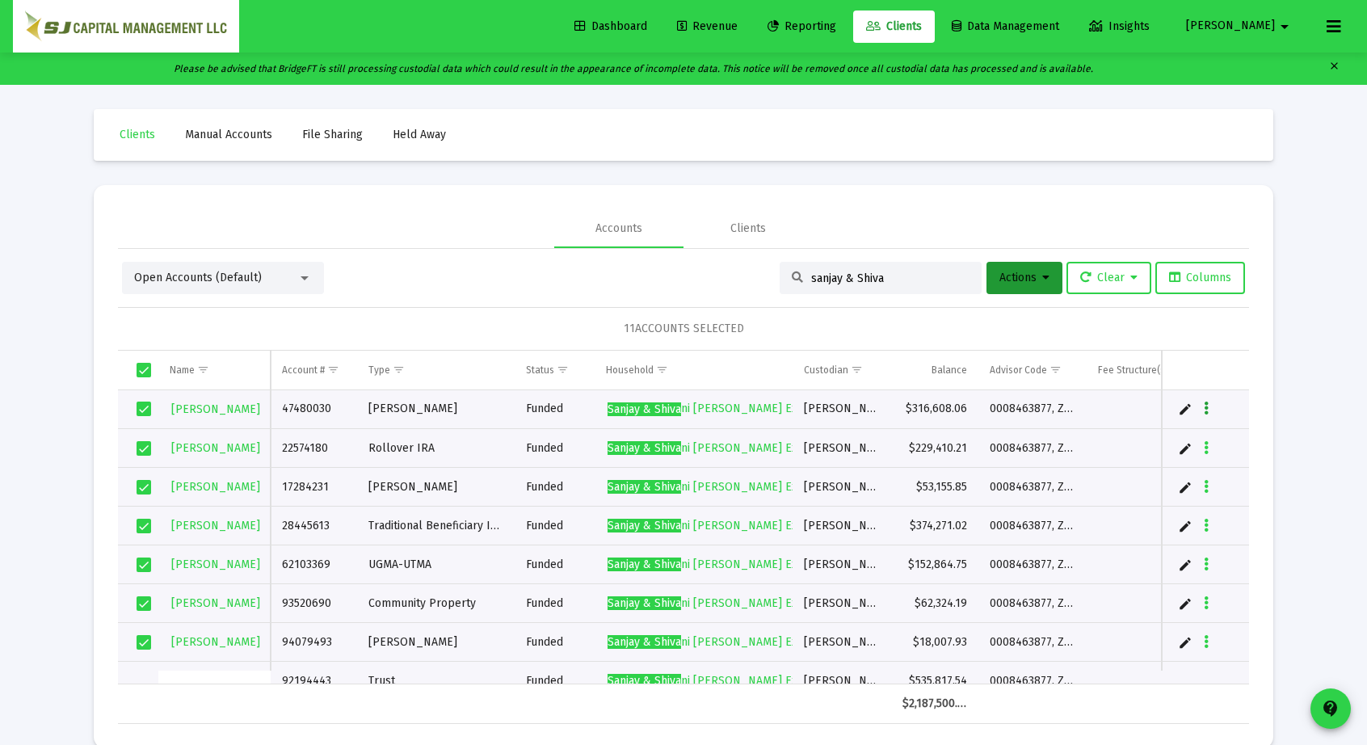
click at [1208, 410] on icon "Data grid" at bounding box center [1206, 408] width 5 height 19
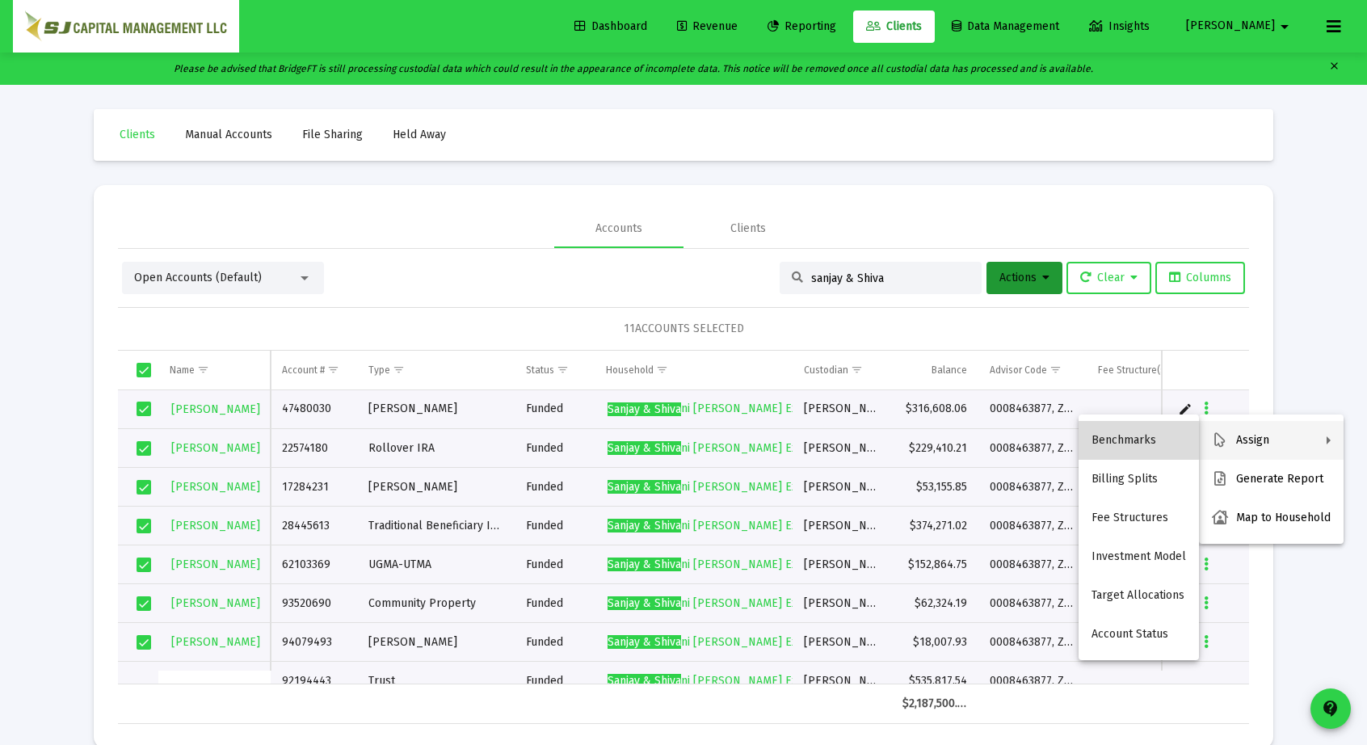
click at [1160, 435] on button "Benchmarks" at bounding box center [1138, 440] width 120 height 39
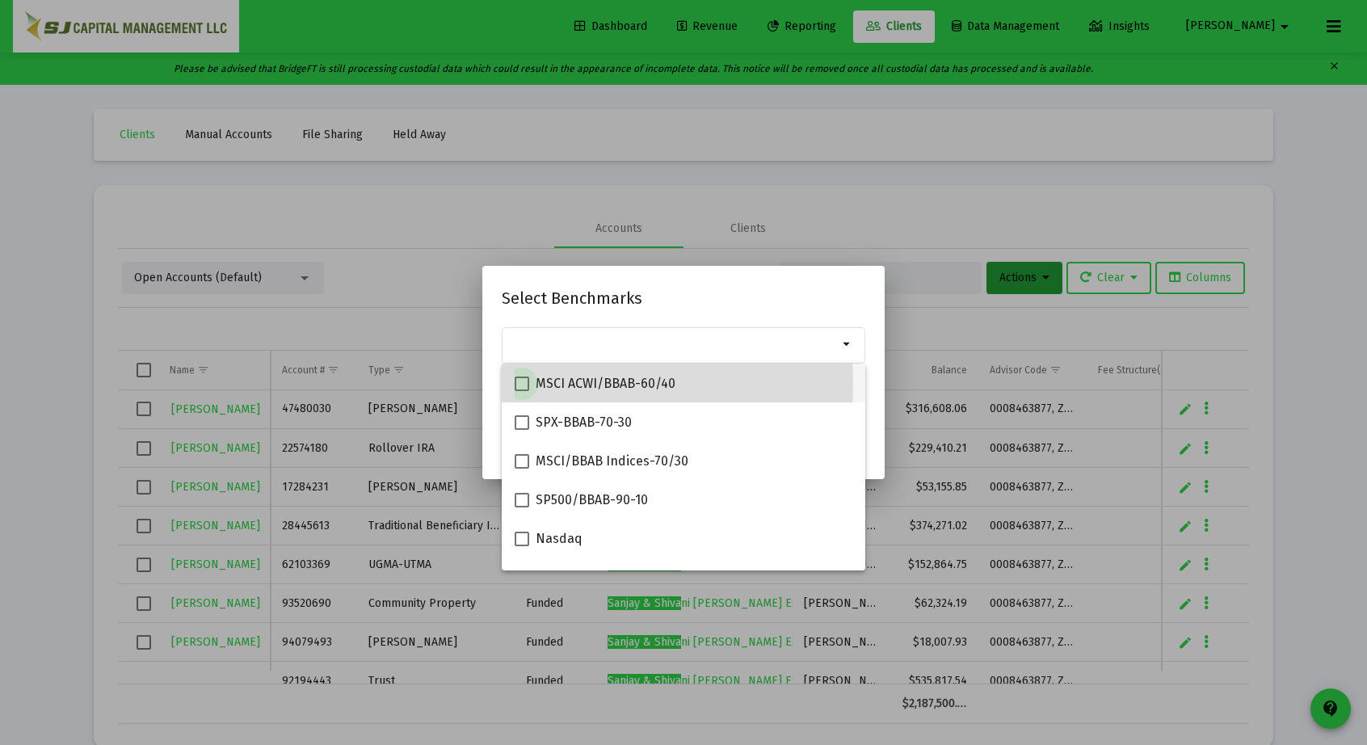
click at [523, 383] on span at bounding box center [522, 383] width 15 height 15
click at [522, 391] on input "MSCI ACWI/BBAB-60/40" at bounding box center [521, 391] width 1 height 1
click at [523, 383] on span at bounding box center [522, 383] width 15 height 15
click at [522, 391] on input "MSCI ACWI/BBAB-60/40" at bounding box center [521, 391] width 1 height 1
click at [523, 383] on span at bounding box center [522, 383] width 15 height 15
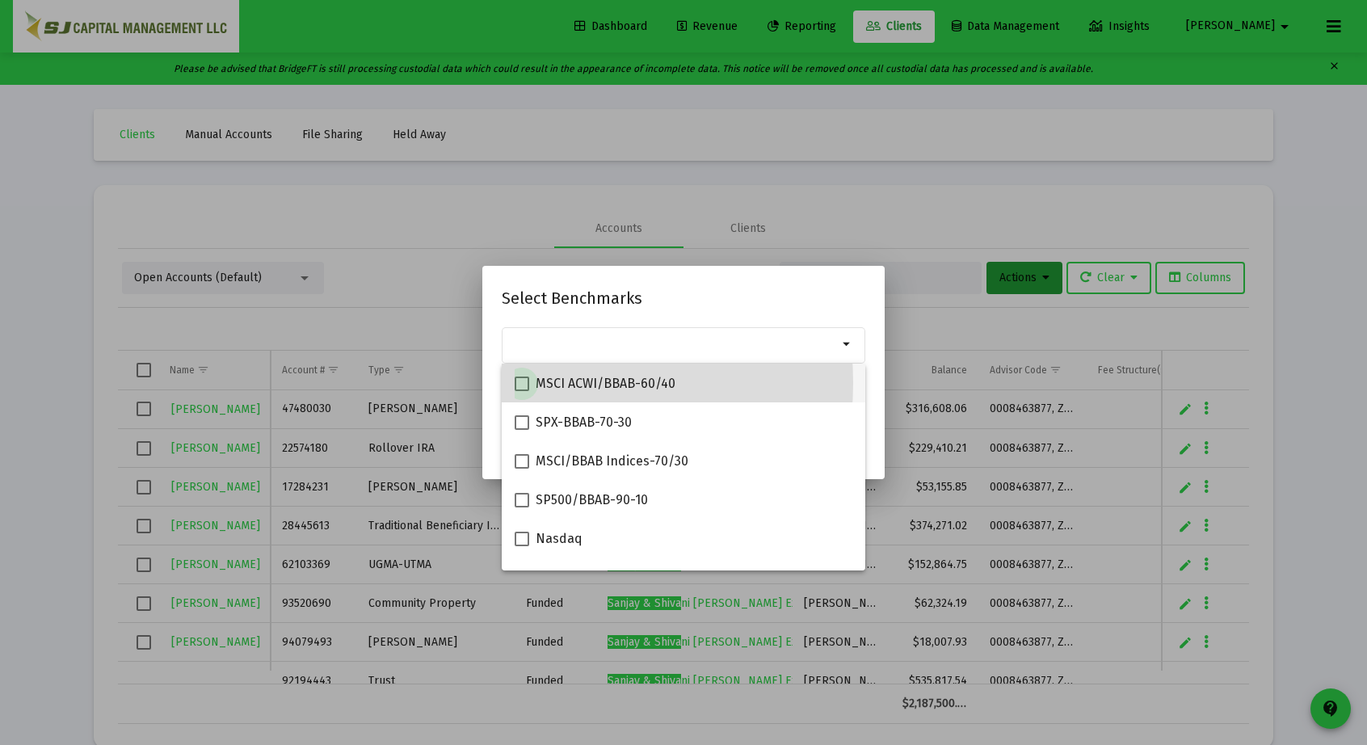
click at [522, 391] on input "MSCI ACWI/BBAB-60/40" at bounding box center [521, 391] width 1 height 1
checkbox input "true"
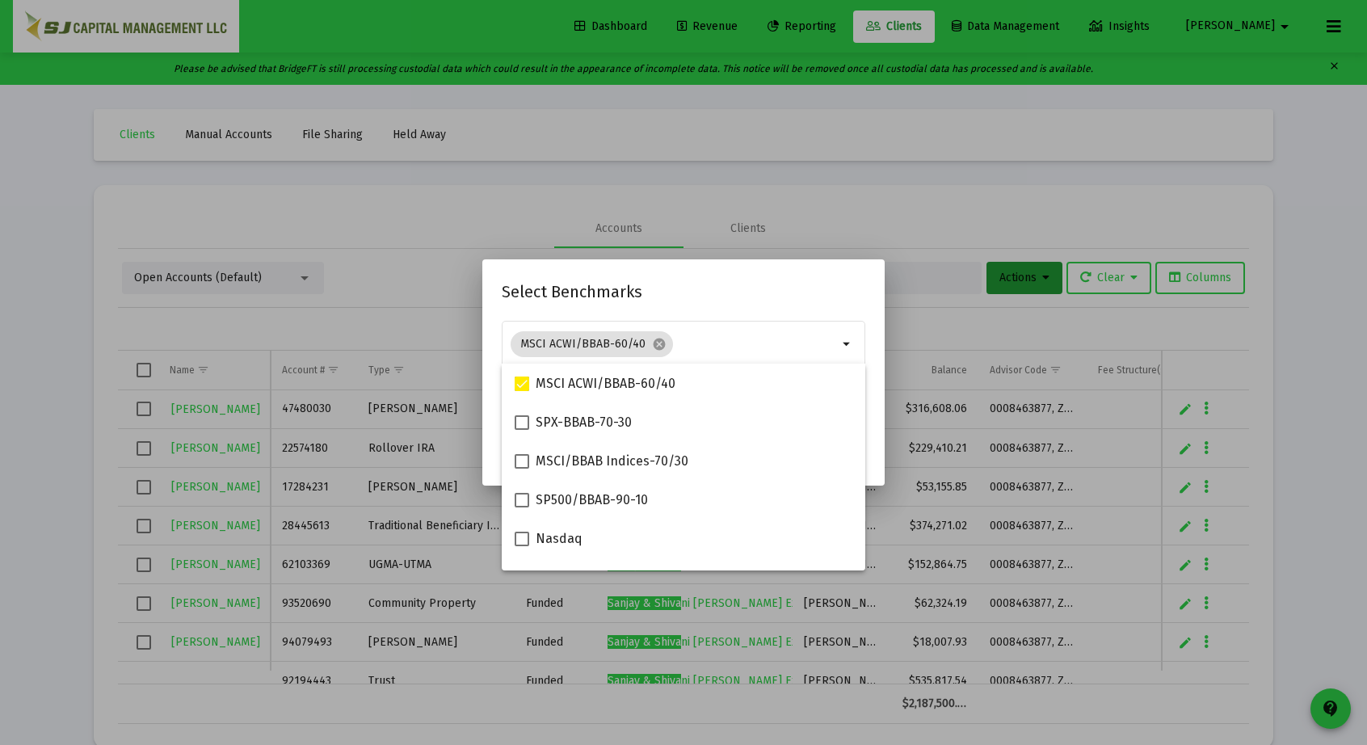
click at [662, 297] on h2 "Select Benchmarks" at bounding box center [684, 292] width 364 height 26
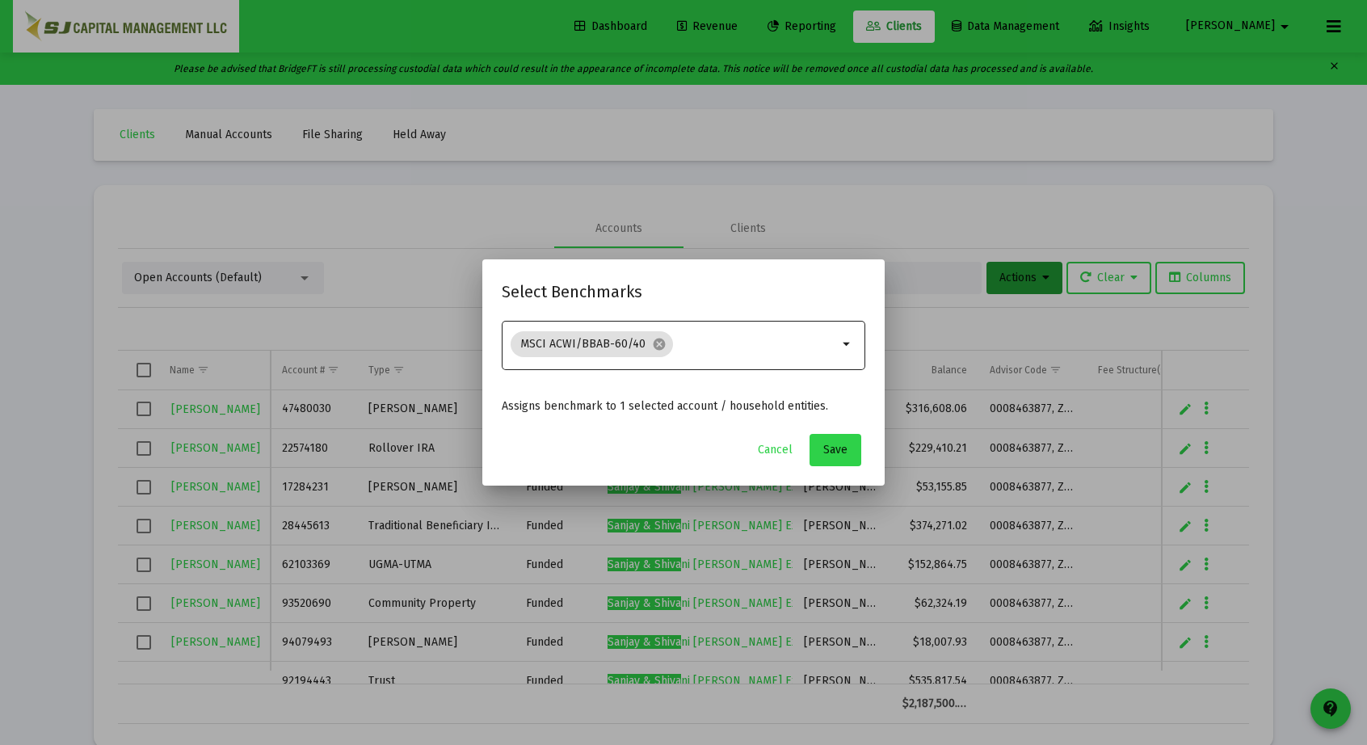
click at [843, 338] on mat-icon "arrow_drop_down" at bounding box center [847, 343] width 19 height 19
click at [652, 346] on mat-icon "cancel" at bounding box center [659, 344] width 15 height 15
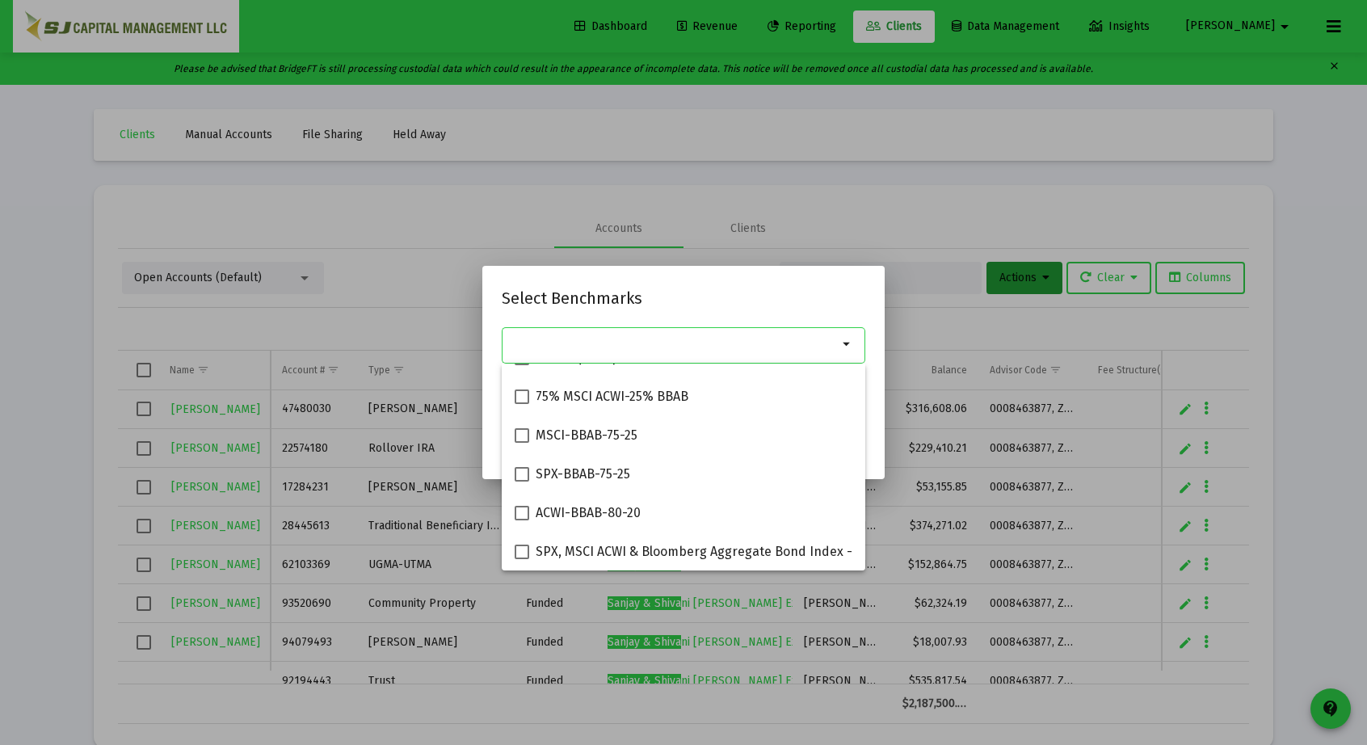
click at [601, 342] on input "Selection" at bounding box center [674, 344] width 327 height 13
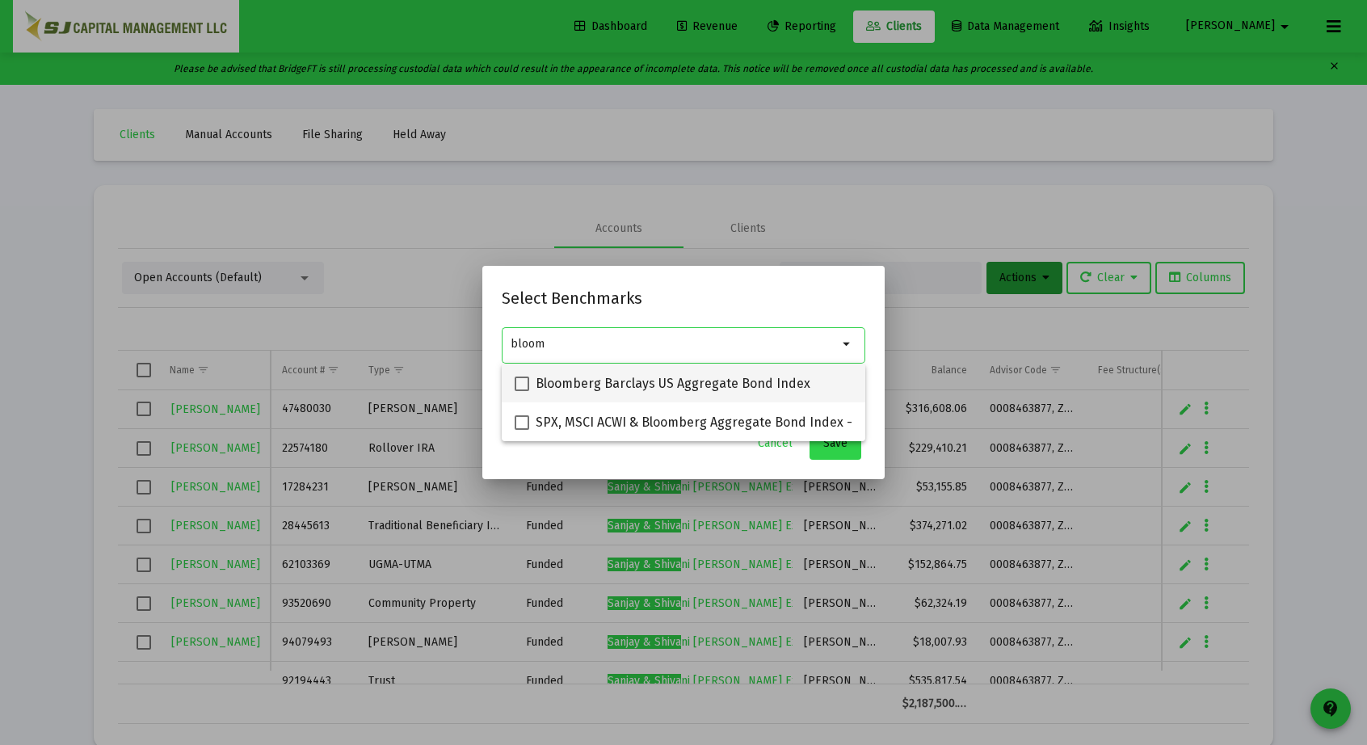
type input "bloom"
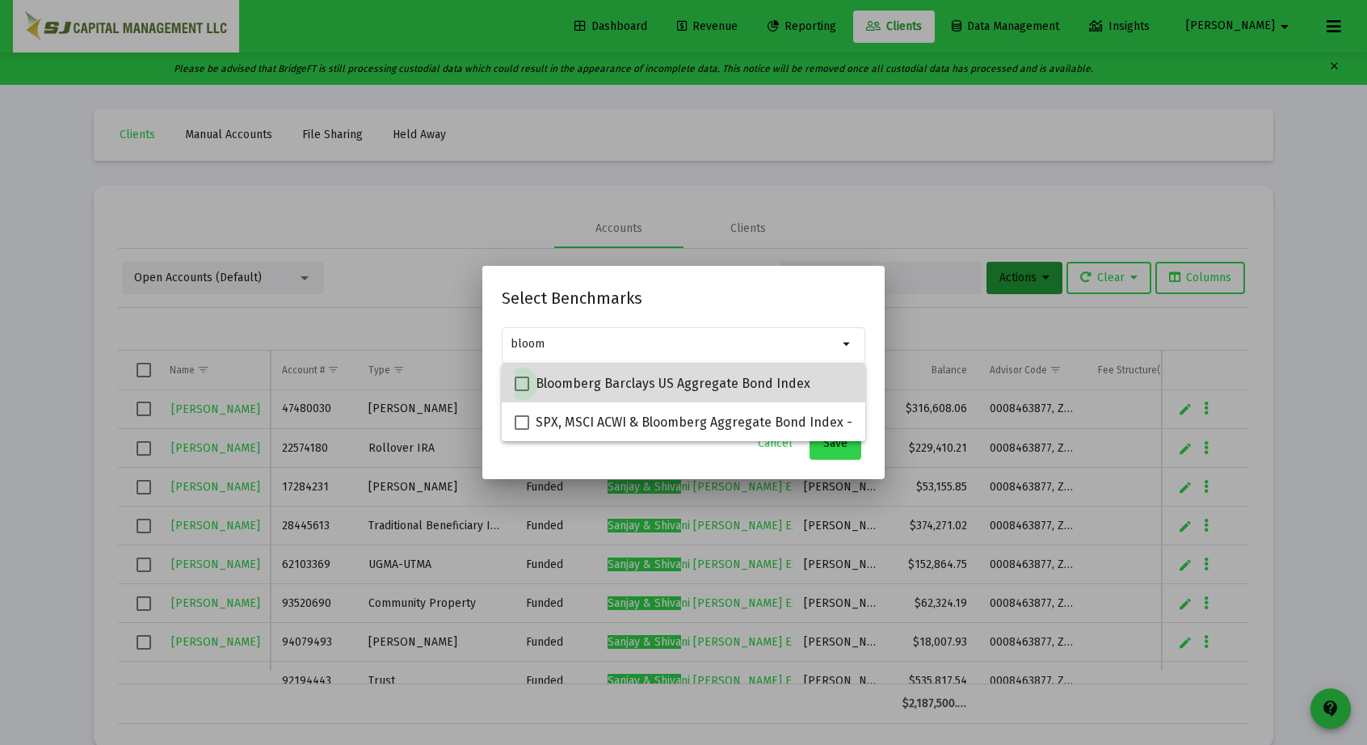
click at [524, 381] on span at bounding box center [522, 383] width 15 height 15
click at [522, 391] on input "Bloomberg Barclays US Aggregate Bond Index" at bounding box center [521, 391] width 1 height 1
checkbox input "true"
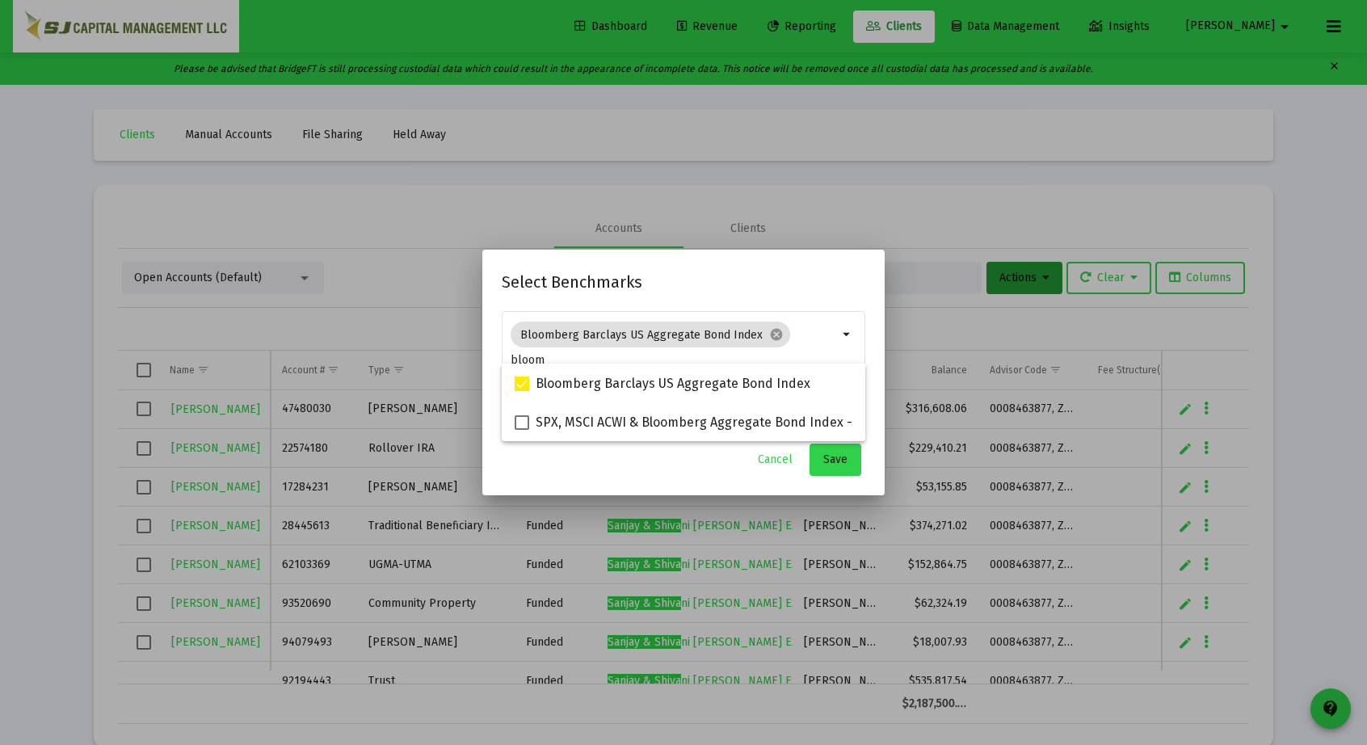
click at [763, 479] on mat-dialog-container "Select Benchmarks Bloomberg Barclays US Aggregate Bond Index cancel bloom arrow…" at bounding box center [683, 372] width 402 height 245
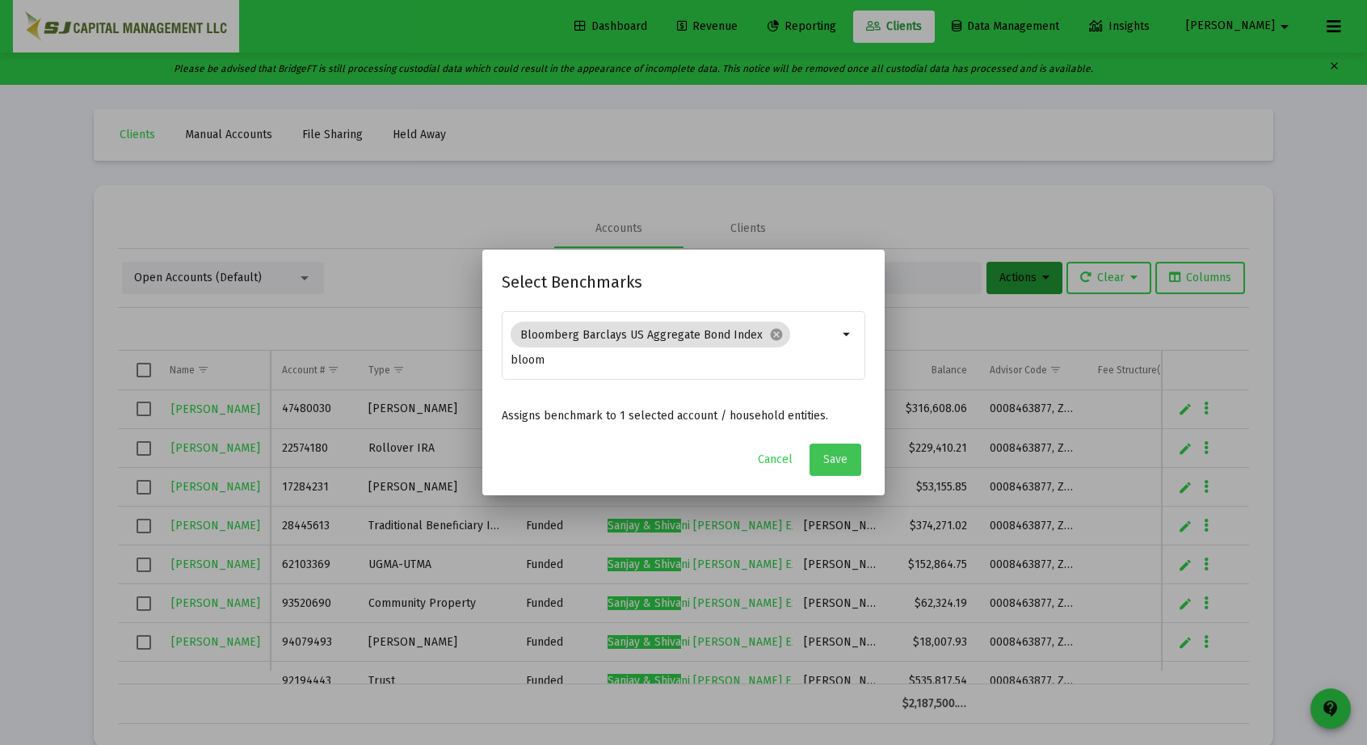
click at [843, 460] on span "Save" at bounding box center [835, 459] width 24 height 14
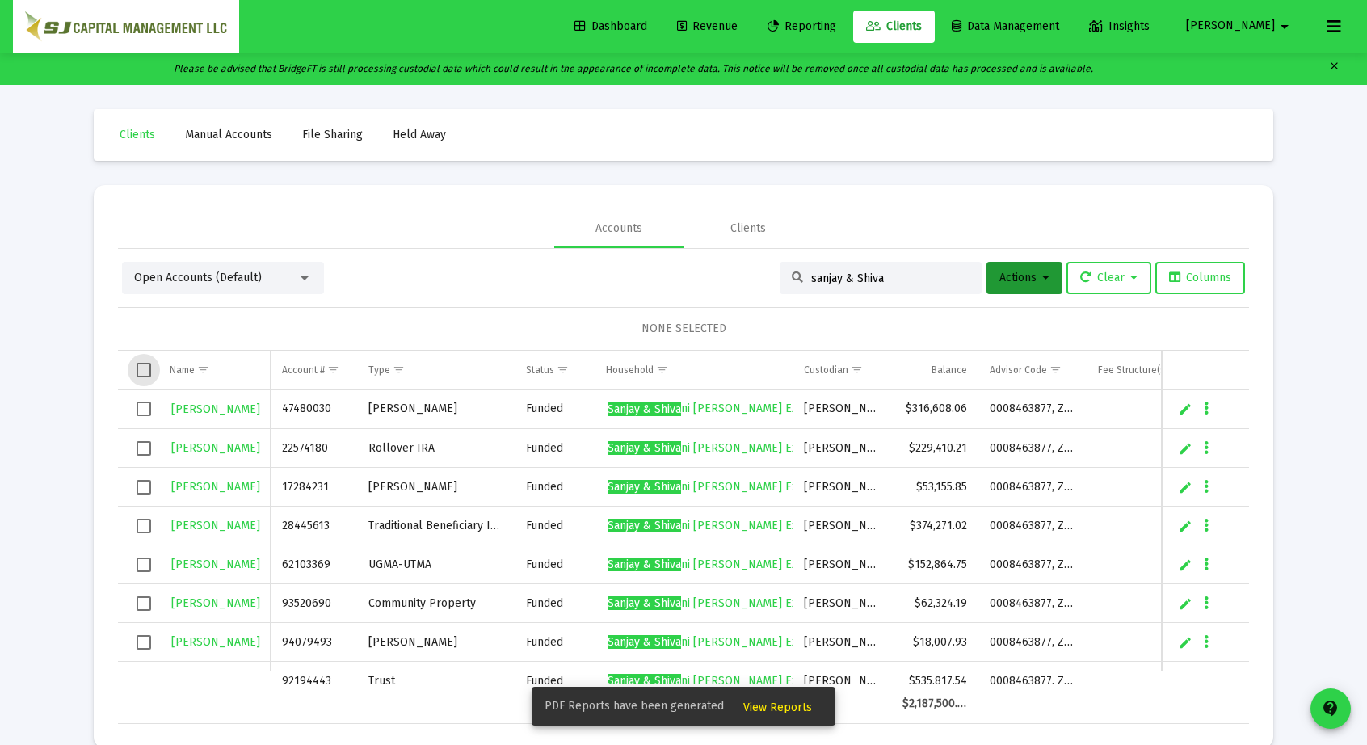
click at [143, 364] on span "Select all" at bounding box center [144, 370] width 15 height 15
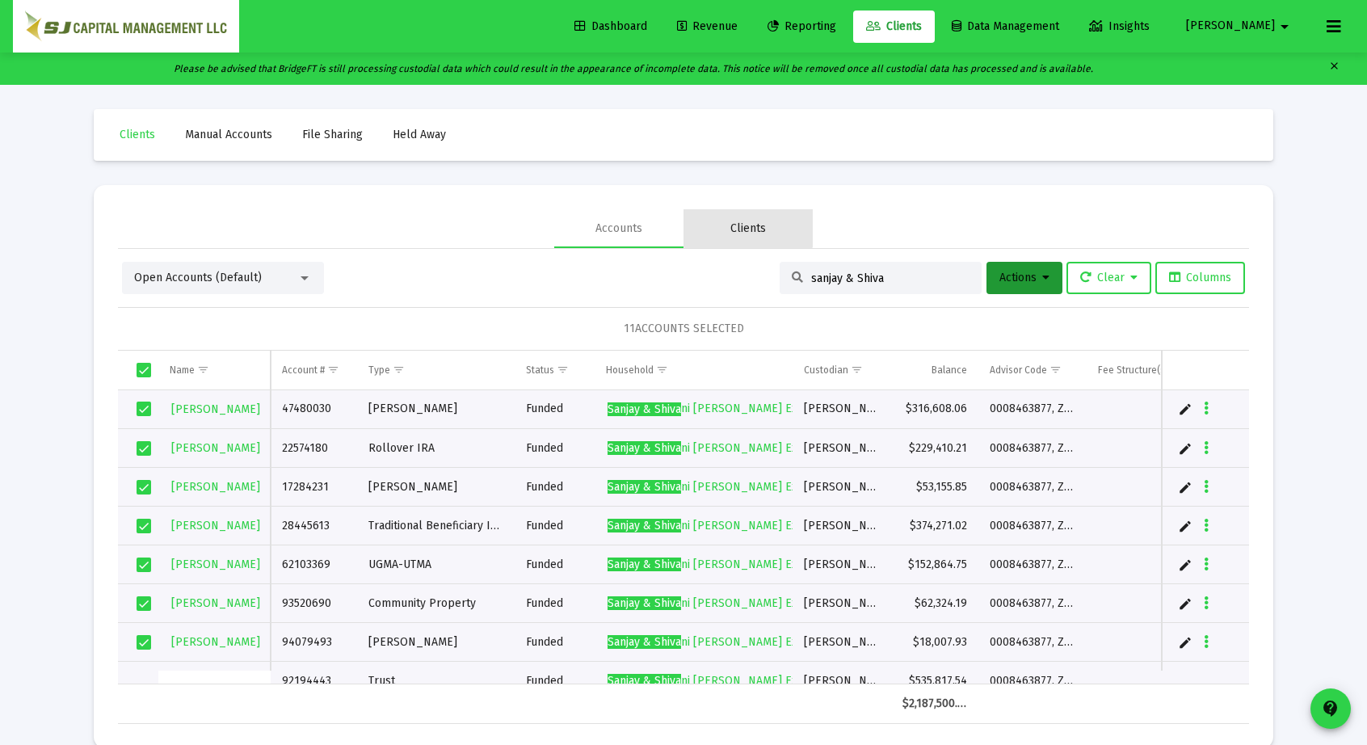
click at [748, 226] on div "Clients" at bounding box center [748, 229] width 36 height 16
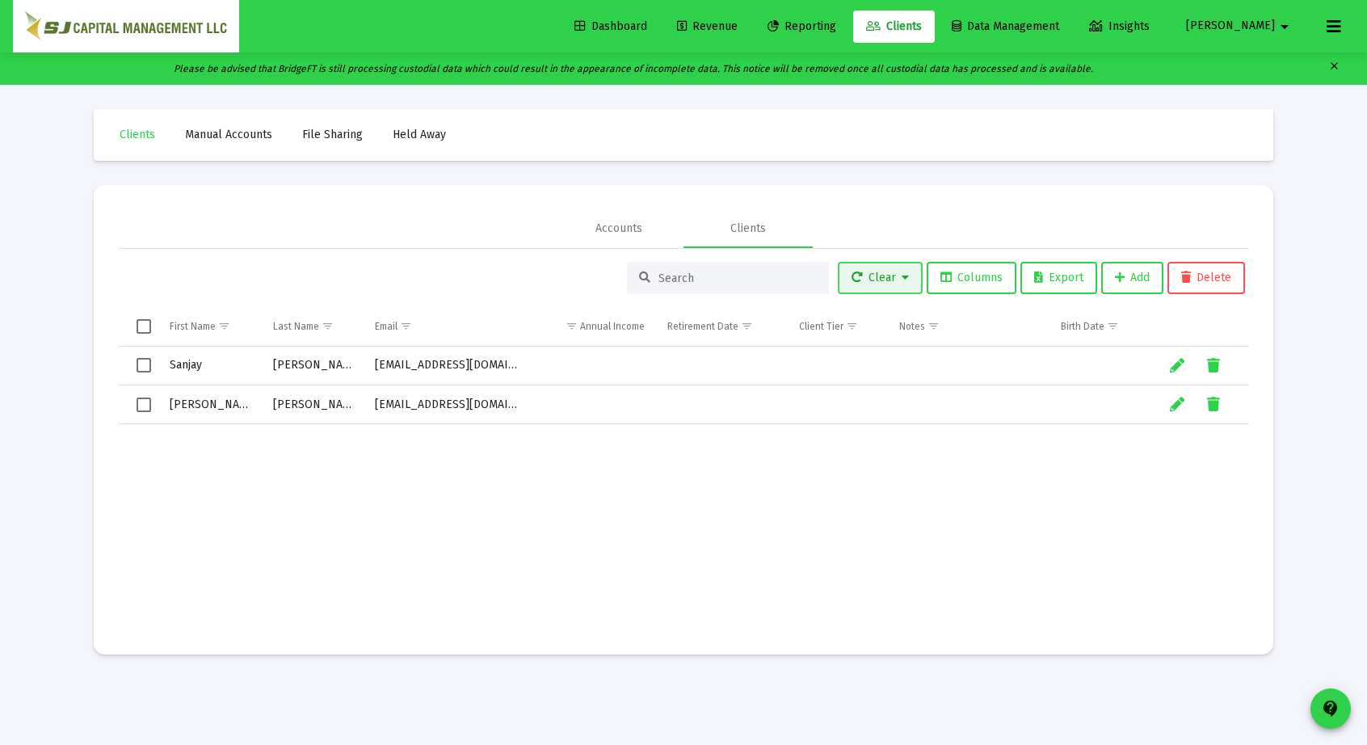
click at [879, 272] on span "Clear" at bounding box center [879, 278] width 57 height 14
click at [637, 230] on div at bounding box center [683, 372] width 1367 height 745
click at [619, 233] on div "Accounts" at bounding box center [618, 229] width 47 height 16
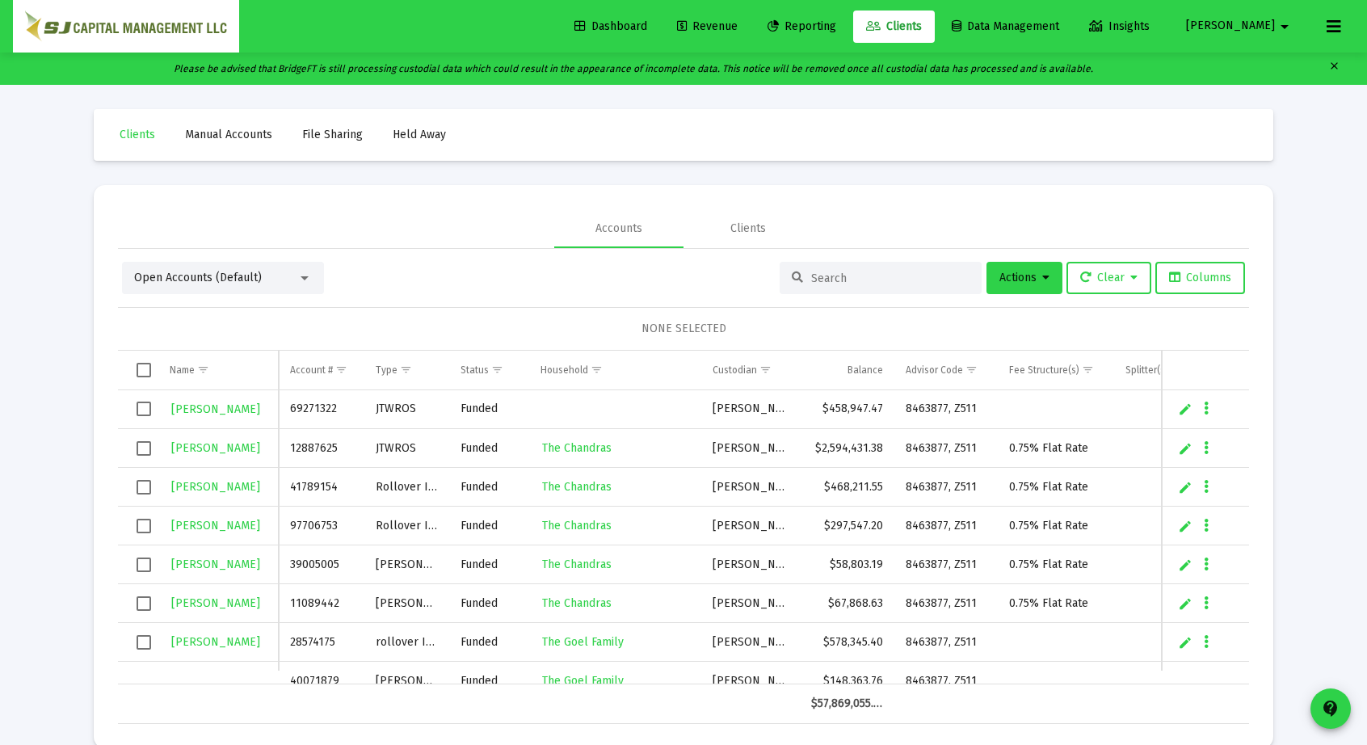
click at [805, 287] on div at bounding box center [881, 278] width 202 height 32
click at [826, 279] on input at bounding box center [890, 278] width 158 height 14
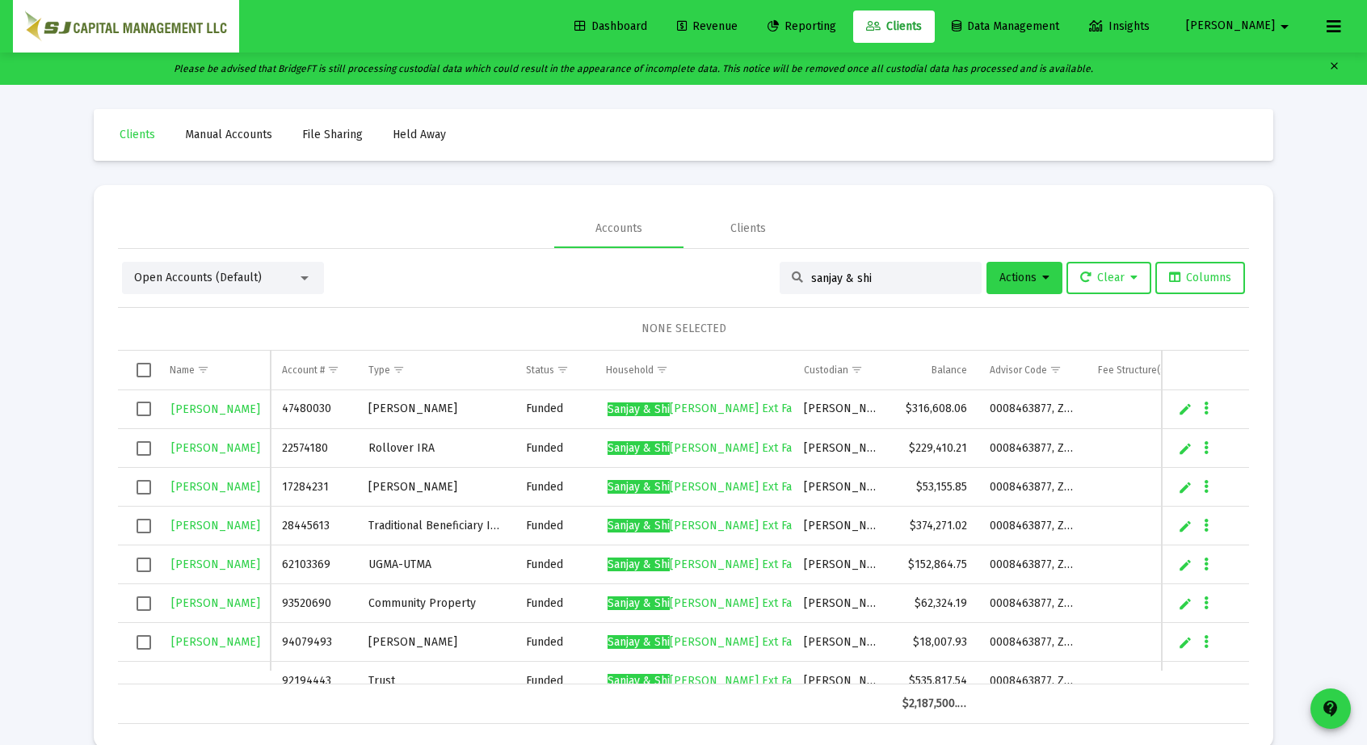
type input "sanjay & shi"
click at [139, 368] on span "Select all" at bounding box center [144, 370] width 15 height 15
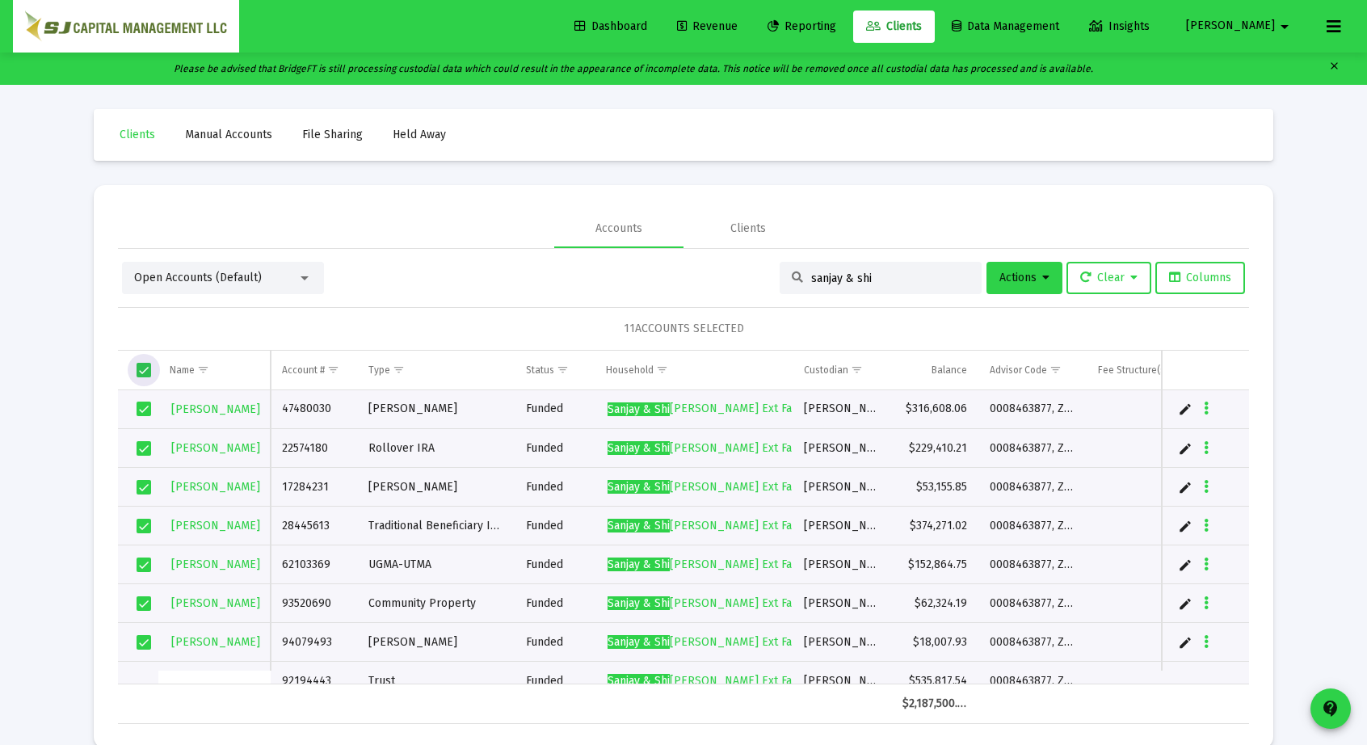
scroll to position [0, 267]
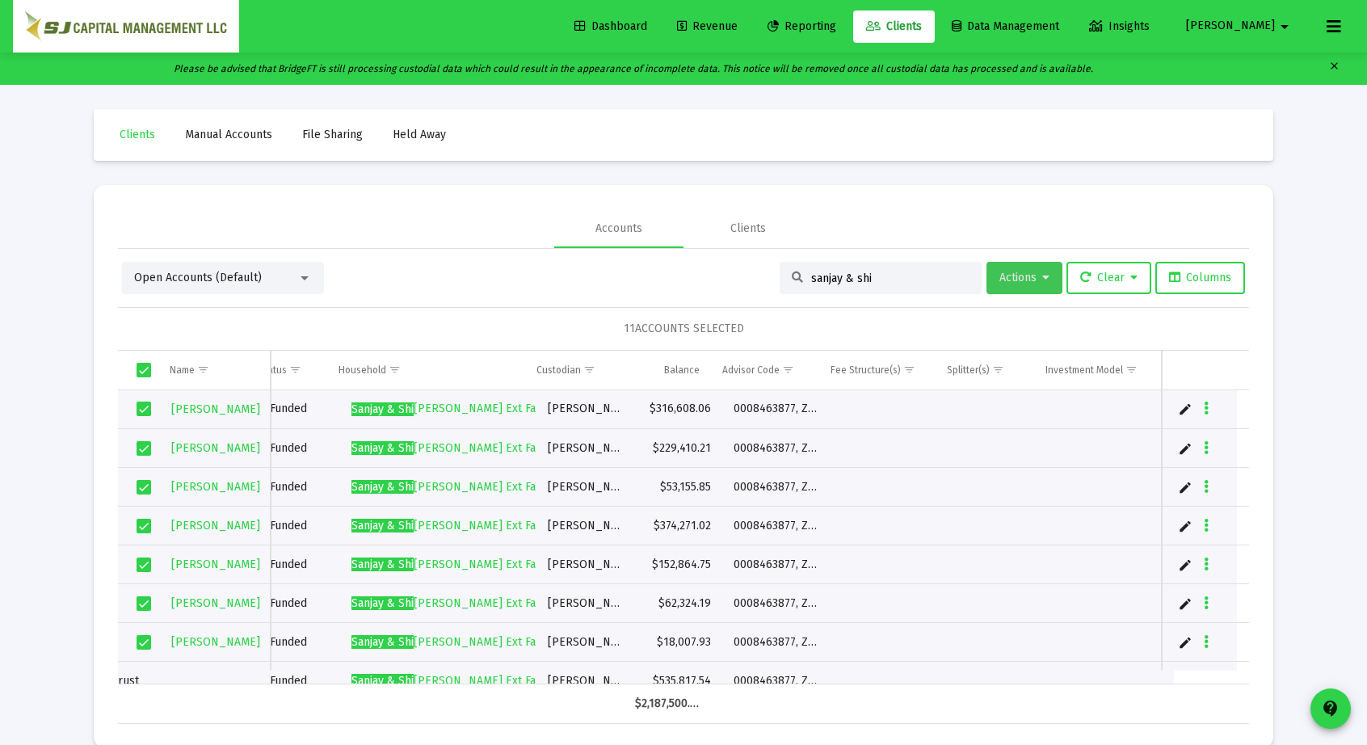
click at [1008, 276] on span "Actions" at bounding box center [1024, 278] width 50 height 14
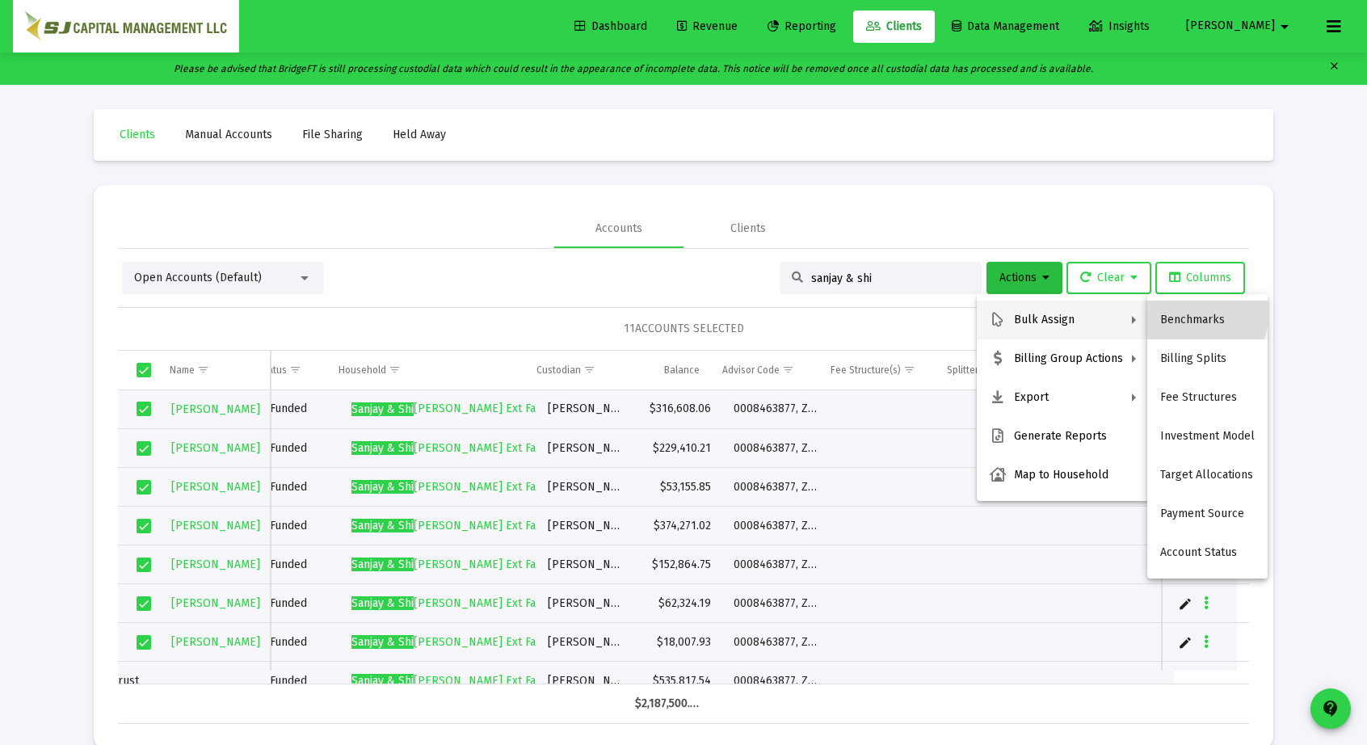
click at [1179, 313] on button "Benchmarks" at bounding box center [1207, 320] width 120 height 39
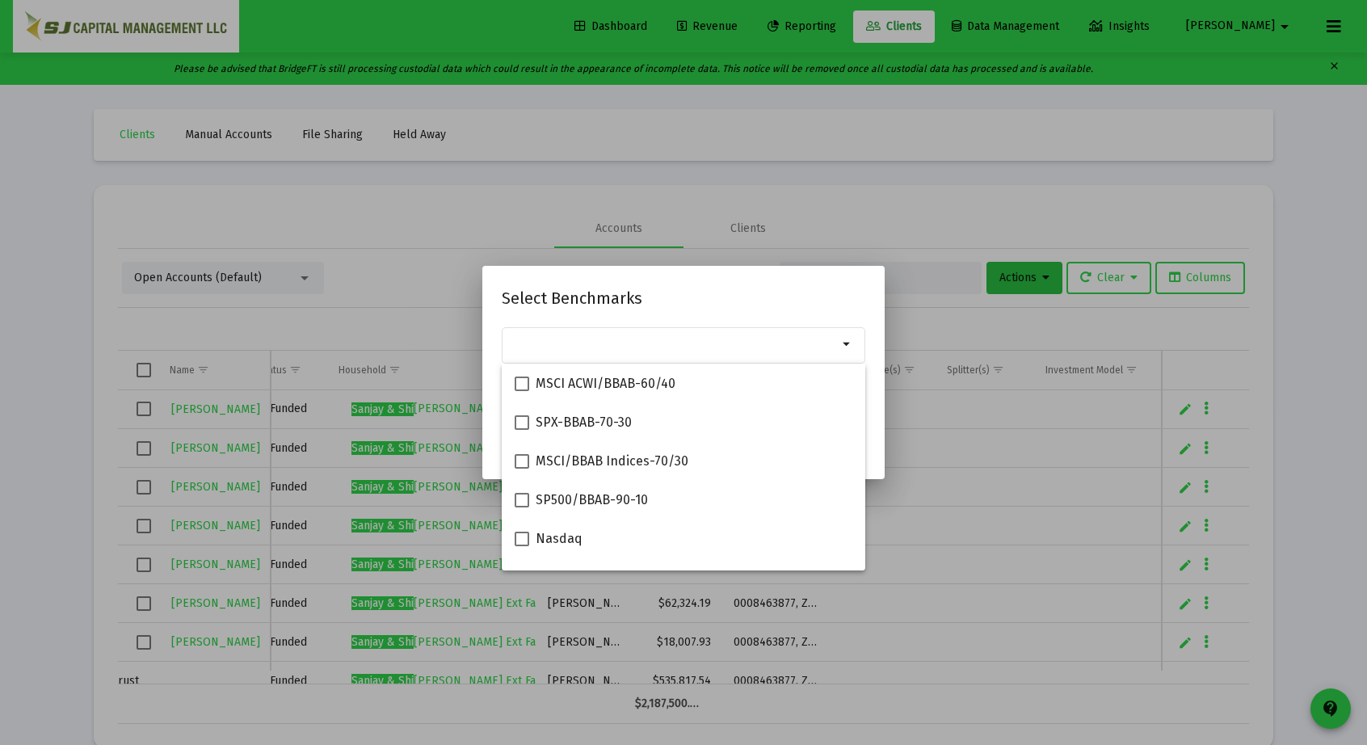
click at [821, 300] on h2 "Select Benchmarks" at bounding box center [684, 298] width 364 height 26
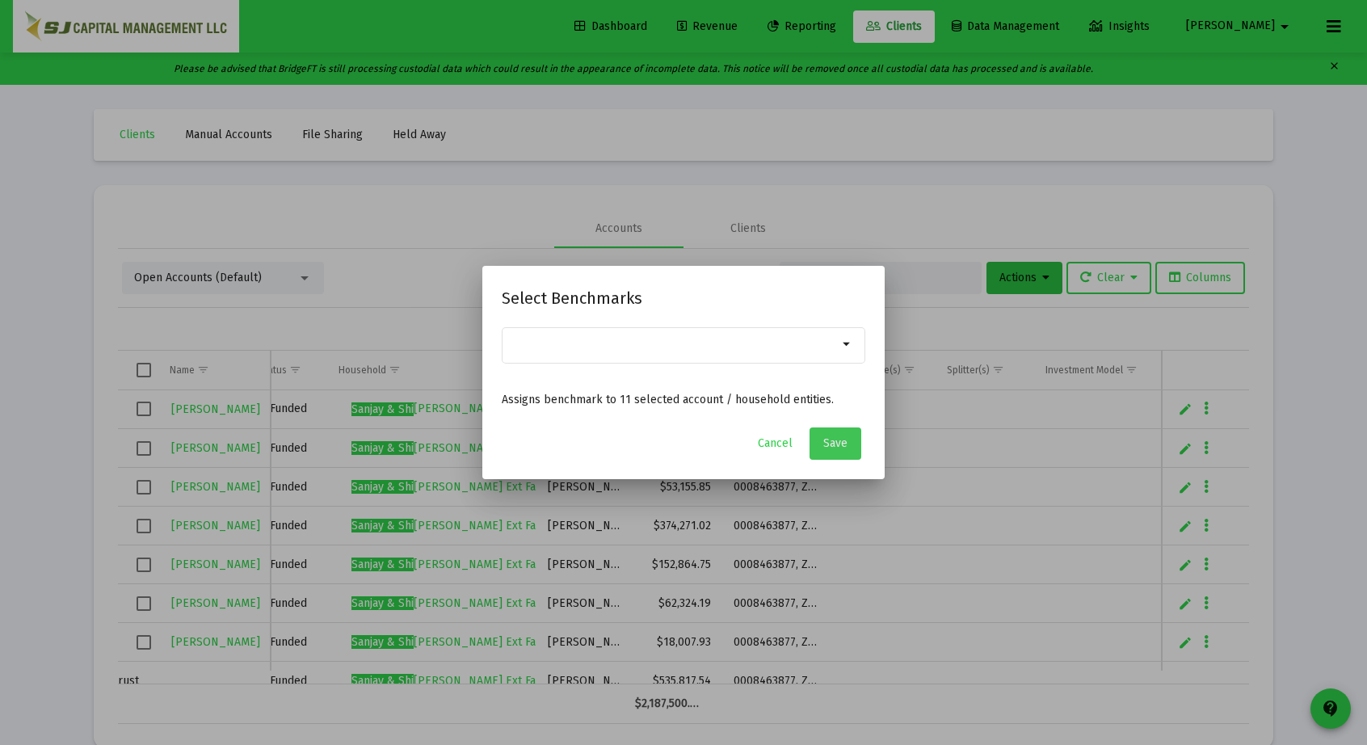
click at [841, 446] on span "Save" at bounding box center [835, 443] width 24 height 14
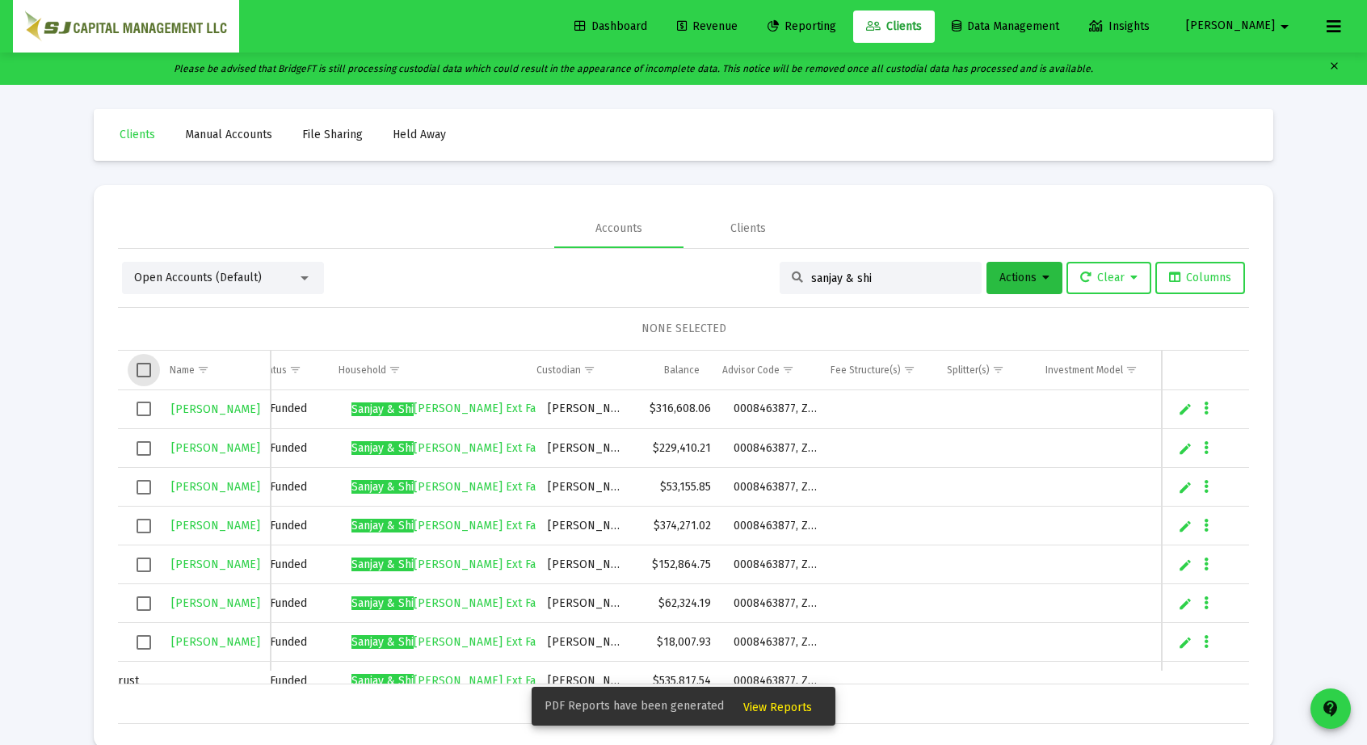
click at [146, 369] on span "Select all" at bounding box center [144, 370] width 15 height 15
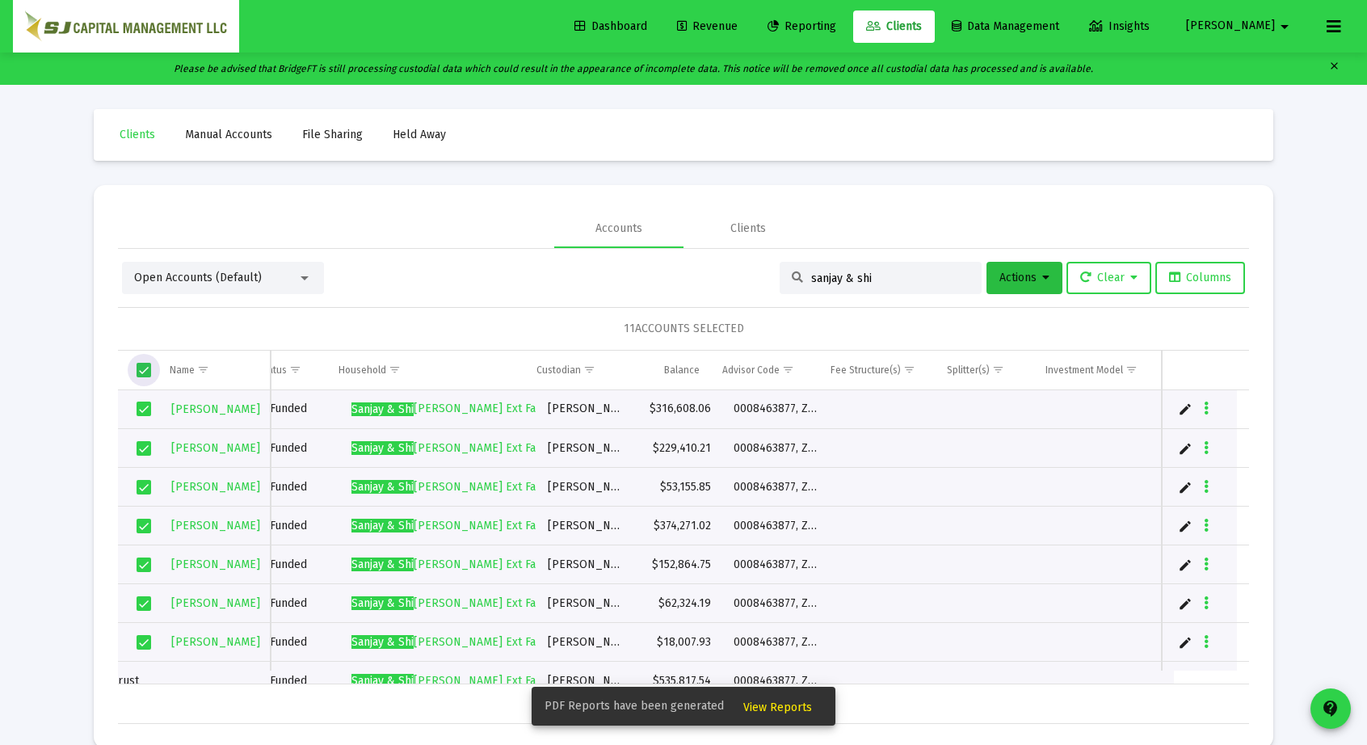
click at [146, 369] on span "Select all" at bounding box center [144, 370] width 15 height 15
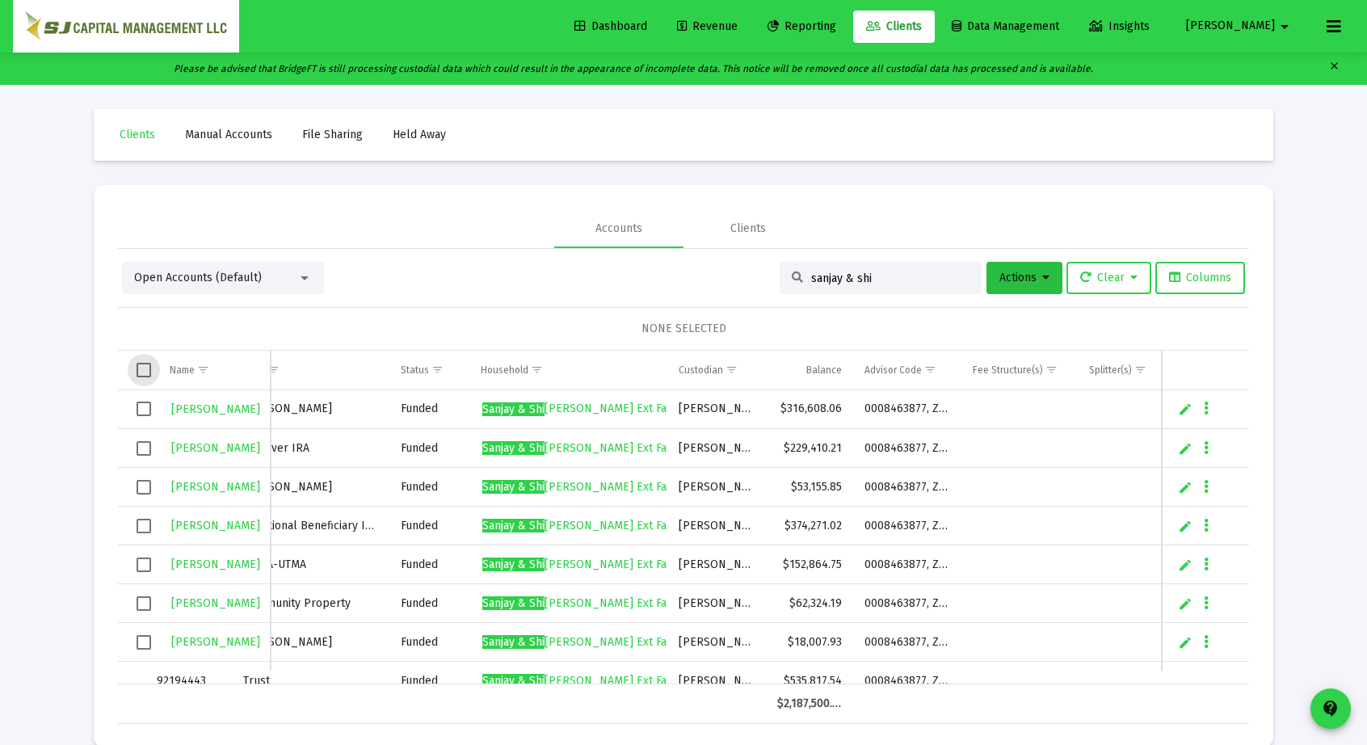
scroll to position [3, 84]
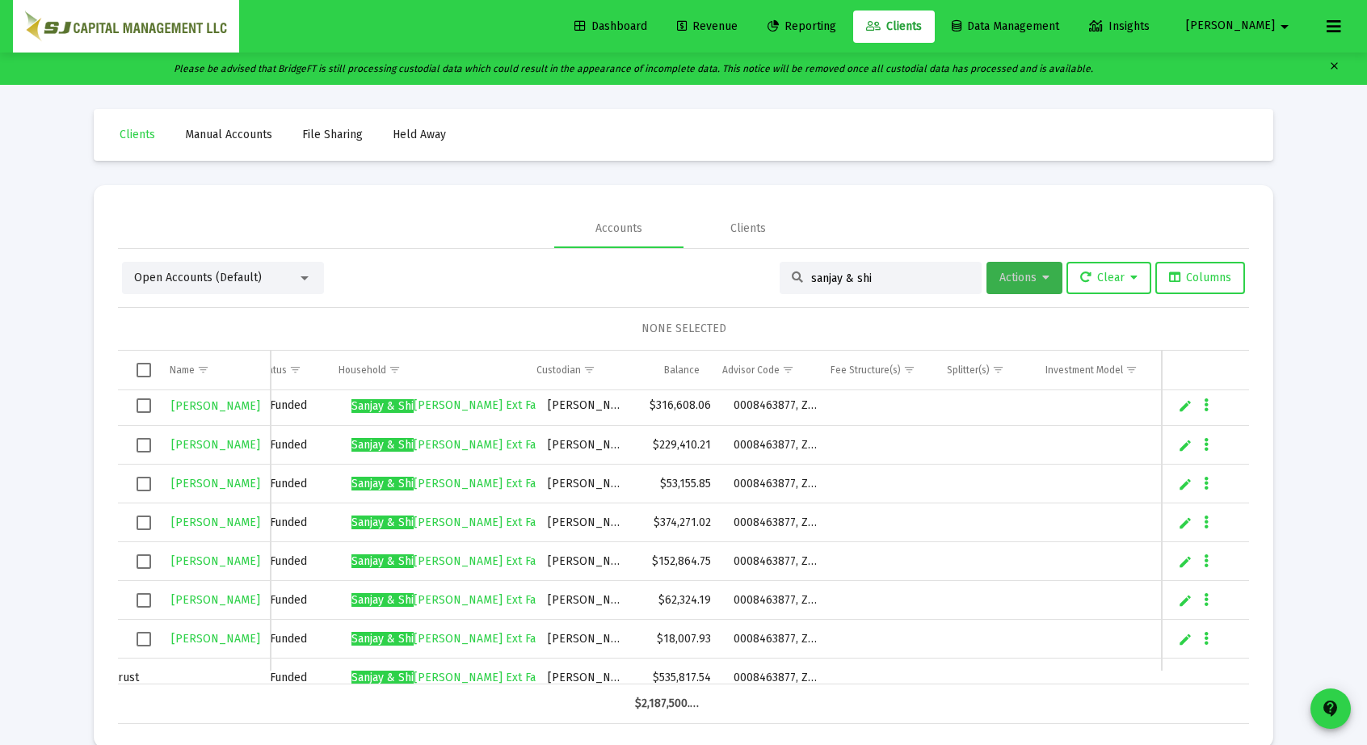
click at [1010, 285] on button "Actions" at bounding box center [1024, 278] width 76 height 32
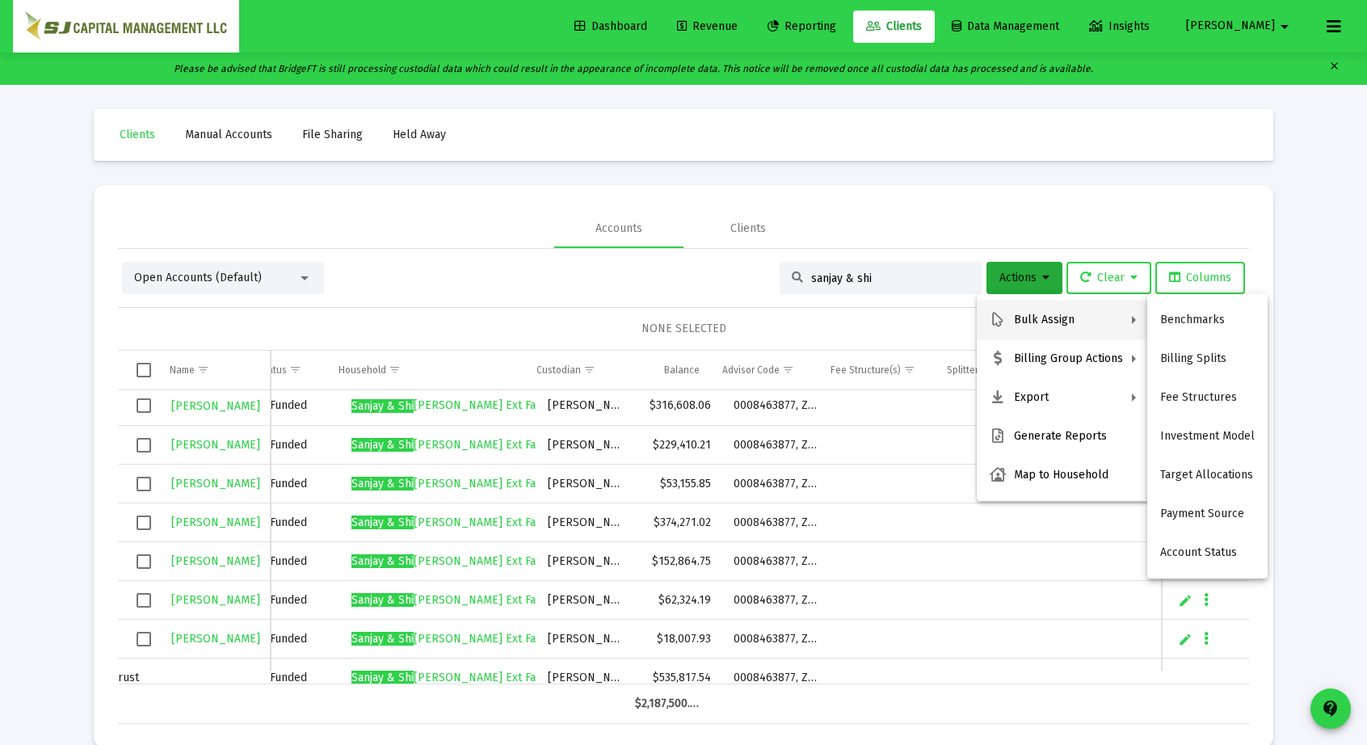
click at [975, 223] on div at bounding box center [683, 372] width 1367 height 745
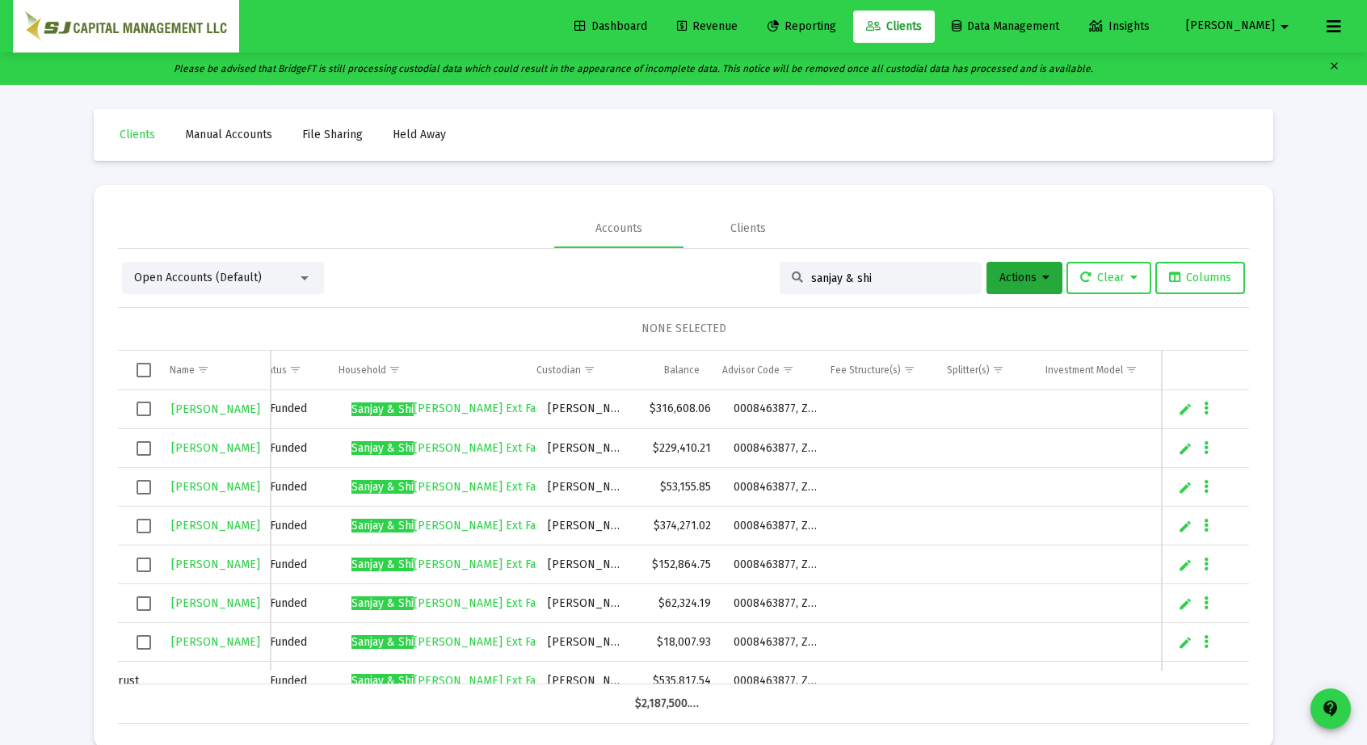
click at [1276, 30] on mat-icon "arrow_drop_down" at bounding box center [1284, 27] width 19 height 32
click at [1330, 23] on div at bounding box center [683, 372] width 1367 height 745
click at [1330, 23] on icon at bounding box center [1333, 26] width 15 height 19
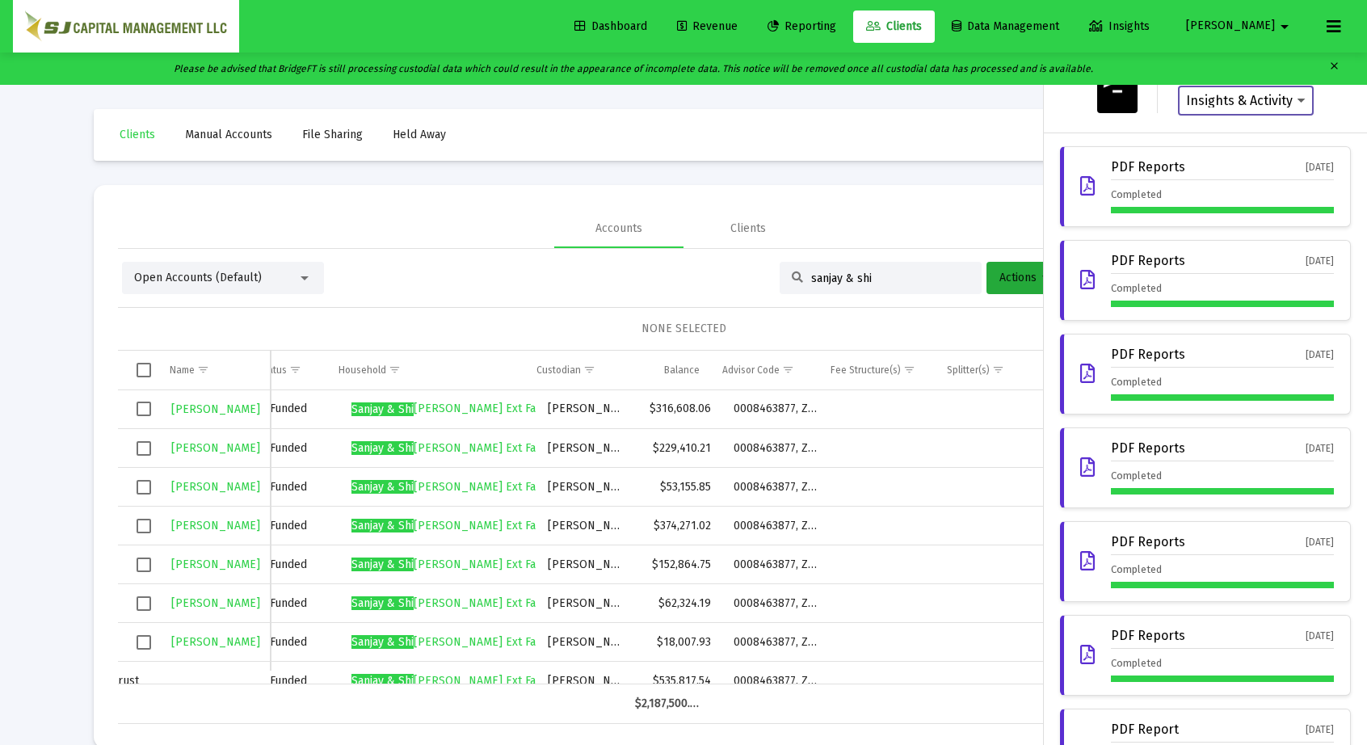
click at [1244, 94] on select "Insights & Activity Wealthbox" at bounding box center [1246, 101] width 120 height 15
click at [140, 370] on div at bounding box center [683, 372] width 1367 height 745
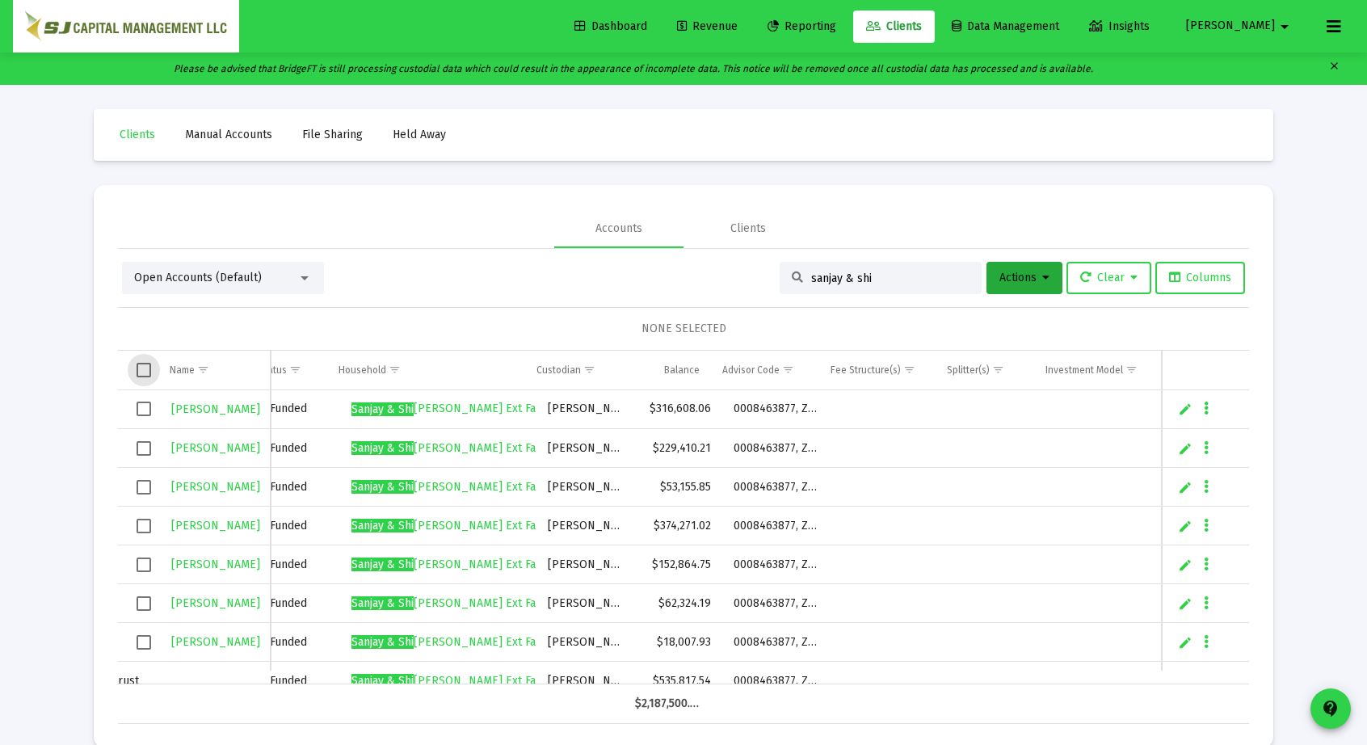
click at [140, 370] on span "Select all" at bounding box center [144, 370] width 15 height 15
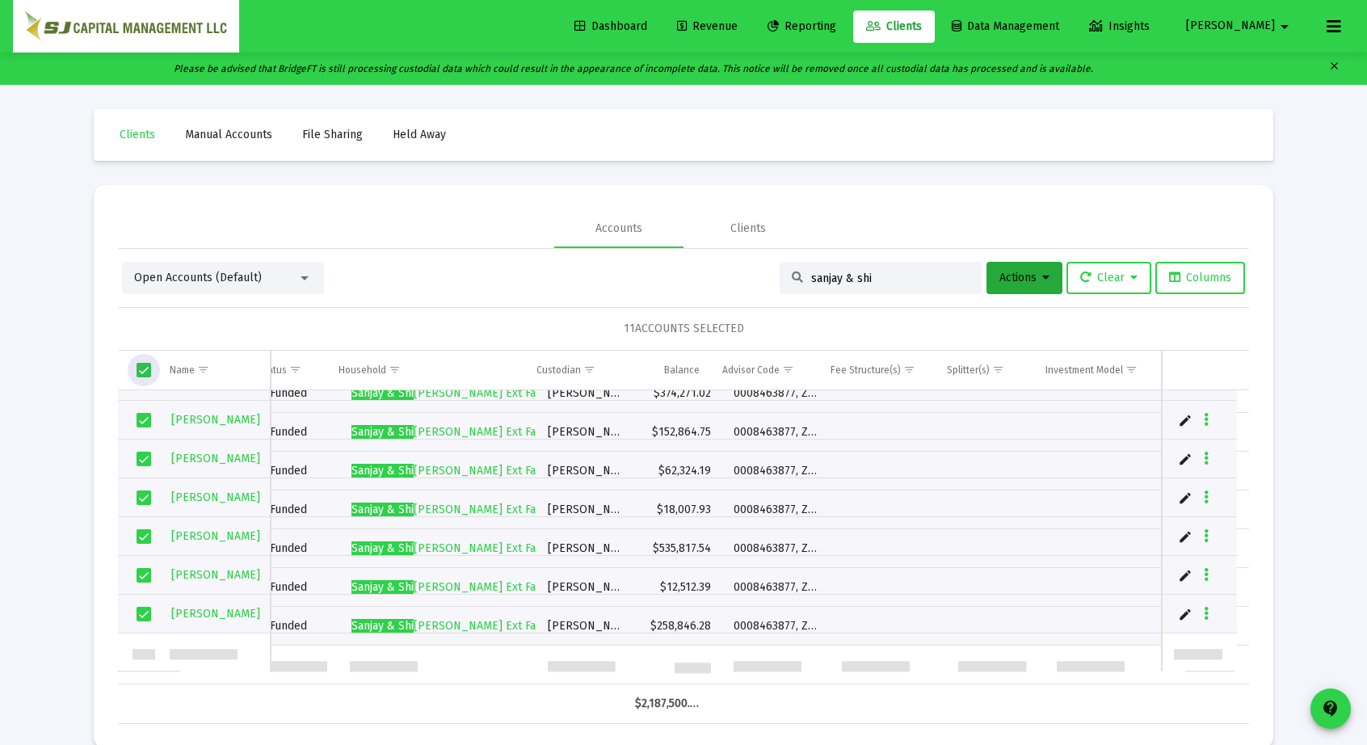
scroll to position [0, 0]
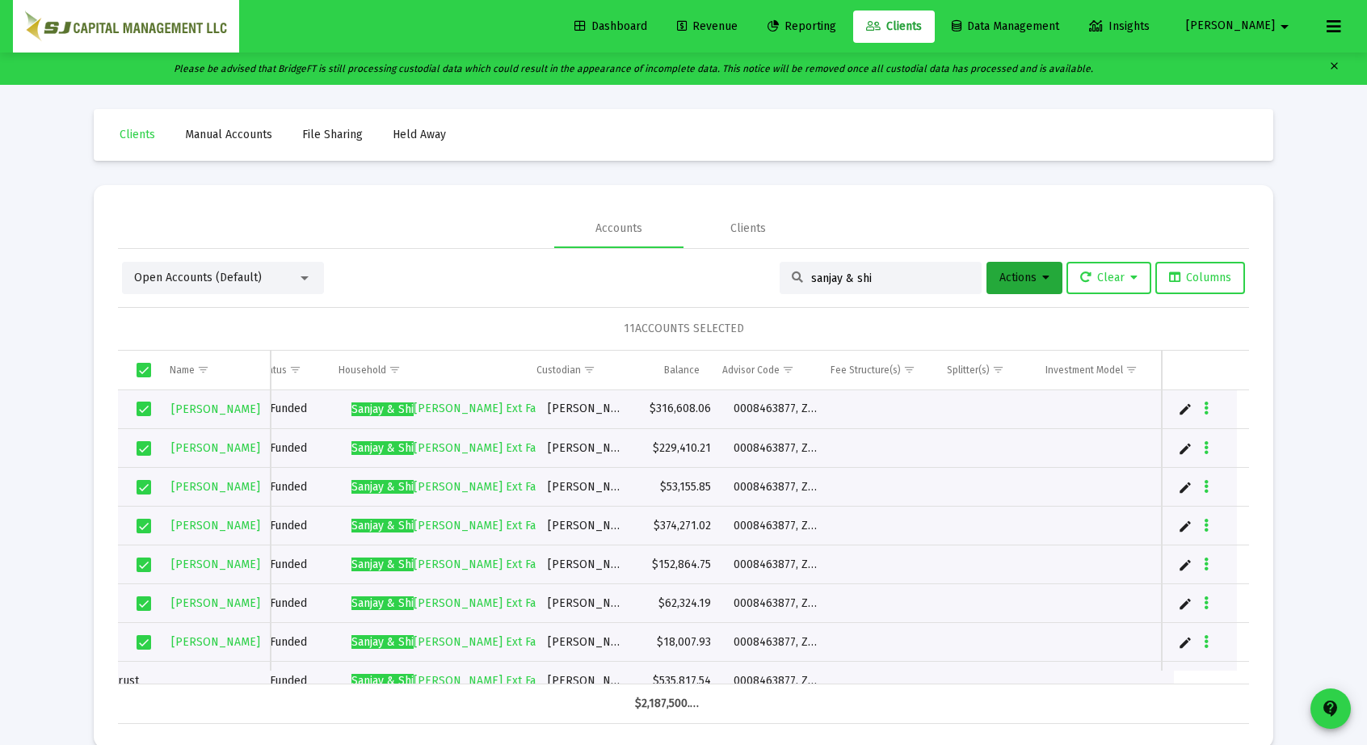
drag, startPoint x: 1194, startPoint y: 397, endPoint x: 1187, endPoint y: 404, distance: 9.7
click at [1187, 404] on td "Data grid" at bounding box center [1199, 409] width 75 height 39
click at [1187, 404] on link "Edit" at bounding box center [1185, 408] width 15 height 15
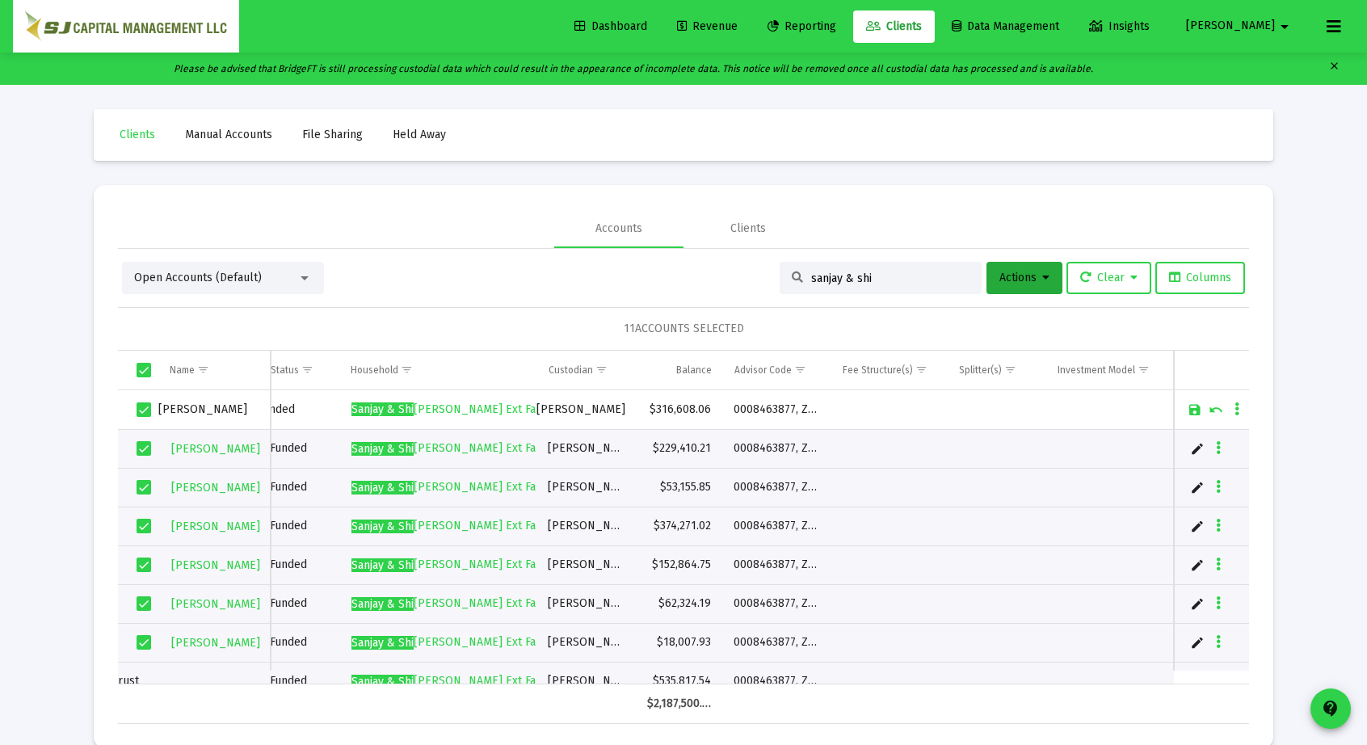
click at [1217, 408] on link "Cancel" at bounding box center [1215, 409] width 15 height 15
click at [836, 28] on span "Reporting" at bounding box center [801, 26] width 69 height 14
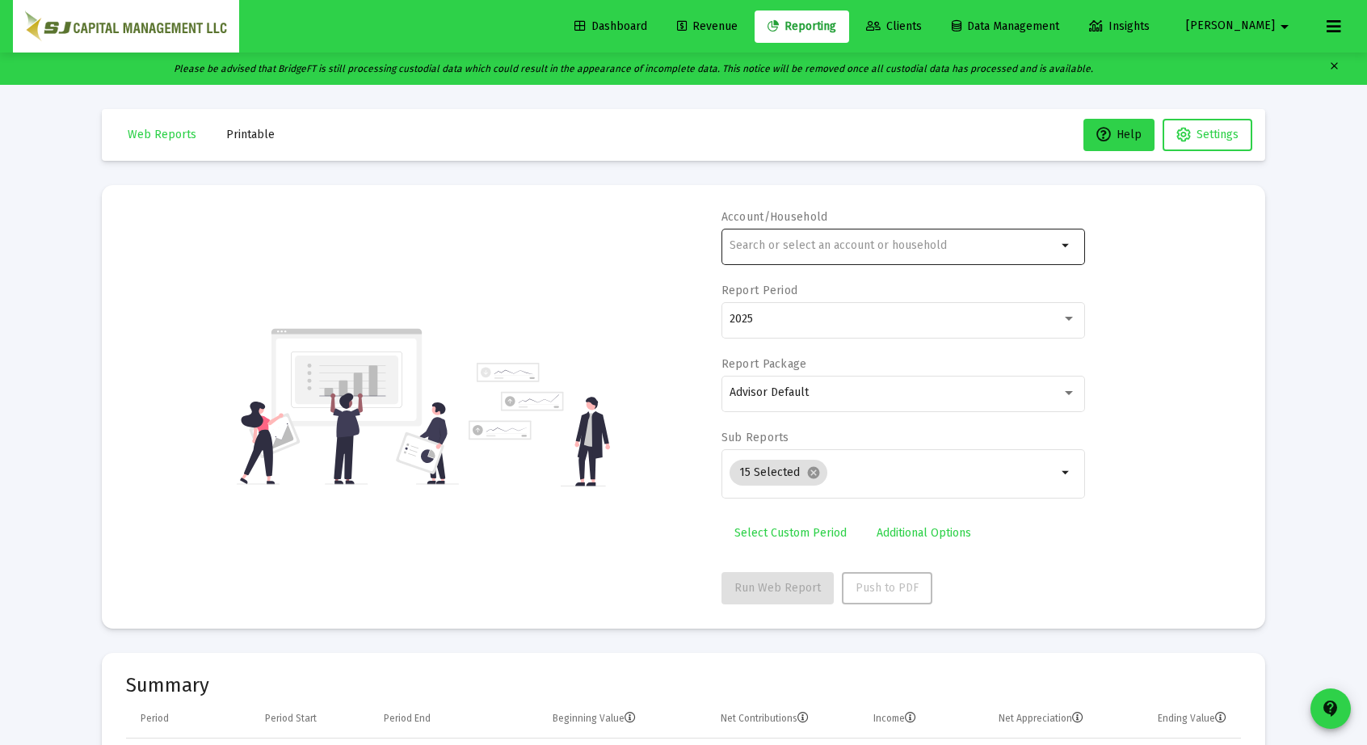
click at [735, 255] on div at bounding box center [892, 245] width 327 height 40
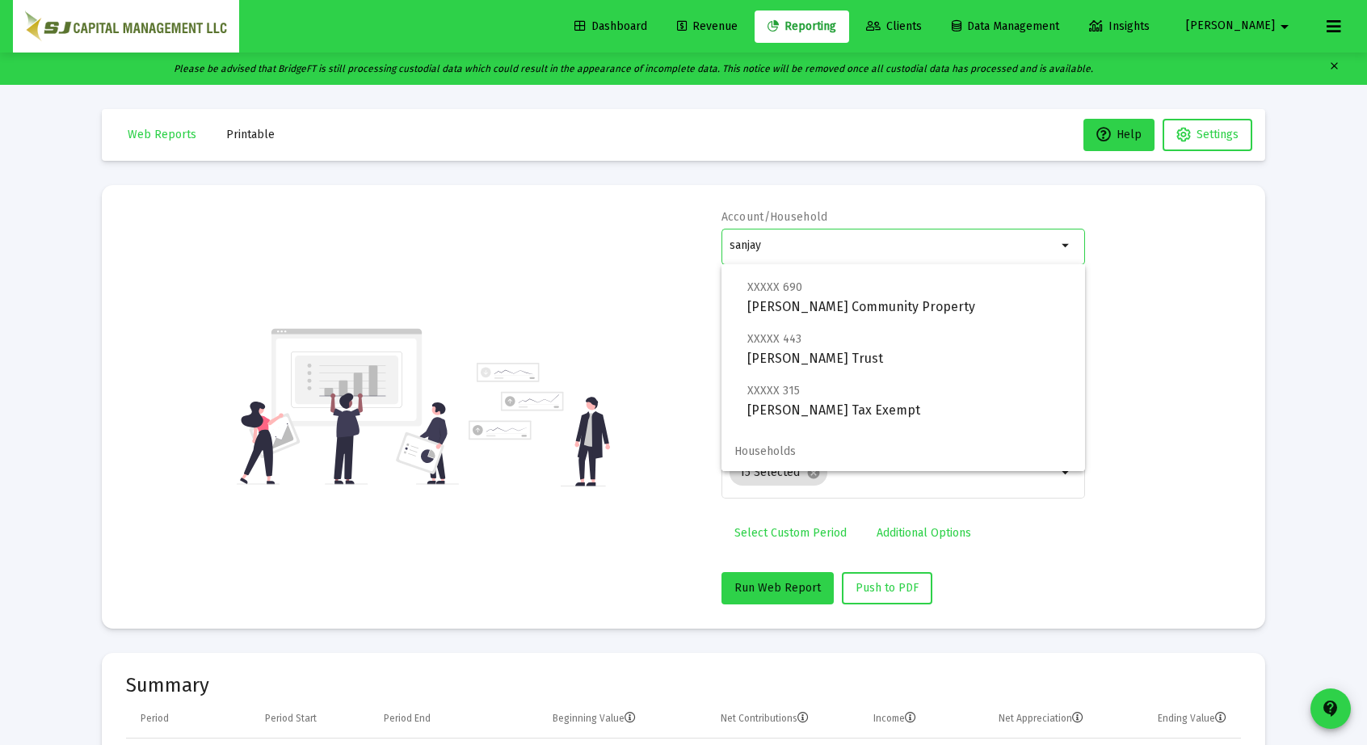
scroll to position [220, 0]
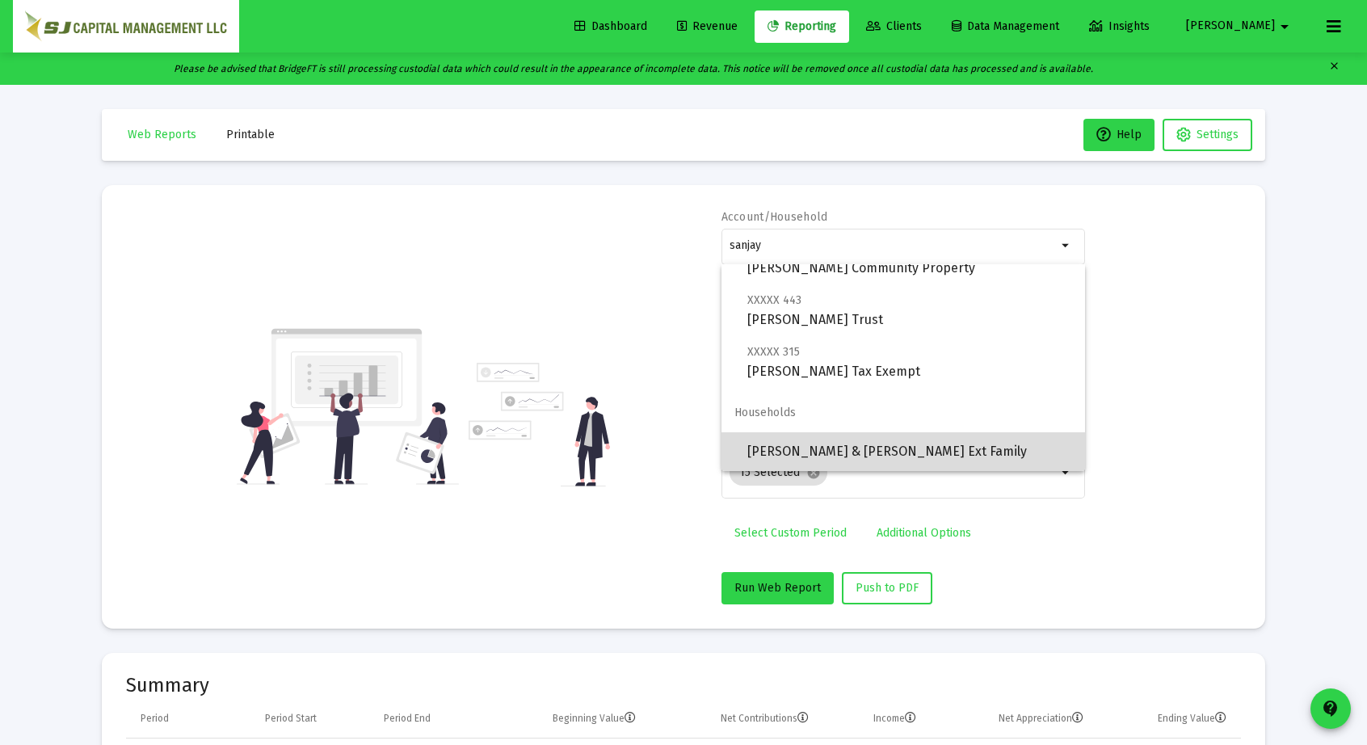
click at [934, 443] on span "[PERSON_NAME] & [PERSON_NAME] Ext Family" at bounding box center [909, 451] width 325 height 39
type input "[PERSON_NAME] & [PERSON_NAME] Ext Family"
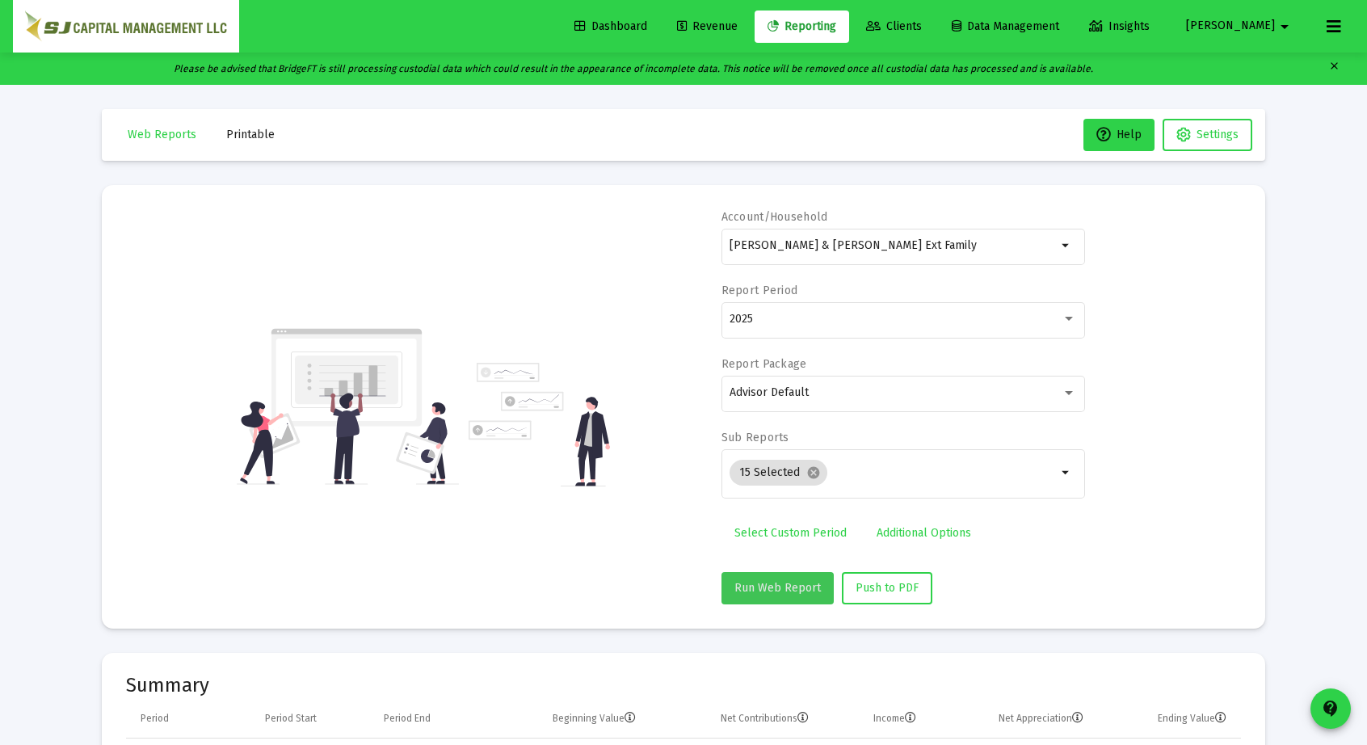
click at [788, 581] on span "Run Web Report" at bounding box center [777, 588] width 86 height 14
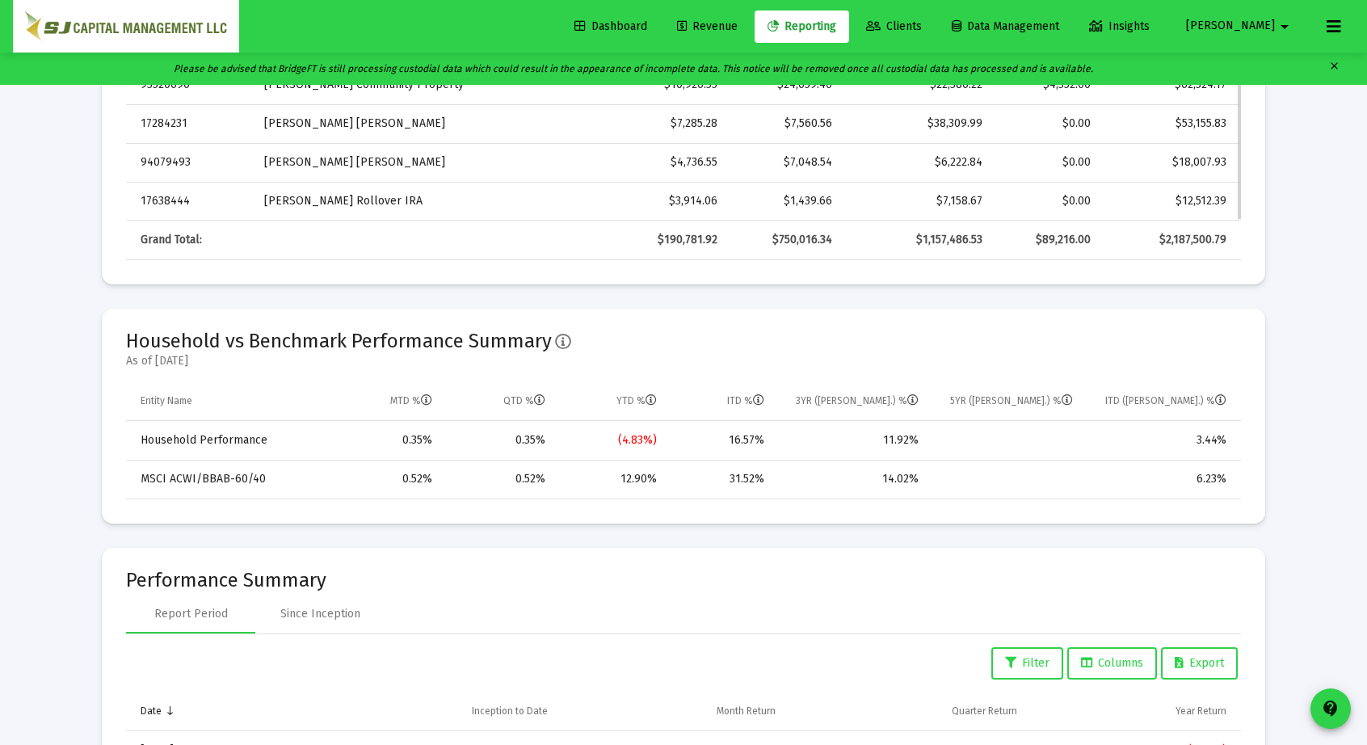
scroll to position [1062, 0]
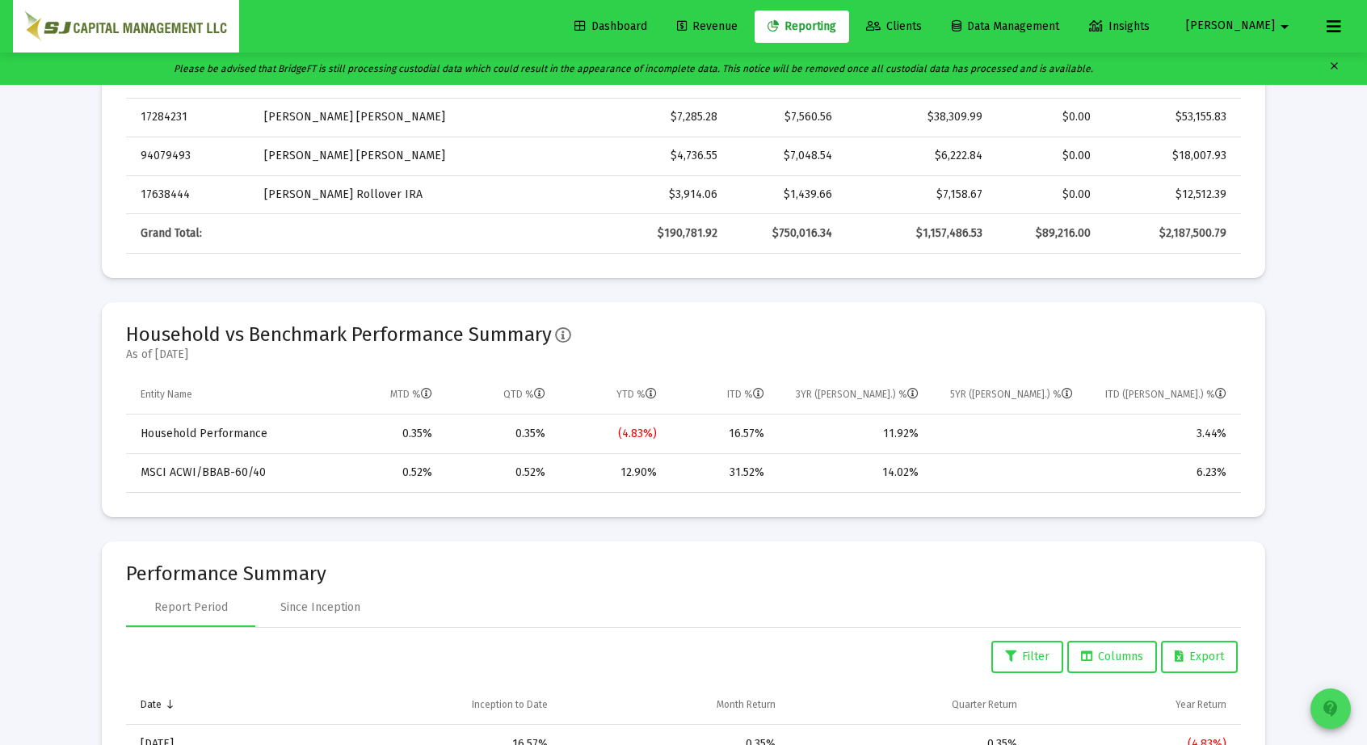
click at [1330, 691] on span "contact_support" at bounding box center [1330, 708] width 19 height 45
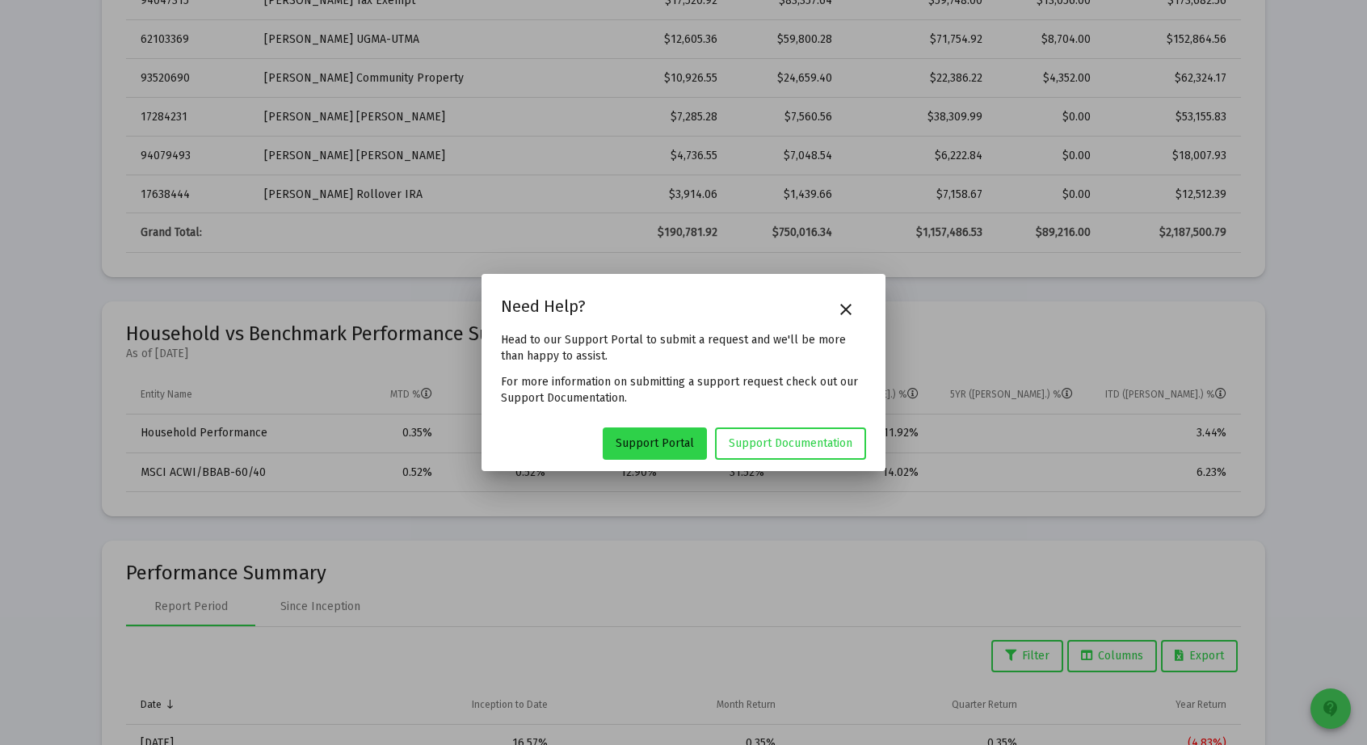
scroll to position [0, 0]
click at [679, 429] on link "Support Portal" at bounding box center [655, 443] width 104 height 32
